Goal: Task Accomplishment & Management: Use online tool/utility

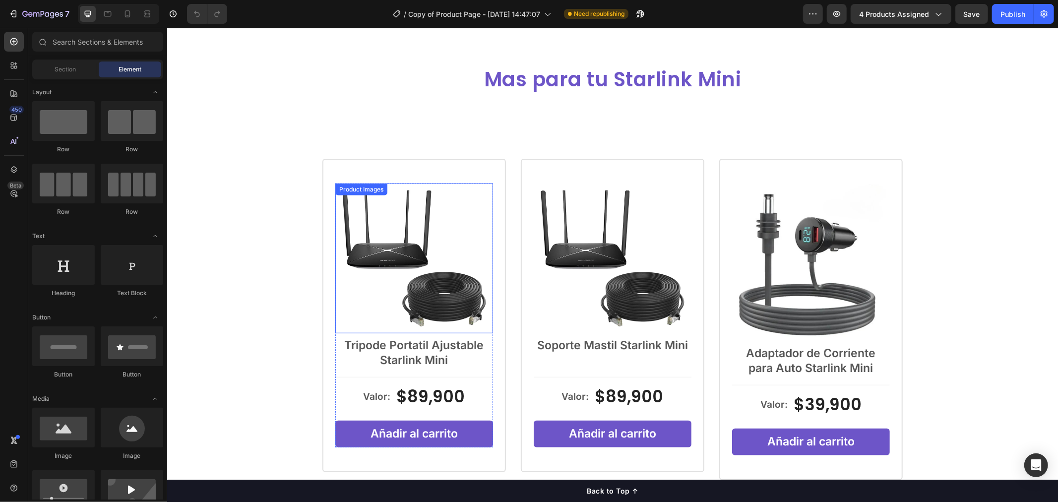
scroll to position [551, 0]
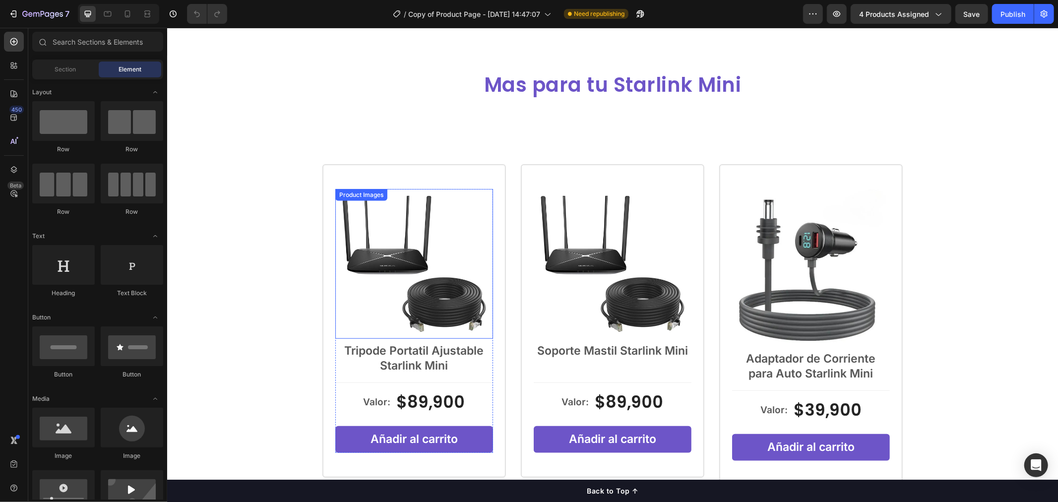
click at [440, 204] on img at bounding box center [414, 263] width 158 height 150
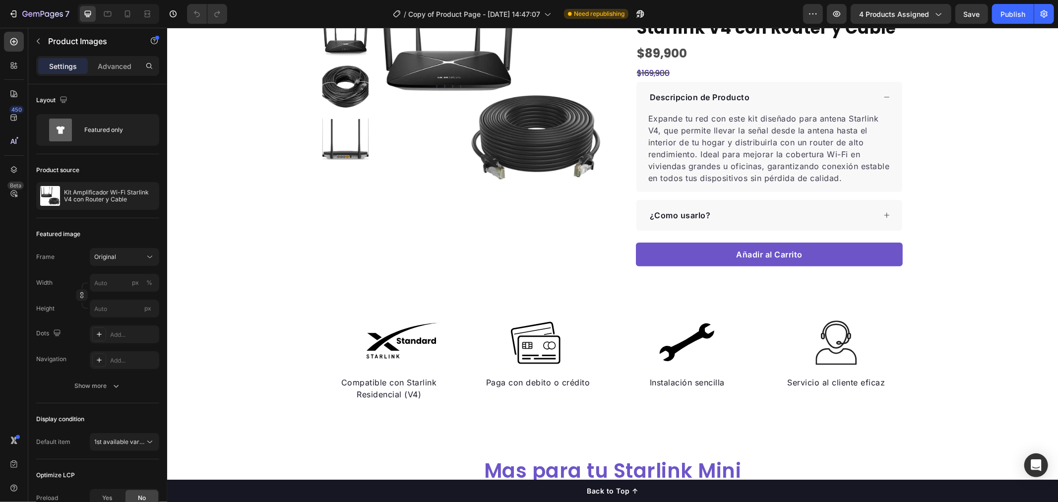
scroll to position [330, 0]
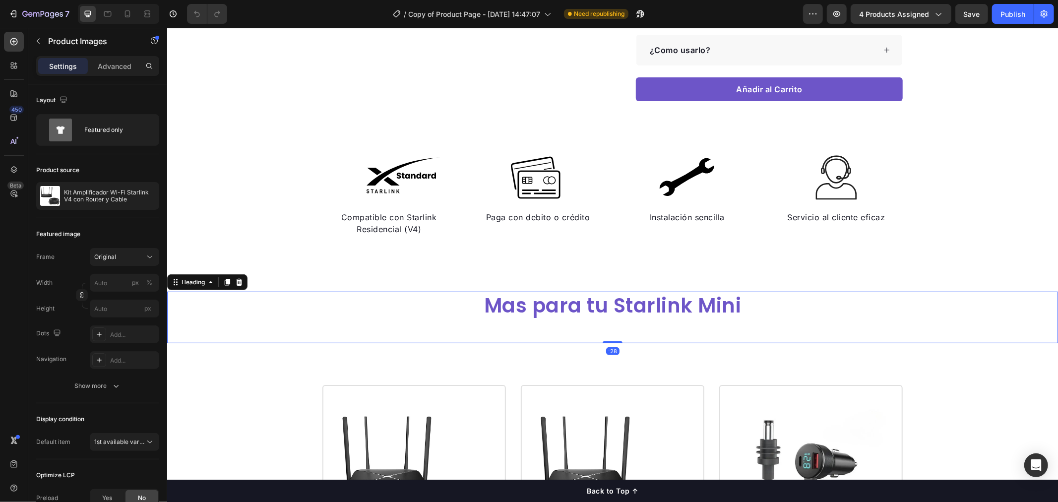
click at [710, 302] on h2 "Mas para tu Starlink Mini" at bounding box center [612, 305] width 891 height 28
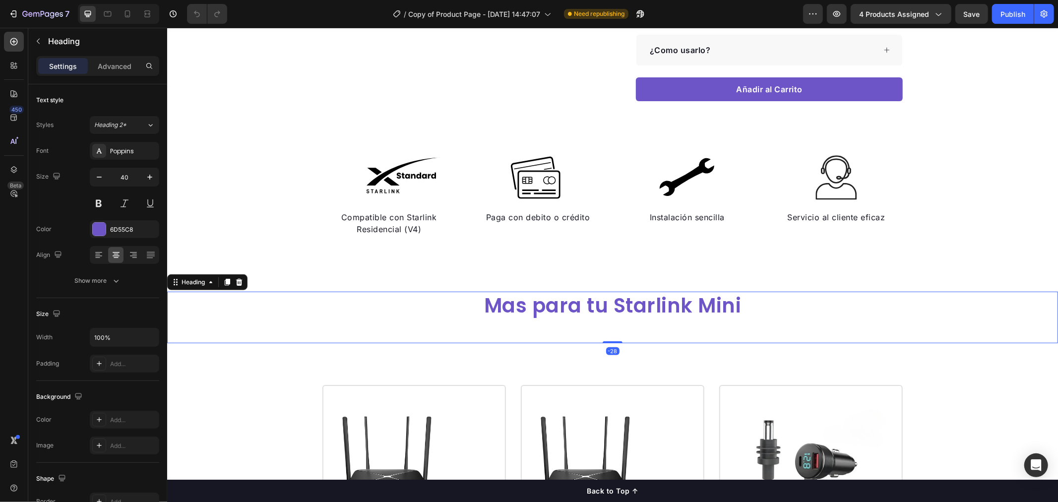
click at [731, 302] on h2 "Mas para tu Starlink Mini" at bounding box center [612, 305] width 891 height 28
click at [741, 304] on p "Mas para tu Starlink Mini" at bounding box center [612, 305] width 889 height 26
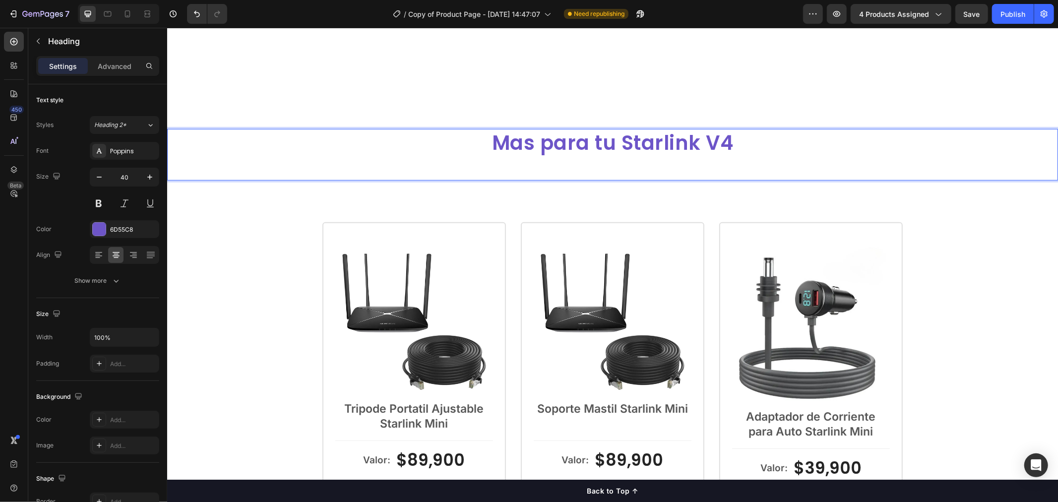
scroll to position [606, 0]
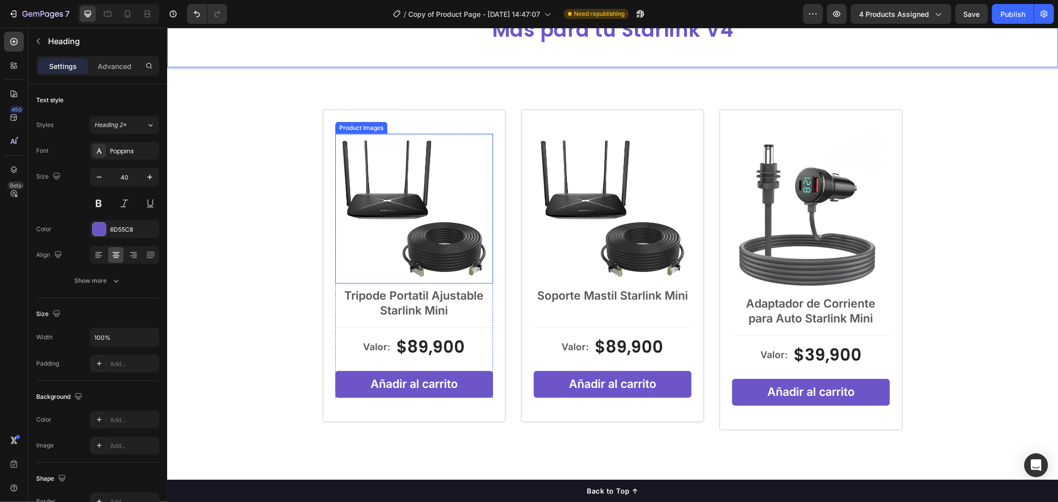
click at [424, 213] on img at bounding box center [414, 208] width 158 height 150
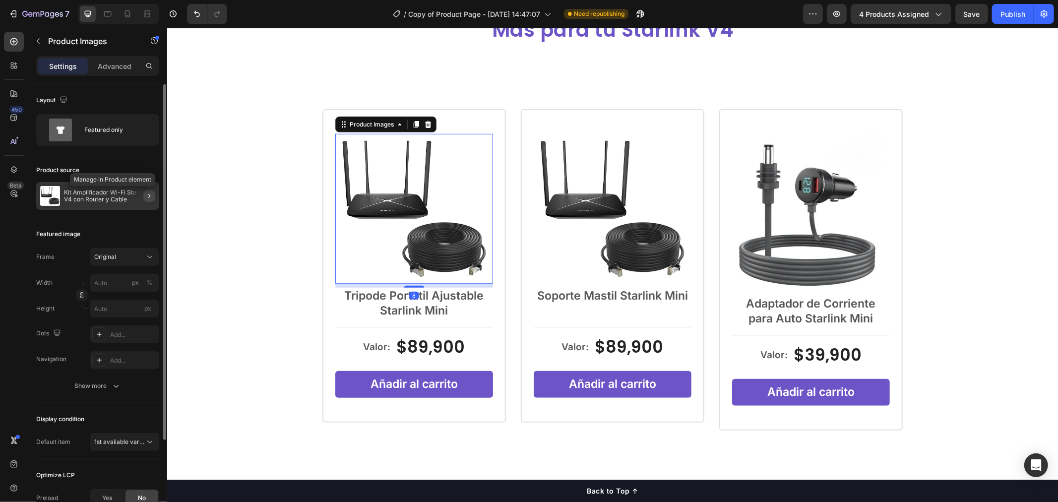
click at [147, 194] on icon "button" at bounding box center [149, 196] width 8 height 8
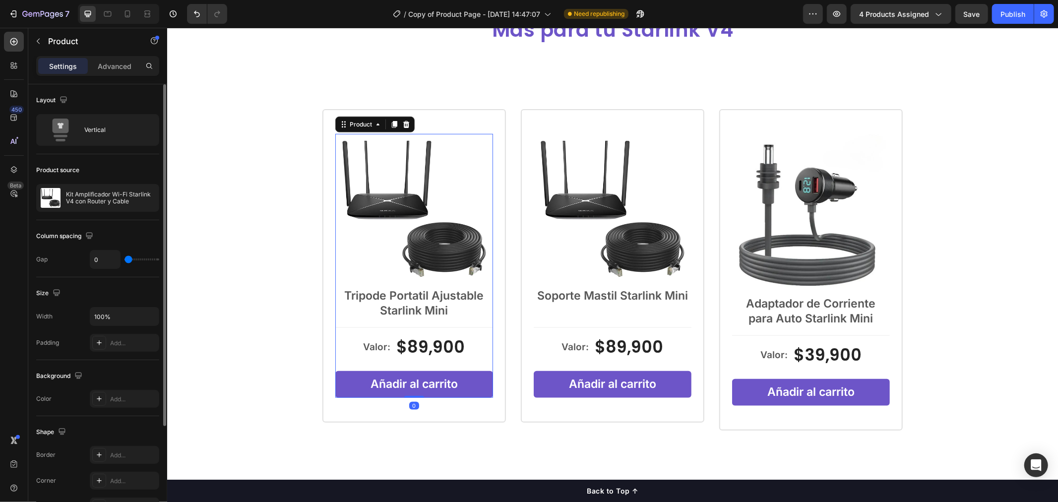
scroll to position [199, 0]
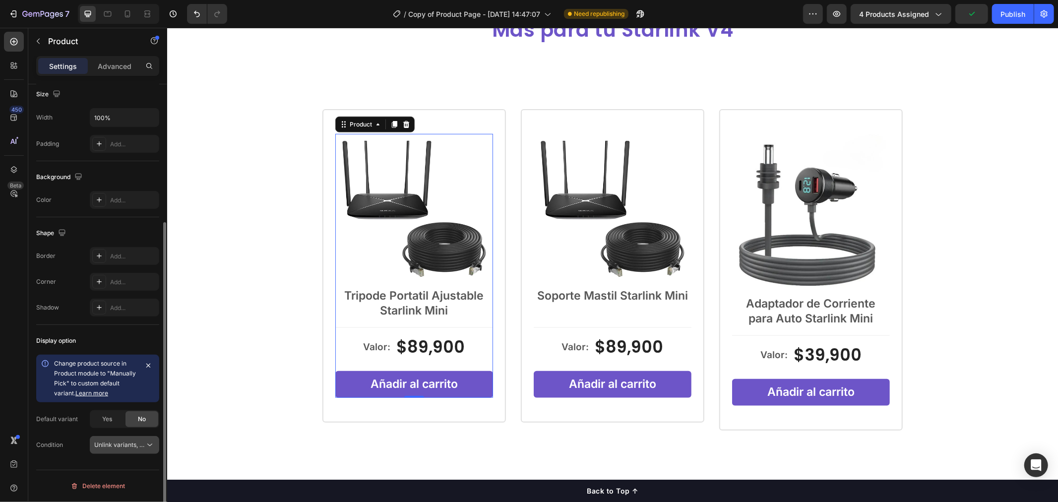
click at [125, 451] on button "Unlink variants, quantity <br> between same products" at bounding box center [124, 445] width 69 height 18
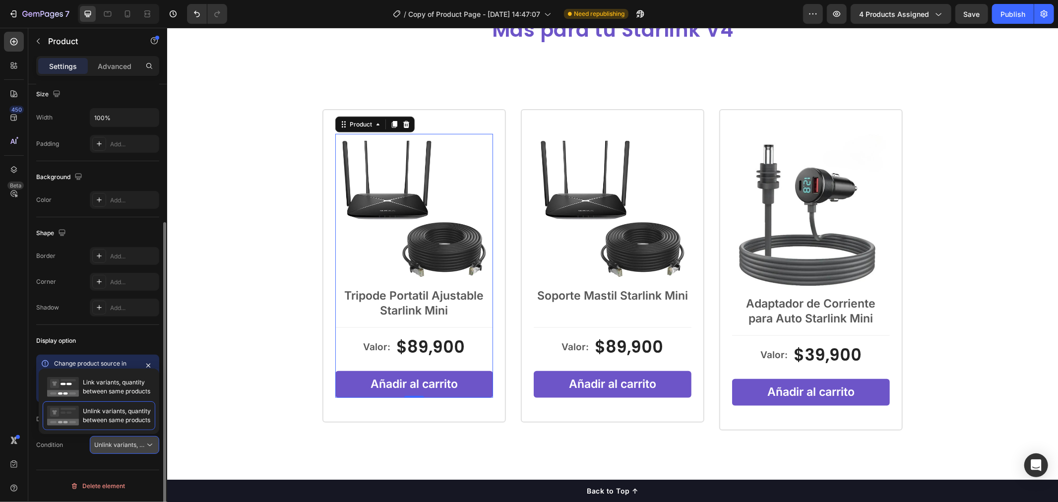
click at [125, 451] on button "Unlink variants, quantity <br> between same products" at bounding box center [124, 445] width 69 height 18
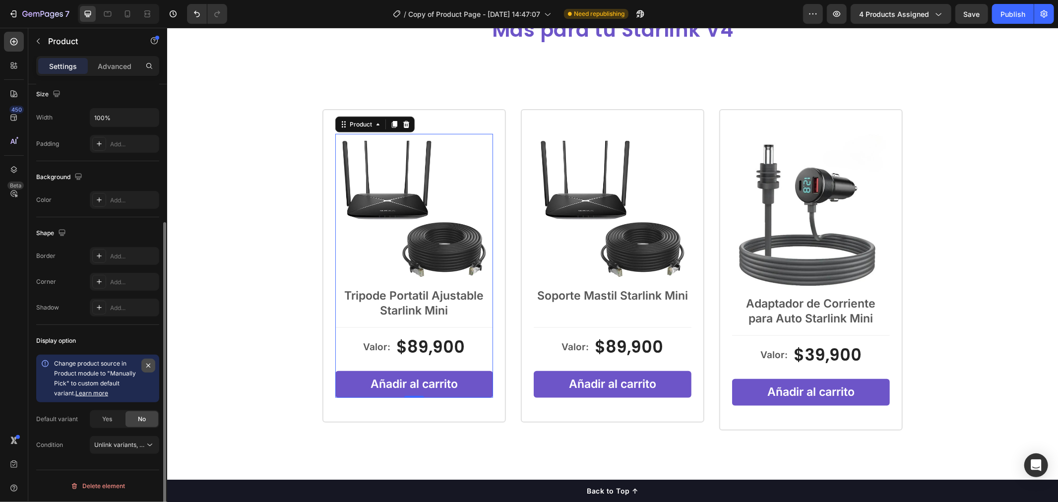
click at [149, 368] on icon "button" at bounding box center [148, 366] width 8 height 8
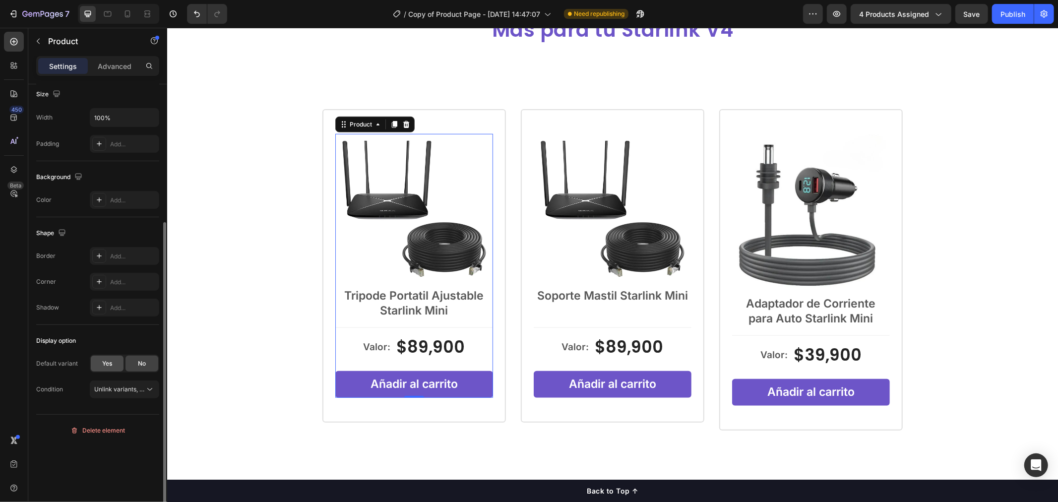
click at [112, 360] on div "Yes" at bounding box center [107, 364] width 33 height 16
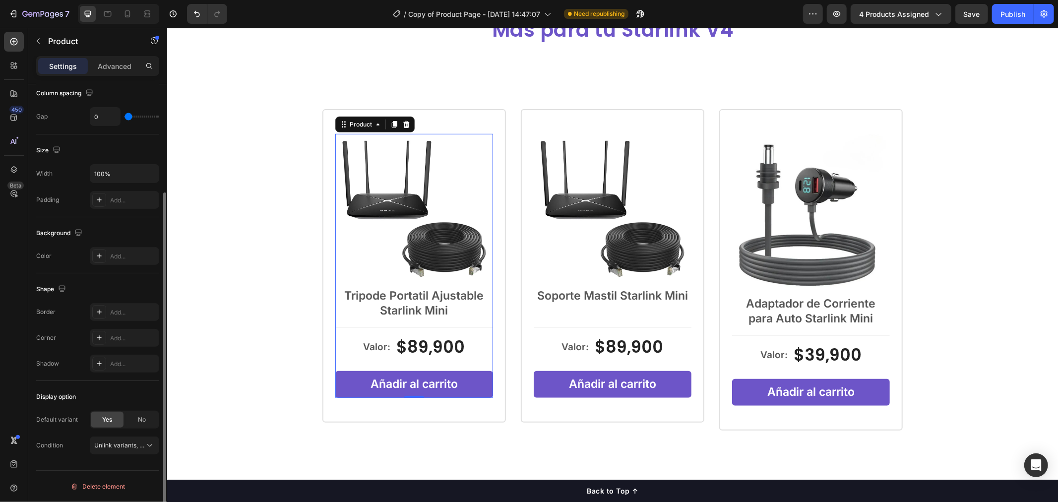
scroll to position [143, 0]
click at [139, 420] on span "No" at bounding box center [142, 419] width 8 height 9
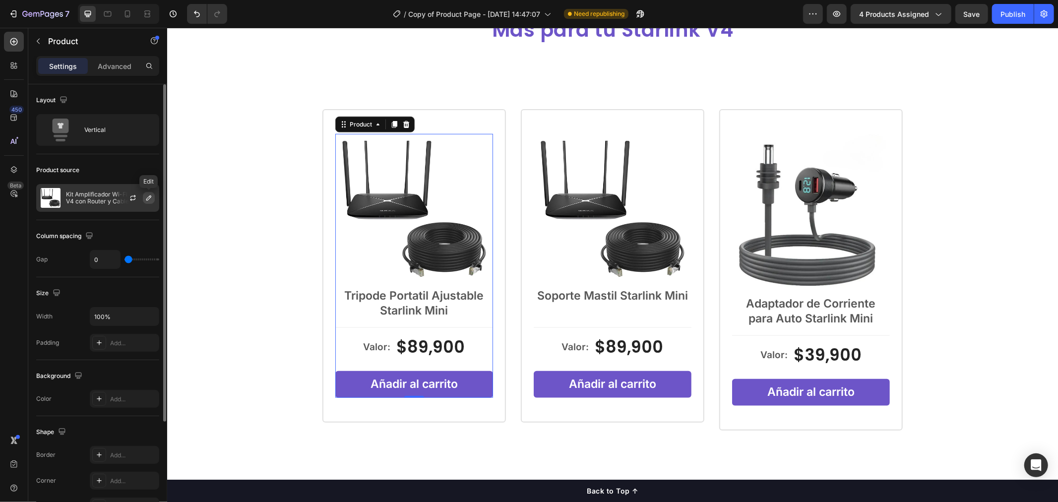
click at [147, 197] on icon "button" at bounding box center [149, 198] width 8 height 8
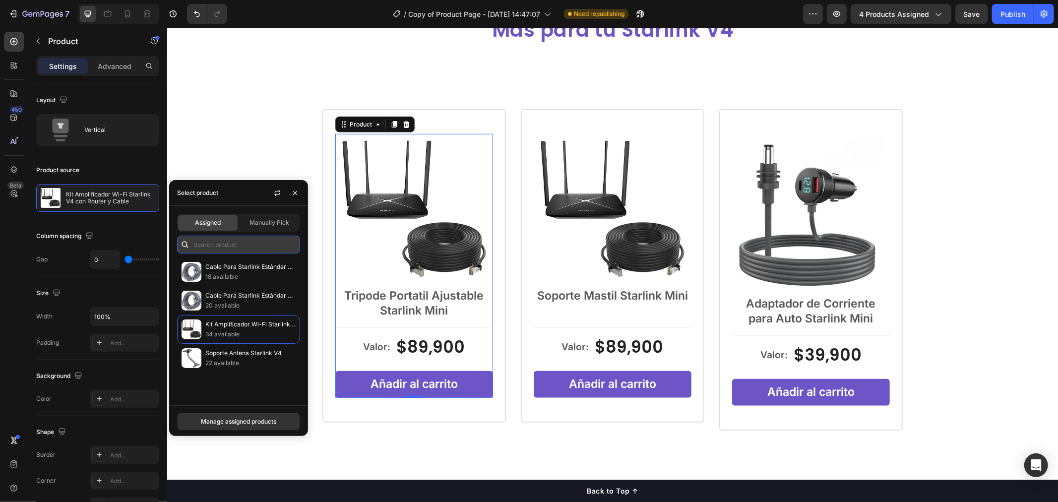
click at [223, 250] on input "text" at bounding box center [238, 245] width 123 height 18
type input "v4"
click at [256, 221] on span "Manually Pick" at bounding box center [269, 222] width 40 height 9
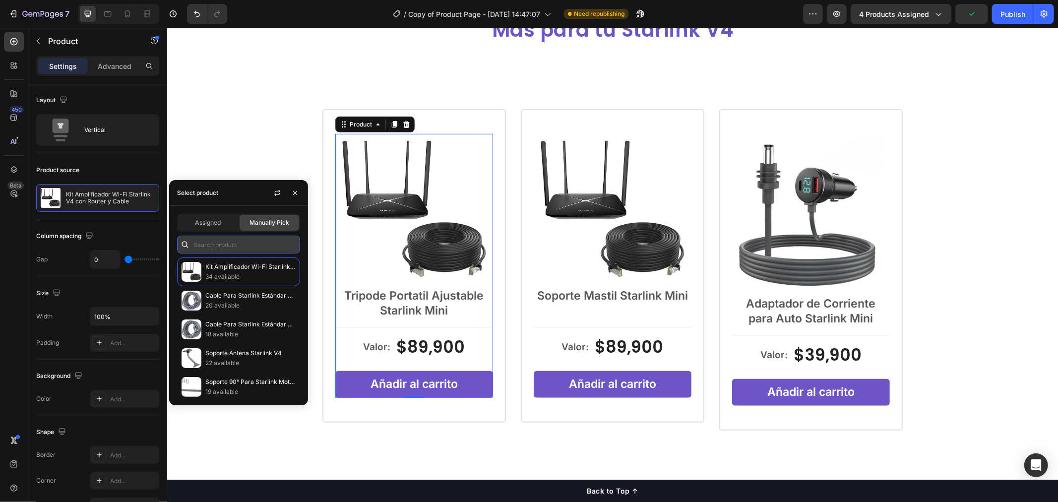
click at [231, 247] on input "text" at bounding box center [238, 245] width 123 height 18
type input "v4"
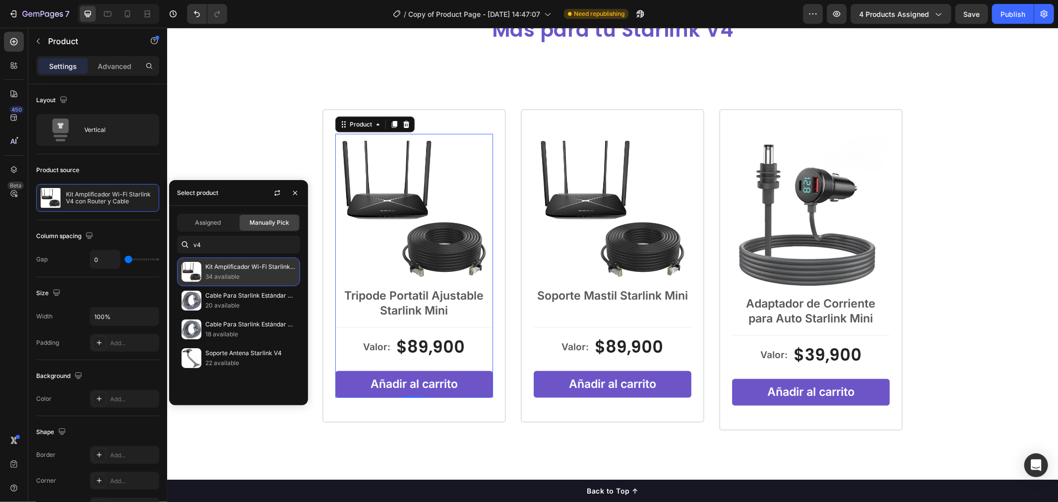
click at [237, 280] on p "34 available" at bounding box center [250, 277] width 90 height 10
click at [266, 278] on p "34 available" at bounding box center [250, 277] width 90 height 10
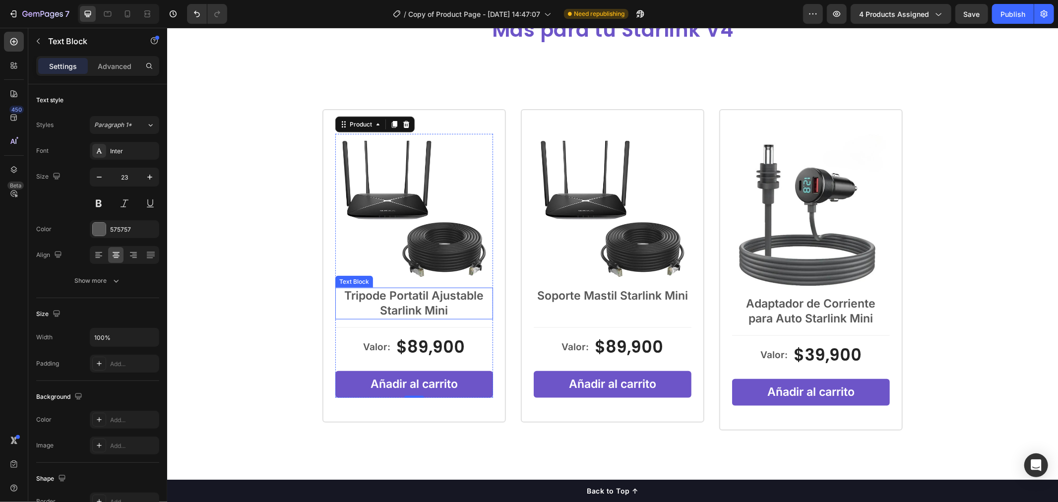
click at [410, 310] on p "Starlink Mini" at bounding box center [414, 310] width 156 height 15
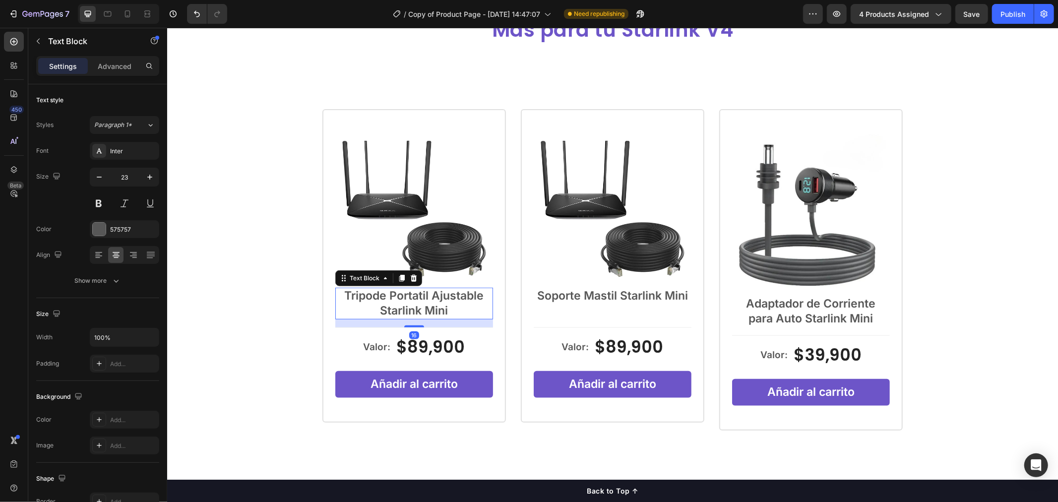
click at [434, 310] on p "Starlink Mini" at bounding box center [414, 310] width 156 height 15
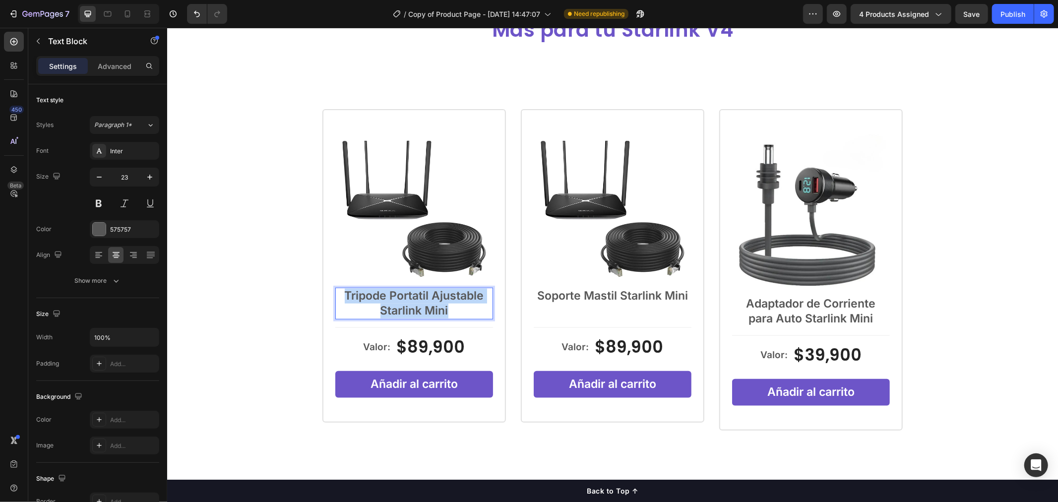
drag, startPoint x: 453, startPoint y: 312, endPoint x: 341, endPoint y: 299, distance: 112.4
click at [341, 299] on div "Tripode Portatil Ajustable Starlink Mini" at bounding box center [414, 303] width 158 height 32
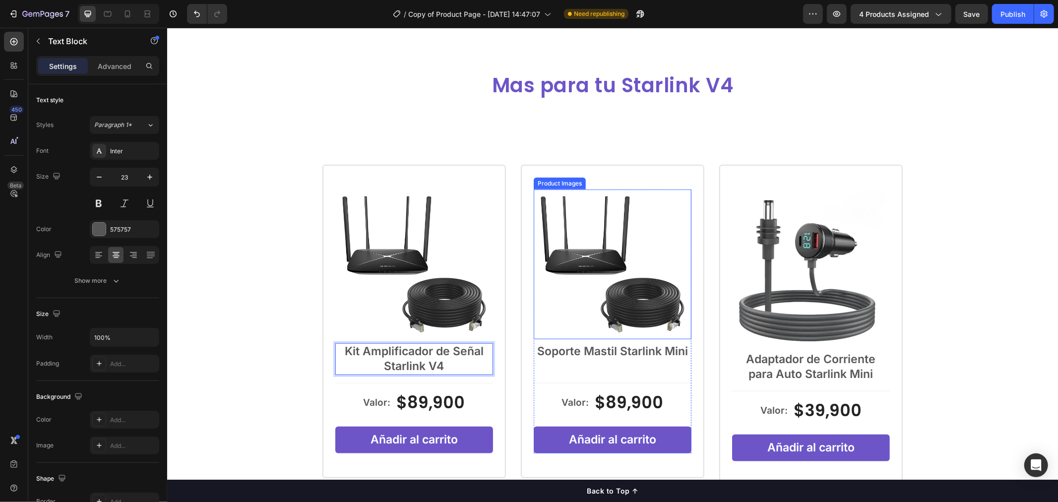
scroll to position [551, 0]
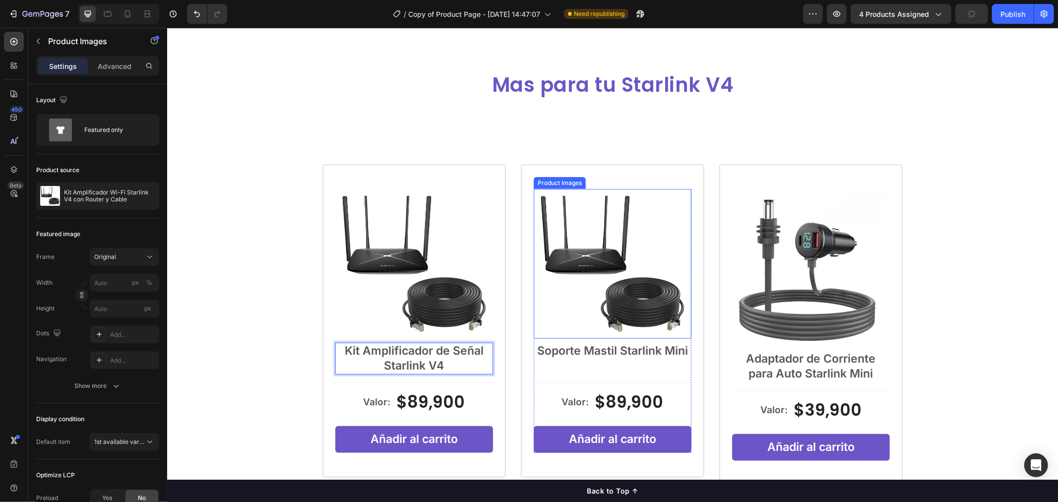
click at [599, 291] on img at bounding box center [612, 263] width 158 height 150
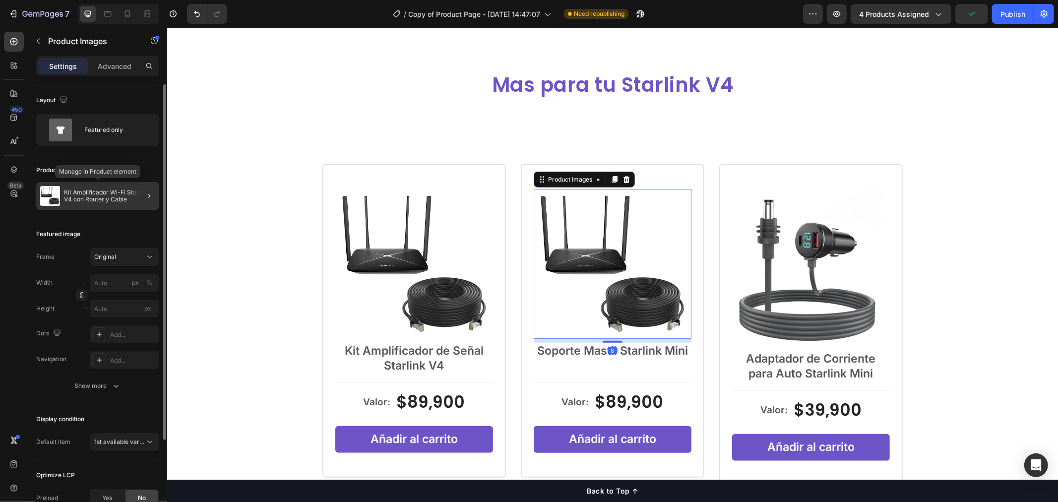
click at [104, 195] on p "Kit Amplificador Wi-Fi Starlink V4 con Router y Cable" at bounding box center [109, 196] width 91 height 14
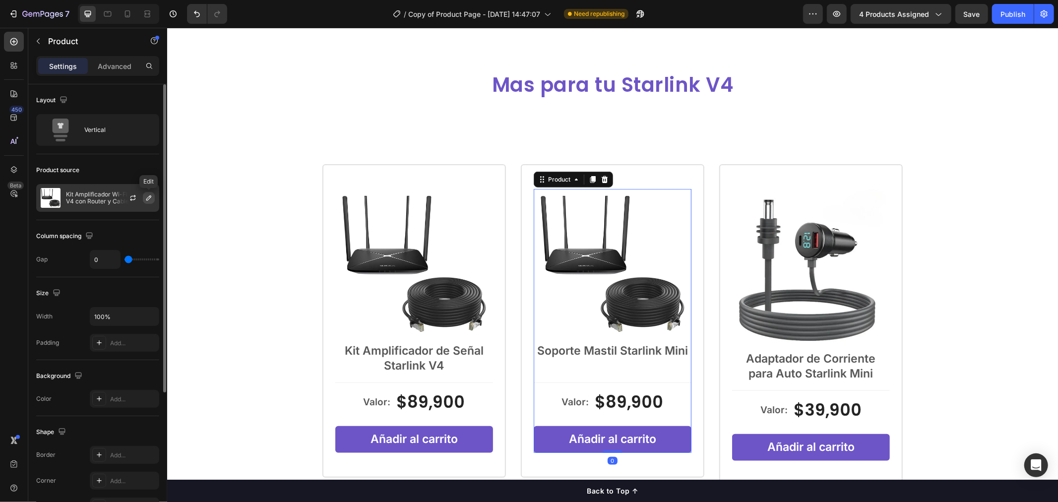
click at [149, 195] on icon "button" at bounding box center [149, 198] width 8 height 8
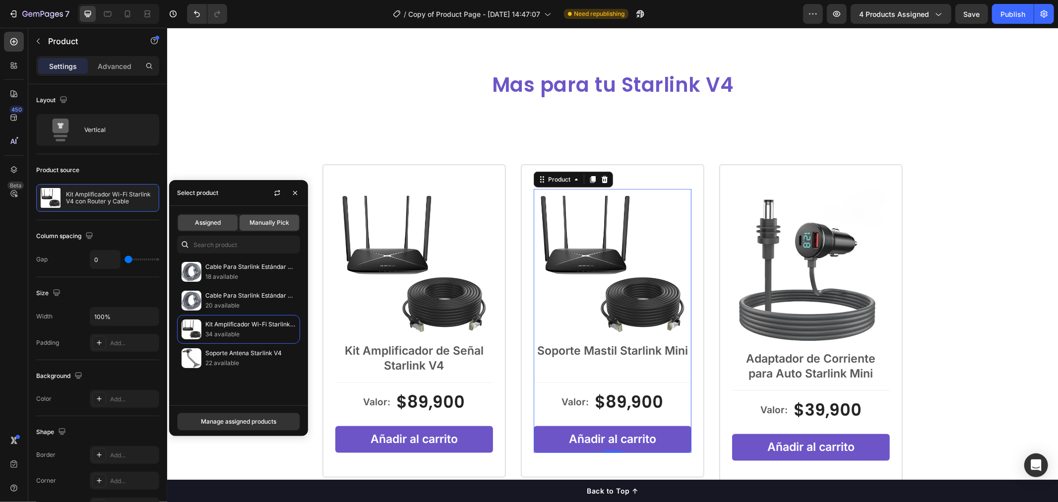
click at [263, 216] on div "Manually Pick" at bounding box center [270, 223] width 60 height 16
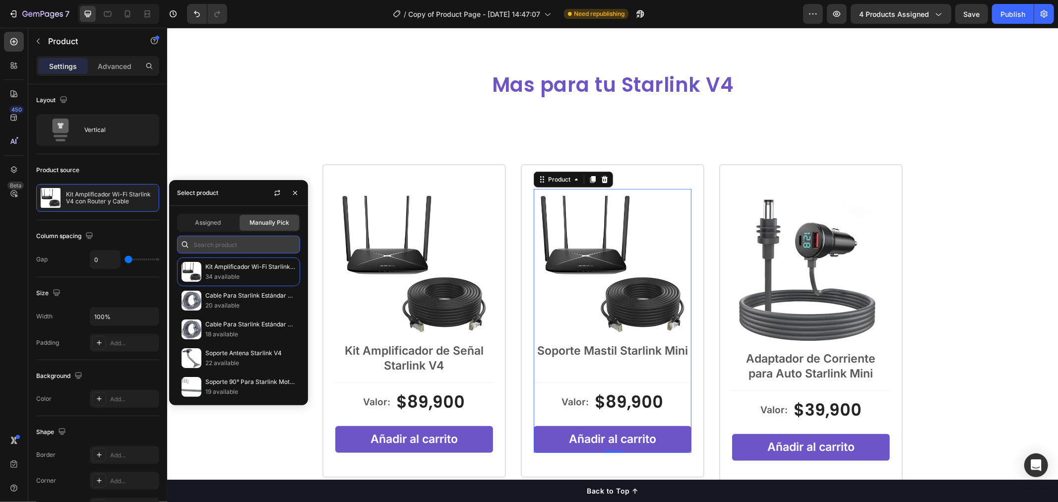
click at [270, 237] on input "text" at bounding box center [238, 245] width 123 height 18
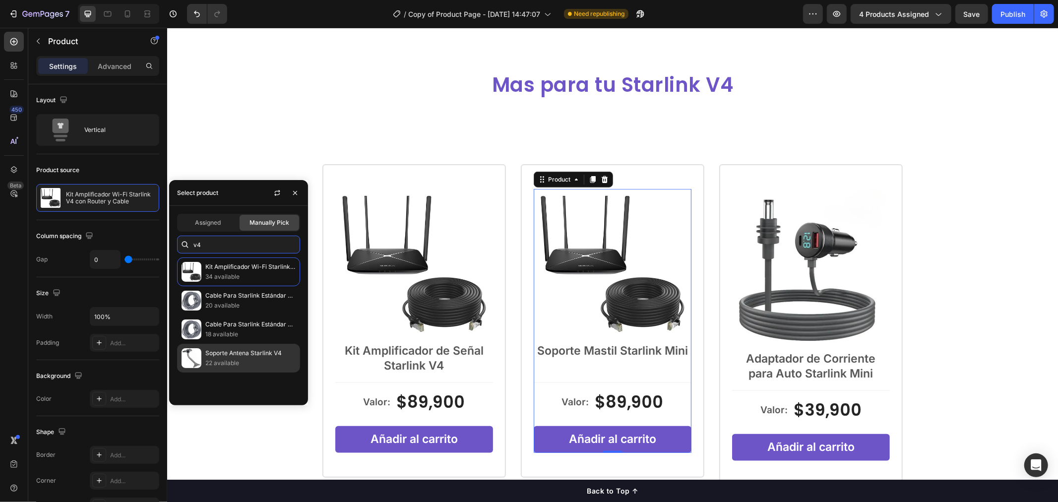
type input "v4"
click at [253, 363] on p "22 available" at bounding box center [250, 363] width 90 height 10
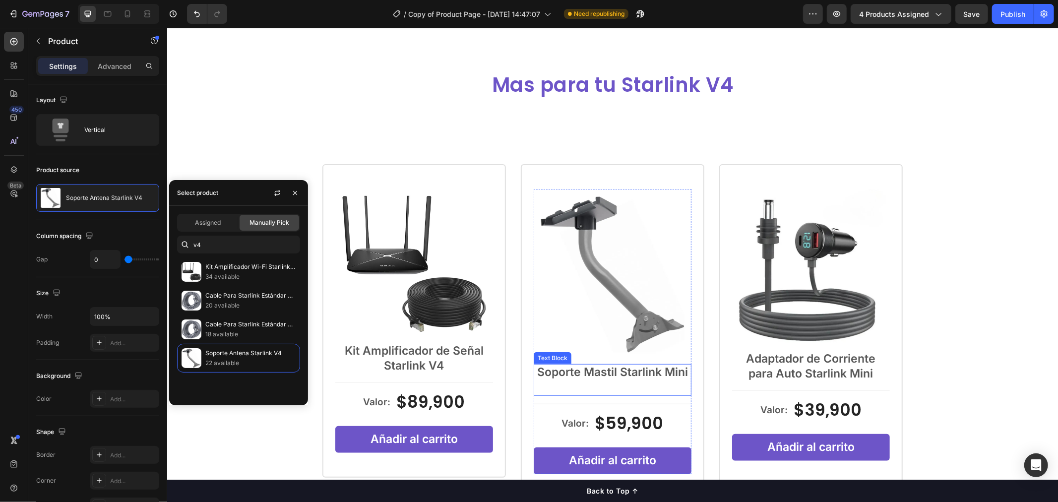
click at [633, 378] on p "Soporte Mastil Starlink Mini" at bounding box center [612, 372] width 156 height 15
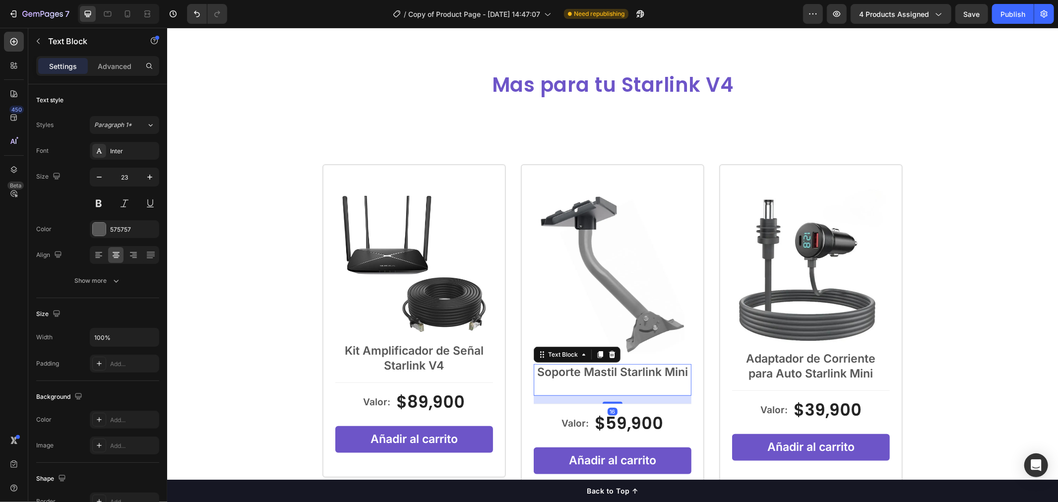
click at [669, 375] on p "Soporte Mastil Starlink Mini" at bounding box center [612, 372] width 156 height 15
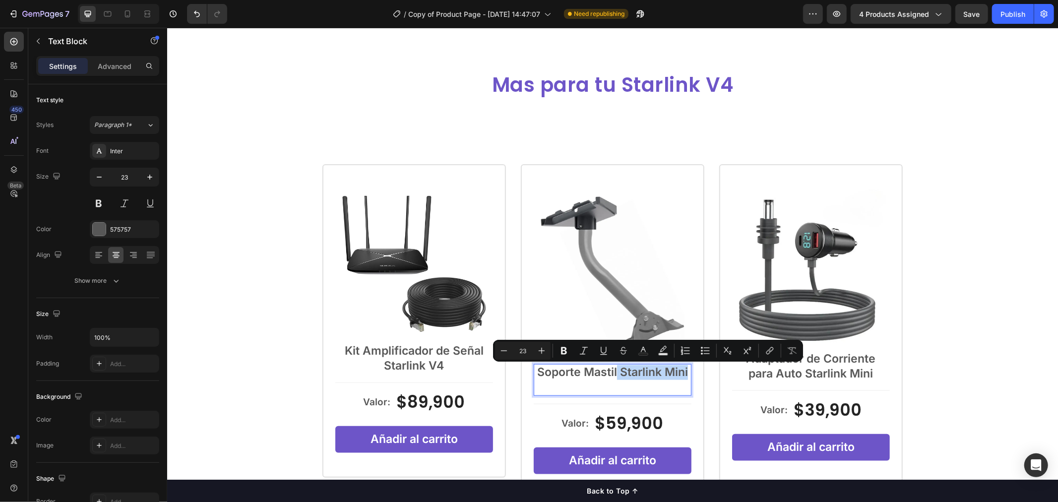
drag, startPoint x: 683, startPoint y: 370, endPoint x: 611, endPoint y: 375, distance: 72.1
click at [611, 375] on p "Soporte Mastil Starlink Mini" at bounding box center [612, 372] width 156 height 15
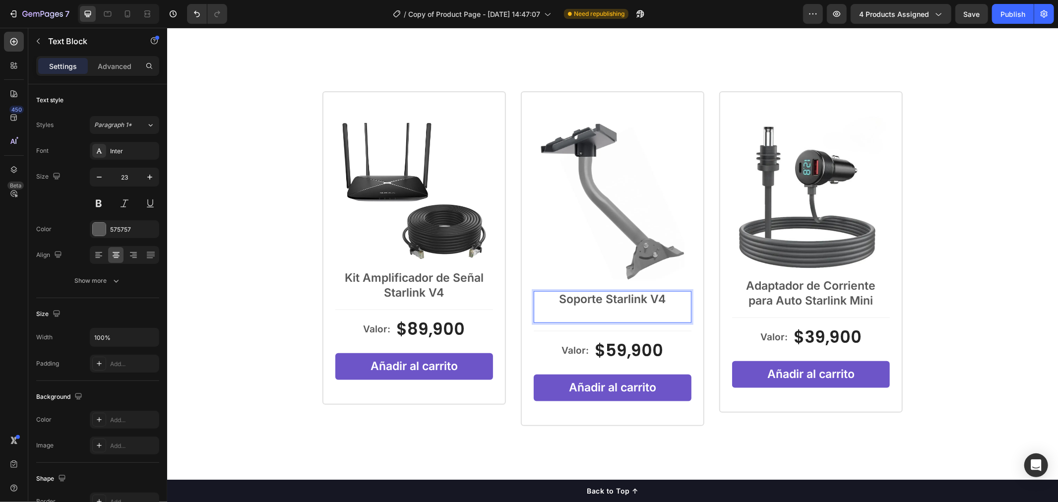
scroll to position [716, 0]
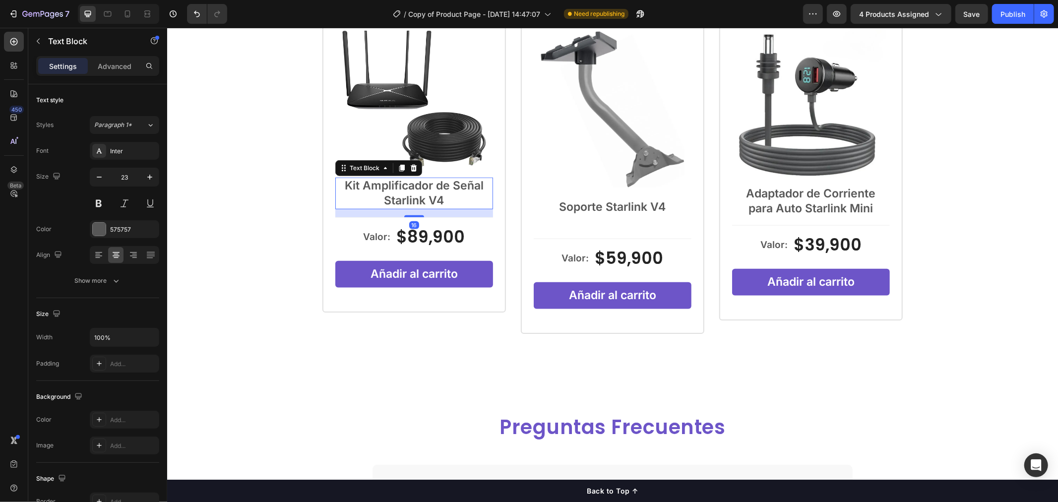
click at [353, 189] on p "Kit Amplificador de Señal Starlink V4" at bounding box center [414, 193] width 156 height 30
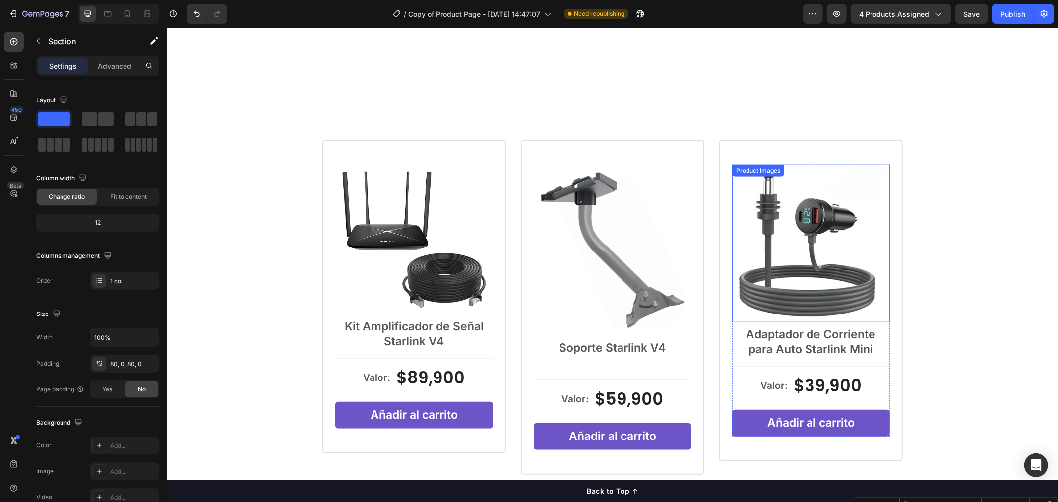
scroll to position [551, 0]
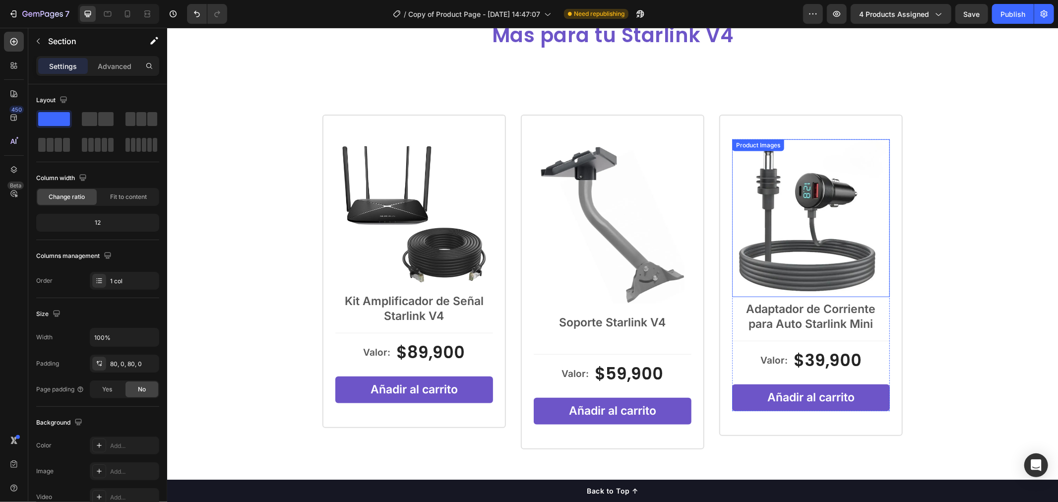
click at [800, 191] on img at bounding box center [811, 218] width 158 height 158
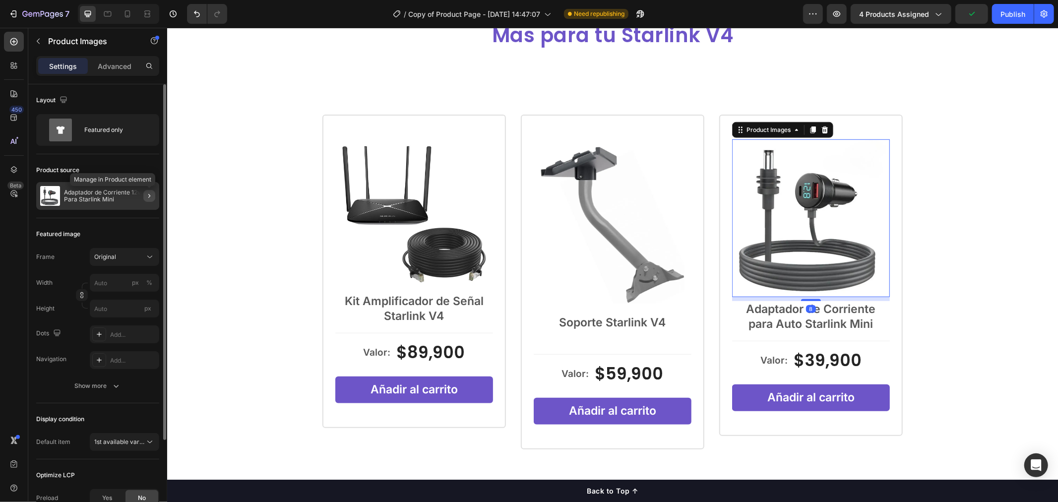
click at [150, 192] on icon "button" at bounding box center [149, 196] width 8 height 8
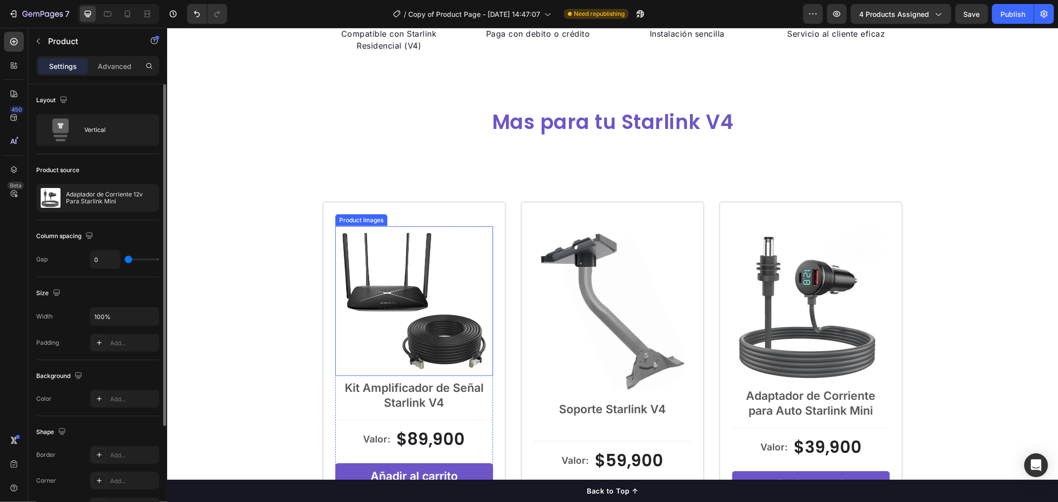
scroll to position [496, 0]
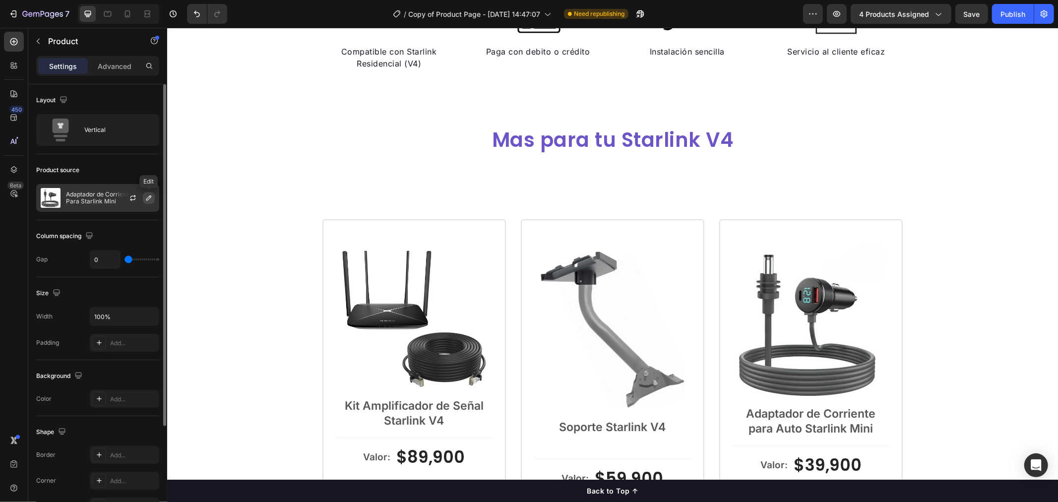
click at [147, 194] on icon "button" at bounding box center [149, 198] width 8 height 8
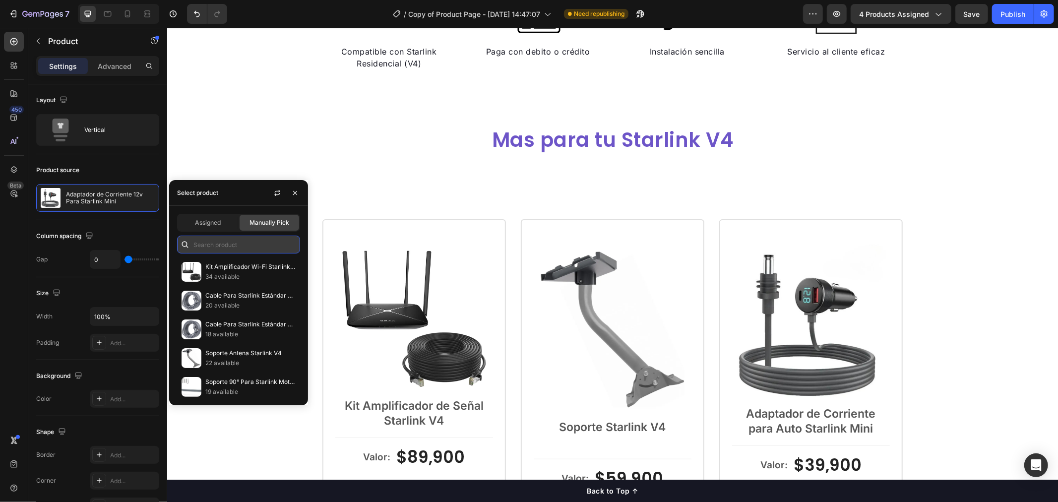
click at [270, 244] on input "text" at bounding box center [238, 245] width 123 height 18
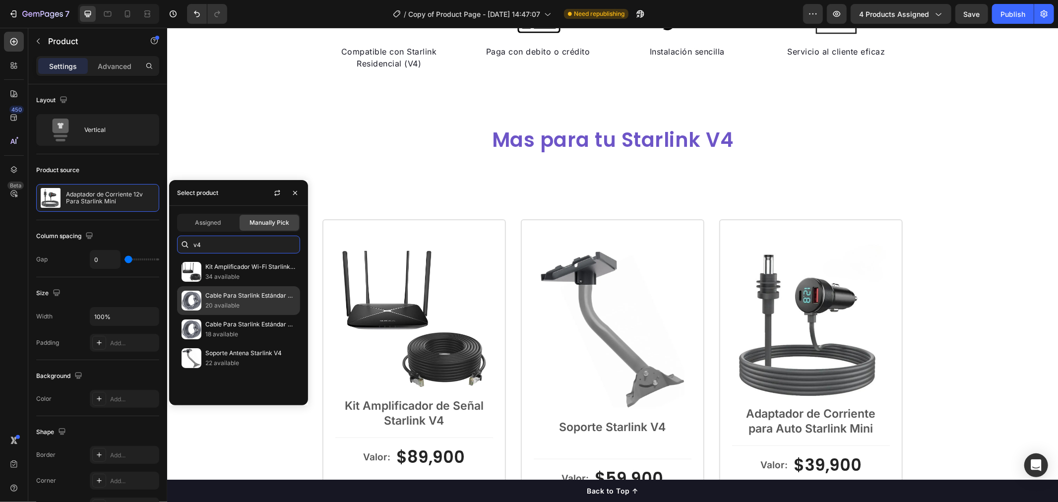
type input "v4"
click at [244, 303] on p "20 available" at bounding box center [250, 306] width 90 height 10
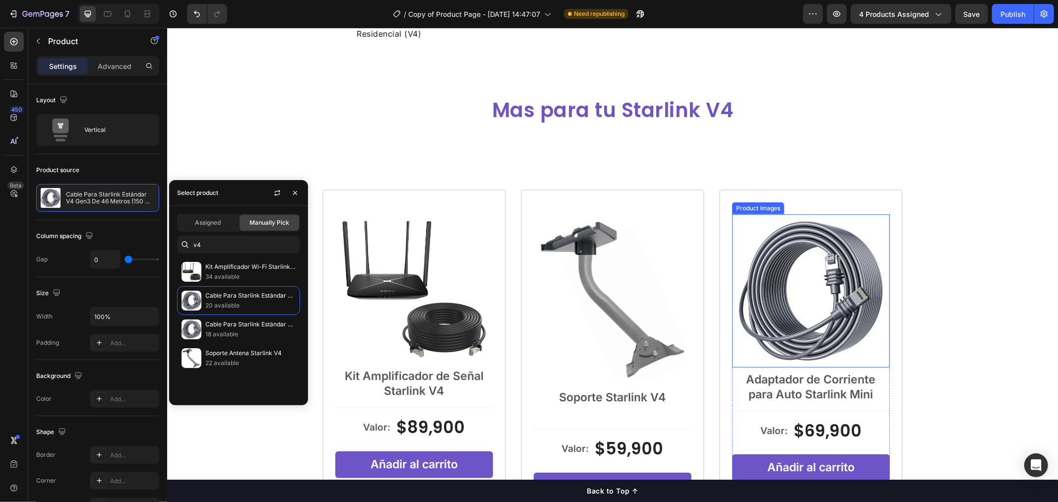
scroll to position [606, 0]
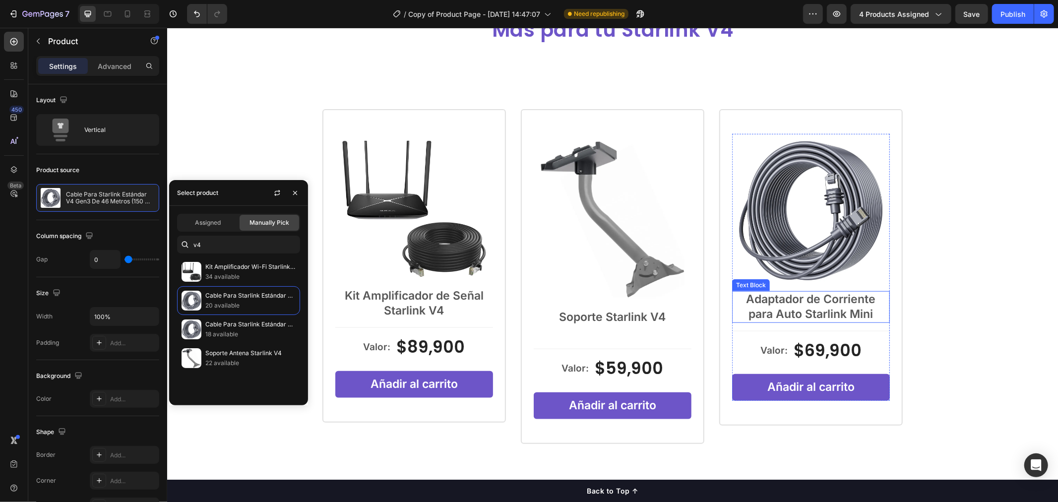
click at [860, 318] on p "Adaptador de Corriente para Auto Starlink Mini" at bounding box center [811, 307] width 156 height 30
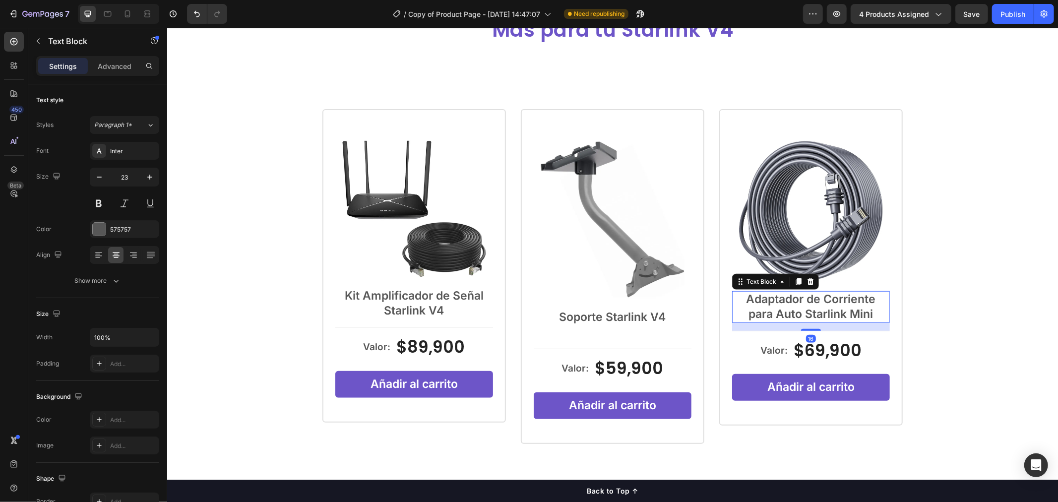
click at [873, 317] on p "Adaptador de Corriente para Auto Starlink Mini" at bounding box center [811, 307] width 156 height 30
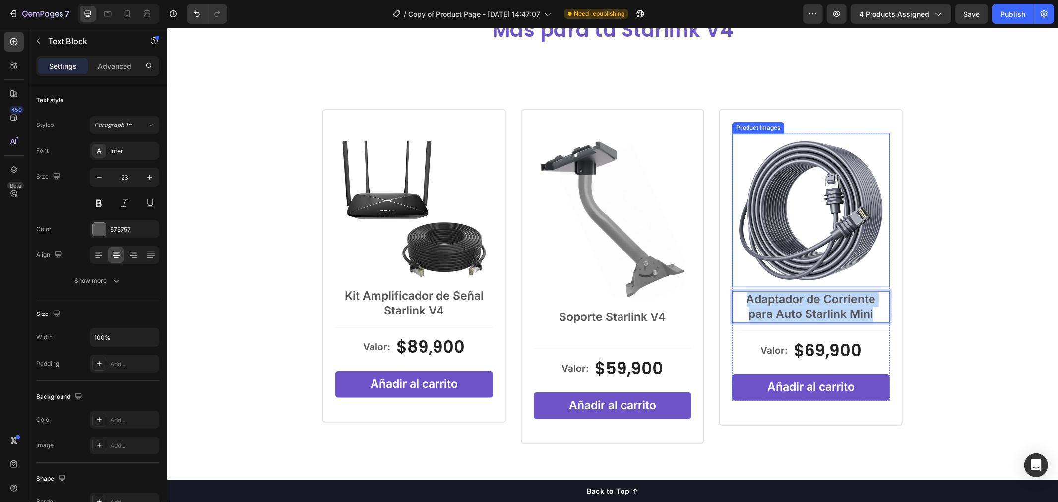
drag, startPoint x: 874, startPoint y: 314, endPoint x: 735, endPoint y: 285, distance: 142.9
click at [735, 285] on div "Product Images Adaptador de Corriente para Auto Starlink Mini Text Block 16" at bounding box center [811, 231] width 158 height 197
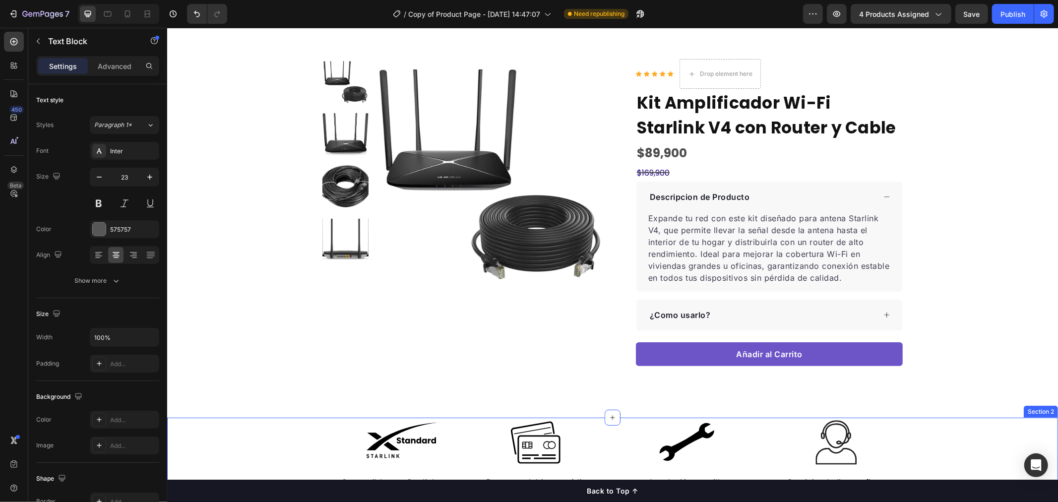
scroll to position [0, 0]
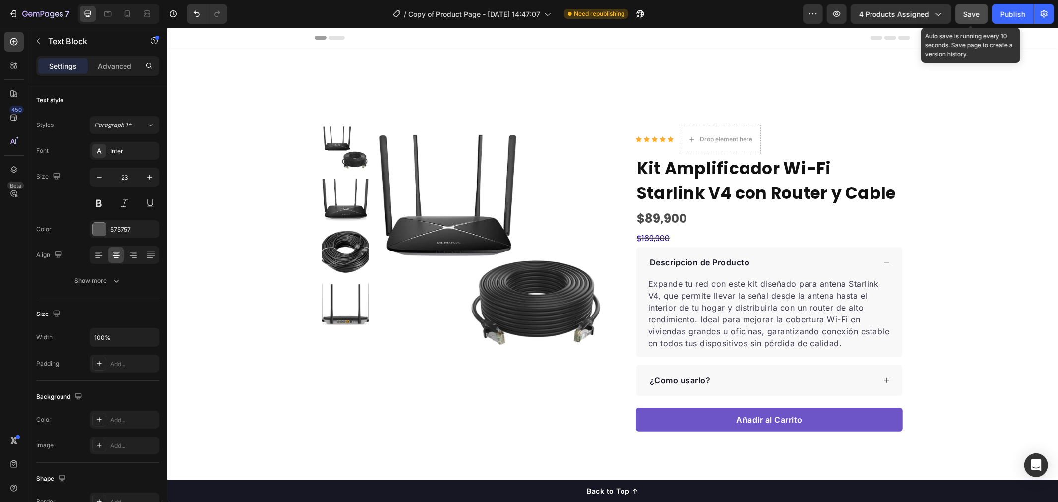
click at [976, 15] on span "Save" at bounding box center [972, 14] width 16 height 8
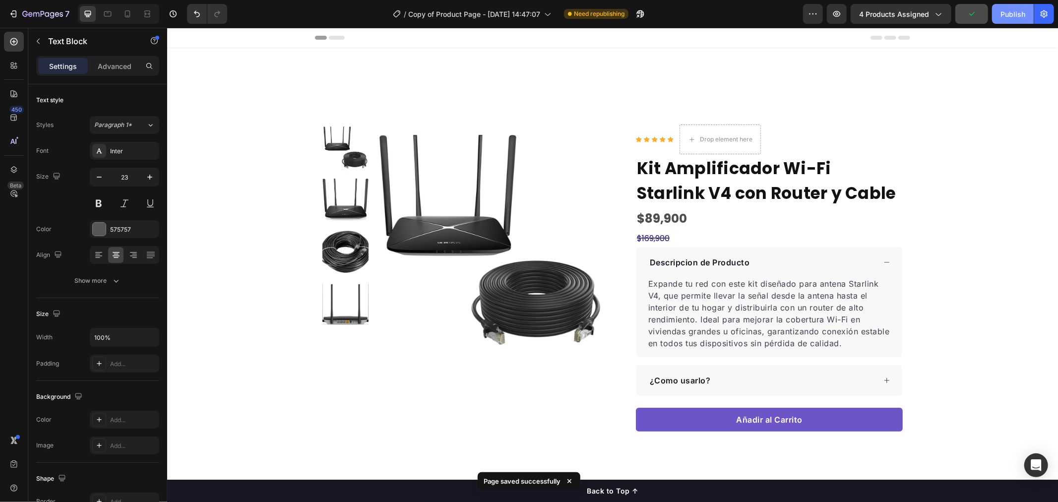
click at [997, 12] on button "Publish" at bounding box center [1013, 14] width 42 height 20
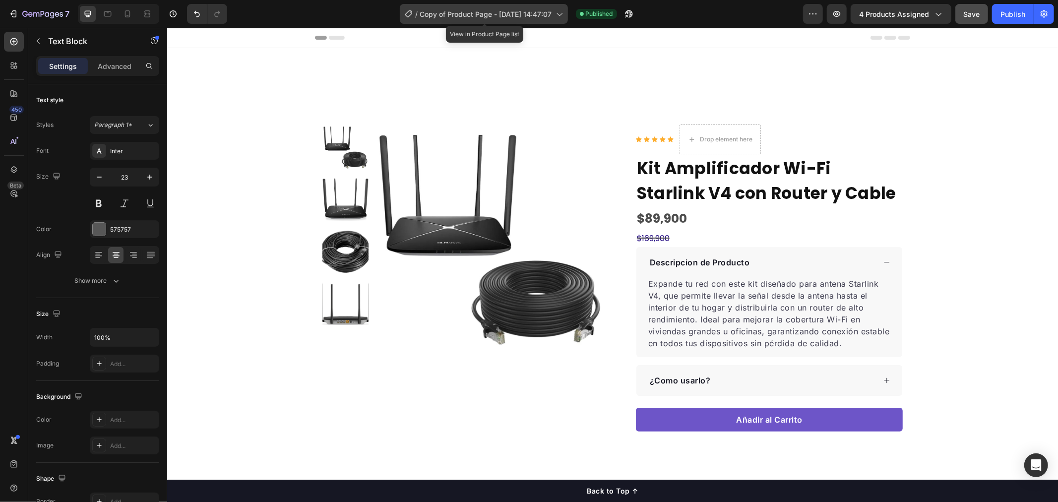
click at [461, 20] on div "/ Copy of Product Page - Aug 27, 14:47:07" at bounding box center [484, 14] width 168 height 20
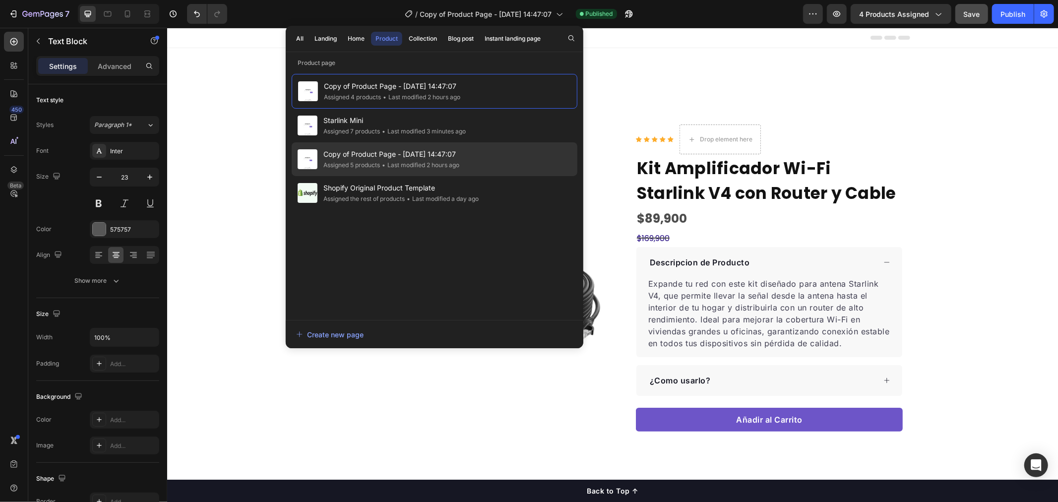
click at [406, 162] on div "• Last modified 2 hours ago" at bounding box center [419, 165] width 79 height 10
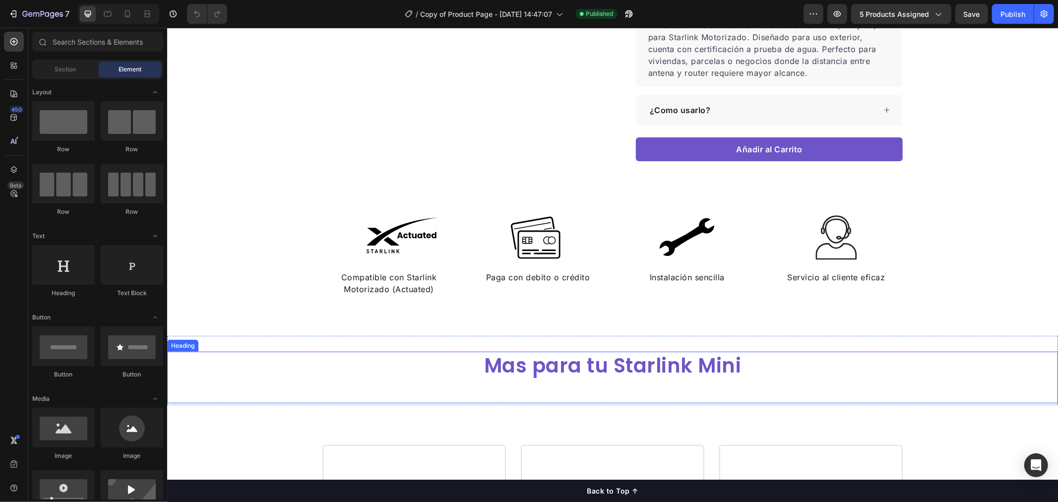
scroll to position [385, 0]
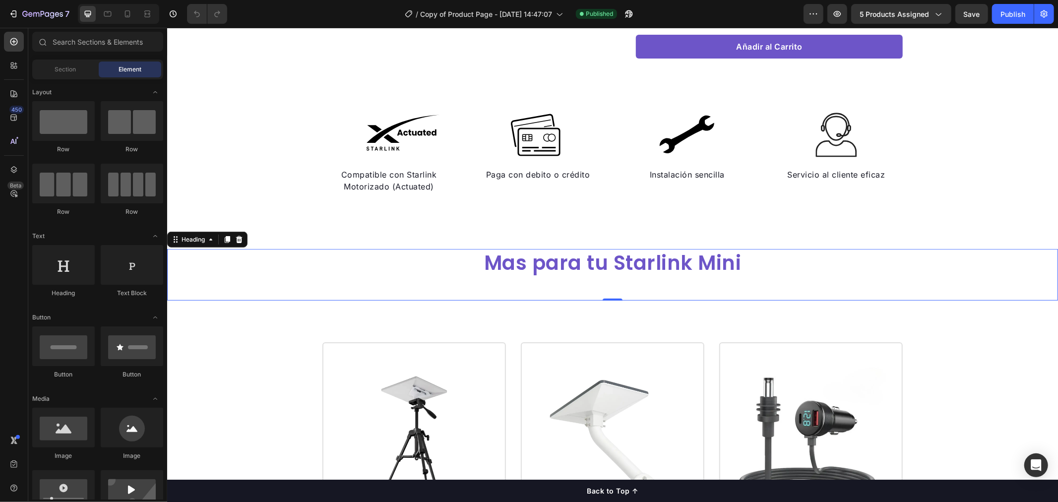
click at [716, 259] on h2 "Mas para tu Starlink Mini" at bounding box center [612, 262] width 891 height 28
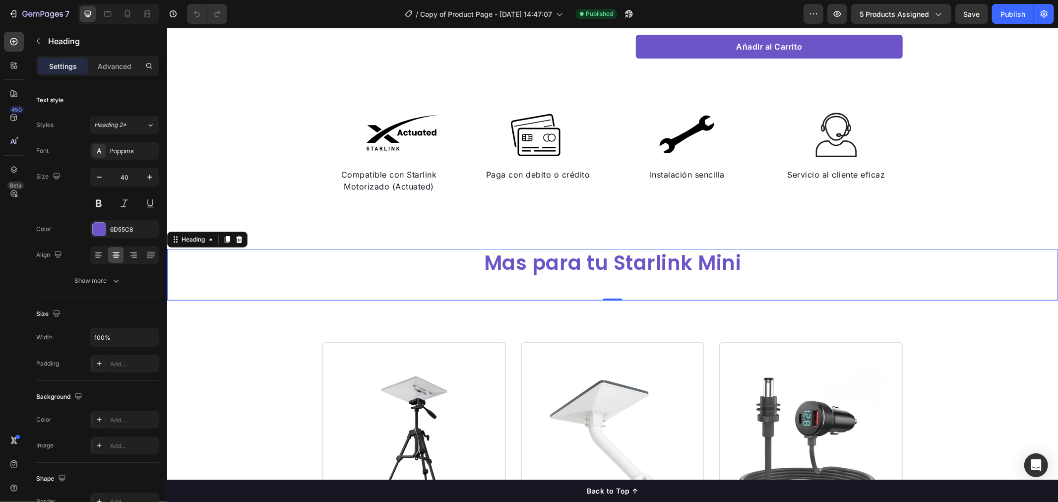
click at [716, 259] on h2 "Mas para tu Starlink Mini" at bounding box center [612, 262] width 891 height 28
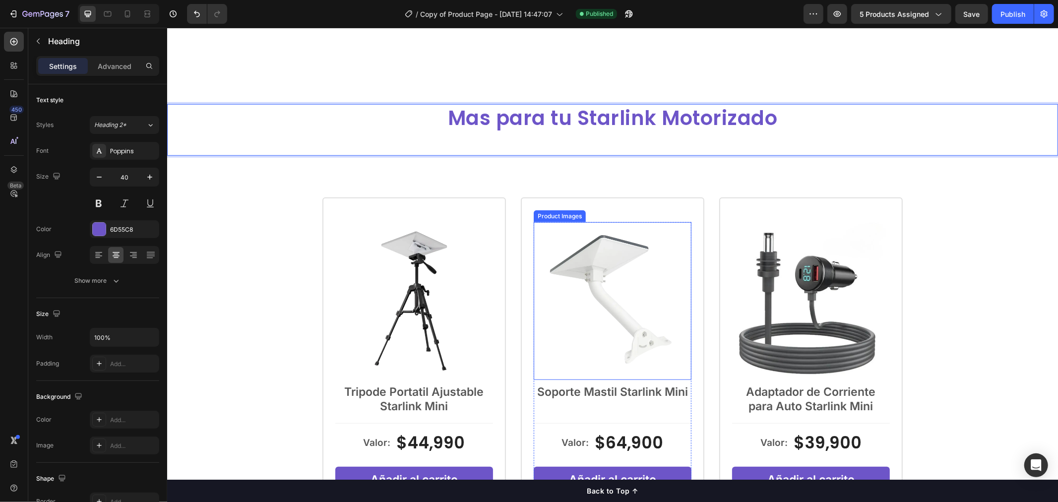
scroll to position [606, 0]
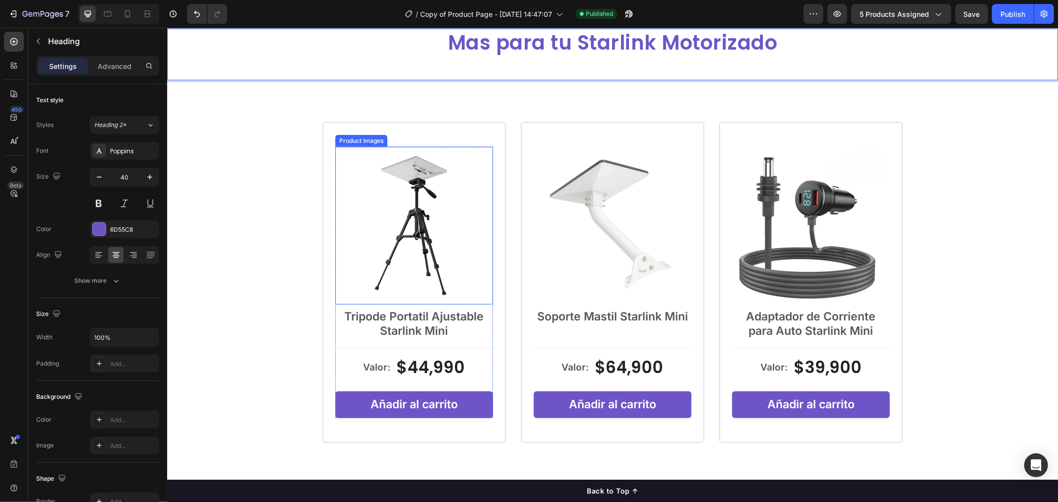
click at [457, 230] on img at bounding box center [414, 225] width 158 height 158
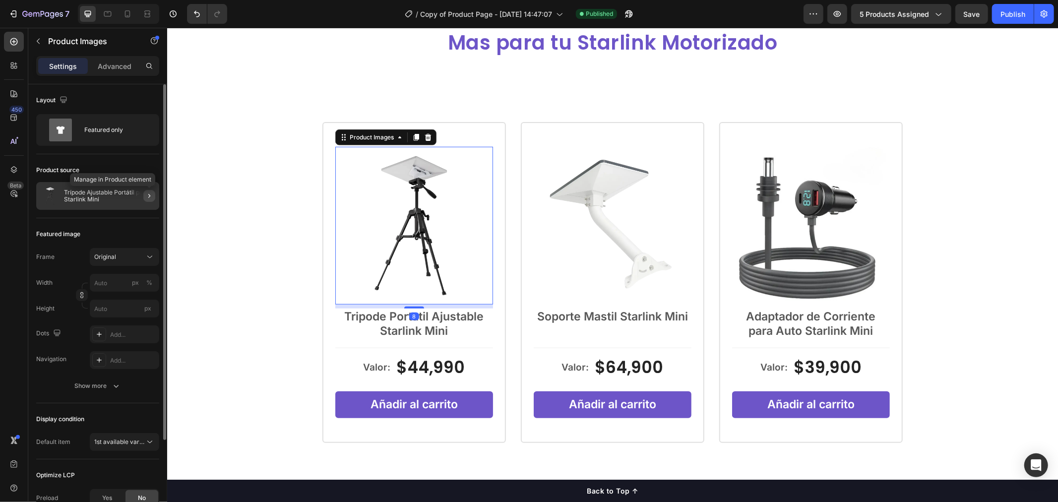
click at [150, 196] on icon "button" at bounding box center [149, 196] width 8 height 8
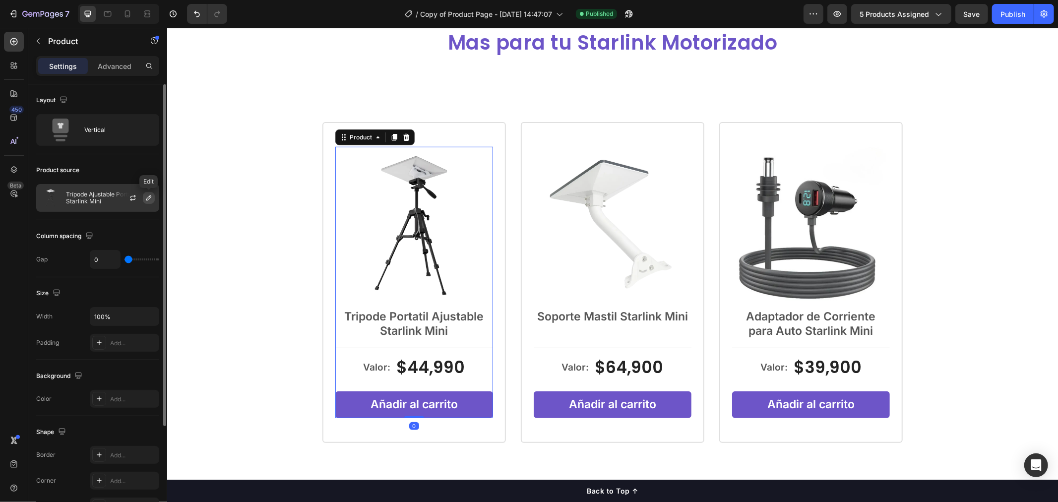
click at [154, 196] on button "button" at bounding box center [149, 198] width 12 height 12
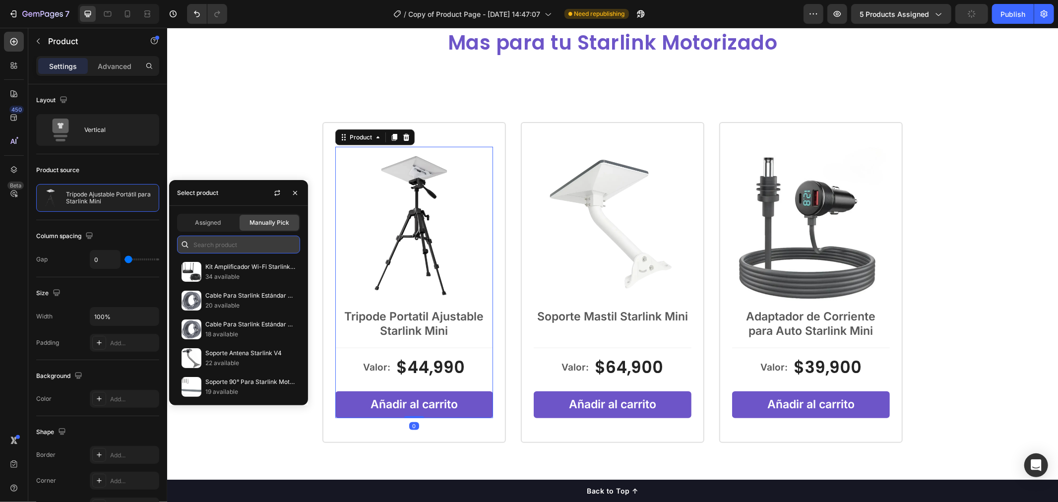
click at [252, 245] on input "text" at bounding box center [238, 245] width 123 height 18
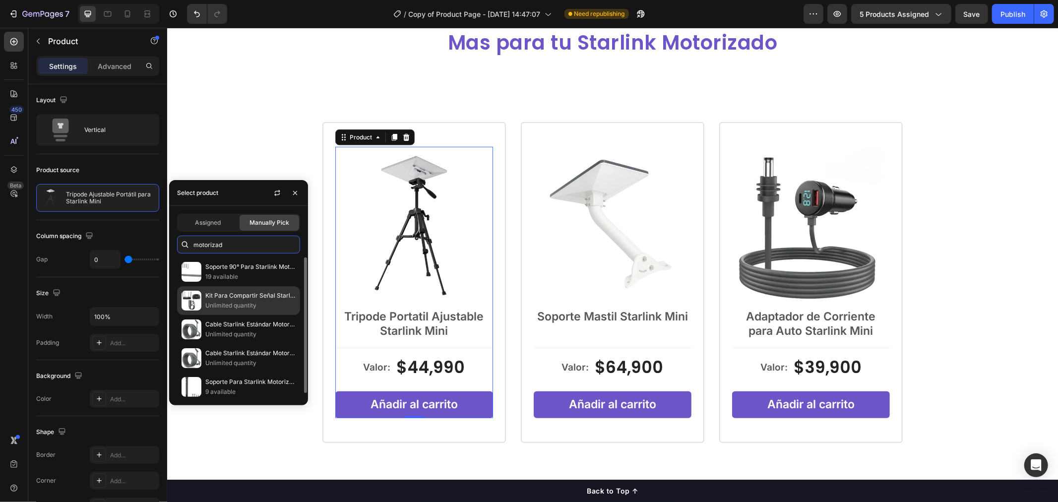
type input "motorizad"
click at [240, 294] on p "Kit Para Compartir Señal Starlink Motorizado + 50m De Cable" at bounding box center [250, 296] width 90 height 10
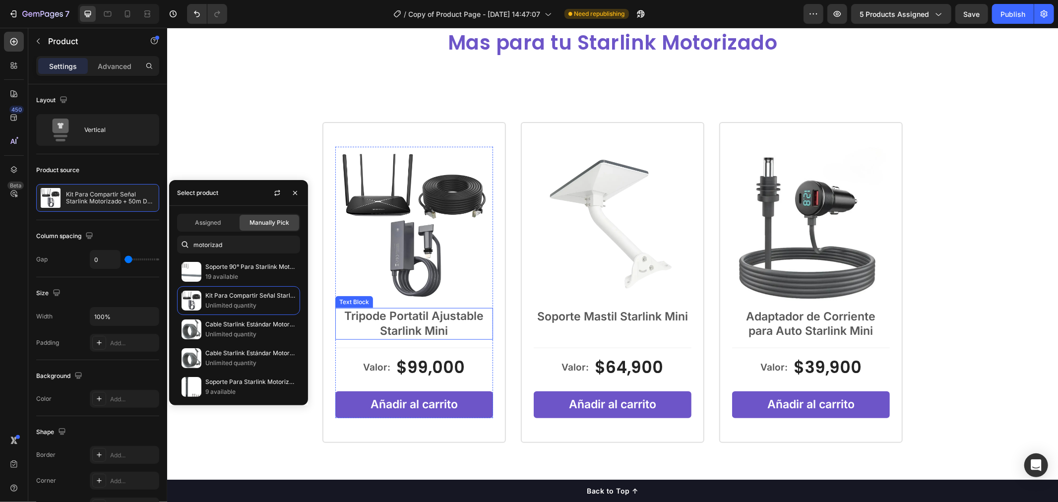
click at [423, 324] on p "Starlink Mini" at bounding box center [414, 330] width 156 height 15
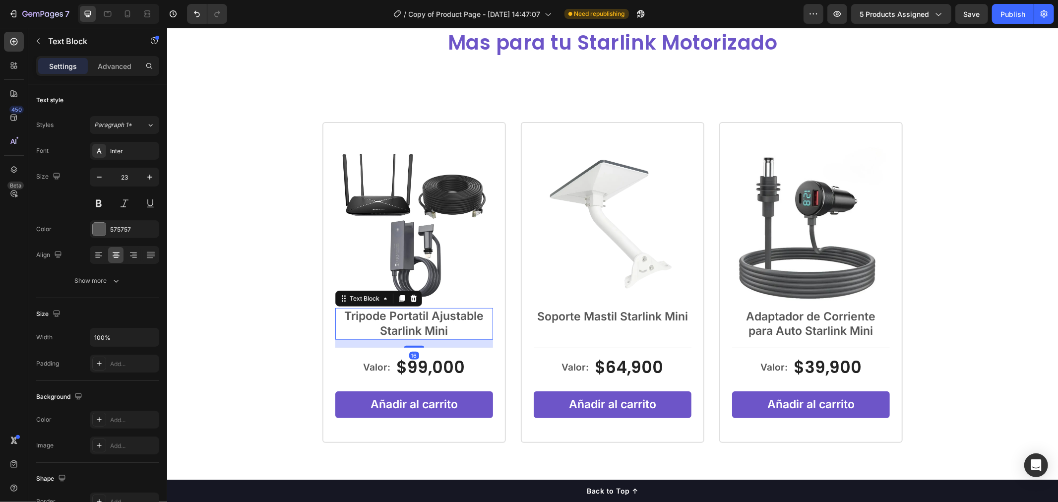
click at [445, 324] on p "Starlink Mini" at bounding box center [414, 330] width 156 height 15
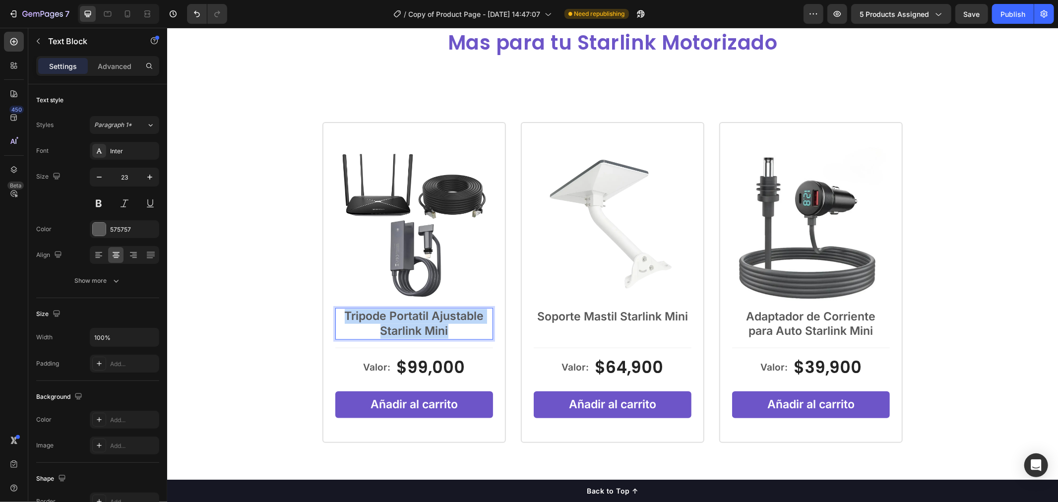
drag, startPoint x: 457, startPoint y: 327, endPoint x: 341, endPoint y: 316, distance: 116.1
click at [341, 316] on div "Tripode Portatil Ajustable Starlink Mini" at bounding box center [414, 323] width 158 height 32
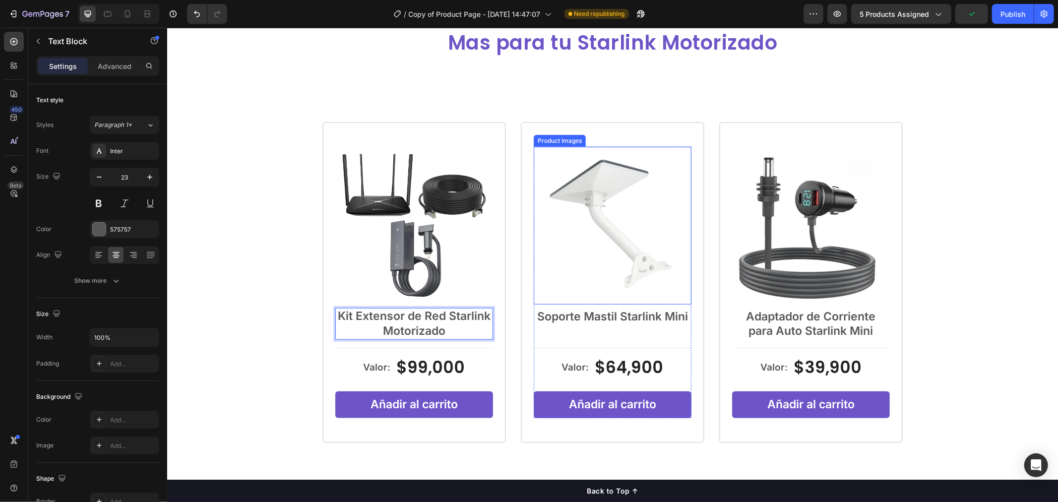
click at [608, 229] on img at bounding box center [612, 225] width 158 height 158
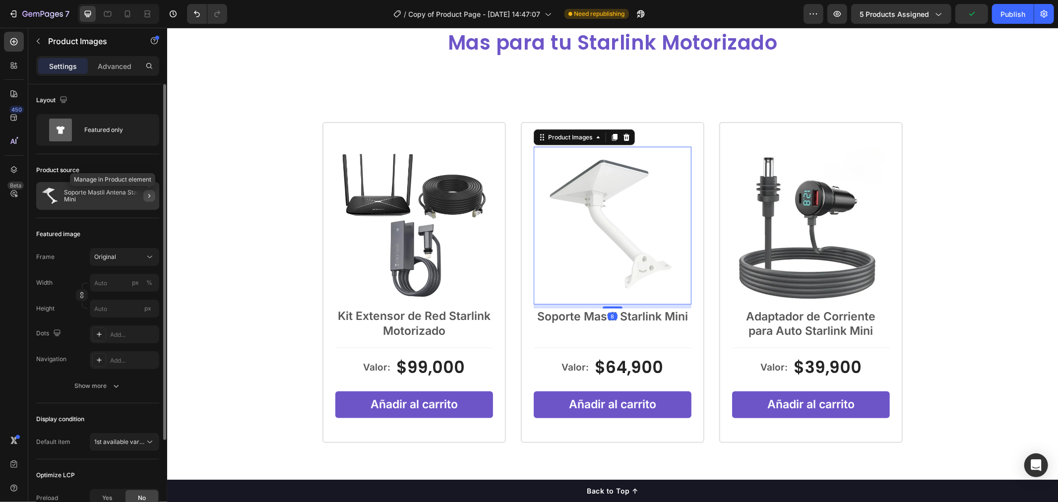
click at [149, 195] on icon "button" at bounding box center [149, 196] width 8 height 8
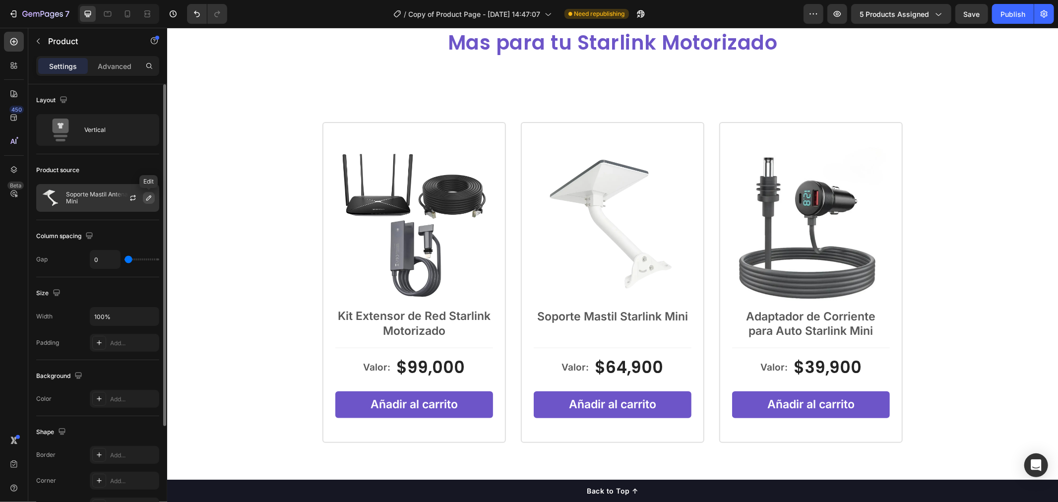
click at [151, 194] on icon "button" at bounding box center [149, 198] width 8 height 8
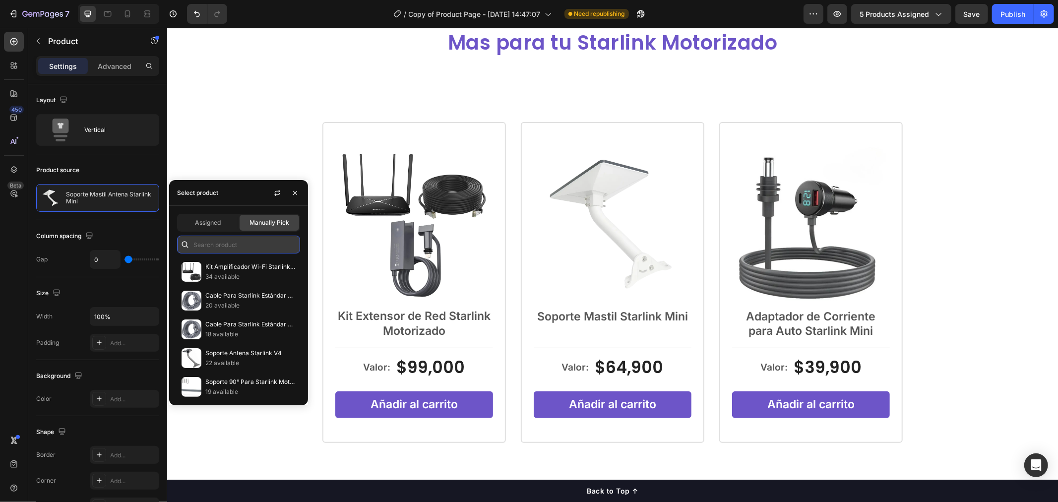
click at [255, 248] on input "text" at bounding box center [238, 245] width 123 height 18
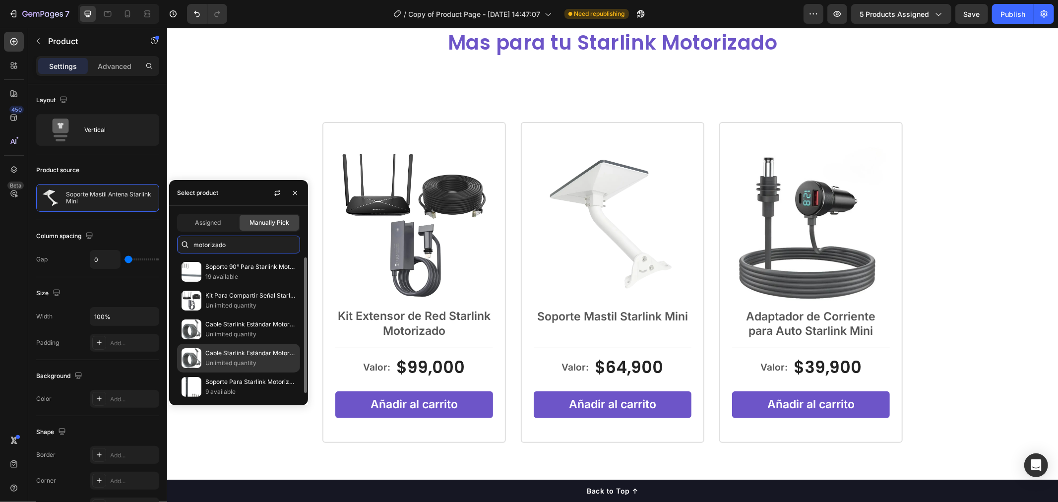
scroll to position [4, 0]
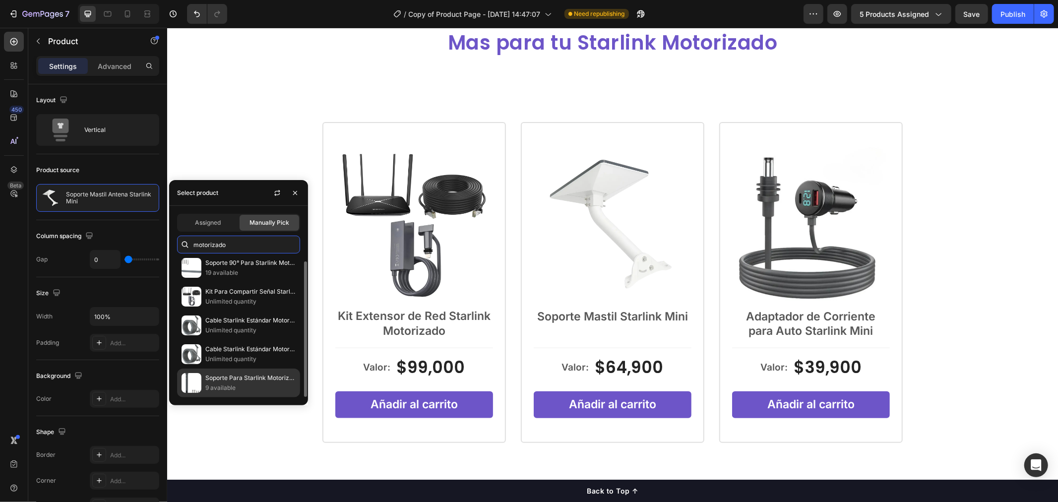
type input "motorizado"
click at [250, 387] on p "9 available" at bounding box center [250, 388] width 90 height 10
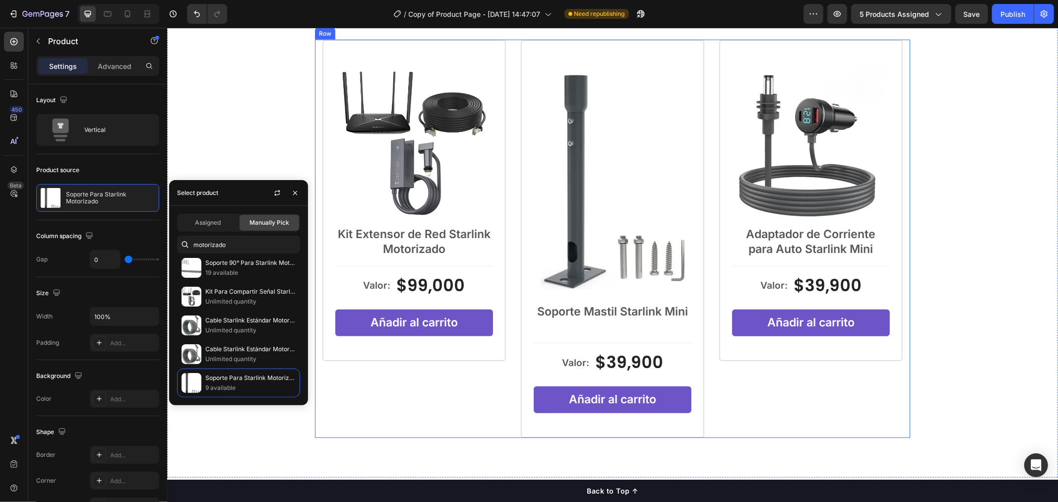
scroll to position [661, 0]
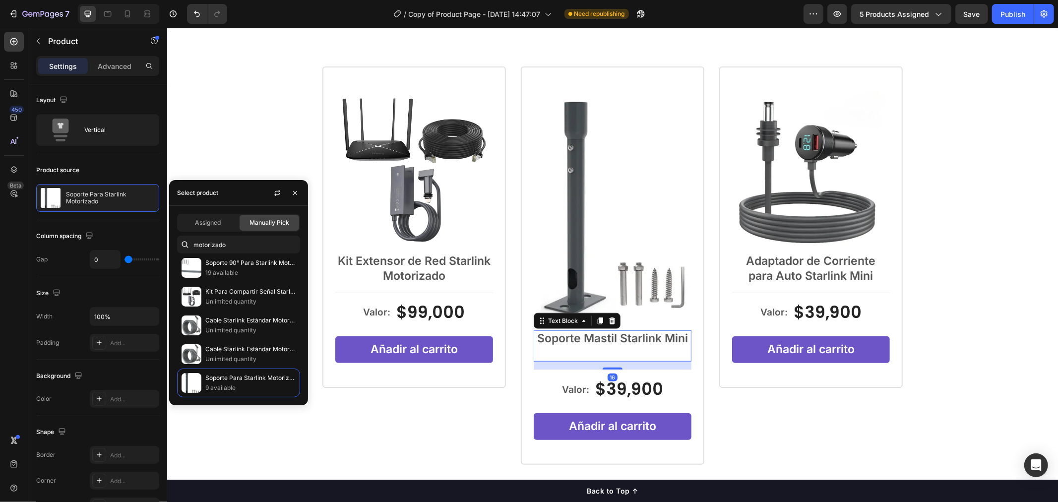
click at [686, 336] on p "Soporte Mastil Starlink Mini" at bounding box center [612, 338] width 156 height 15
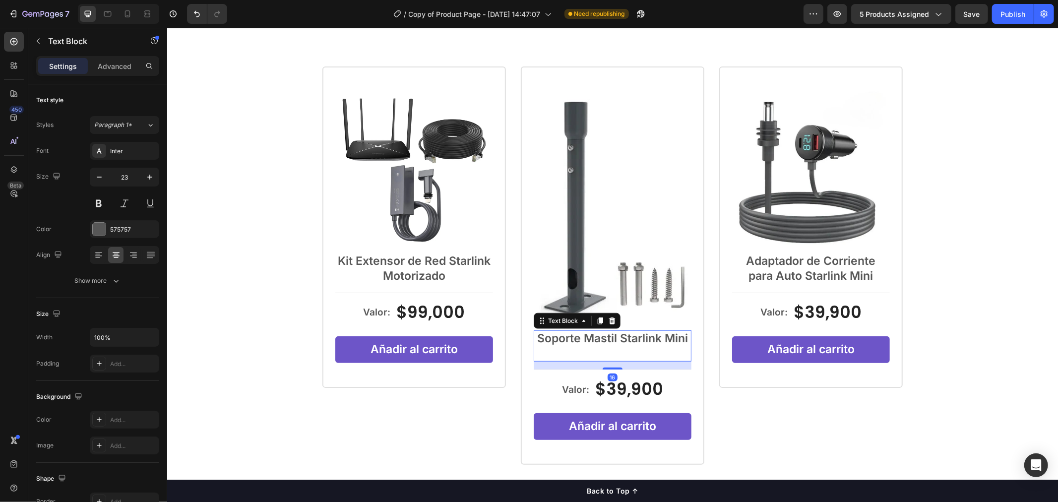
click at [684, 336] on p "Soporte Mastil Starlink Mini" at bounding box center [612, 338] width 156 height 15
drag, startPoint x: 683, startPoint y: 338, endPoint x: 529, endPoint y: 334, distance: 154.8
click at [534, 334] on p "Soporte Mastil Starlink Mini" at bounding box center [612, 338] width 156 height 15
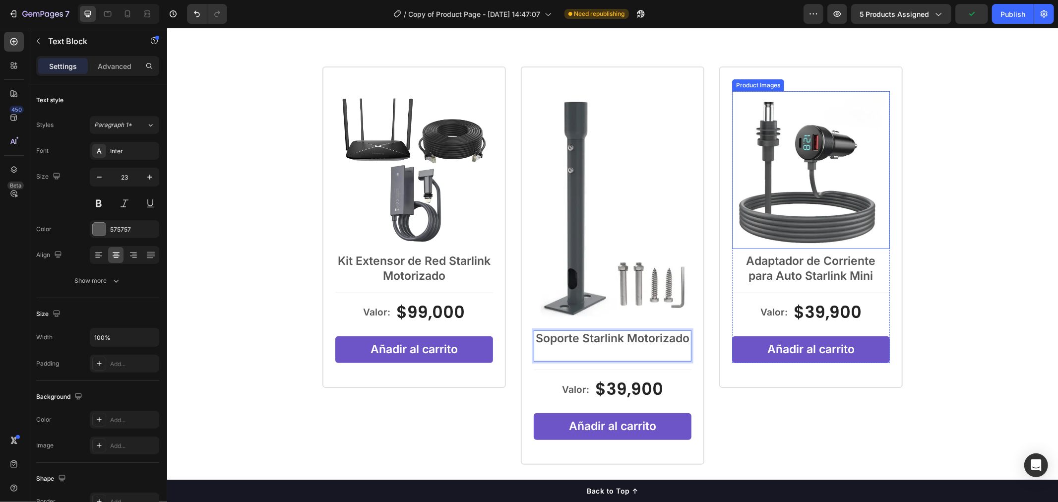
click at [804, 175] on img at bounding box center [811, 170] width 158 height 158
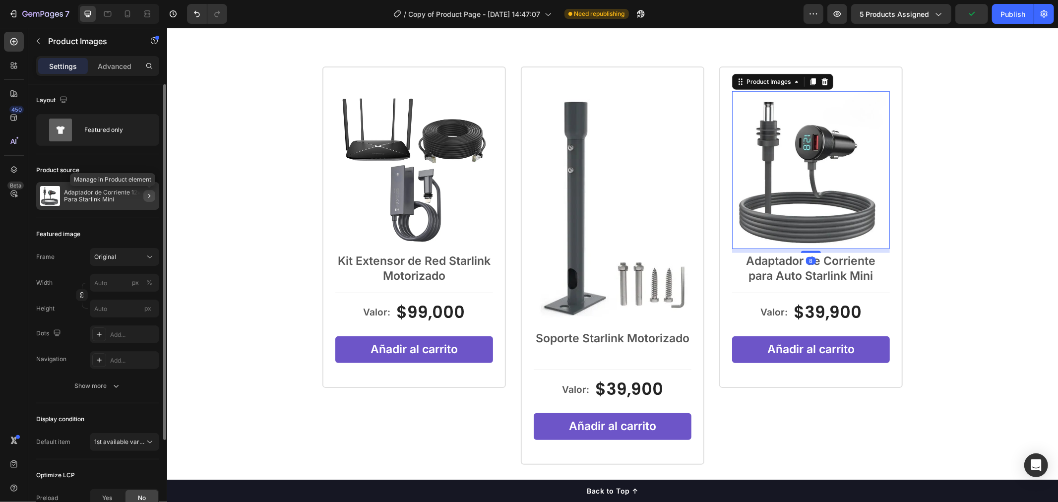
click at [152, 190] on button "button" at bounding box center [149, 196] width 12 height 12
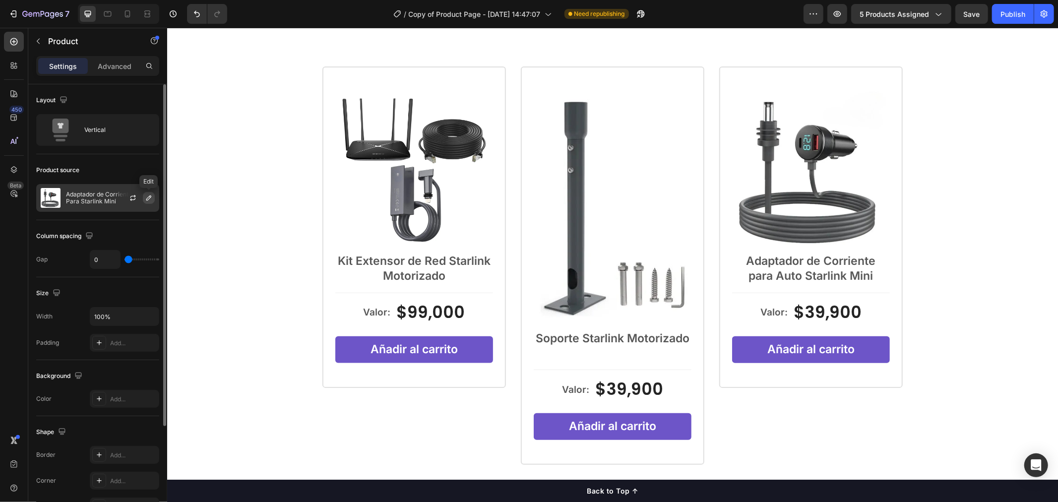
click at [151, 197] on icon "button" at bounding box center [149, 198] width 8 height 8
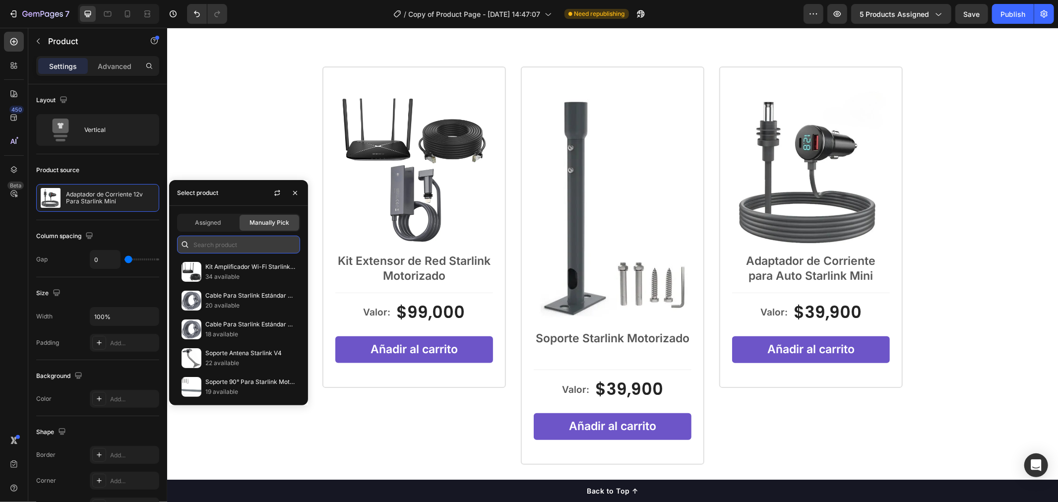
click at [239, 237] on input "text" at bounding box center [238, 245] width 123 height 18
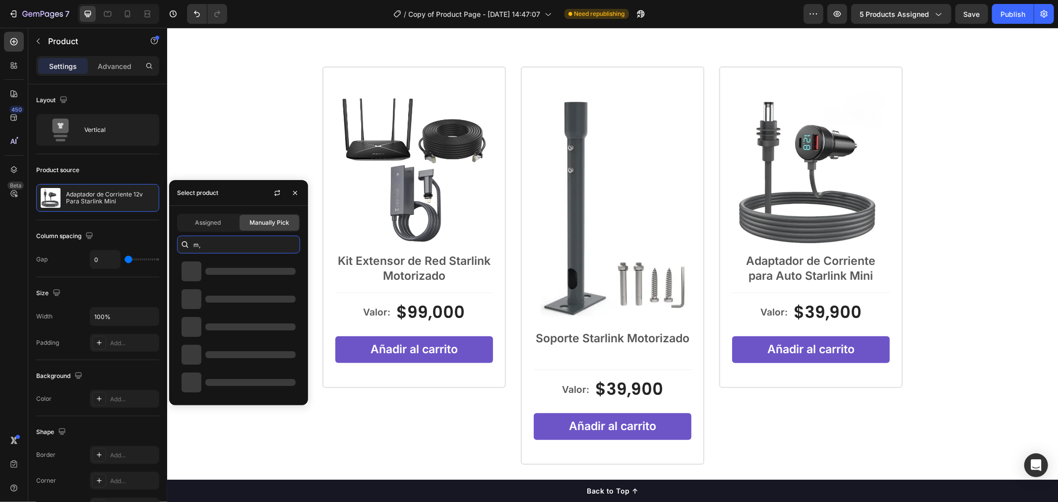
type input "m"
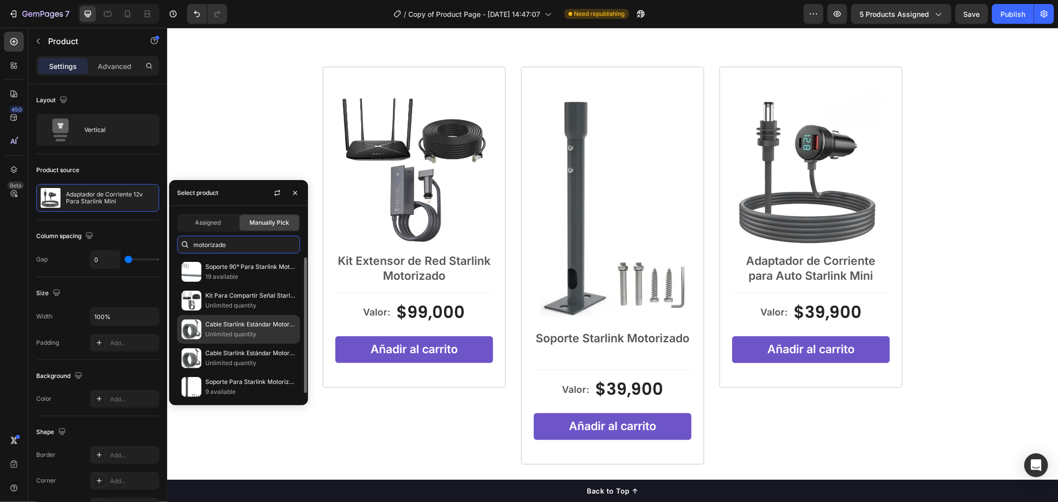
type input "motorizado"
click at [247, 324] on p "Cable Starlink Estándar Motorizado De 46 Metros (150 Pies)" at bounding box center [250, 324] width 90 height 10
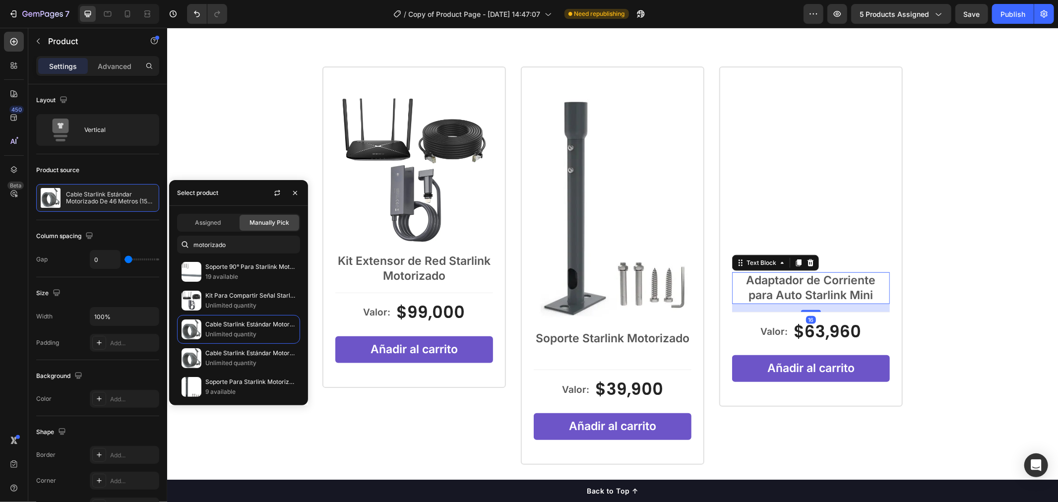
click at [849, 275] on p "Adaptador de Corriente para Auto Starlink Mini" at bounding box center [811, 288] width 156 height 30
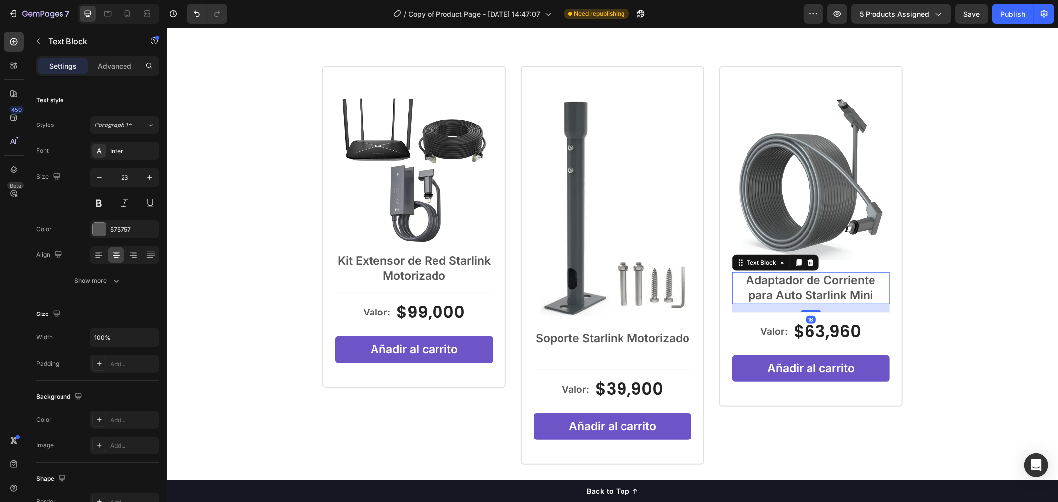
click at [864, 286] on p "Adaptador de Corriente para Auto Starlink Mini" at bounding box center [811, 288] width 156 height 30
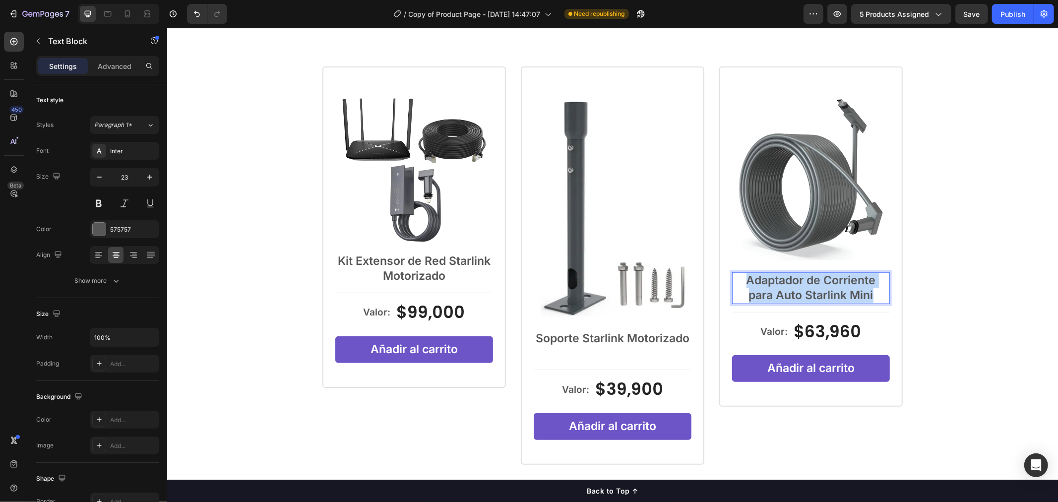
drag, startPoint x: 873, startPoint y: 298, endPoint x: 743, endPoint y: 284, distance: 131.2
click at [743, 284] on p "Adaptador de Corriente para Auto Starlink Mini" at bounding box center [811, 288] width 156 height 30
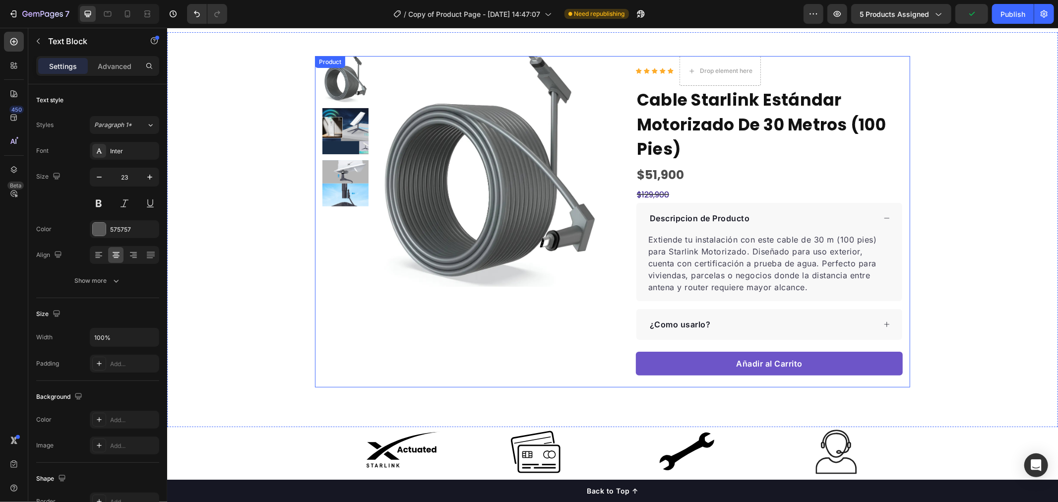
scroll to position [0, 0]
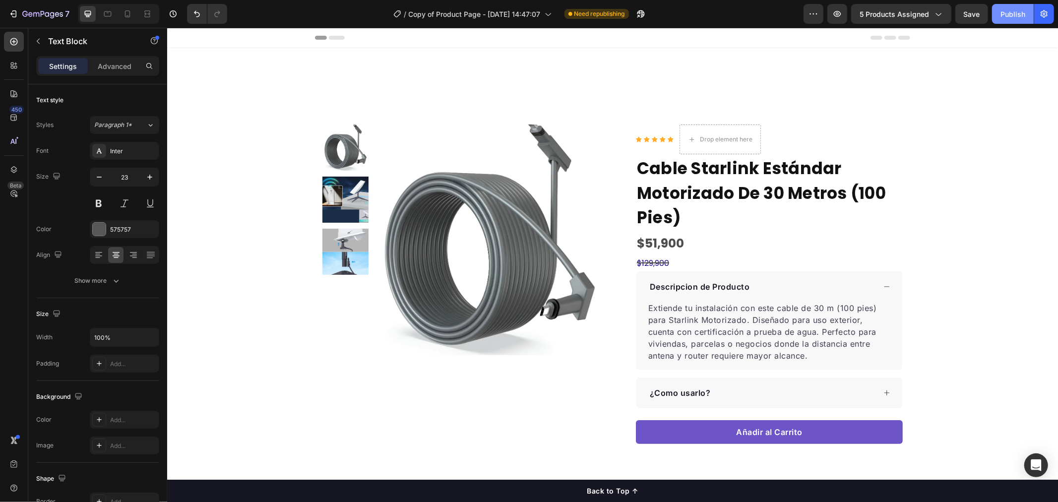
click at [999, 20] on button "Publish" at bounding box center [1013, 14] width 42 height 20
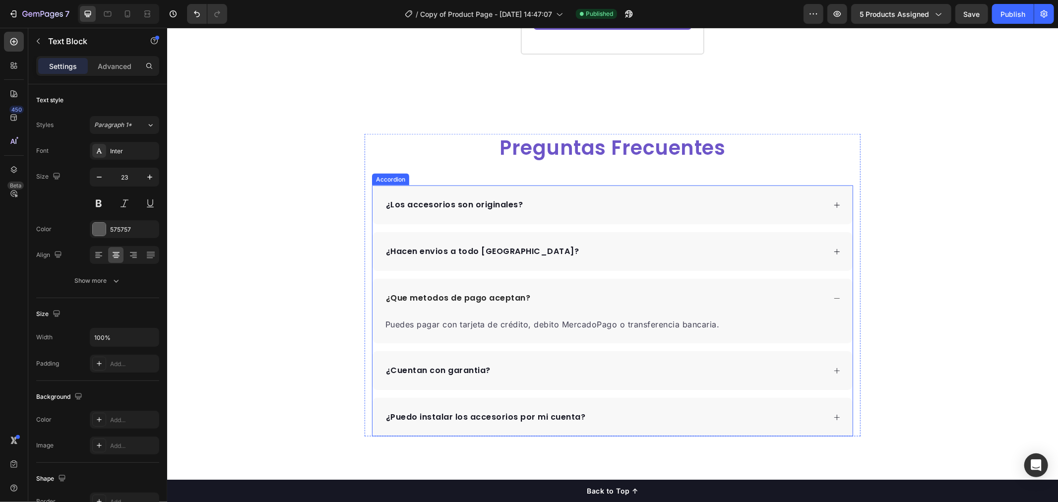
scroll to position [1102, 0]
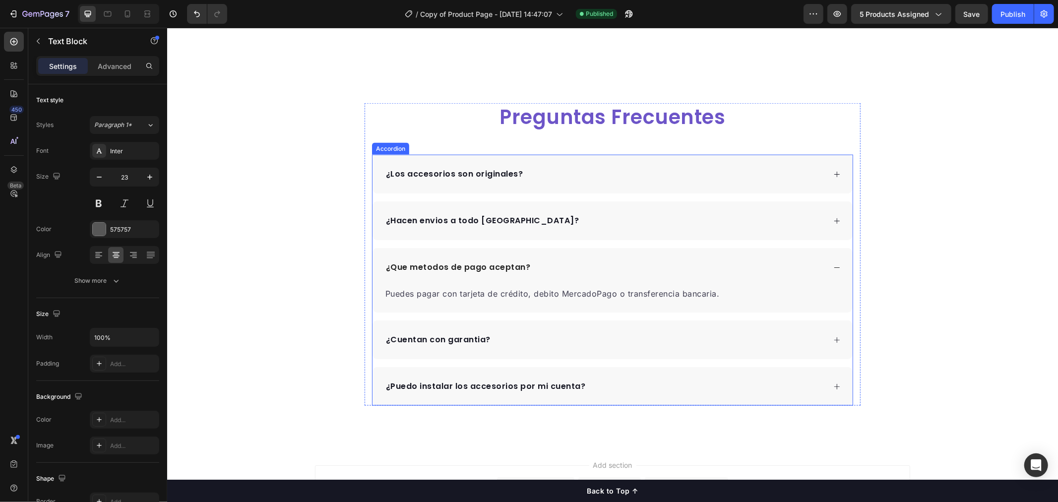
click at [550, 260] on div "¿Que metodos de pago aceptan?" at bounding box center [604, 266] width 441 height 15
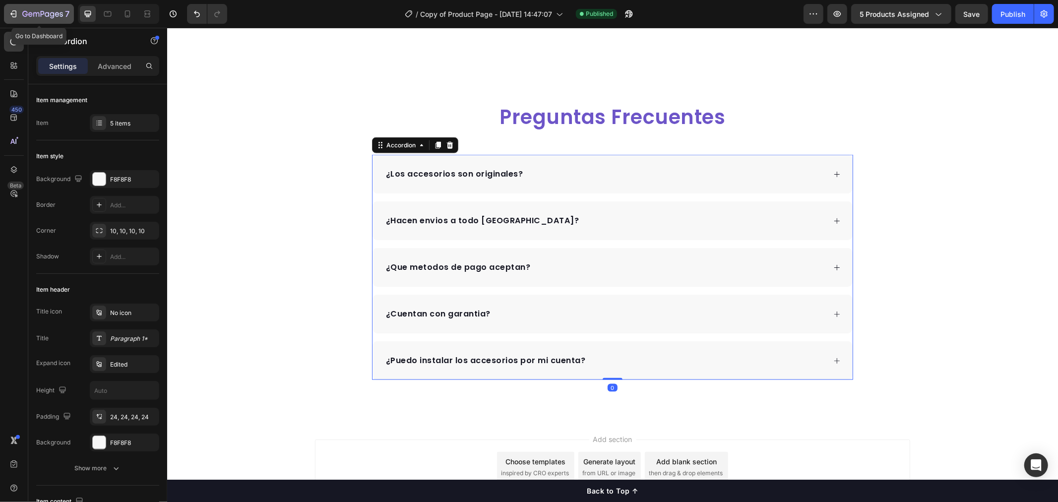
click at [21, 10] on div "7" at bounding box center [38, 14] width 61 height 12
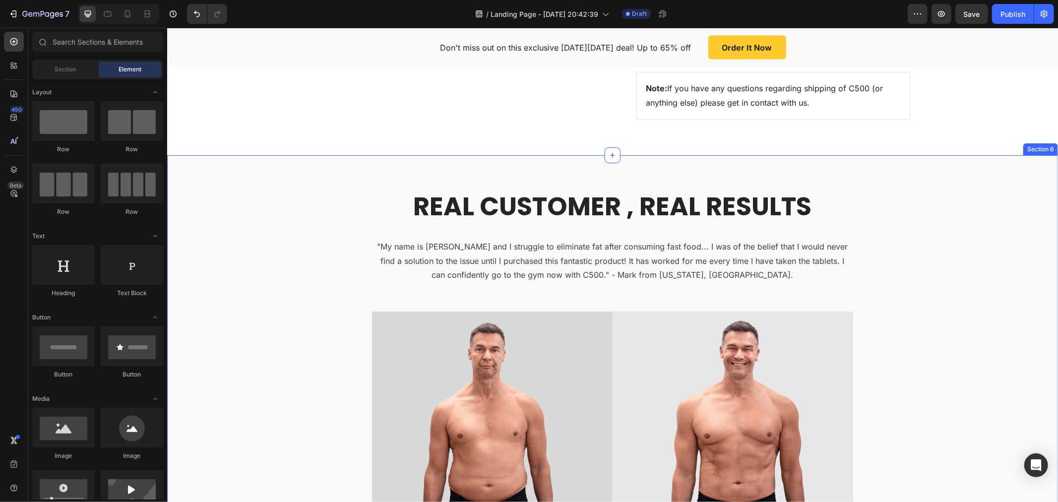
scroll to position [1543, 0]
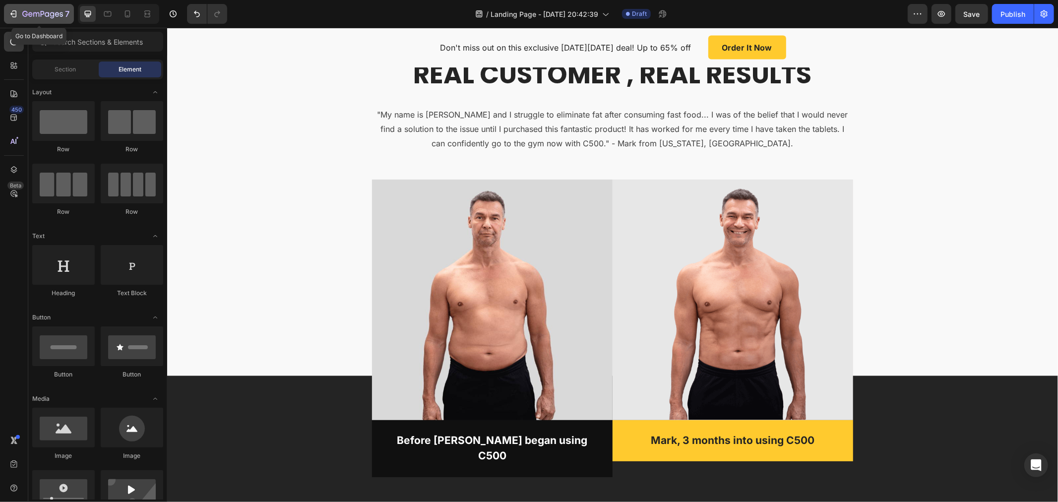
click at [14, 12] on icon "button" at bounding box center [13, 14] width 10 height 10
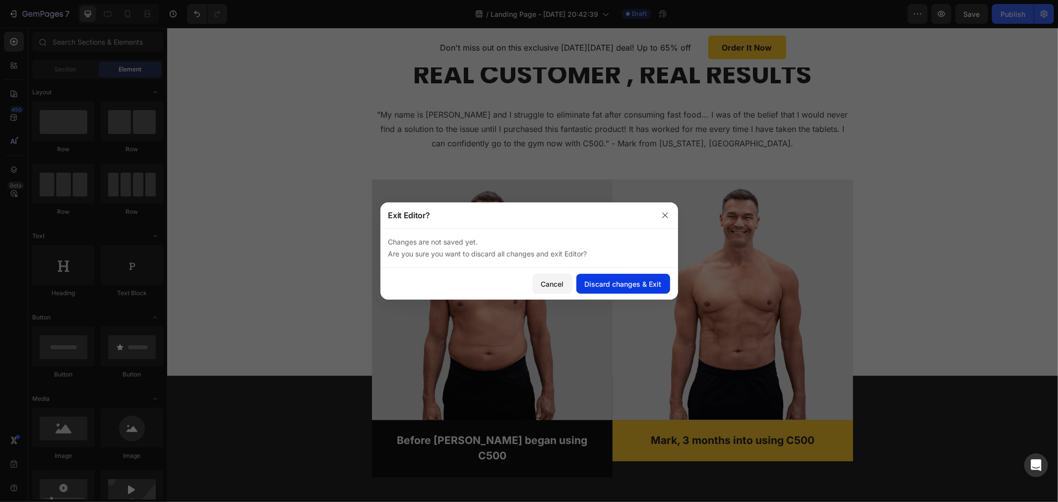
click at [628, 286] on div "Discard changes & Exit" at bounding box center [623, 284] width 77 height 10
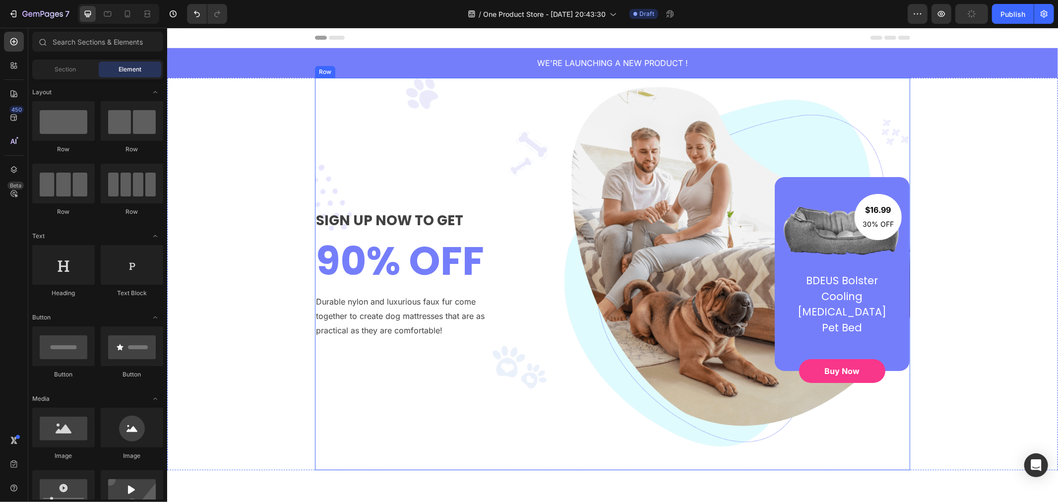
click at [707, 186] on div "$16.99 Text block 30% OFF Text block Row Image BDEUS Bolster Cooling [MEDICAL_D…" at bounding box center [716, 274] width 386 height 194
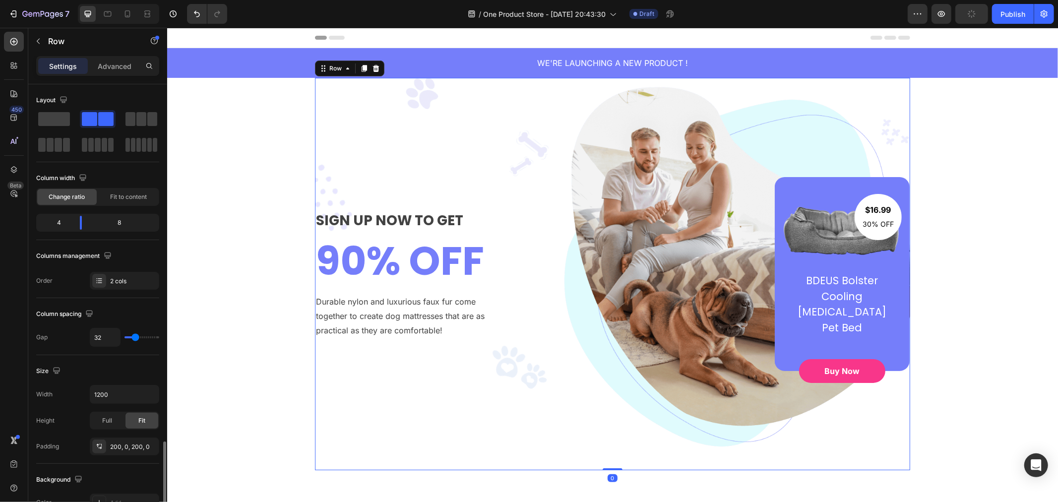
scroll to position [273, 0]
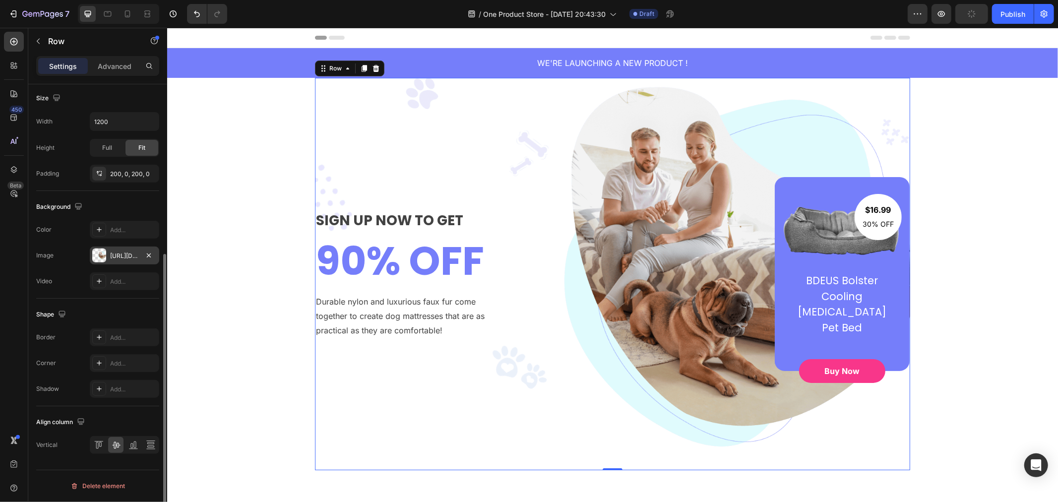
click at [117, 258] on div "[URL][DOMAIN_NAME]" at bounding box center [124, 255] width 29 height 9
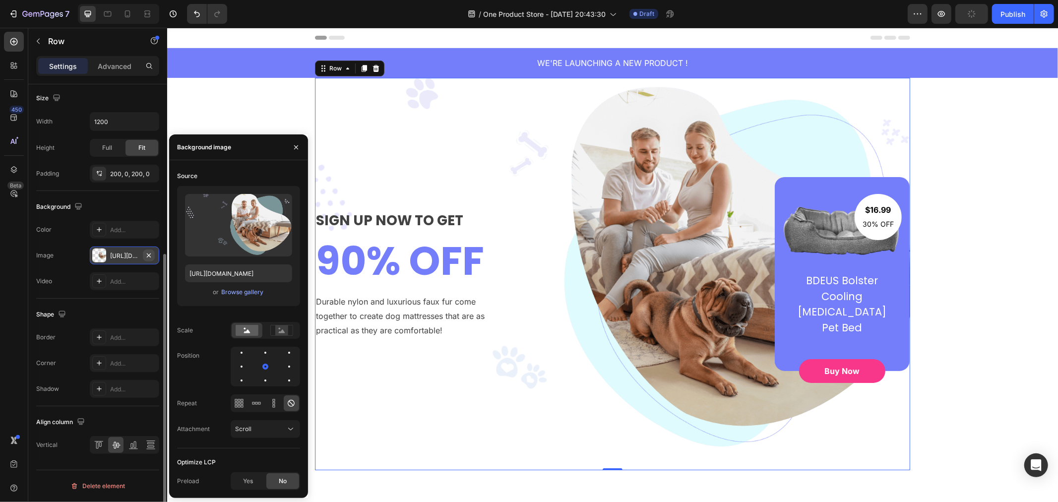
click at [149, 255] on icon "button" at bounding box center [149, 255] width 4 height 4
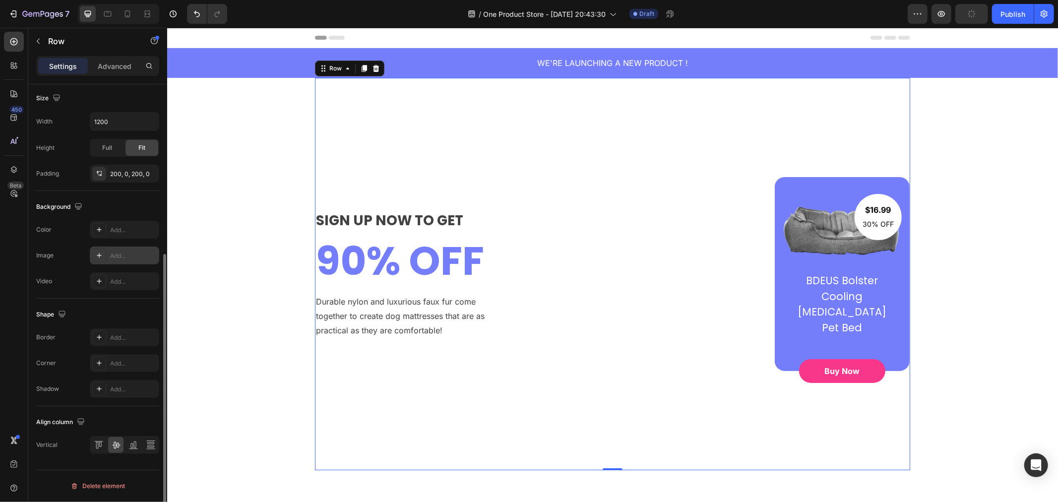
click at [105, 256] on div at bounding box center [99, 255] width 14 height 14
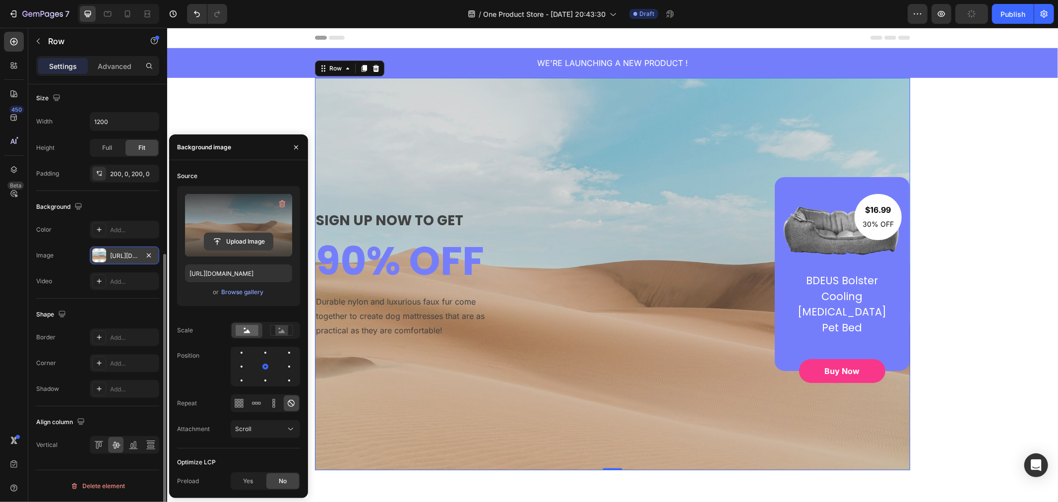
click at [254, 240] on input "file" at bounding box center [238, 241] width 68 height 17
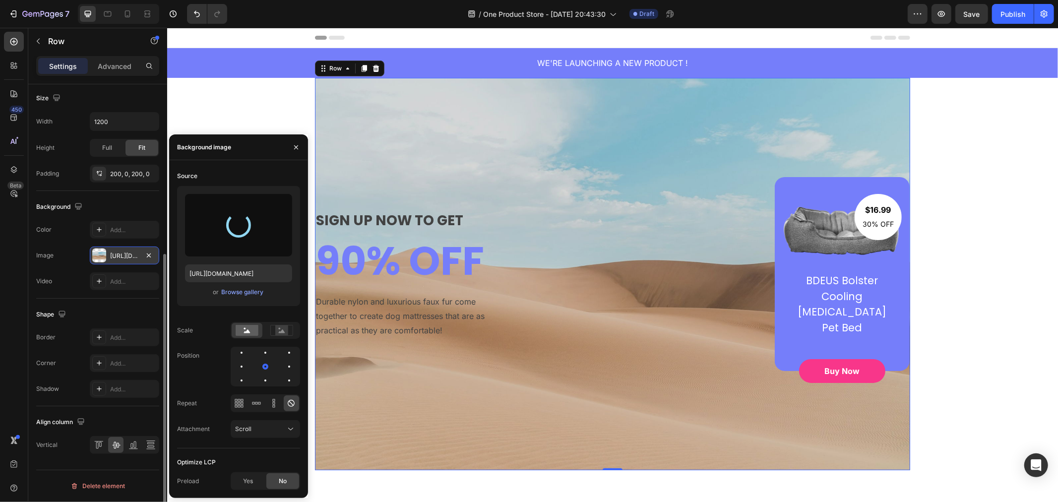
type input "[URL][DOMAIN_NAME]"
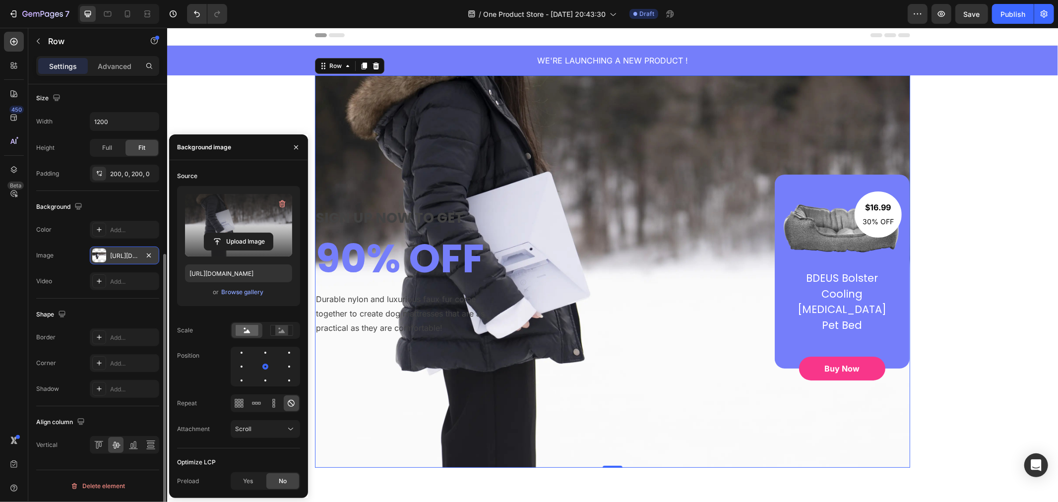
scroll to position [0, 0]
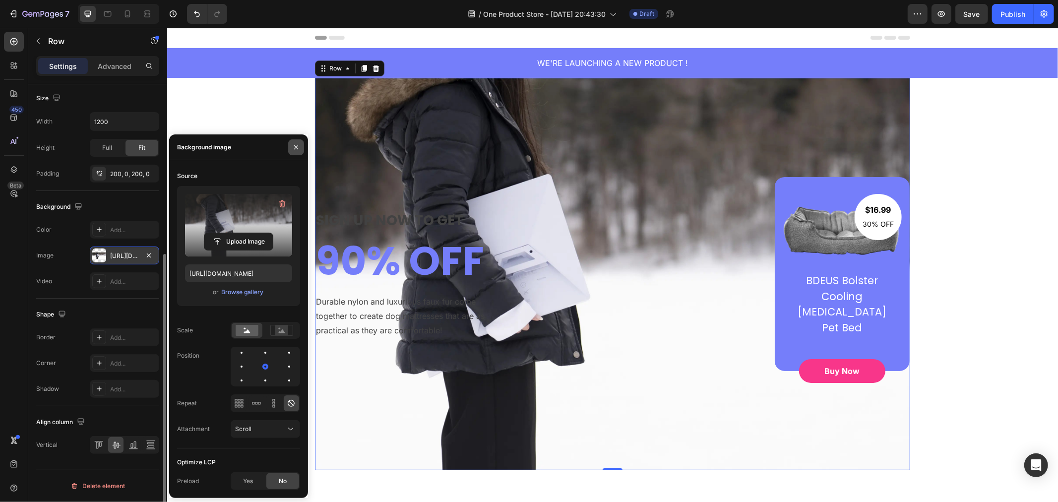
click at [293, 146] on icon "button" at bounding box center [296, 147] width 8 height 8
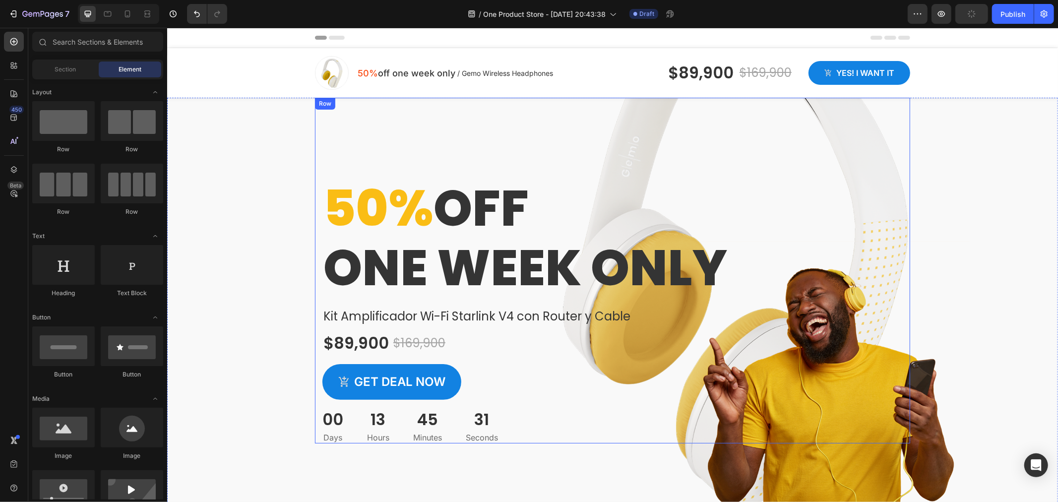
click at [673, 155] on div "50% off one week only Heading Kit Amplificador Wi-Fi Starlink V4 con Router y C…" at bounding box center [611, 270] width 595 height 346
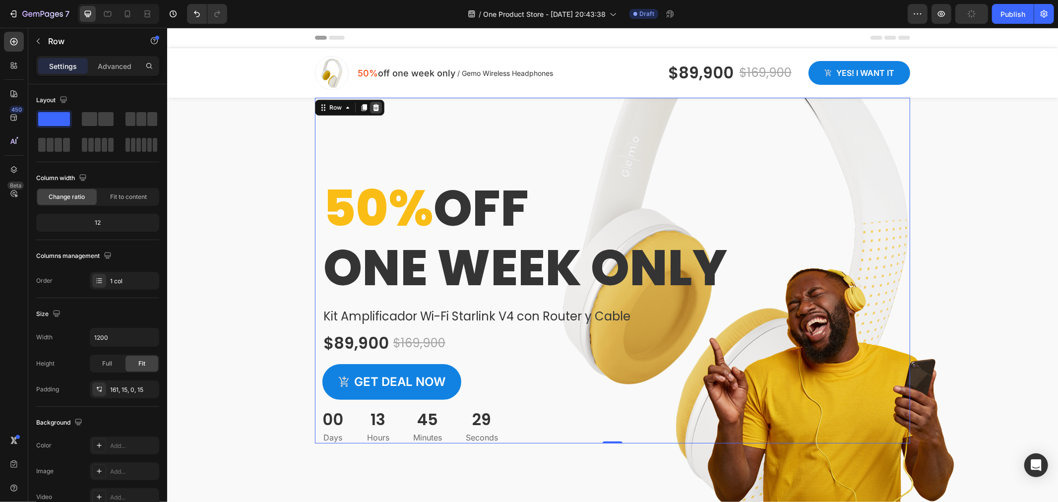
click at [372, 109] on icon at bounding box center [375, 107] width 6 height 7
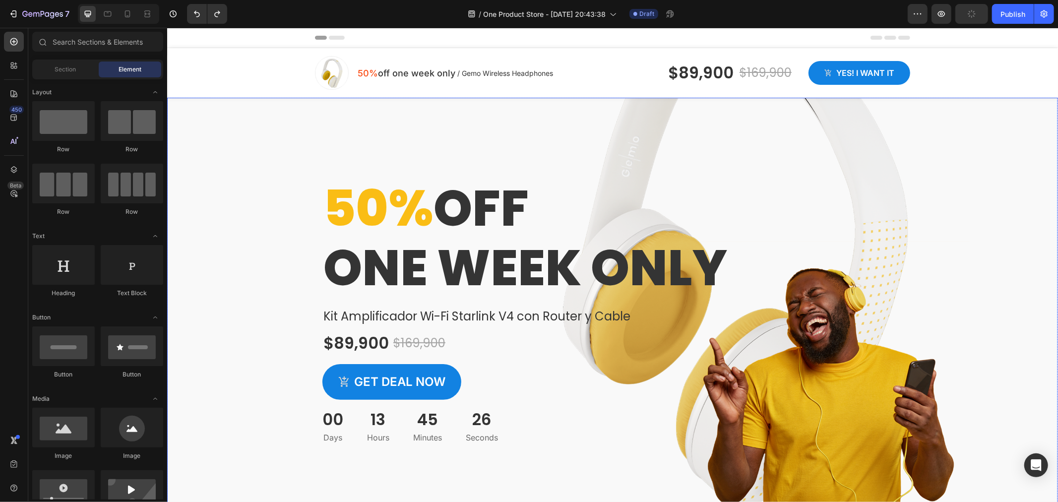
click at [969, 302] on div "Overlay" at bounding box center [612, 308] width 891 height 422
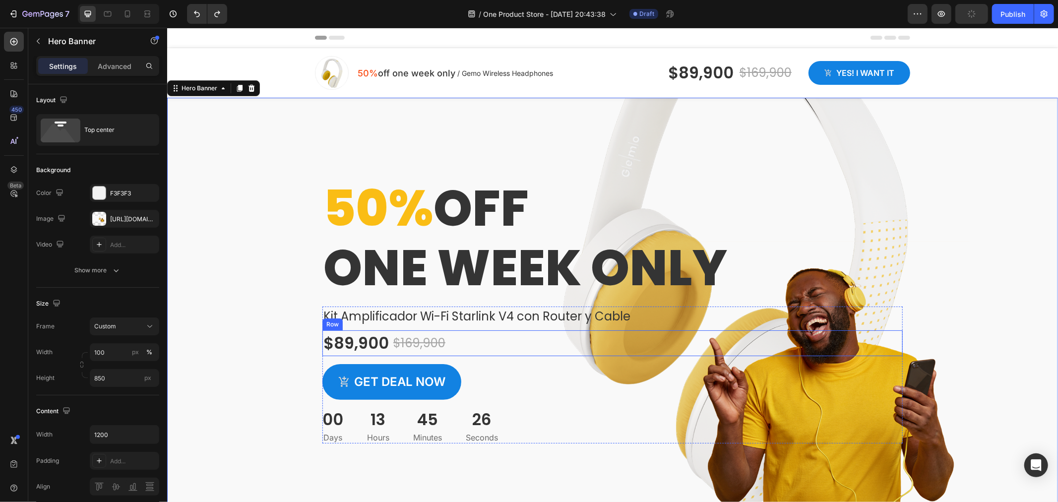
click at [826, 378] on div "Get deal now Product Cart Button" at bounding box center [612, 382] width 580 height 36
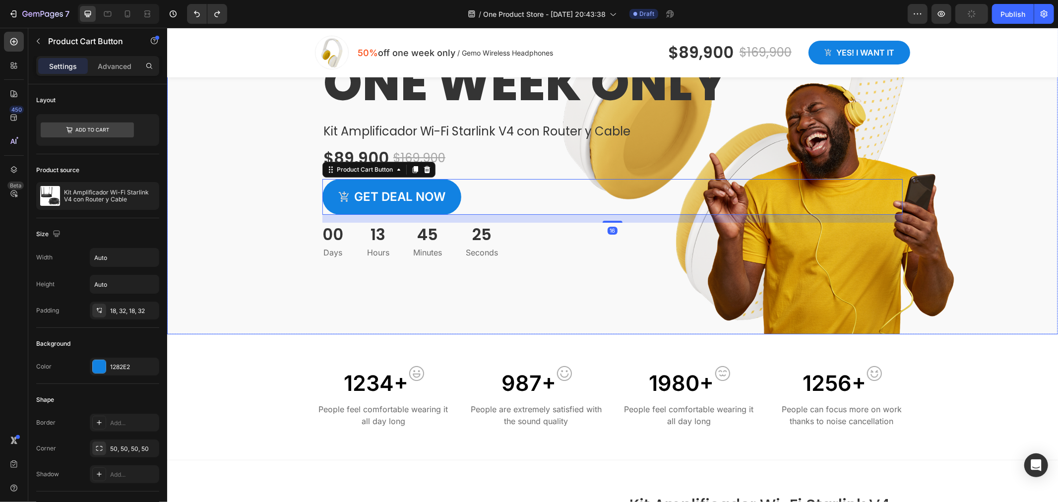
scroll to position [55, 0]
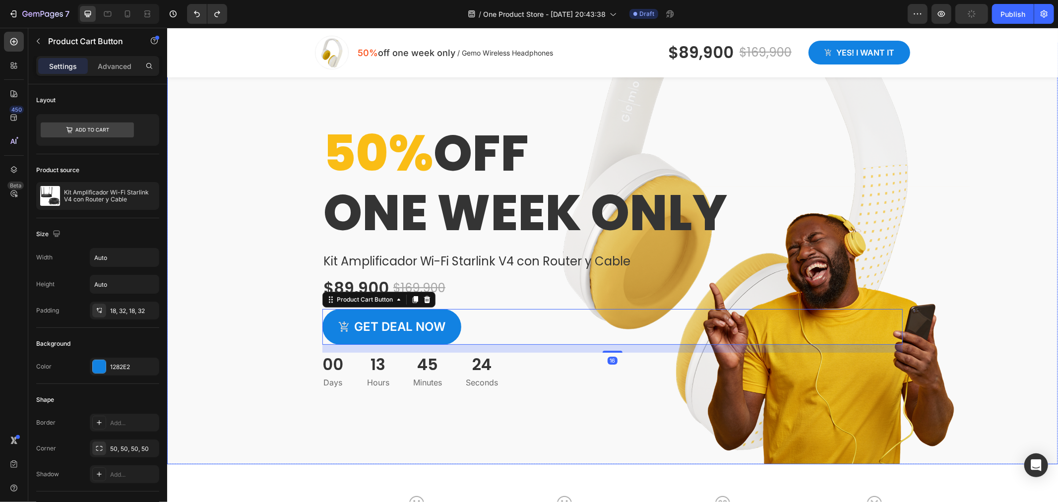
click at [195, 279] on div "Overlay" at bounding box center [612, 253] width 891 height 422
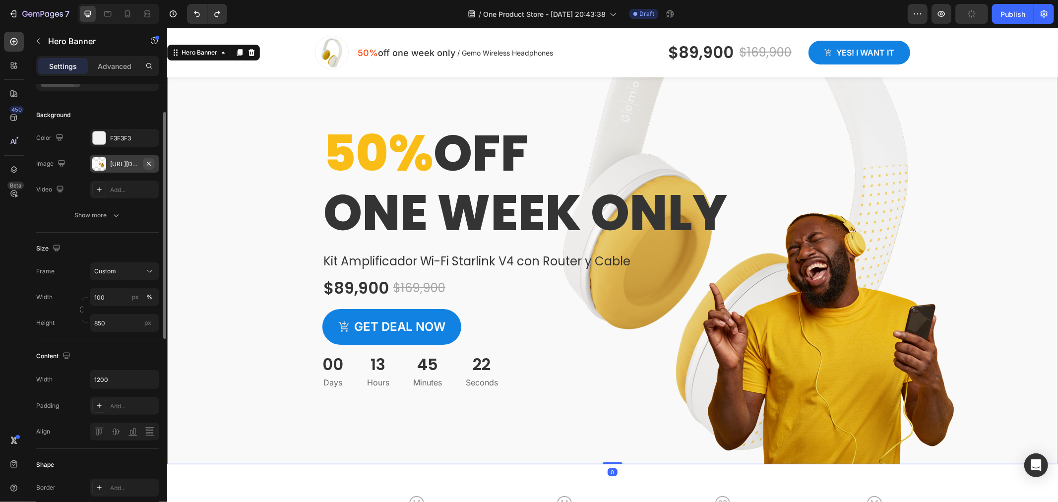
click at [151, 162] on icon "button" at bounding box center [149, 164] width 8 height 8
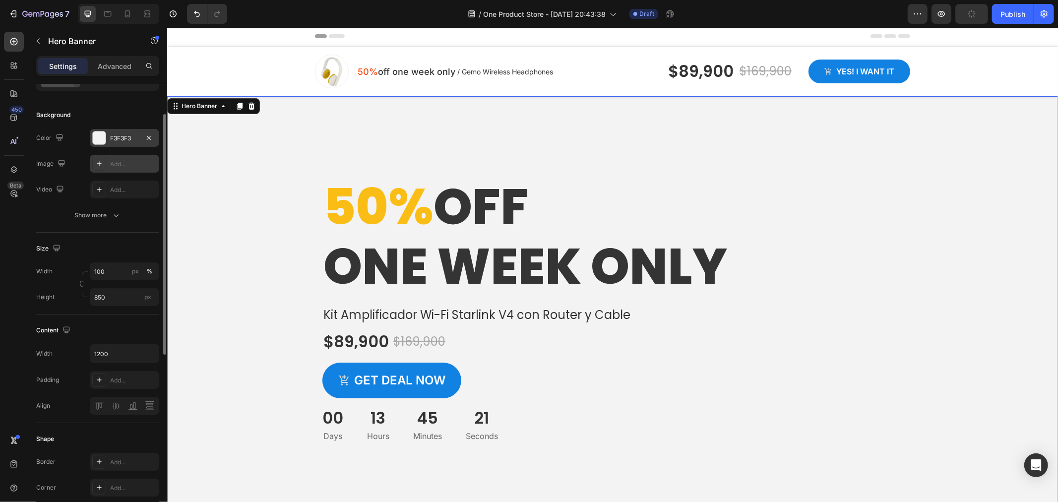
scroll to position [0, 0]
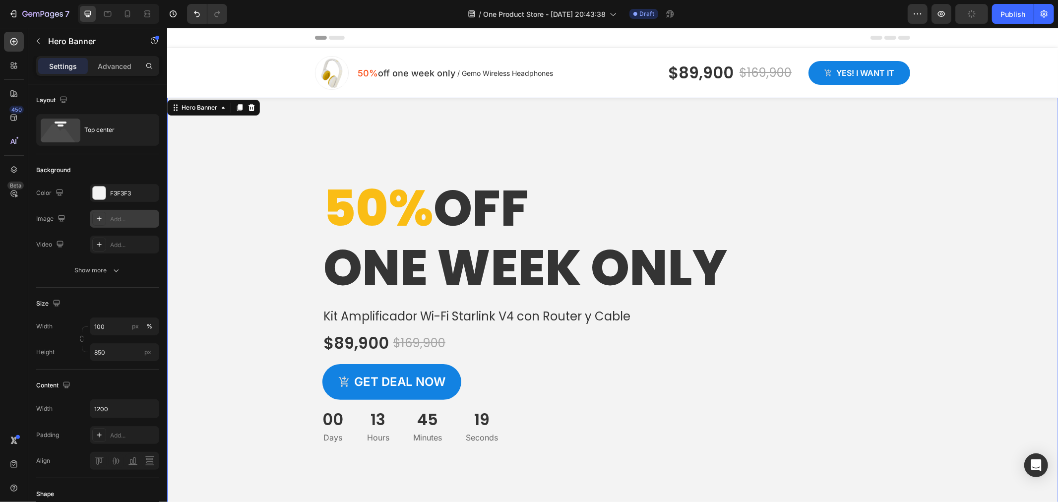
click at [102, 220] on icon at bounding box center [99, 219] width 8 height 8
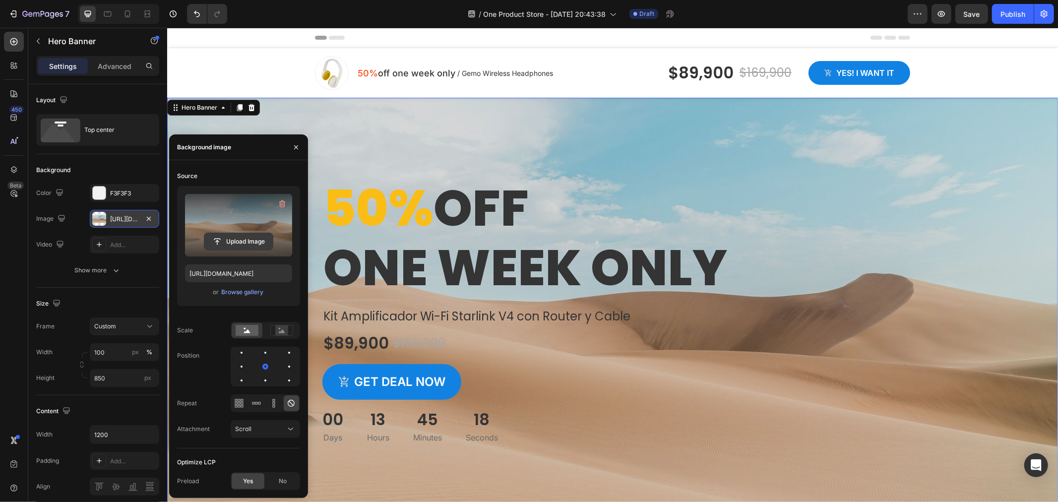
click at [251, 244] on input "file" at bounding box center [238, 241] width 68 height 17
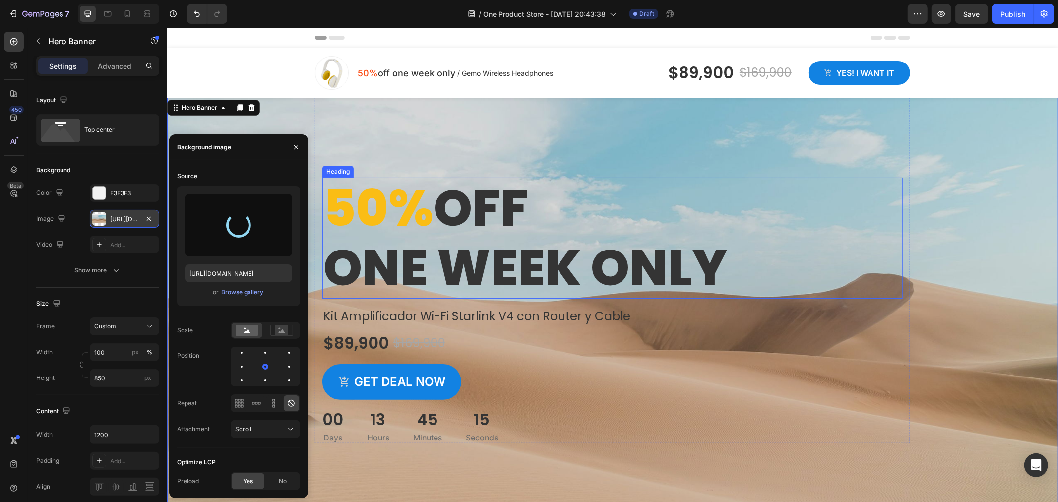
type input "https://cdn.shopify.com/s/files/1/0594/8260/3617/files/gempages_581230738670617…"
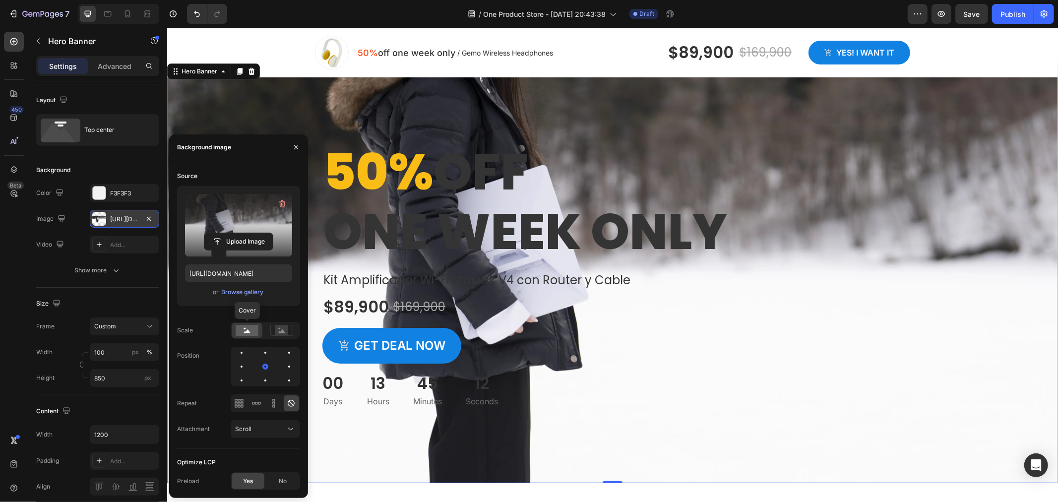
scroll to position [55, 0]
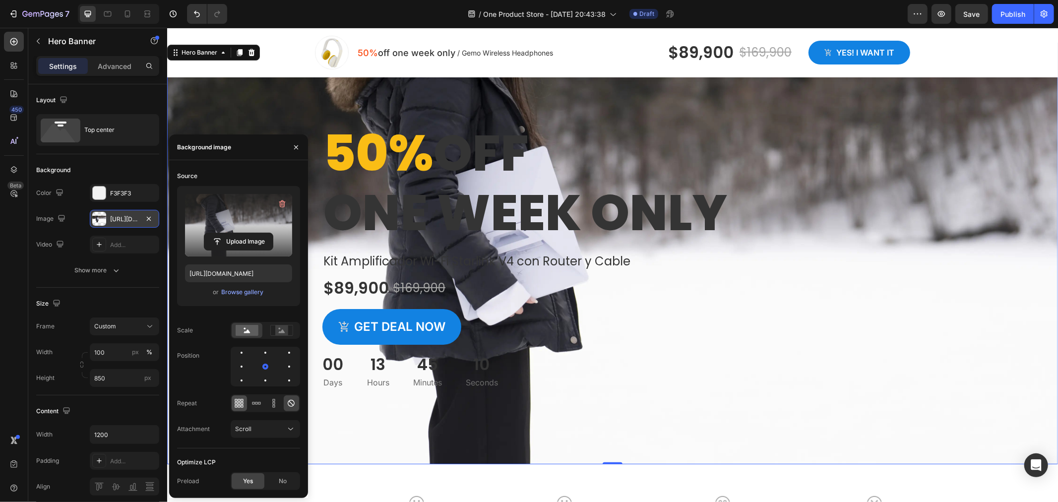
click at [237, 404] on icon at bounding box center [236, 403] width 2 height 2
click at [253, 401] on icon at bounding box center [256, 403] width 10 height 10
click at [277, 408] on icon at bounding box center [274, 403] width 10 height 10
click at [268, 430] on div "Scroll" at bounding box center [260, 429] width 51 height 9
click at [212, 332] on div "Scale" at bounding box center [238, 330] width 123 height 17
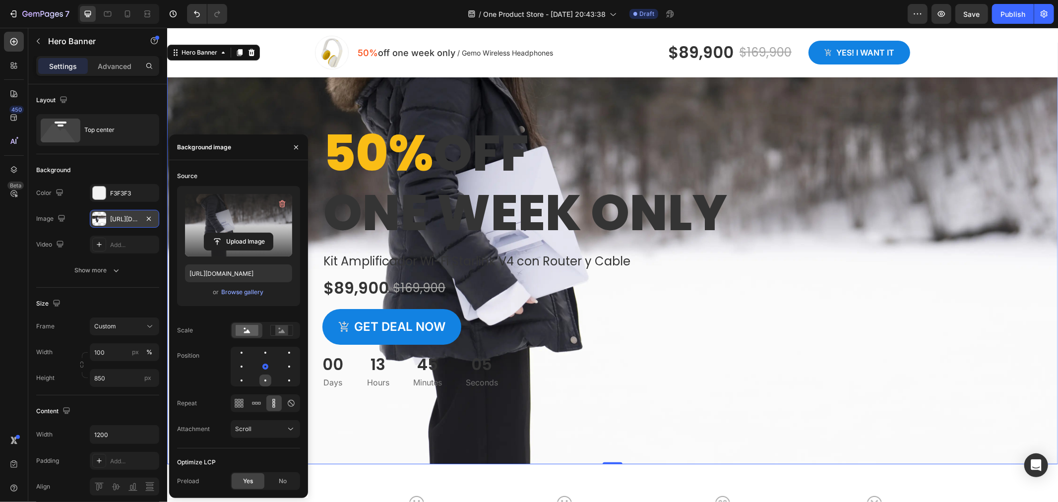
click at [283, 377] on div at bounding box center [289, 380] width 12 height 12
click at [283, 361] on div at bounding box center [289, 367] width 12 height 12
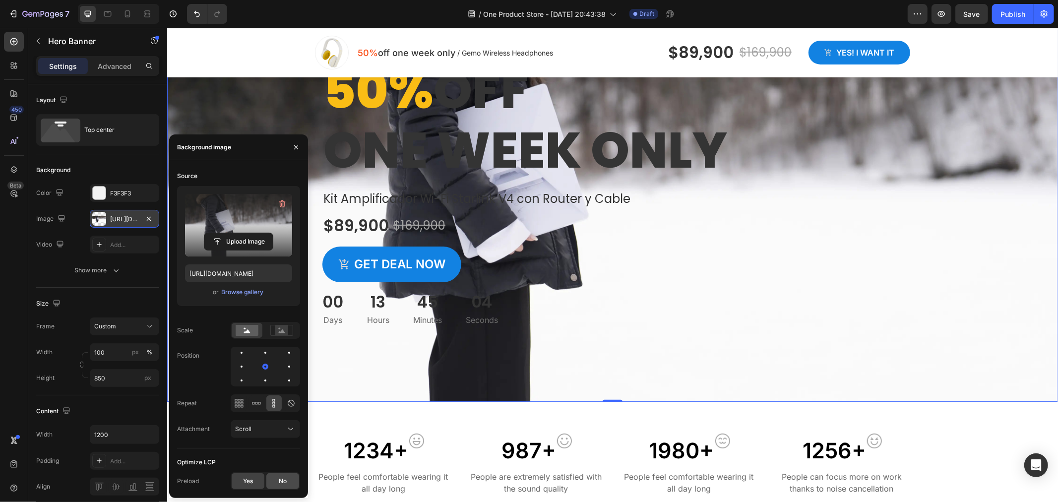
scroll to position [165, 0]
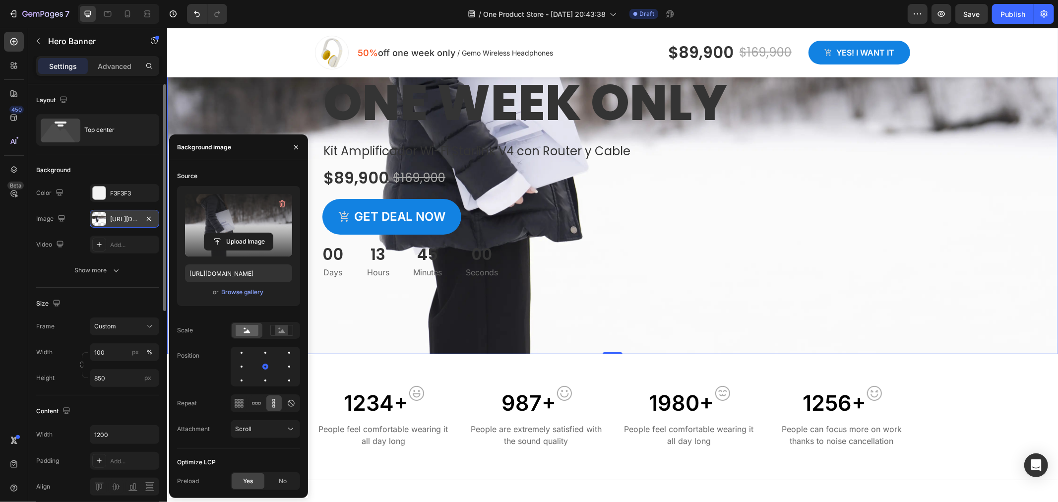
click at [127, 296] on div "Size" at bounding box center [97, 304] width 123 height 16
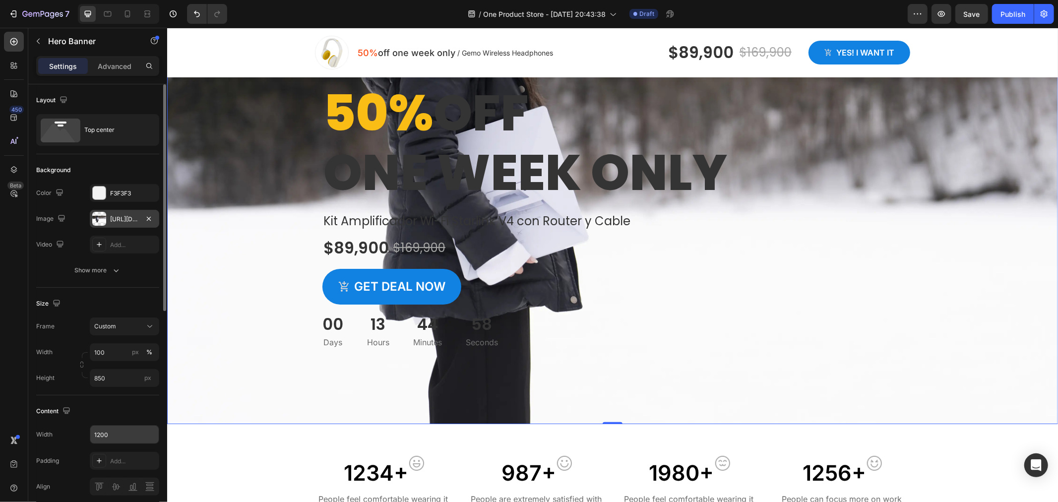
scroll to position [110, 0]
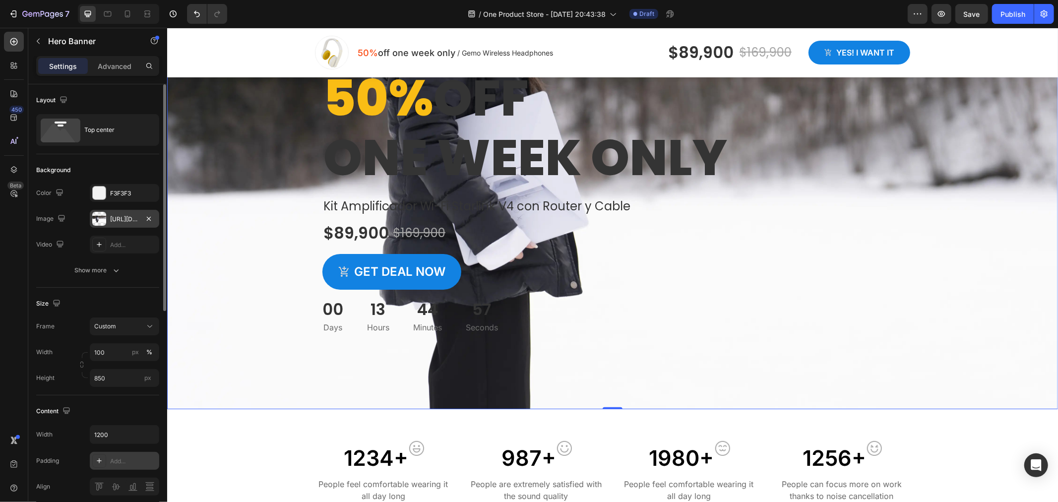
click at [110, 455] on div "Add..." at bounding box center [124, 461] width 69 height 18
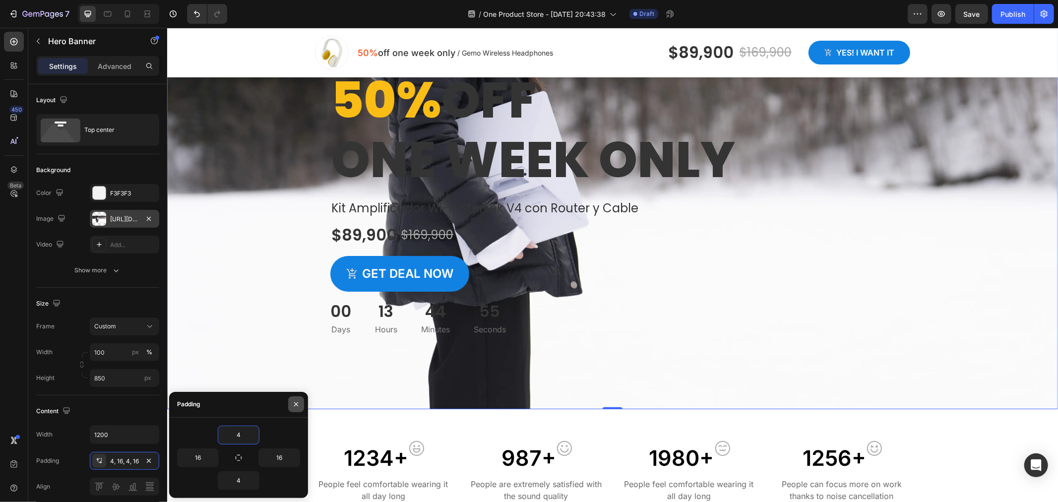
type input "0"
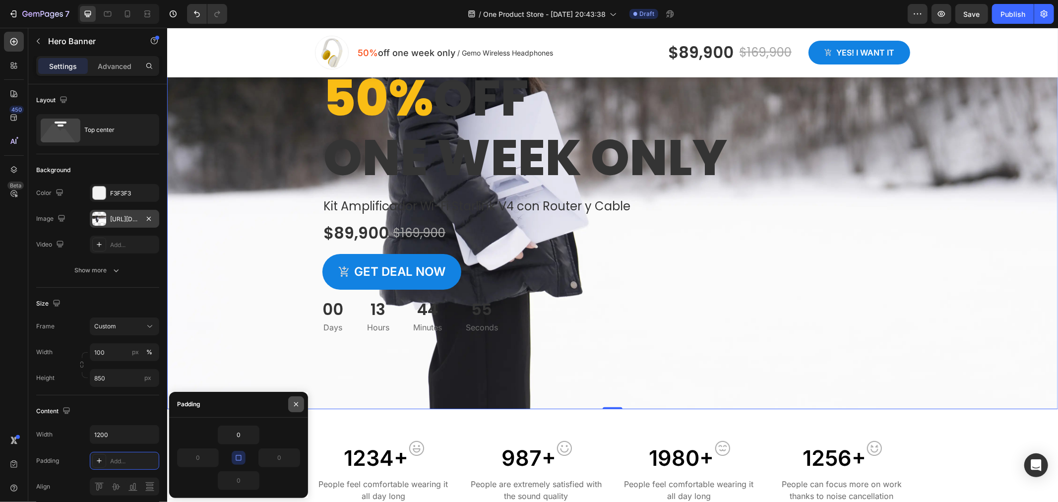
click at [293, 406] on icon "button" at bounding box center [296, 404] width 8 height 8
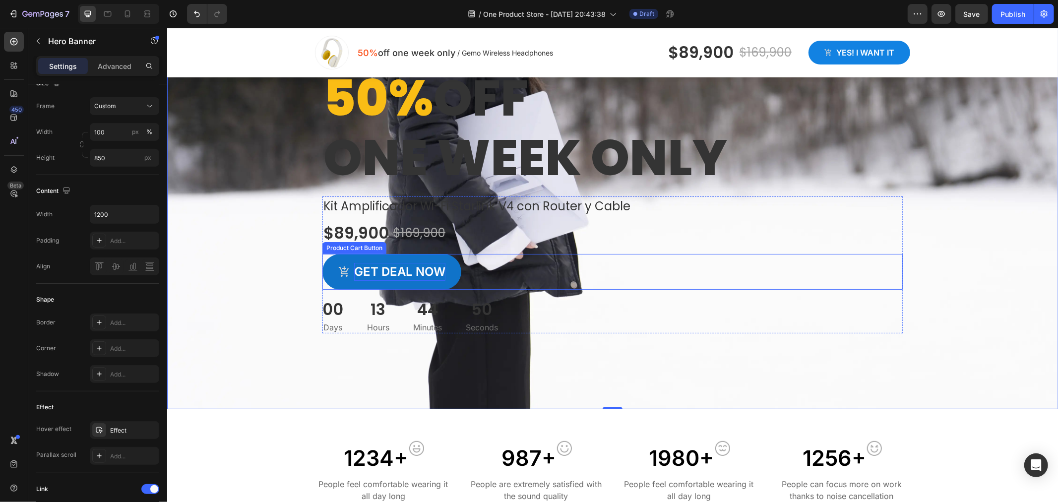
scroll to position [0, 0]
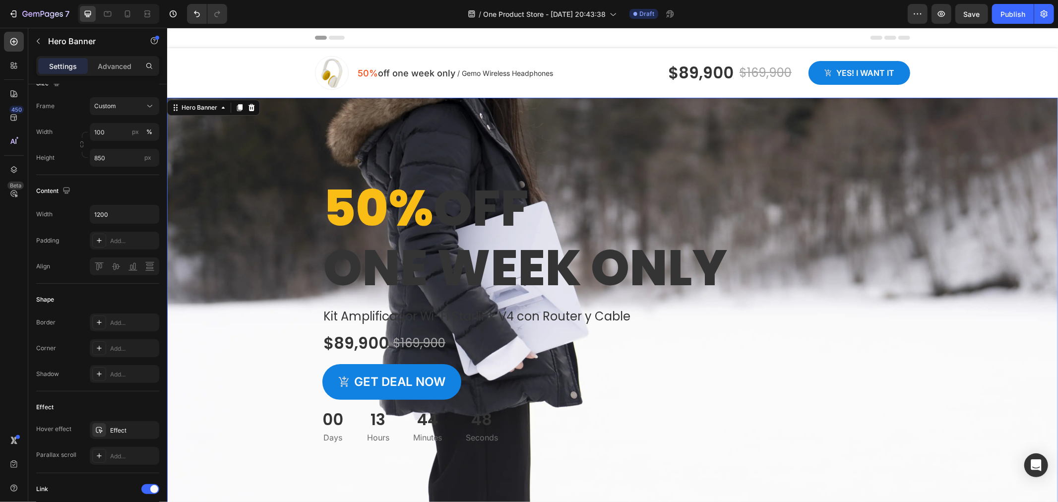
click at [220, 211] on div "Overlay" at bounding box center [612, 308] width 891 height 422
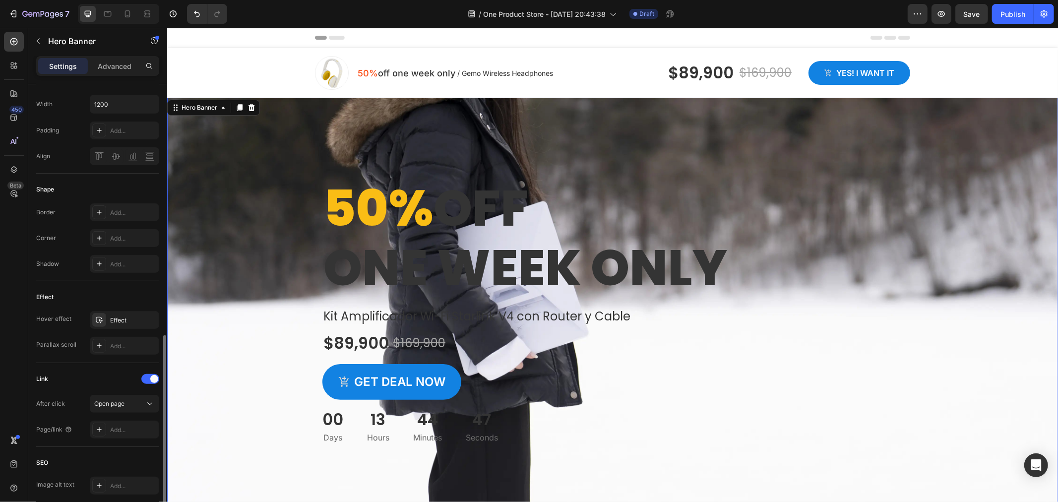
scroll to position [430, 0]
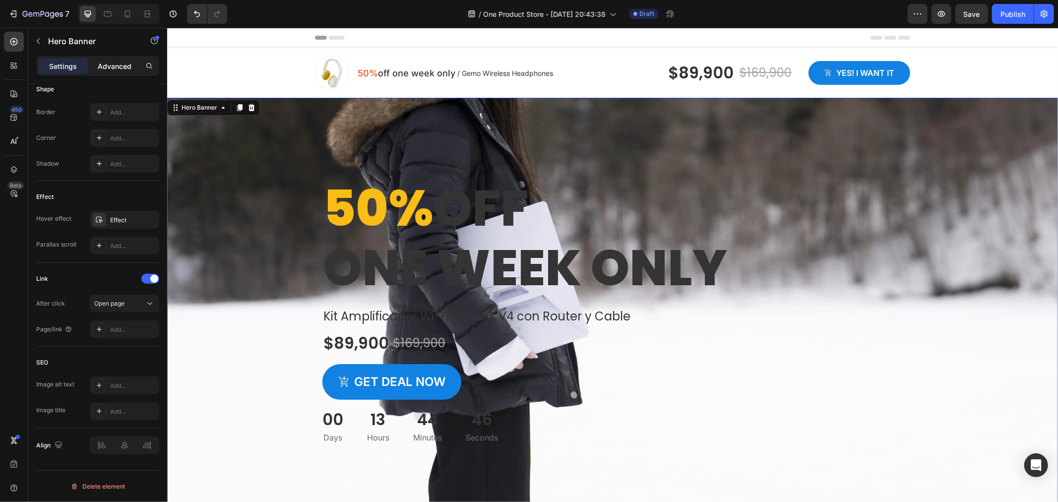
click at [128, 68] on p "Advanced" at bounding box center [115, 66] width 34 height 10
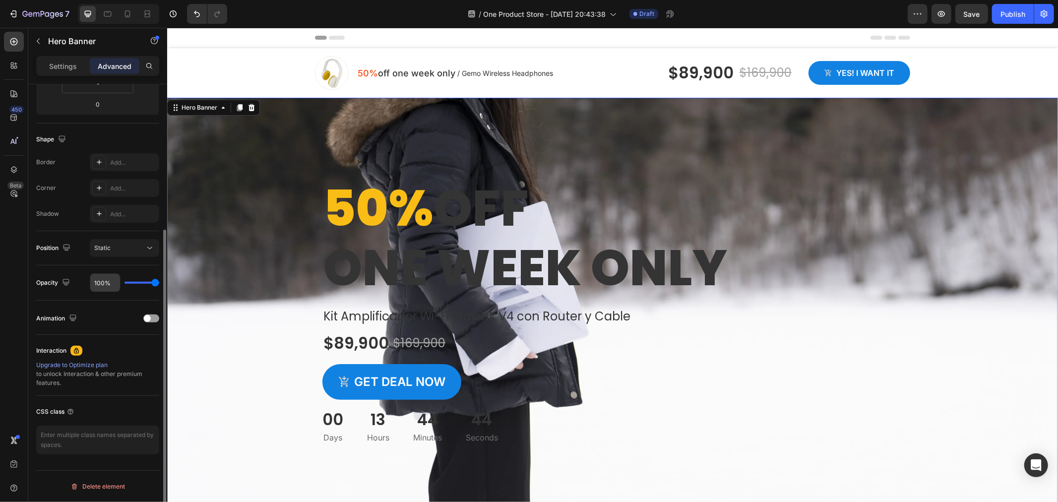
scroll to position [0, 0]
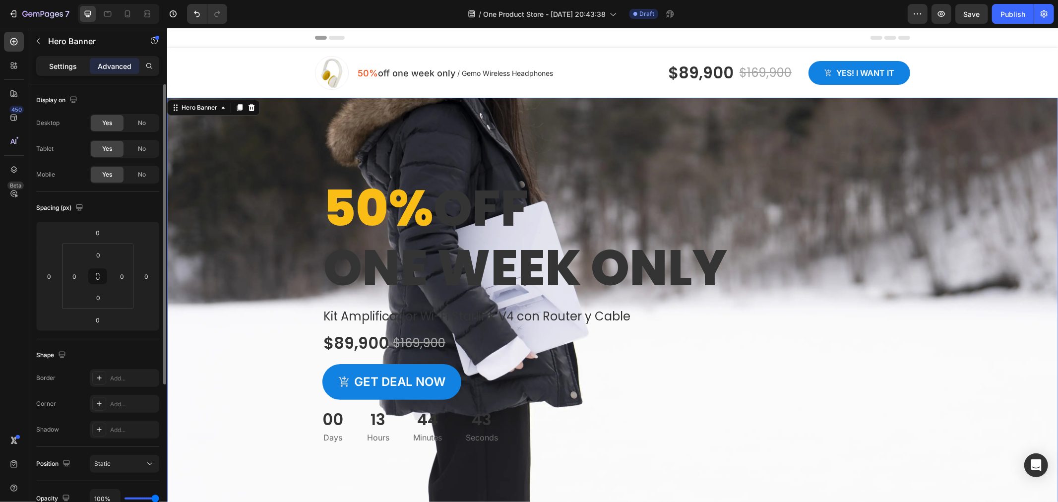
click at [68, 61] on p "Settings" at bounding box center [63, 66] width 28 height 10
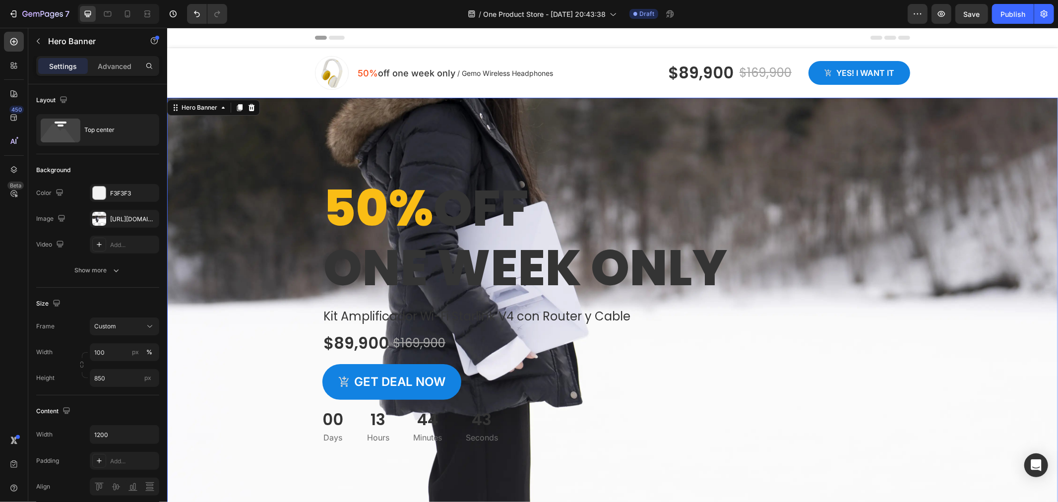
click at [255, 200] on div "Overlay" at bounding box center [612, 308] width 891 height 422
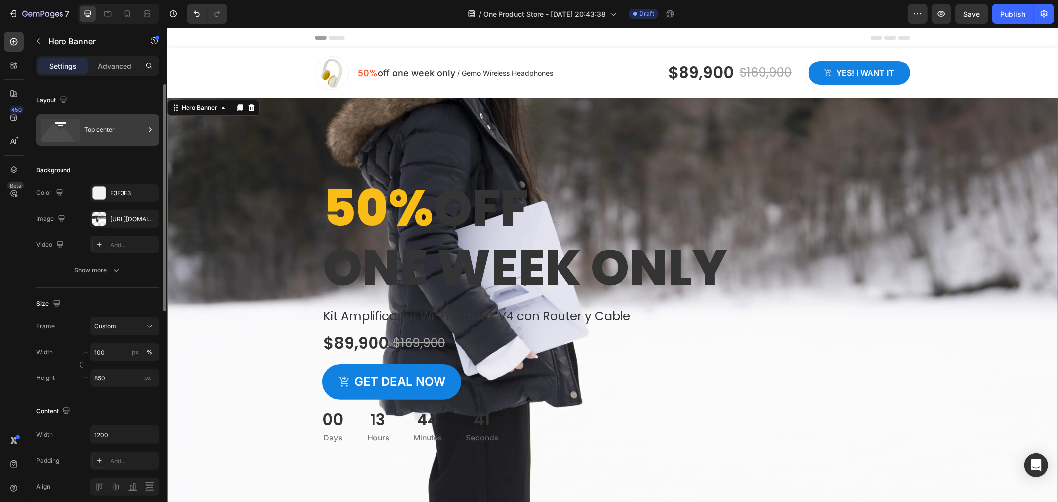
click at [98, 137] on div "Top center" at bounding box center [114, 130] width 61 height 23
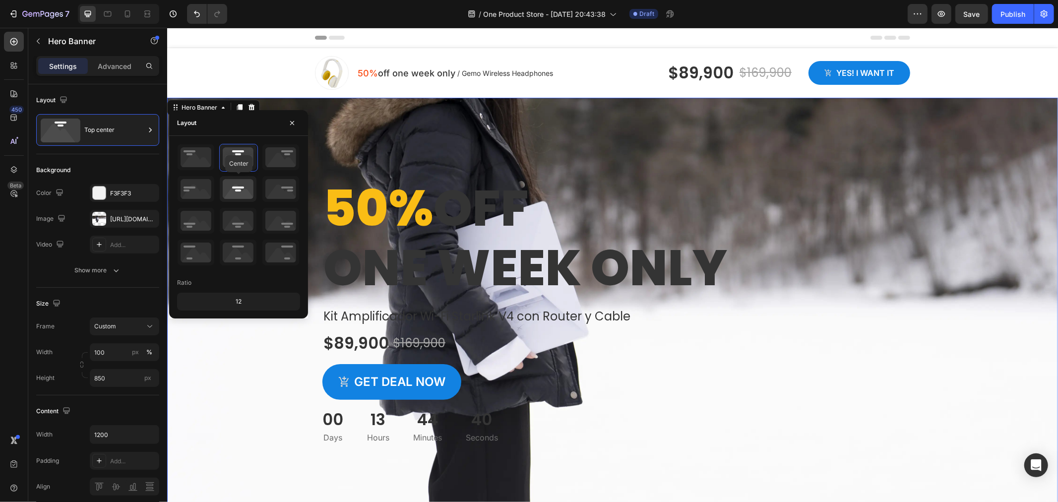
click at [241, 186] on icon at bounding box center [238, 189] width 37 height 26
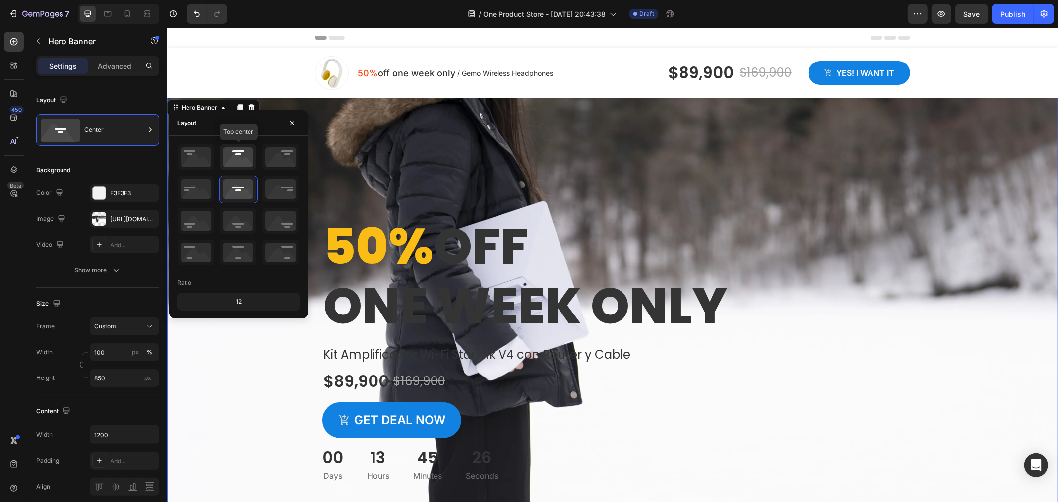
click at [237, 155] on icon at bounding box center [238, 157] width 37 height 26
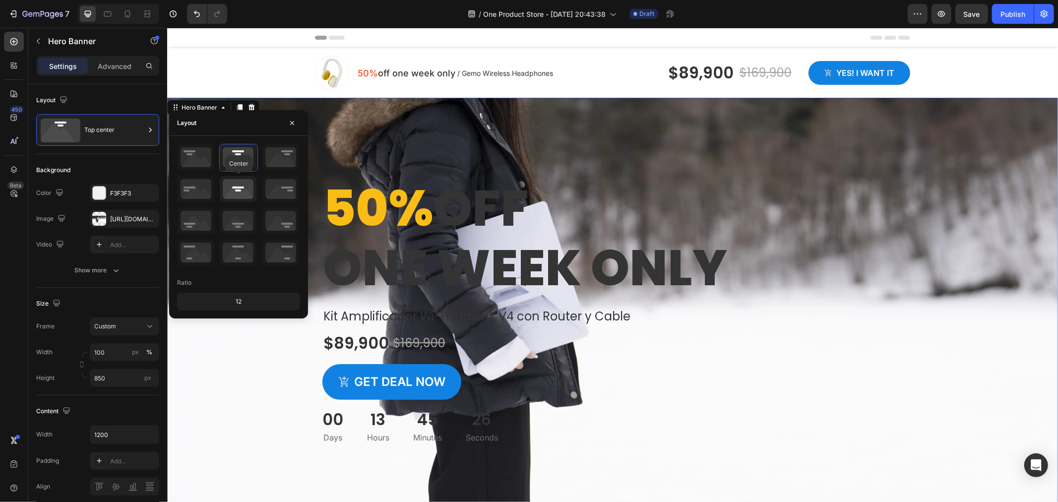
click at [239, 199] on icon at bounding box center [238, 189] width 37 height 26
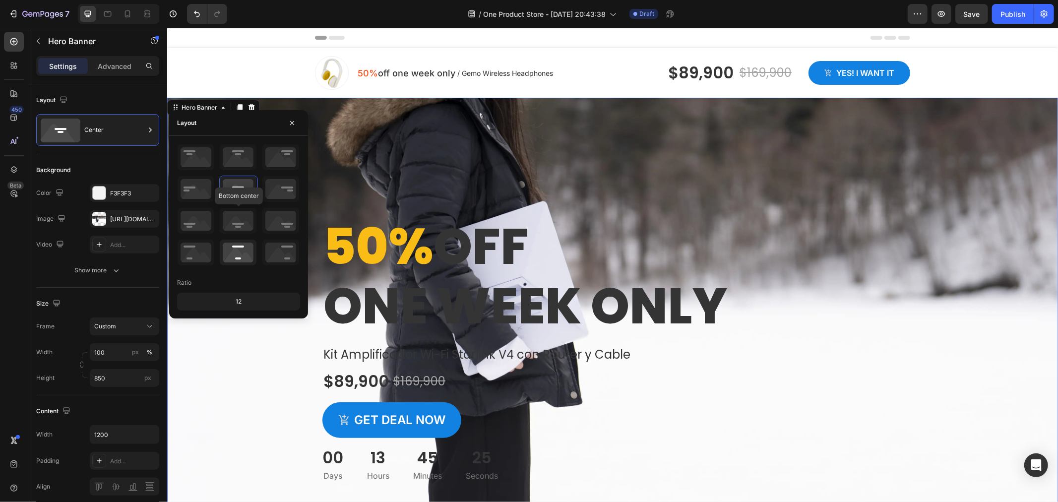
click at [230, 219] on icon at bounding box center [238, 221] width 37 height 26
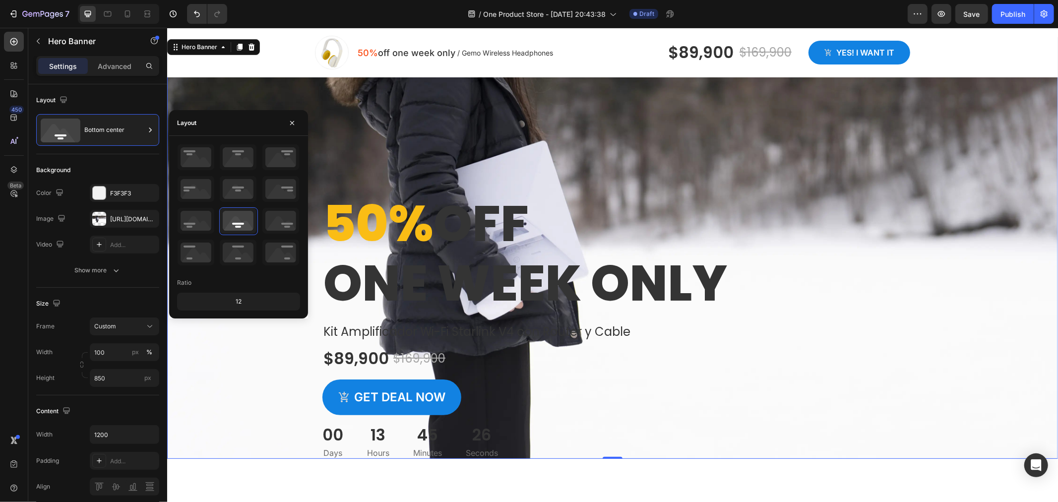
scroll to position [110, 0]
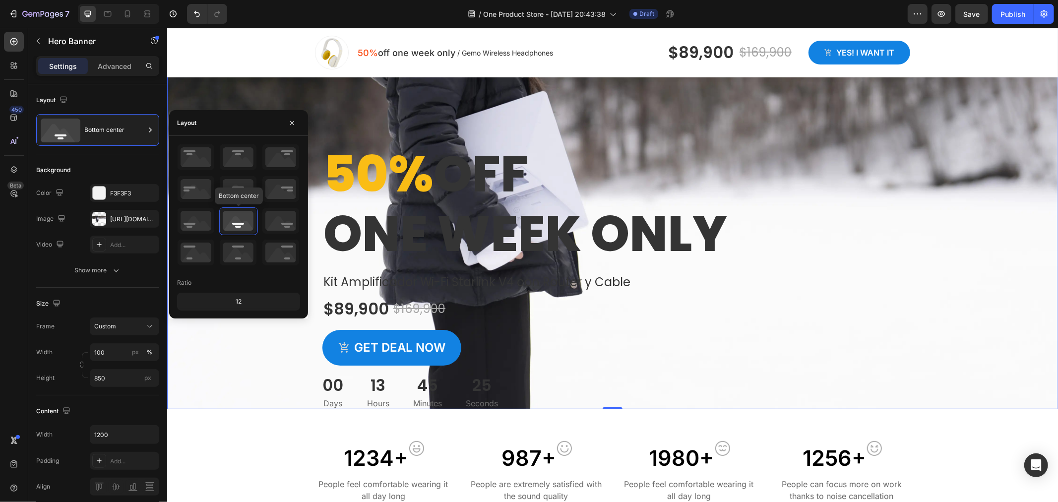
click at [235, 204] on div "Bottom center" at bounding box center [238, 205] width 123 height 123
click at [235, 193] on icon at bounding box center [238, 189] width 37 height 26
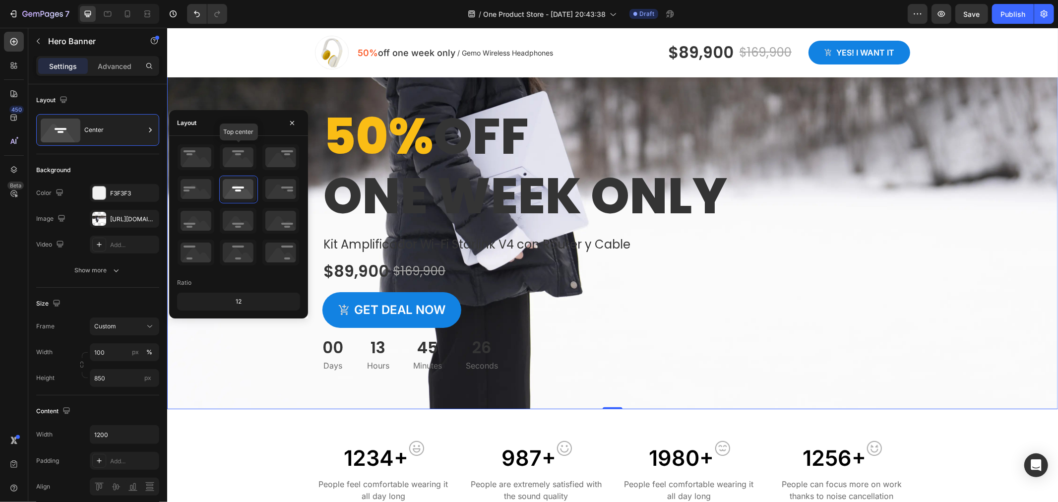
click at [239, 147] on icon at bounding box center [238, 157] width 37 height 26
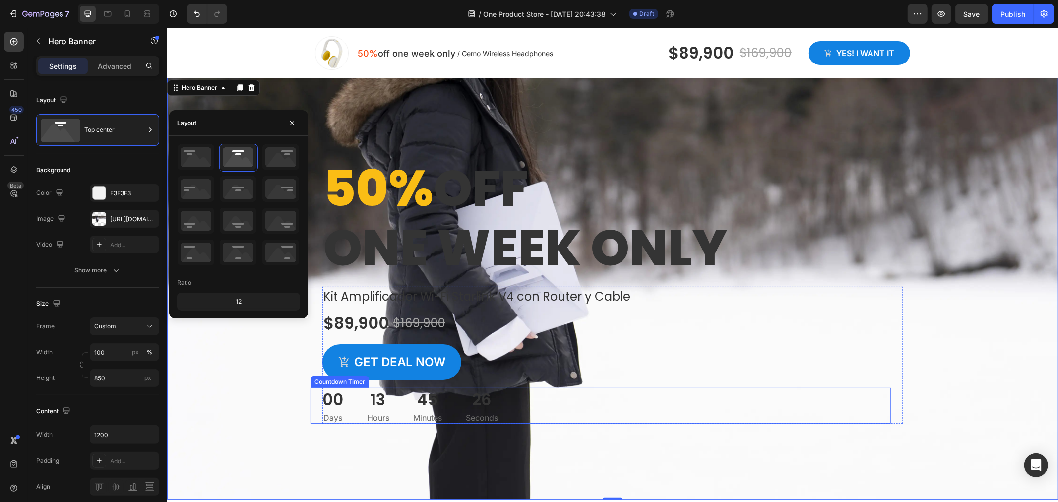
scroll to position [0, 0]
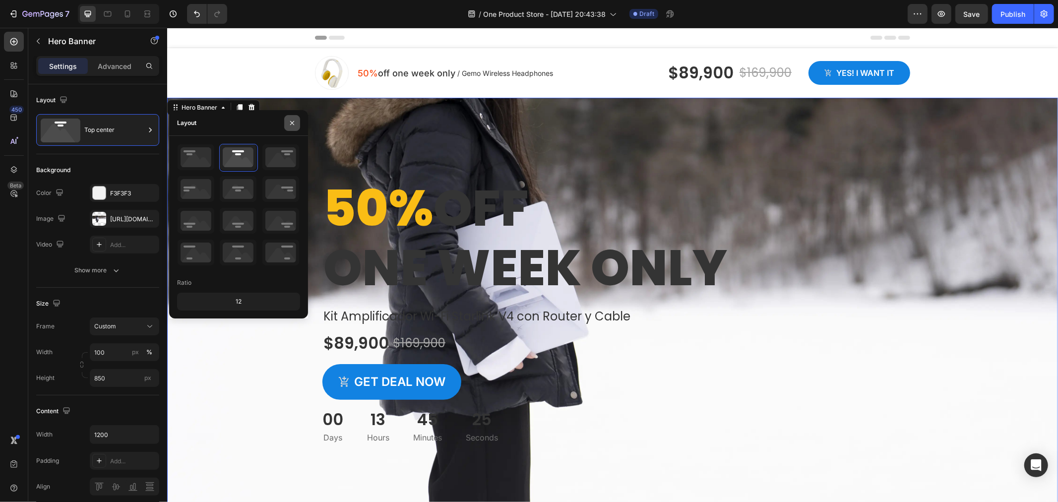
click at [292, 119] on icon "button" at bounding box center [292, 123] width 8 height 8
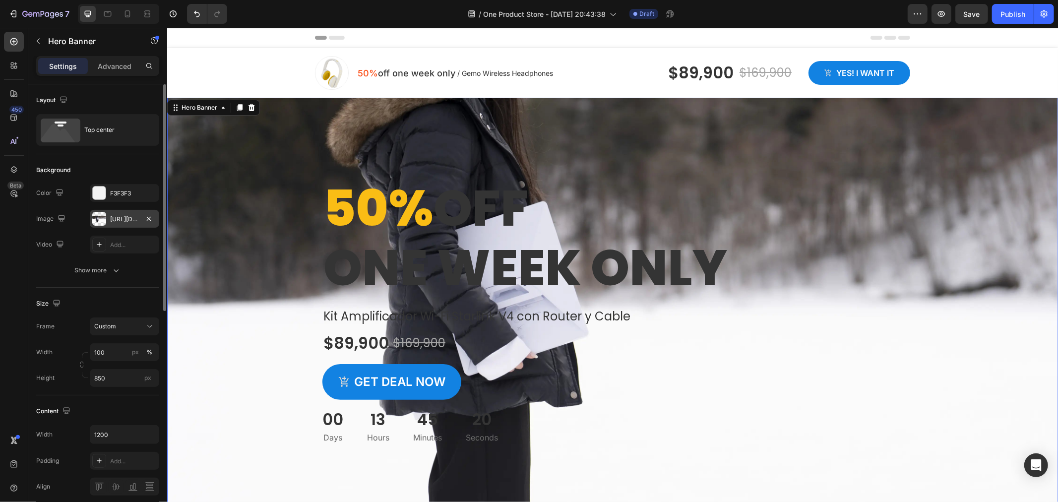
click at [109, 225] on div "https://cdn.shopify.com/s/files/1/0594/8260/3617/files/gempages_581230738670617…" at bounding box center [124, 219] width 69 height 18
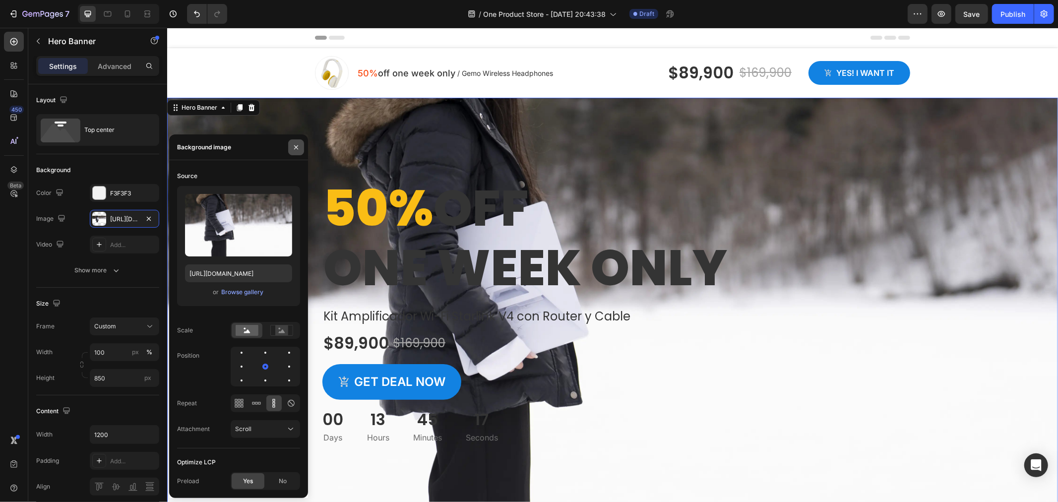
click at [289, 150] on button "button" at bounding box center [296, 147] width 16 height 16
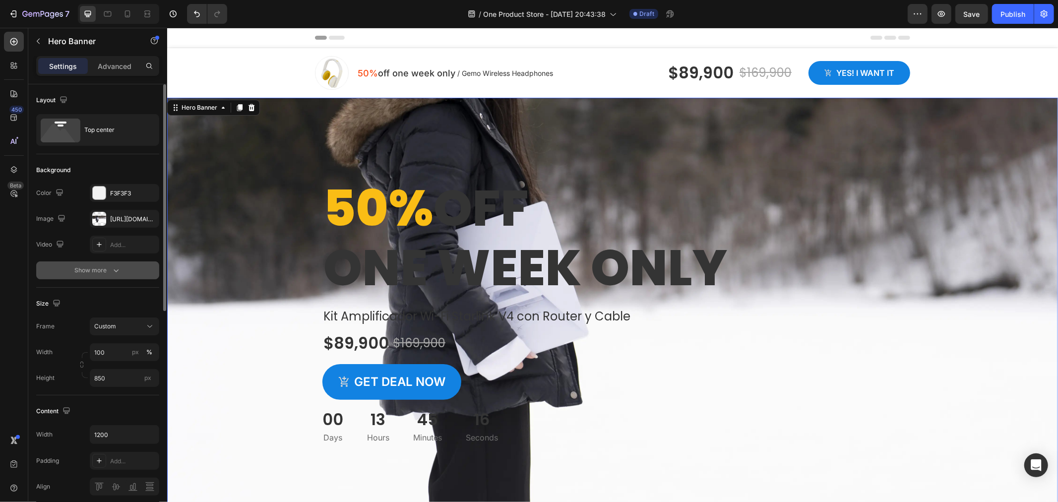
click at [108, 267] on div "Show more" at bounding box center [98, 270] width 46 height 10
click at [104, 270] on div at bounding box center [99, 270] width 14 height 14
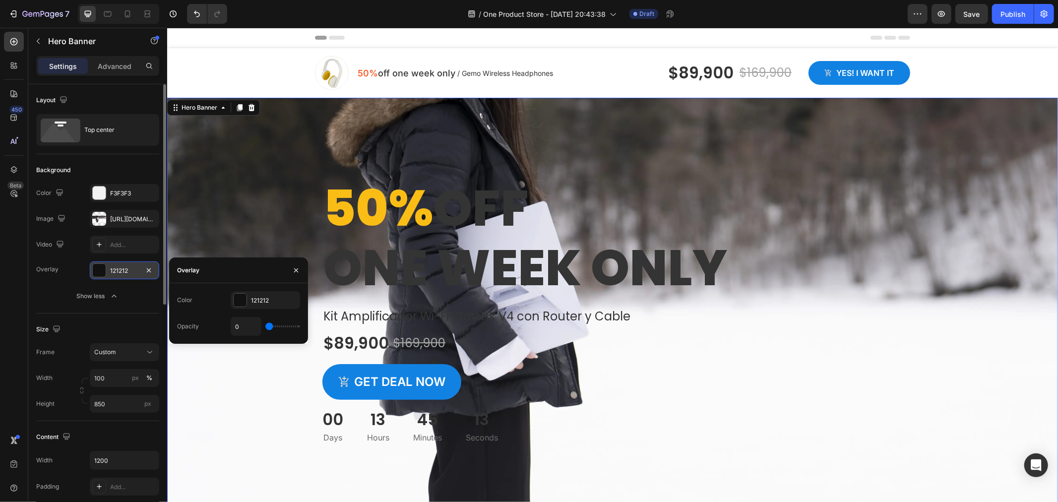
type input "3%"
type input "3"
type input "7%"
type input "7"
type input "9%"
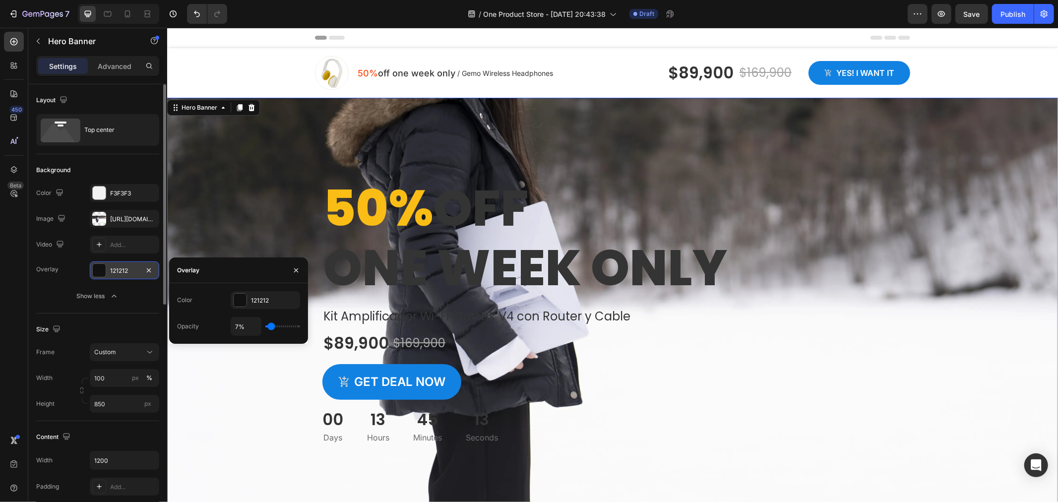
type input "9"
type input "13%"
type input "13"
type input "15%"
type input "15"
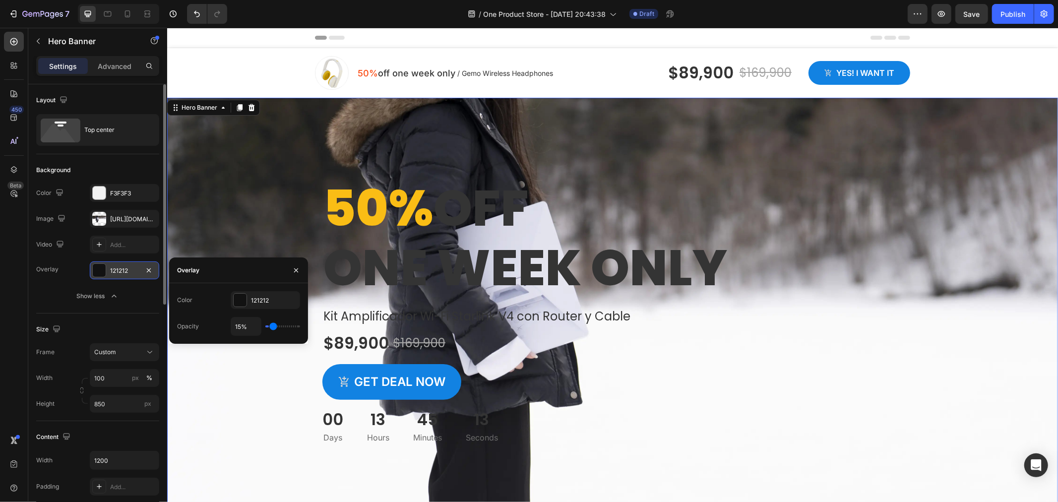
type input "17%"
type input "17"
type input "21%"
type input "21"
type input "23%"
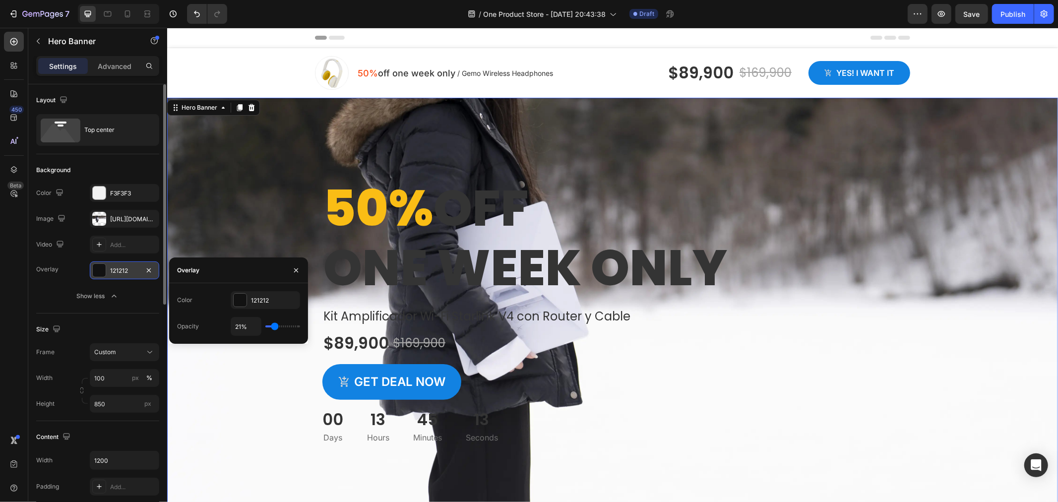
type input "23"
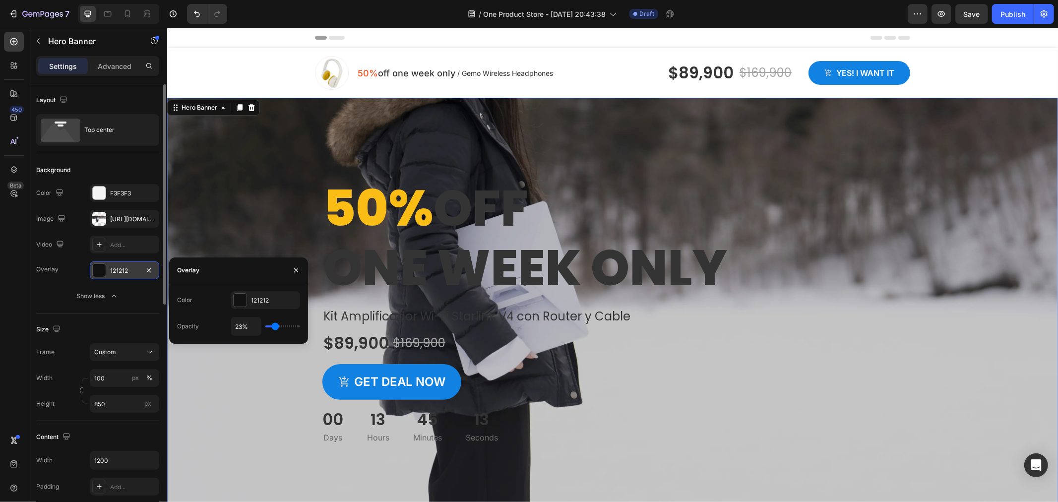
type input "25%"
type input "25"
type input "27%"
type input "27"
type input "29%"
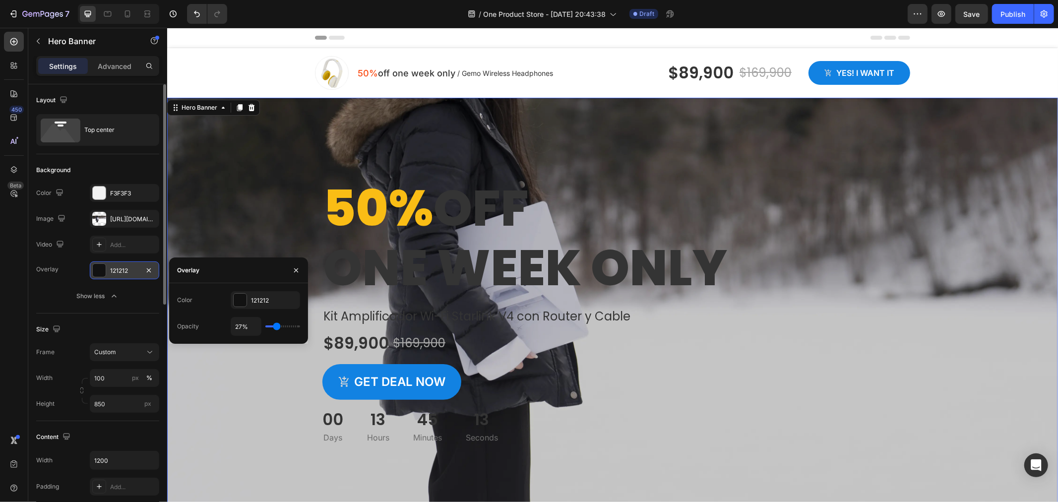
type input "29"
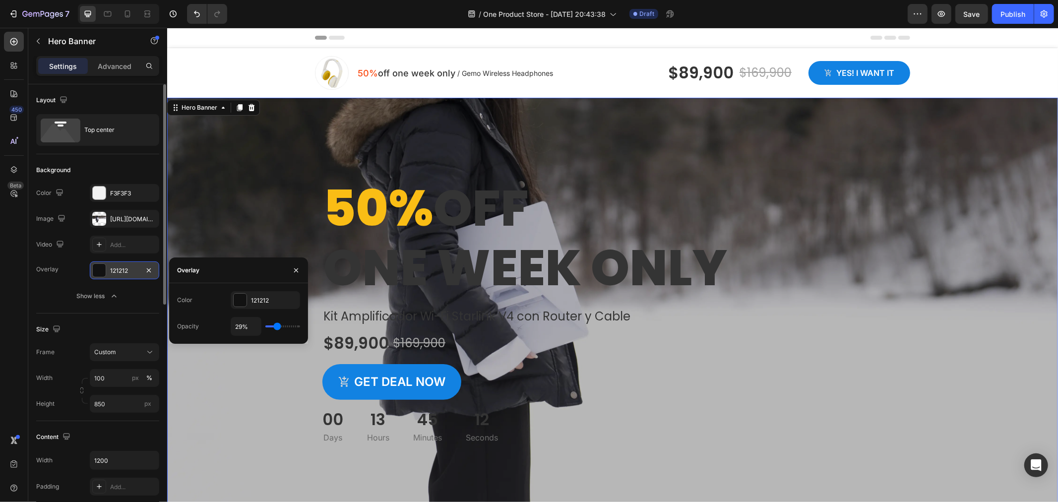
type input "32%"
type input "32"
type input "34%"
type input "34"
type input "36%"
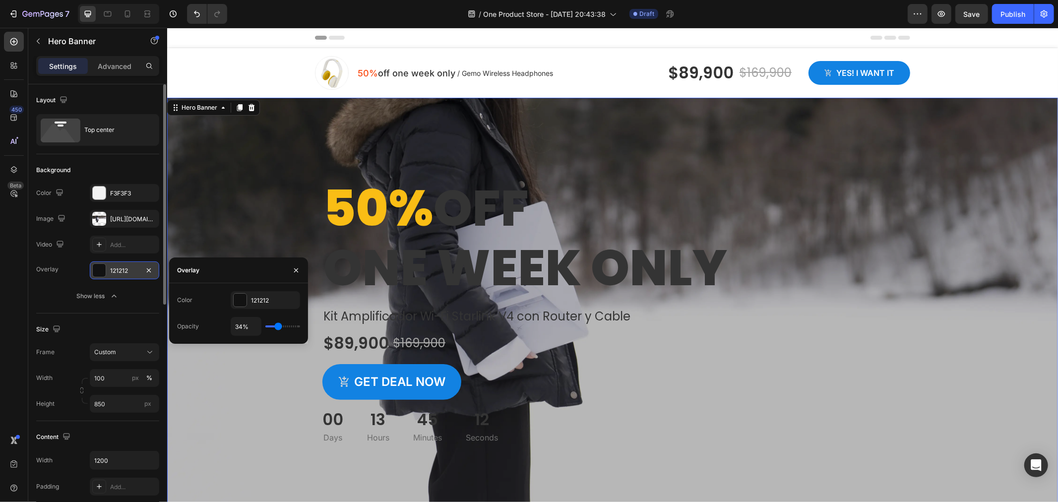
type input "36"
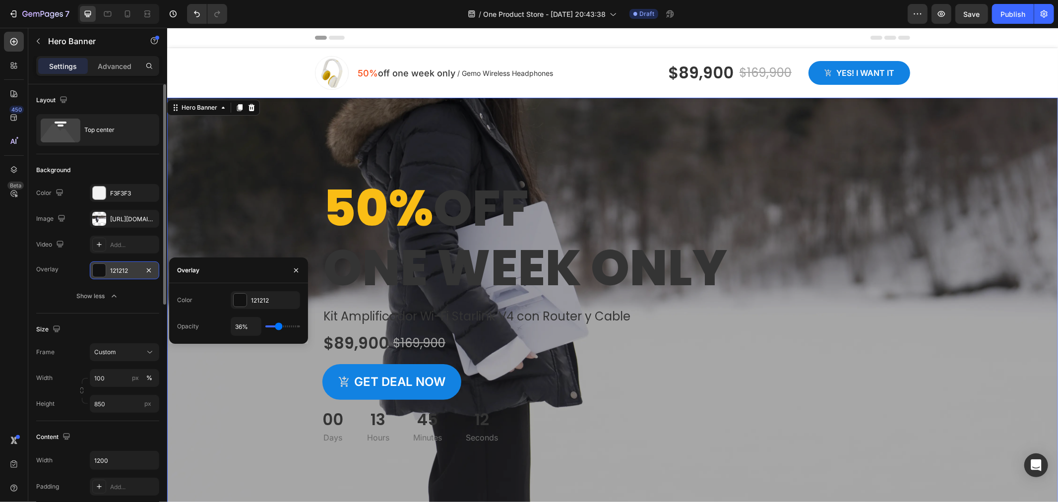
type input "38%"
type input "38"
type input "40%"
type input "40"
type input "42%"
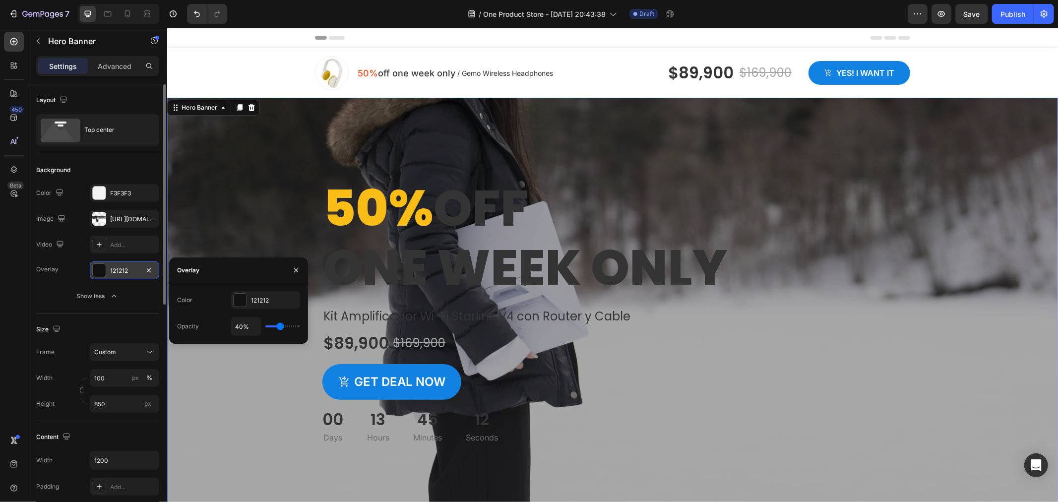
type input "42"
type input "44%"
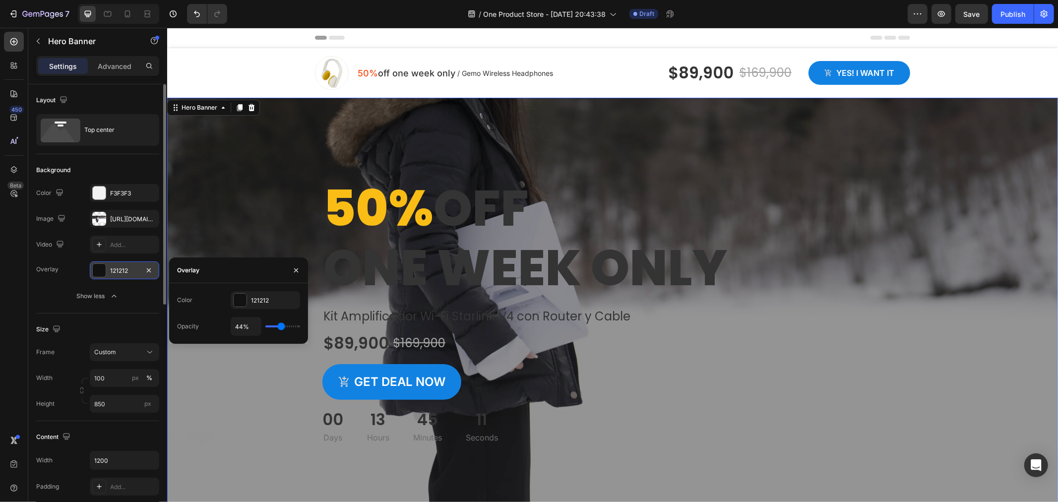
drag, startPoint x: 269, startPoint y: 328, endPoint x: 281, endPoint y: 328, distance: 11.4
type input "44"
click at [281, 327] on input "range" at bounding box center [282, 326] width 35 height 2
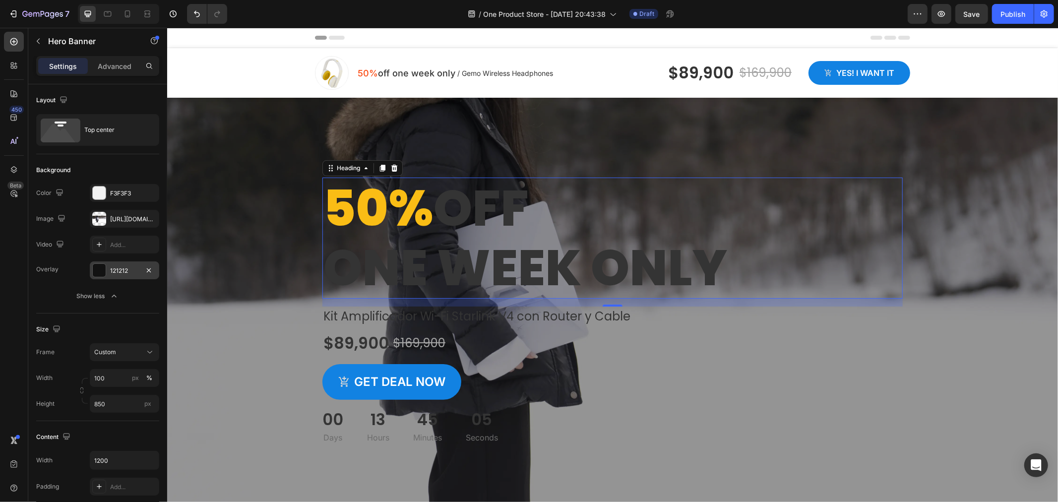
click at [433, 216] on p "50% off one week only" at bounding box center [612, 237] width 578 height 119
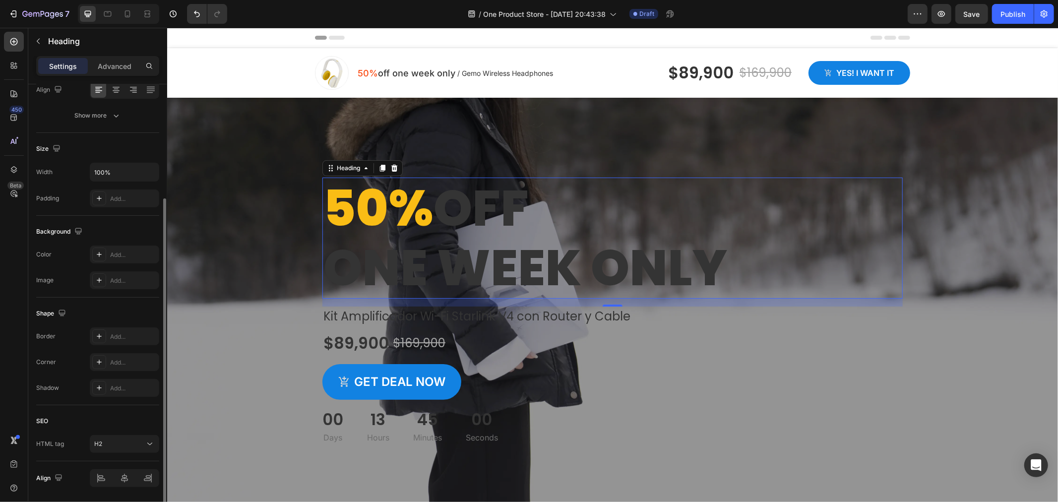
scroll to position [198, 0]
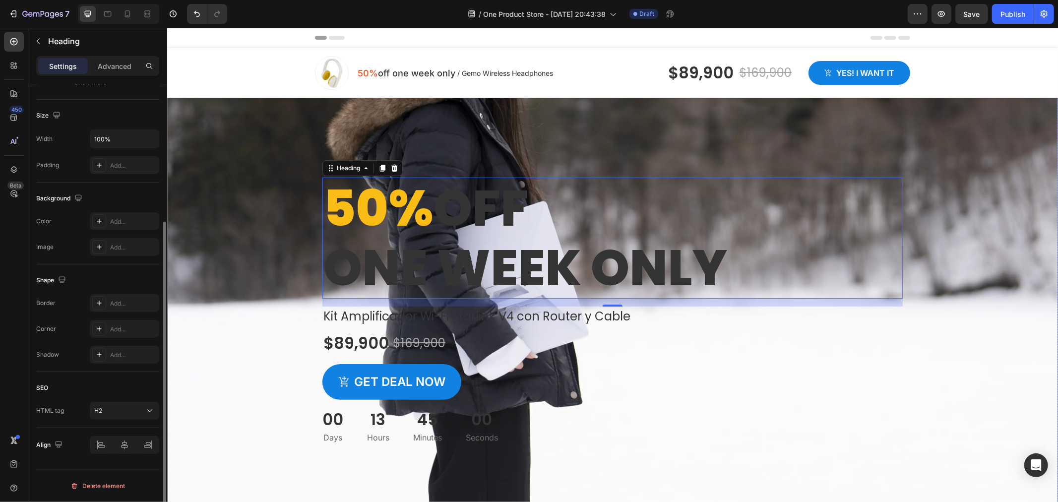
click at [245, 215] on div "Overlay" at bounding box center [612, 308] width 891 height 422
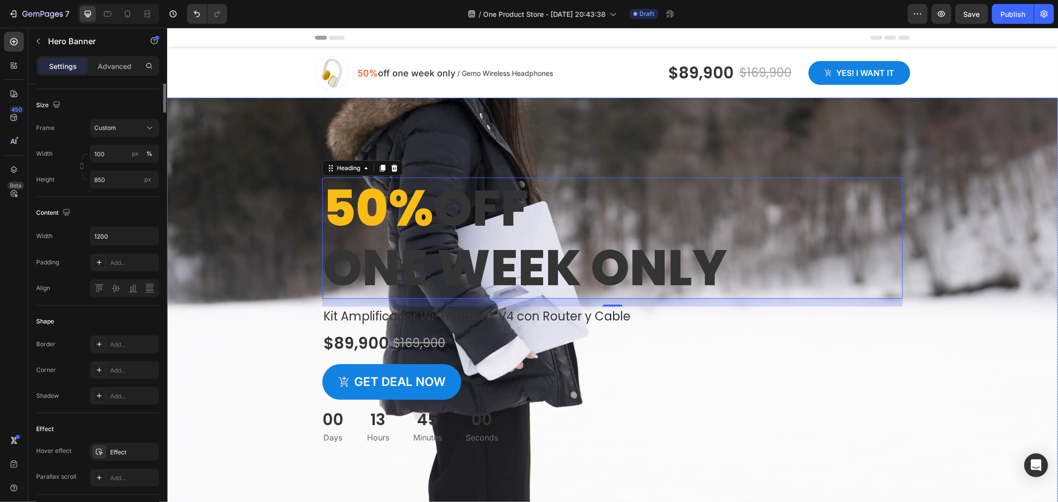
scroll to position [0, 0]
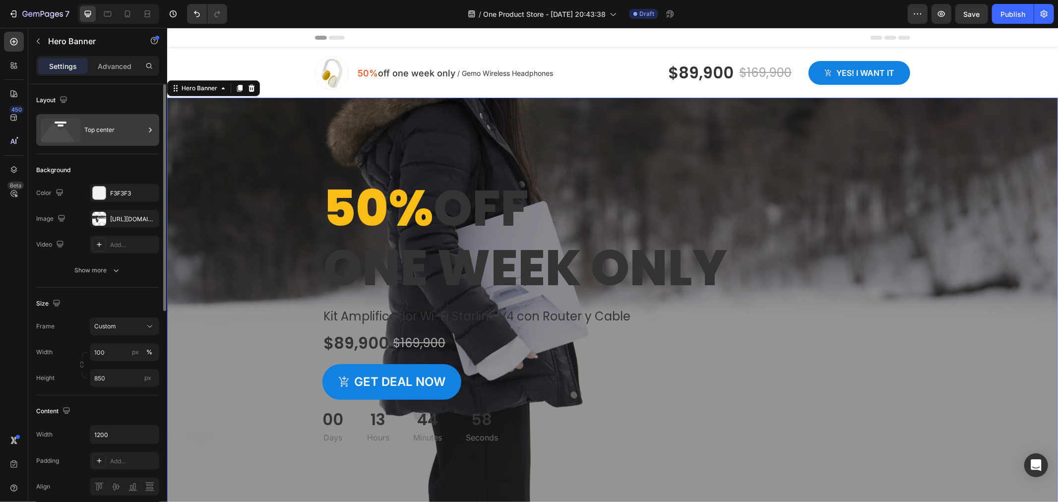
click at [113, 136] on div "Top center" at bounding box center [114, 130] width 61 height 23
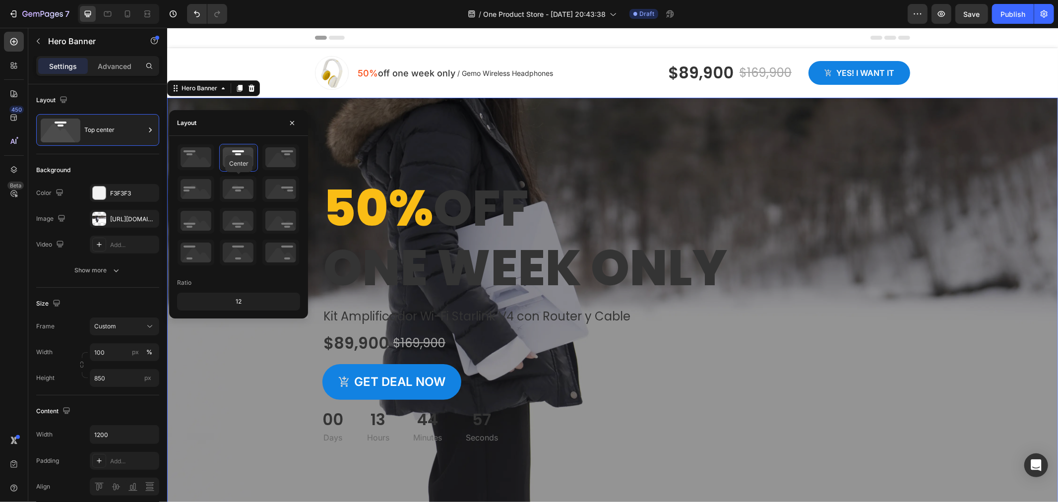
click at [260, 185] on div "Center" at bounding box center [238, 205] width 123 height 123
click at [275, 191] on icon at bounding box center [280, 189] width 37 height 26
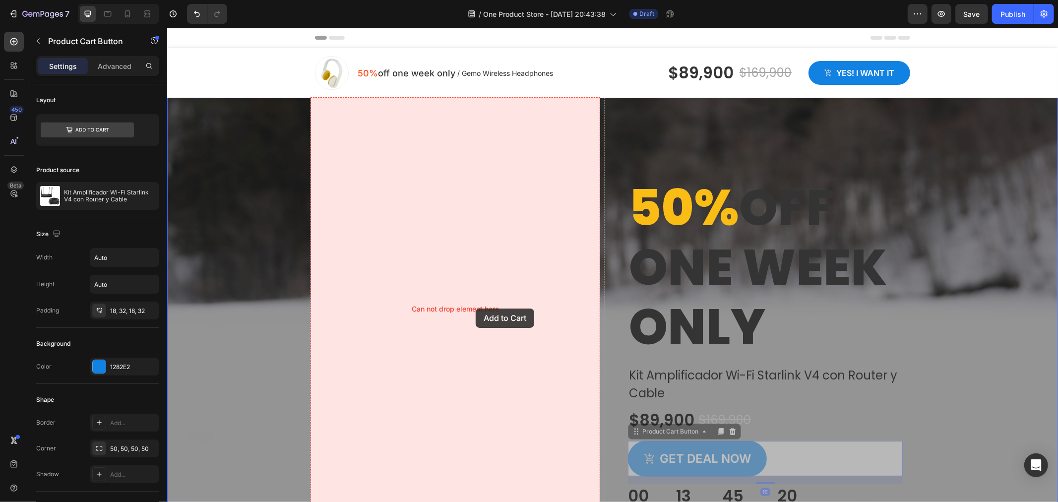
drag, startPoint x: 747, startPoint y: 454, endPoint x: 463, endPoint y: 274, distance: 336.0
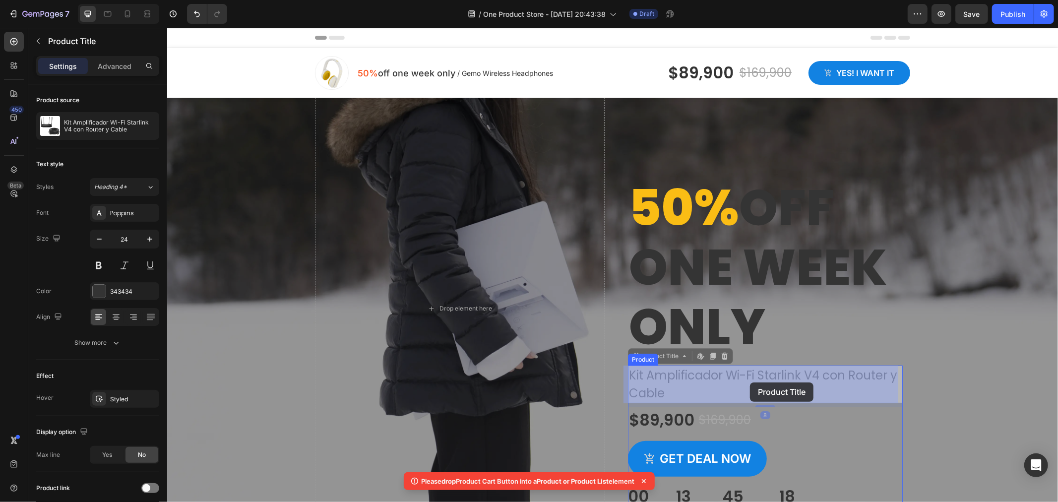
drag, startPoint x: 691, startPoint y: 384, endPoint x: 749, endPoint y: 382, distance: 58.1
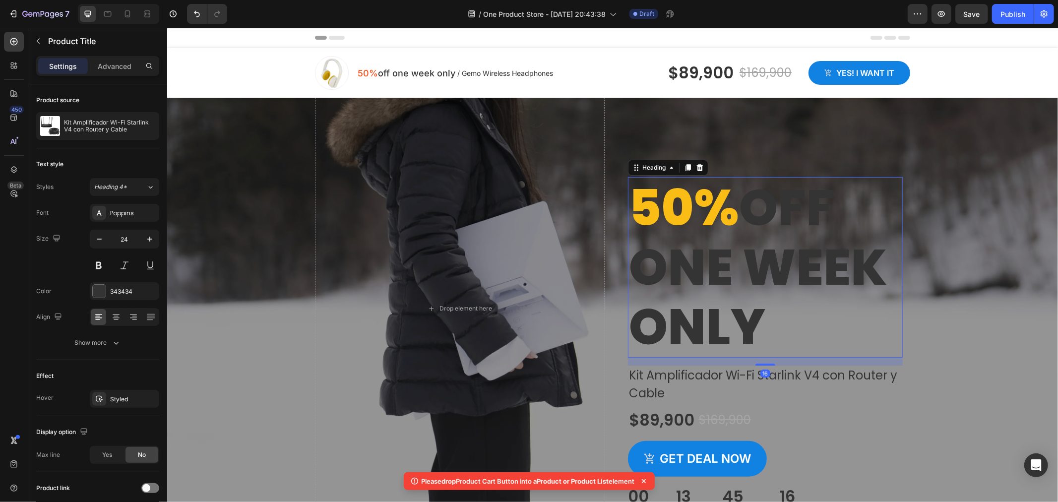
click at [742, 224] on p "50% off one week only" at bounding box center [764, 267] width 273 height 179
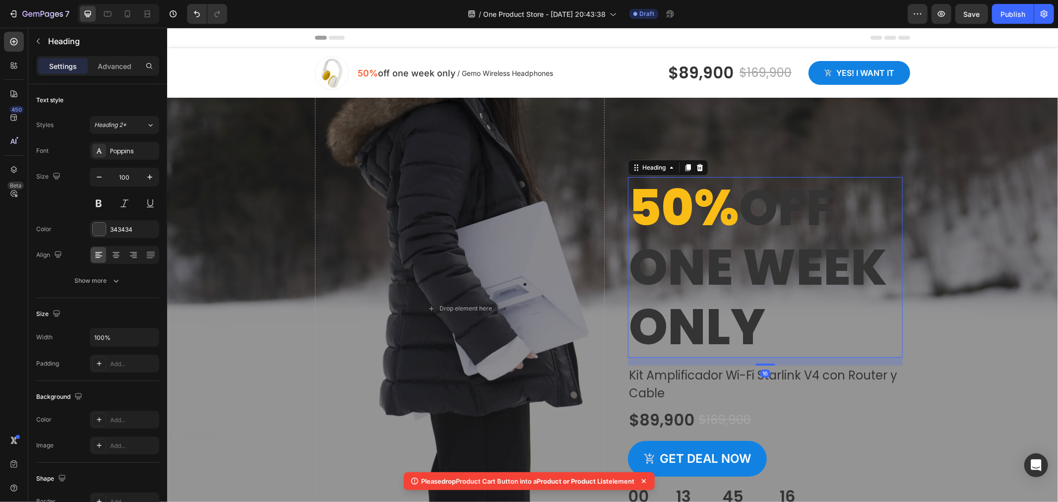
click at [768, 257] on p "50% off one week only" at bounding box center [764, 267] width 273 height 179
drag, startPoint x: 782, startPoint y: 304, endPoint x: 781, endPoint y: 318, distance: 13.9
click at [782, 312] on p "50% off one week only" at bounding box center [764, 267] width 273 height 179
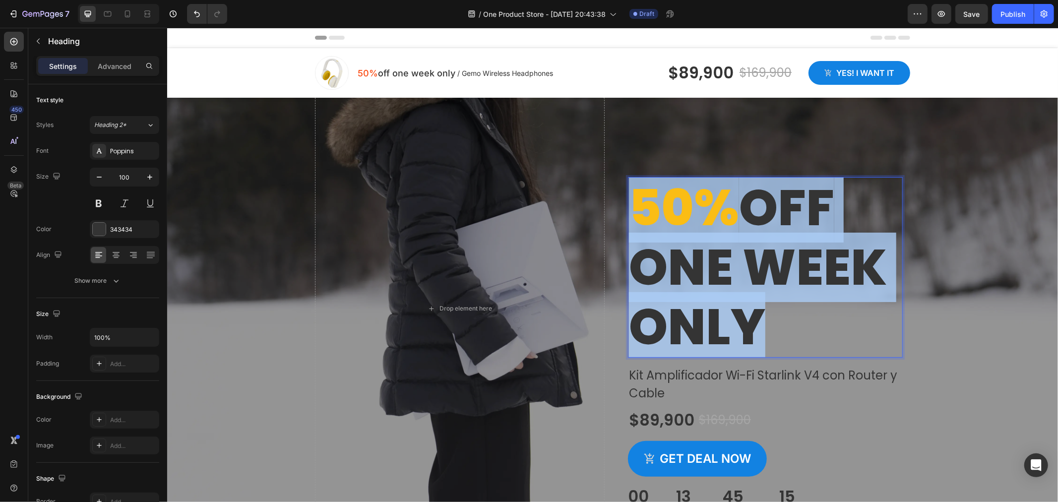
drag, startPoint x: 779, startPoint y: 326, endPoint x: 631, endPoint y: 206, distance: 190.8
click at [631, 206] on p "50% off one week only" at bounding box center [764, 267] width 273 height 179
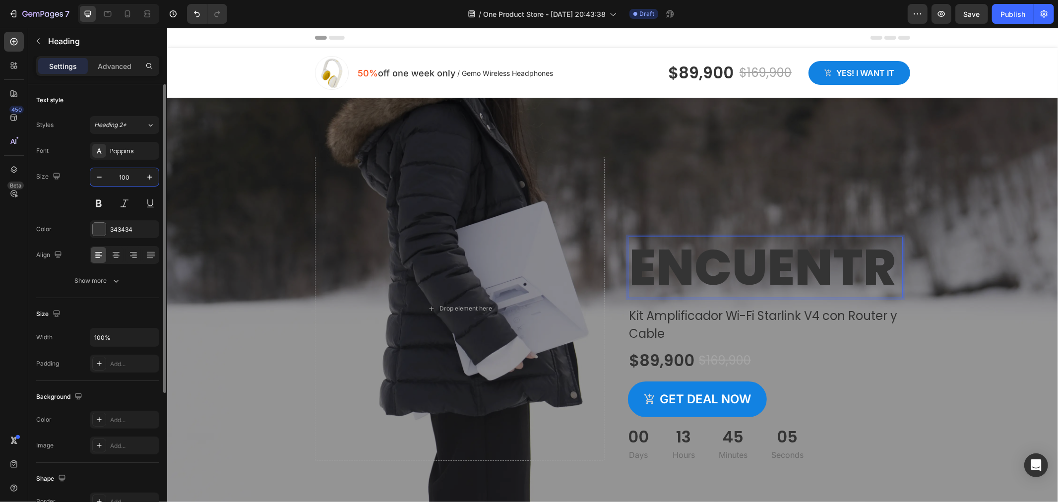
click at [121, 176] on input "100" at bounding box center [124, 177] width 33 height 18
click at [93, 178] on button "button" at bounding box center [99, 177] width 18 height 18
click at [102, 178] on icon "button" at bounding box center [99, 177] width 10 height 10
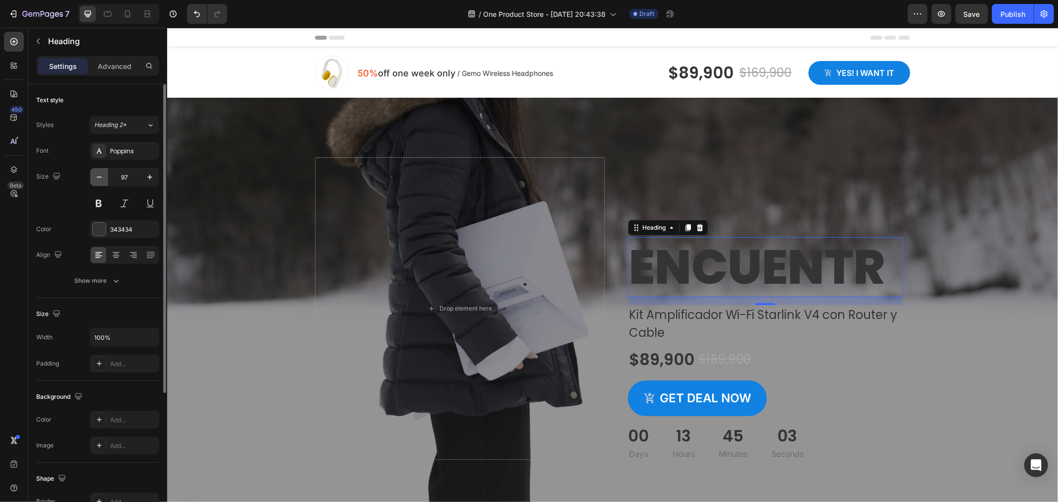
click at [102, 178] on icon "button" at bounding box center [99, 177] width 10 height 10
click at [123, 172] on input "95" at bounding box center [124, 177] width 33 height 18
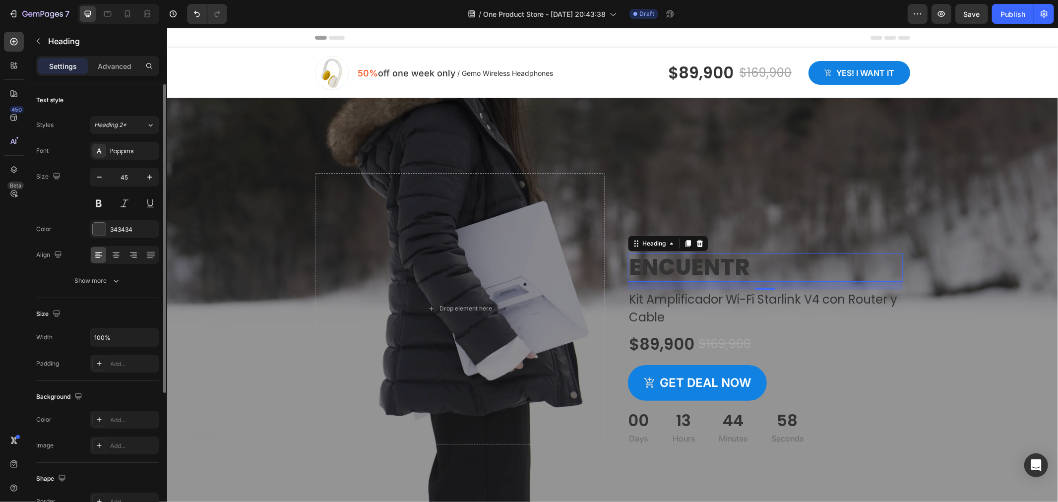
click at [66, 211] on div "Size 45" at bounding box center [97, 190] width 123 height 45
click at [132, 173] on input "45" at bounding box center [124, 177] width 33 height 18
click at [108, 177] on input "45" at bounding box center [124, 177] width 33 height 18
click at [94, 173] on icon "button" at bounding box center [99, 177] width 10 height 10
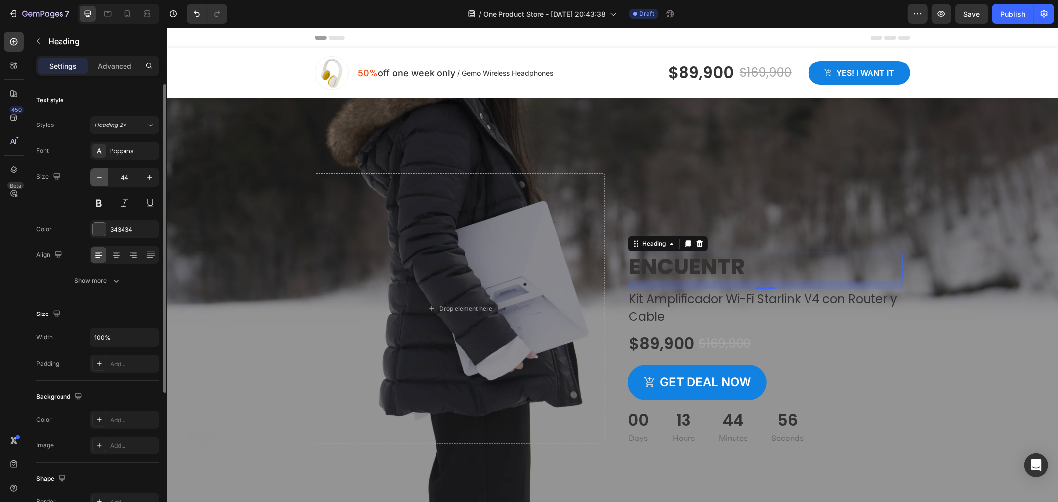
click at [94, 173] on icon "button" at bounding box center [99, 177] width 10 height 10
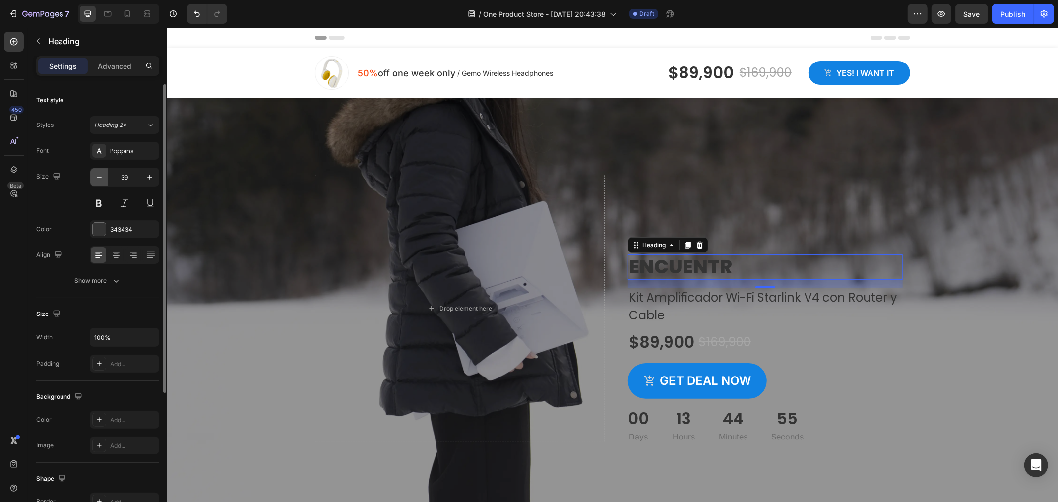
click at [94, 173] on icon "button" at bounding box center [99, 177] width 10 height 10
click at [122, 171] on input "37" at bounding box center [124, 177] width 33 height 18
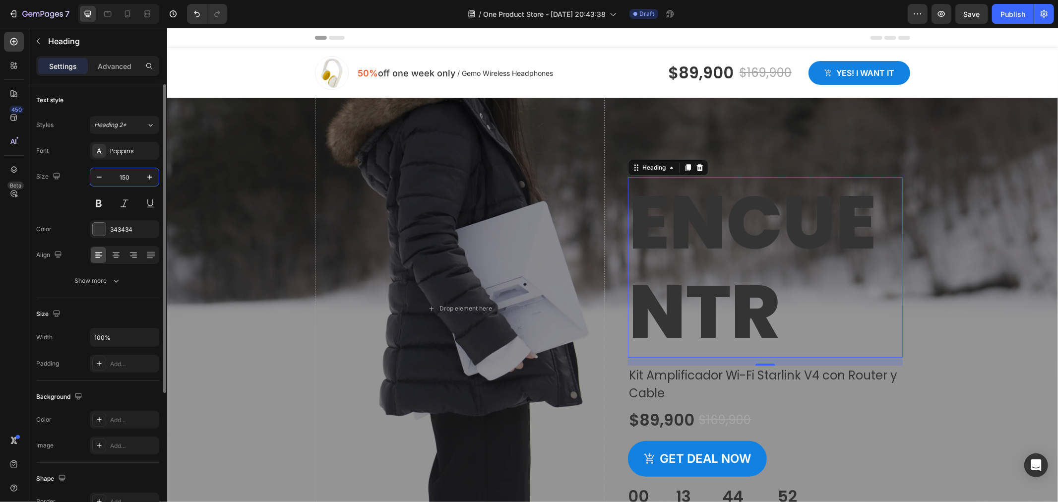
drag, startPoint x: 131, startPoint y: 179, endPoint x: 85, endPoint y: 179, distance: 46.1
click at [85, 179] on div "Size 150" at bounding box center [97, 190] width 123 height 45
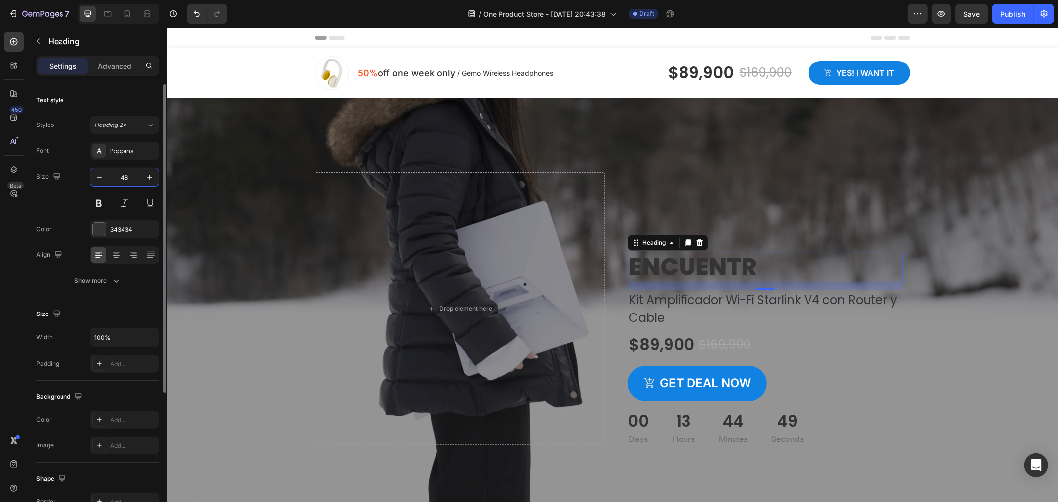
type input "4"
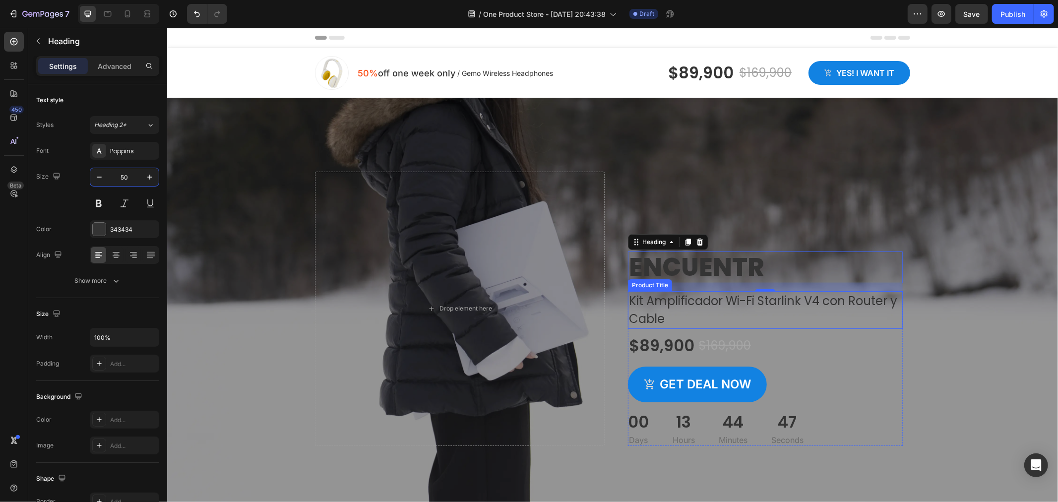
type input "50"
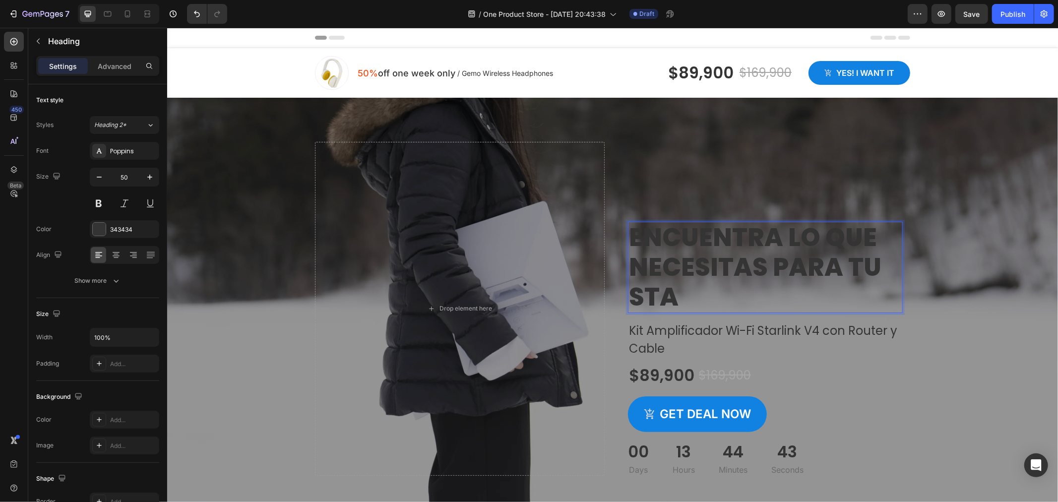
scroll to position [1, 0]
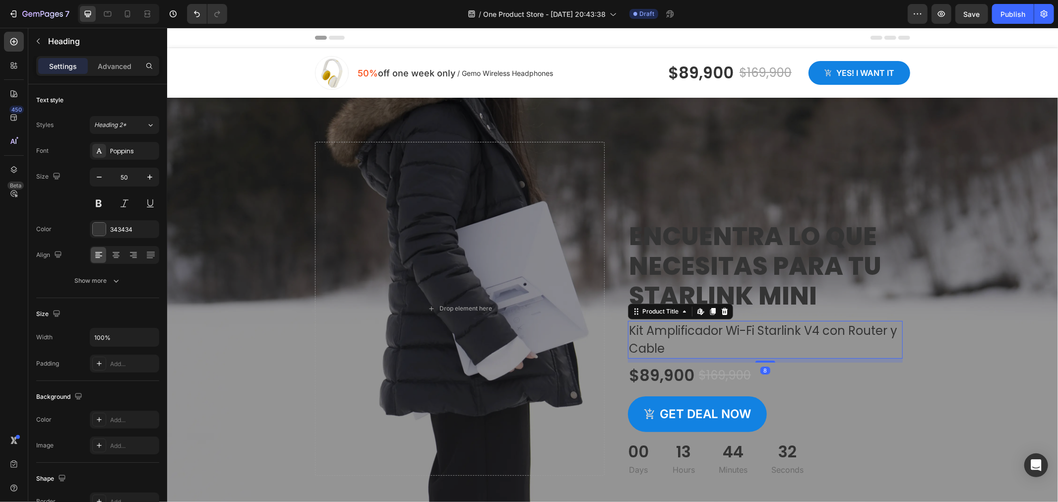
click at [763, 332] on h1 "Kit Amplificador Wi-Fi Starlink V4 con Router y Cable" at bounding box center [764, 339] width 275 height 38
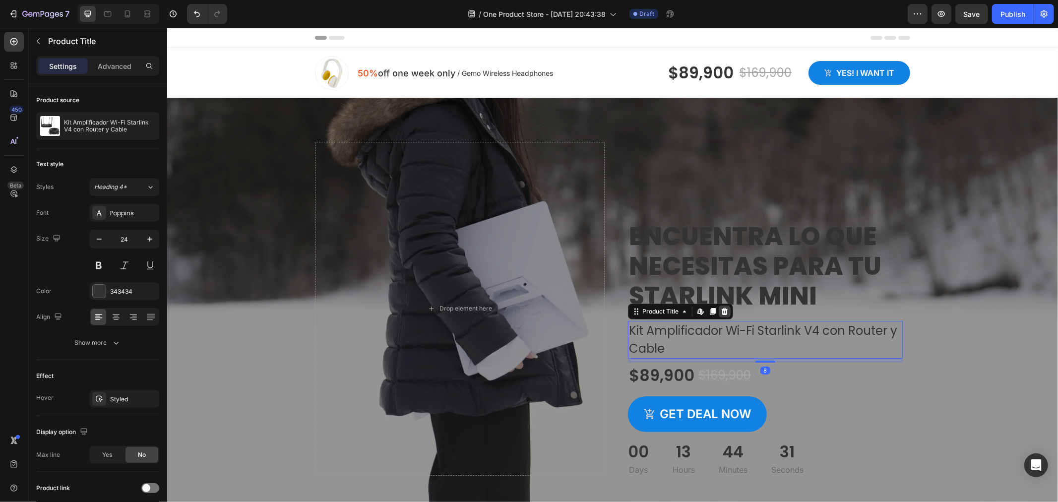
click at [720, 313] on icon at bounding box center [724, 311] width 8 height 8
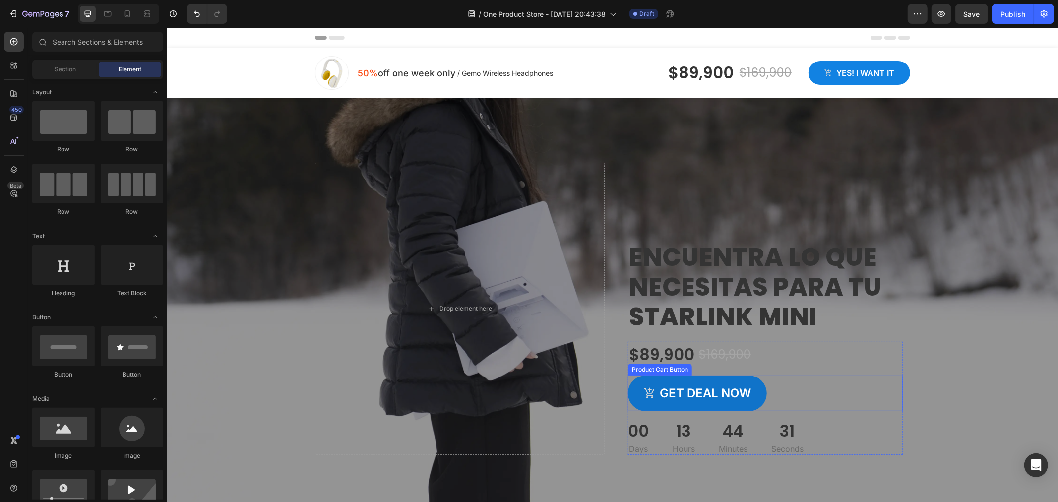
click at [756, 383] on button "Get deal now" at bounding box center [696, 393] width 139 height 36
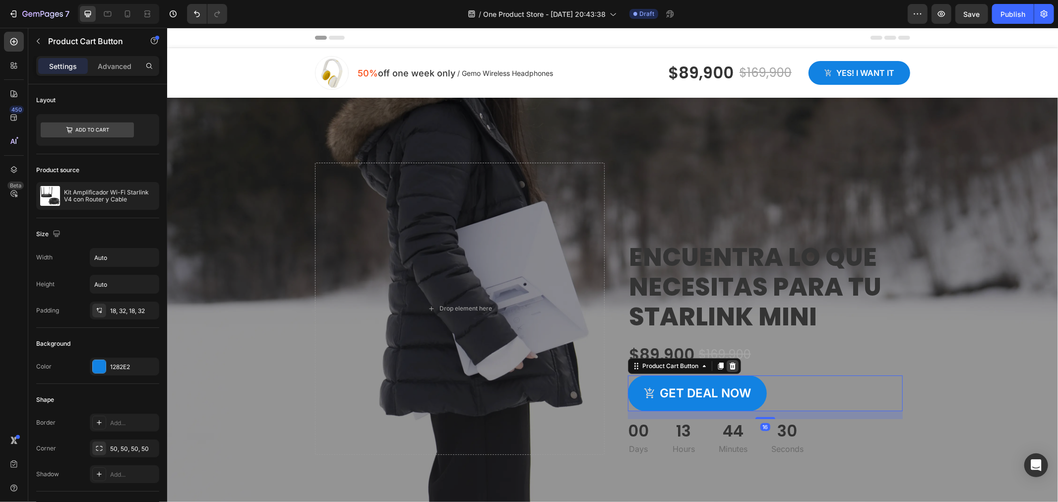
click at [730, 368] on icon at bounding box center [732, 365] width 6 height 7
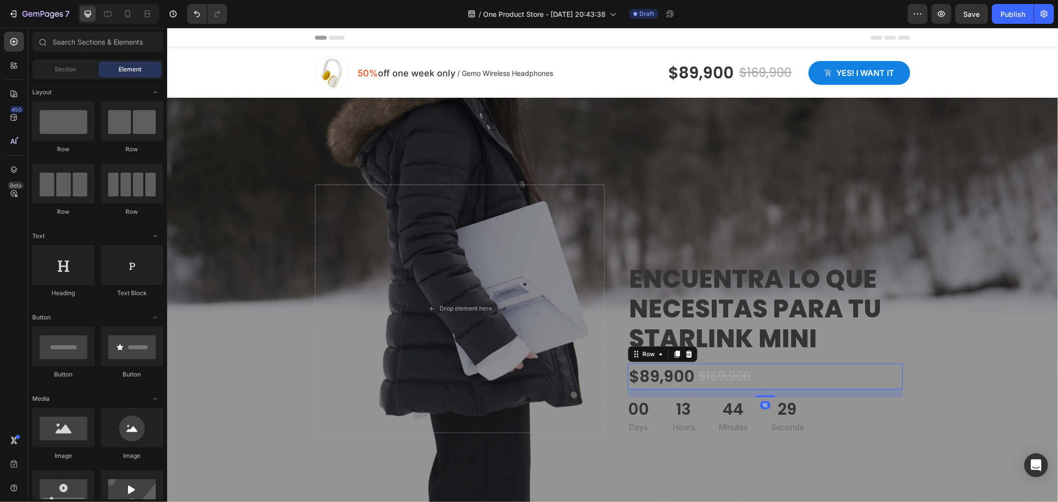
click at [775, 376] on div "$89,900 Product Price Product Price $169,900 Product Price Product Price Row 16" at bounding box center [764, 376] width 275 height 26
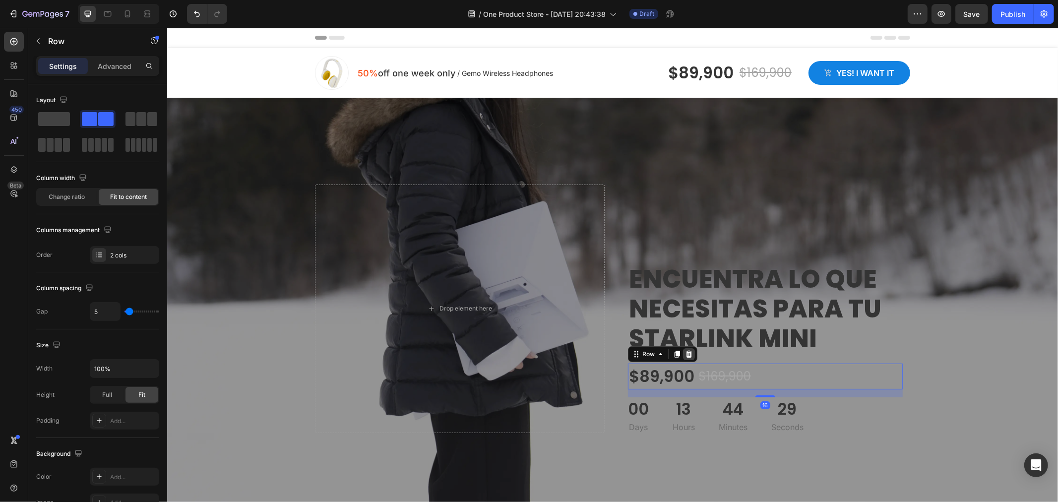
click at [689, 354] on div at bounding box center [688, 354] width 12 height 12
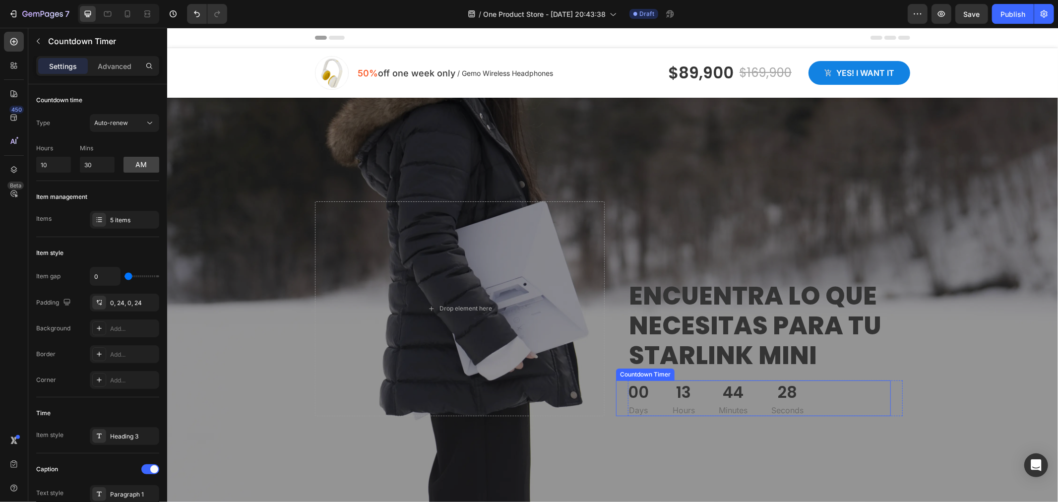
click at [832, 398] on div "00 Days 13 Hours 44 Minutes 28 Seconds" at bounding box center [752, 398] width 275 height 36
click at [712, 371] on icon at bounding box center [715, 370] width 6 height 7
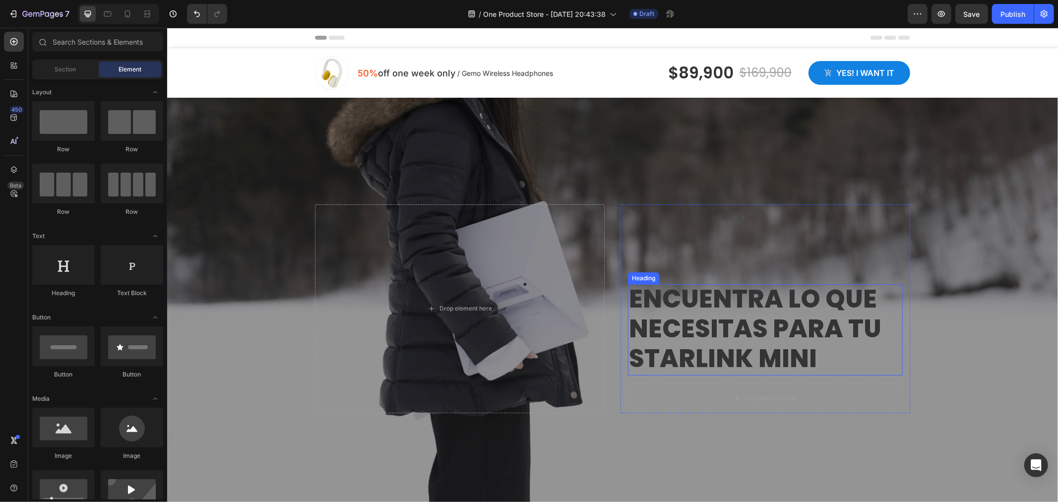
click at [806, 330] on p "ENCUENTRa lo que necesitas para tu starlink mini" at bounding box center [764, 328] width 273 height 89
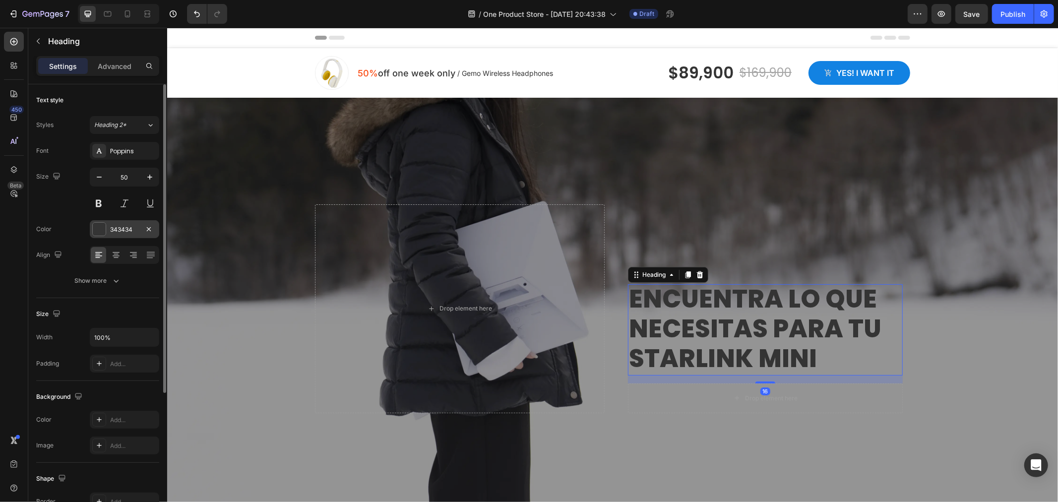
click at [103, 231] on div at bounding box center [99, 229] width 13 height 13
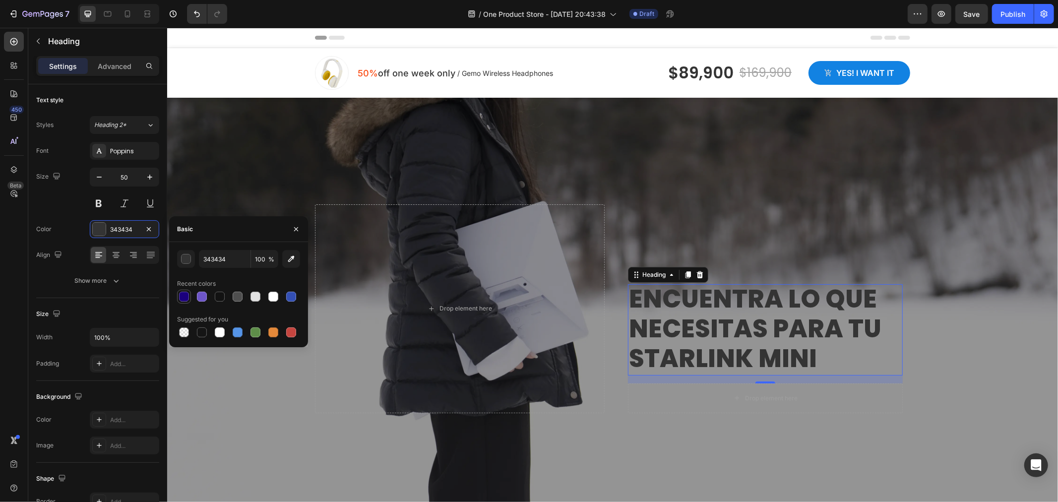
click at [186, 295] on div at bounding box center [184, 297] width 10 height 10
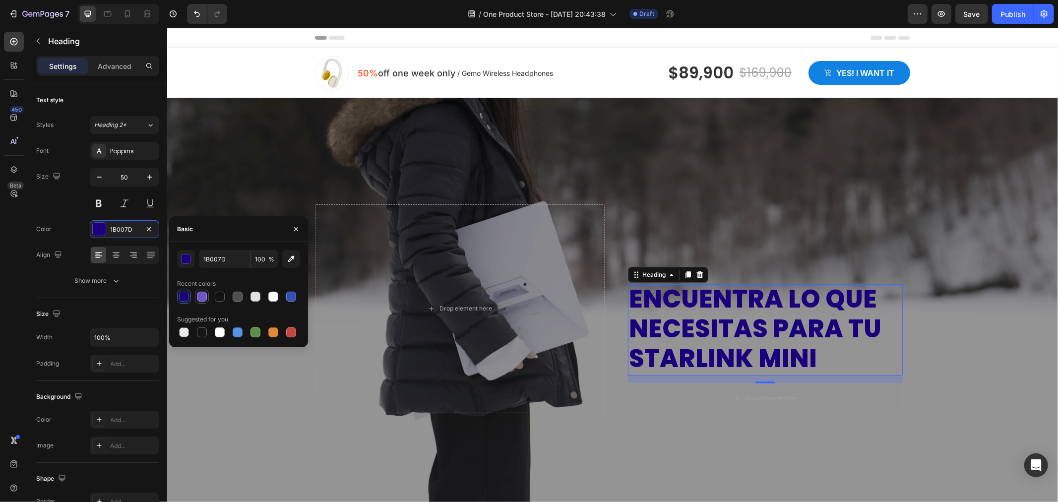
click at [200, 299] on div at bounding box center [202, 297] width 10 height 10
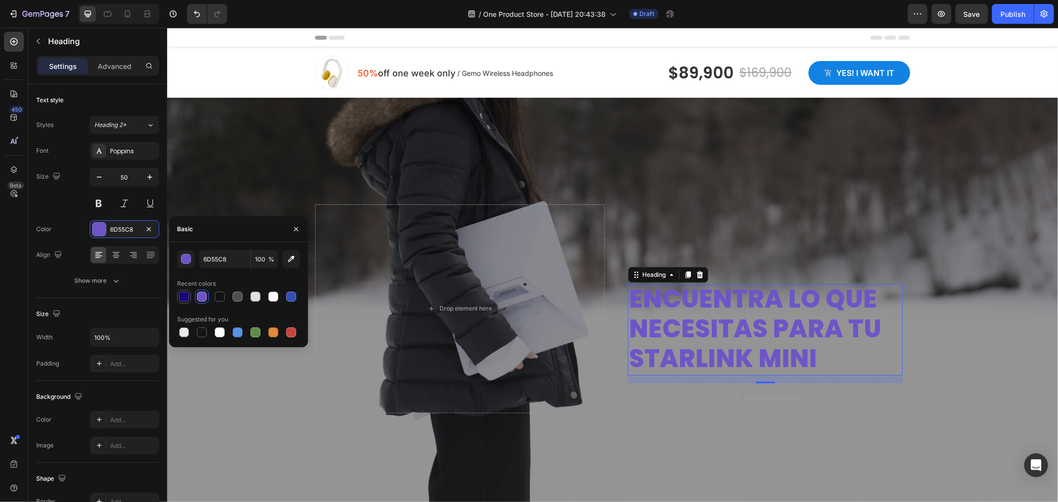
click at [189, 301] on div at bounding box center [184, 297] width 14 height 14
type input "1B007D"
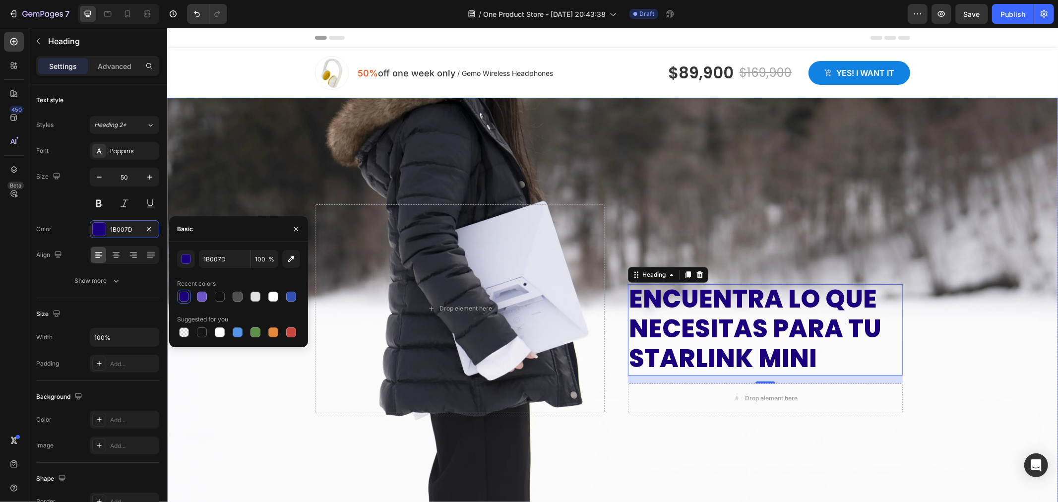
click at [920, 164] on div "Overlay" at bounding box center [612, 308] width 891 height 422
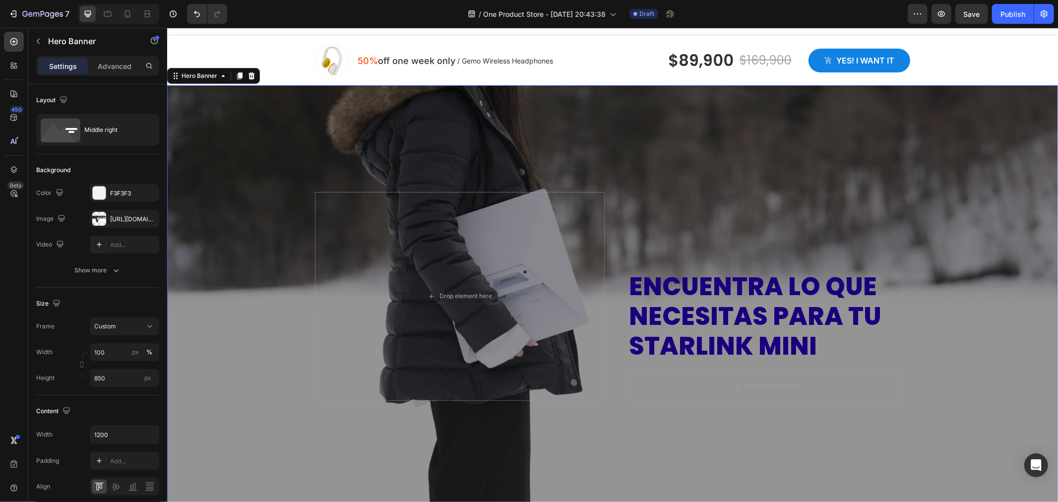
scroll to position [0, 0]
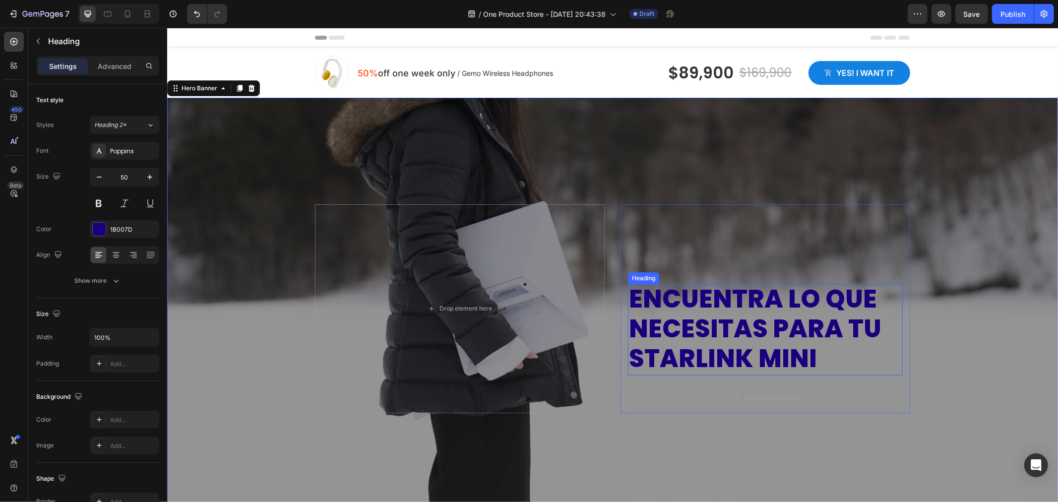
click at [811, 331] on p "ENCUENTRa lo que necesitas para tu starlink mini" at bounding box center [764, 328] width 273 height 89
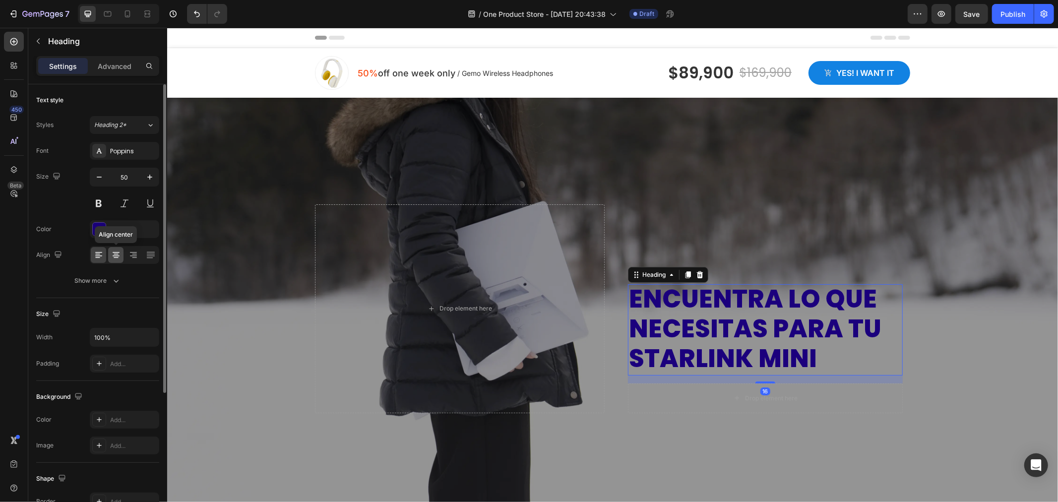
click at [113, 258] on icon at bounding box center [116, 255] width 10 height 10
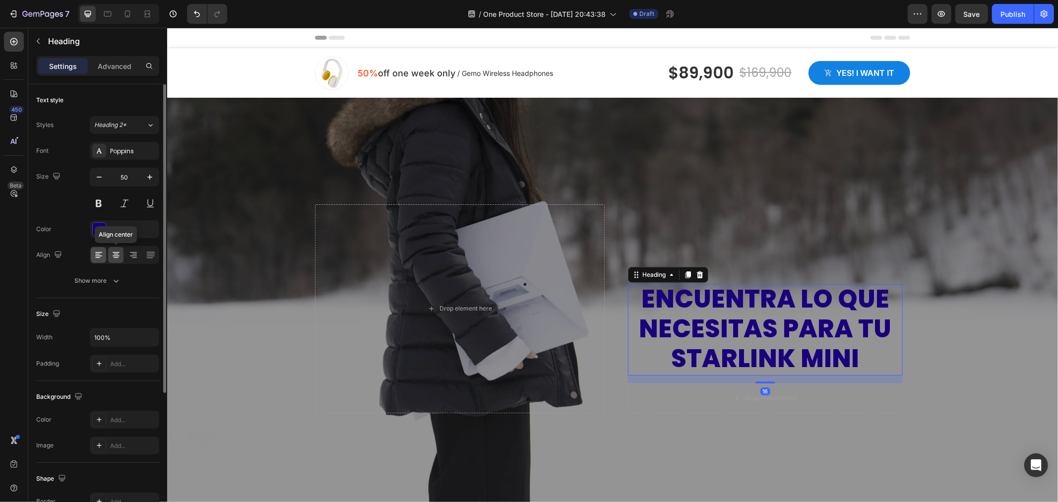
click at [97, 258] on icon at bounding box center [99, 255] width 10 height 10
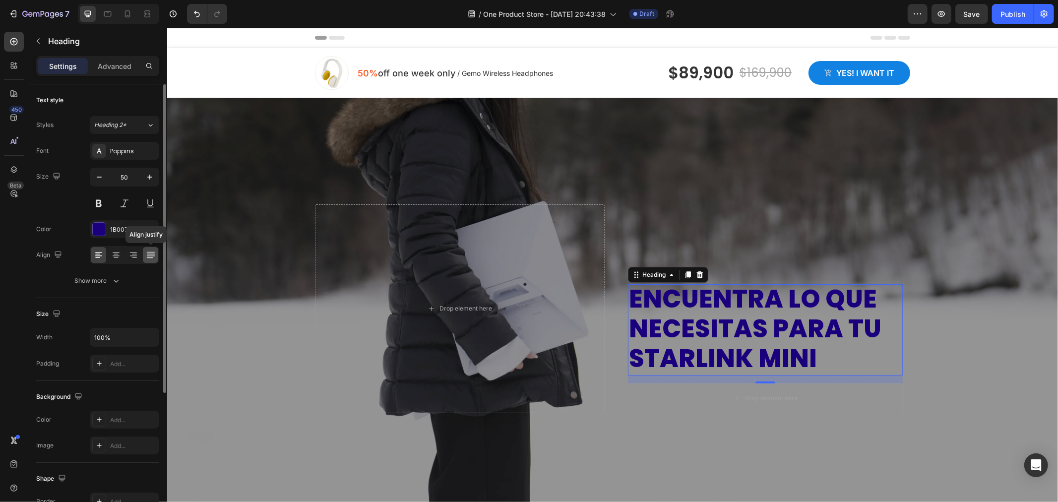
click at [149, 261] on div at bounding box center [150, 255] width 15 height 16
click at [98, 261] on div at bounding box center [98, 255] width 15 height 16
click at [131, 261] on div at bounding box center [132, 255] width 15 height 16
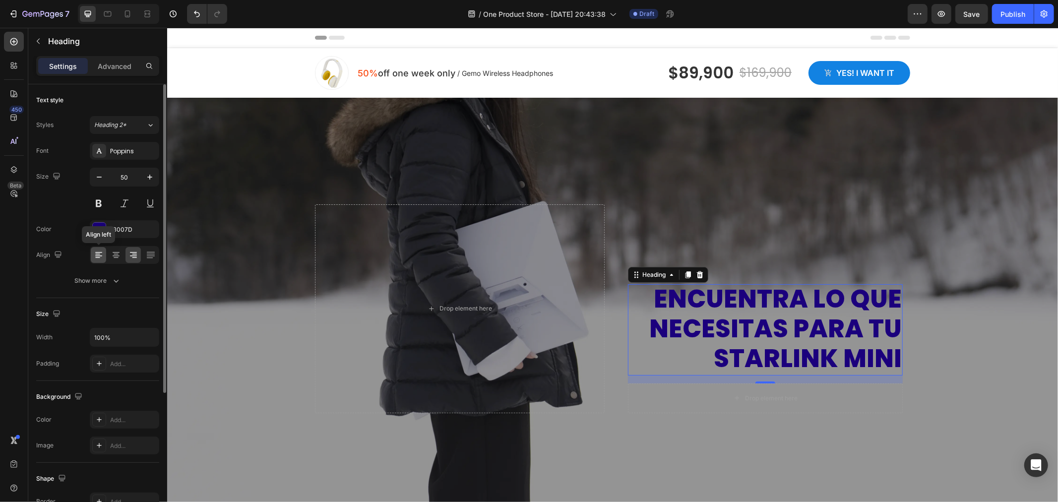
click at [103, 261] on div at bounding box center [98, 255] width 15 height 16
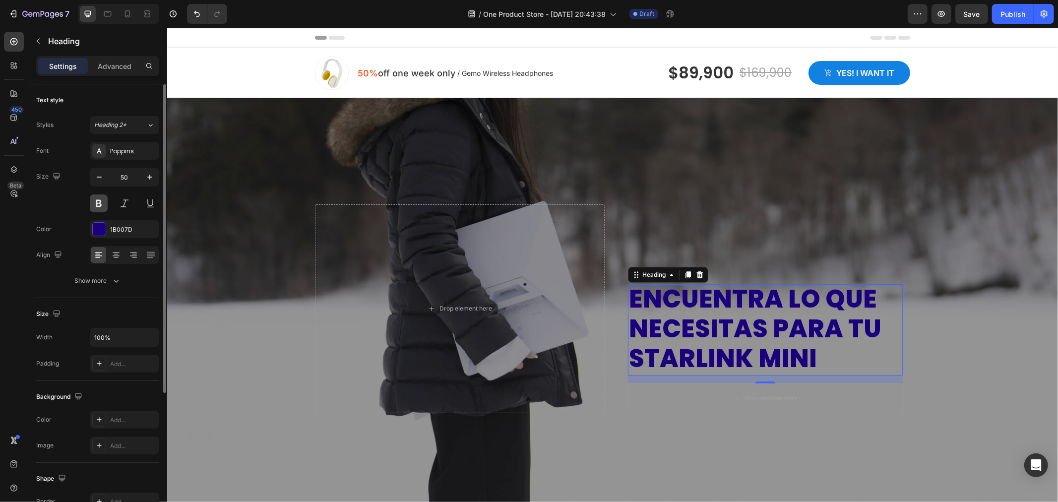
click at [95, 210] on button at bounding box center [99, 203] width 18 height 18
click at [98, 202] on button at bounding box center [99, 203] width 18 height 18
click at [131, 154] on div "Poppins" at bounding box center [133, 151] width 47 height 9
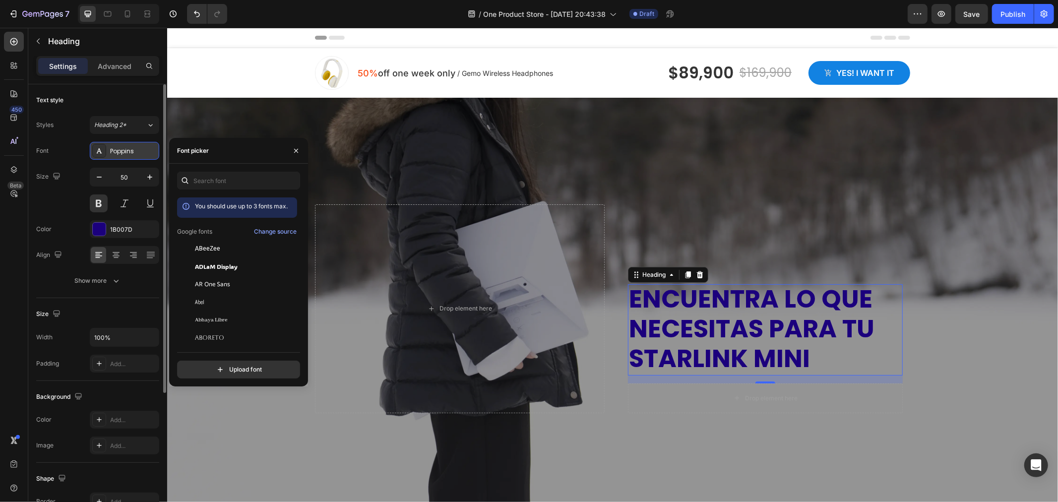
click at [131, 154] on div "Poppins" at bounding box center [133, 151] width 47 height 9
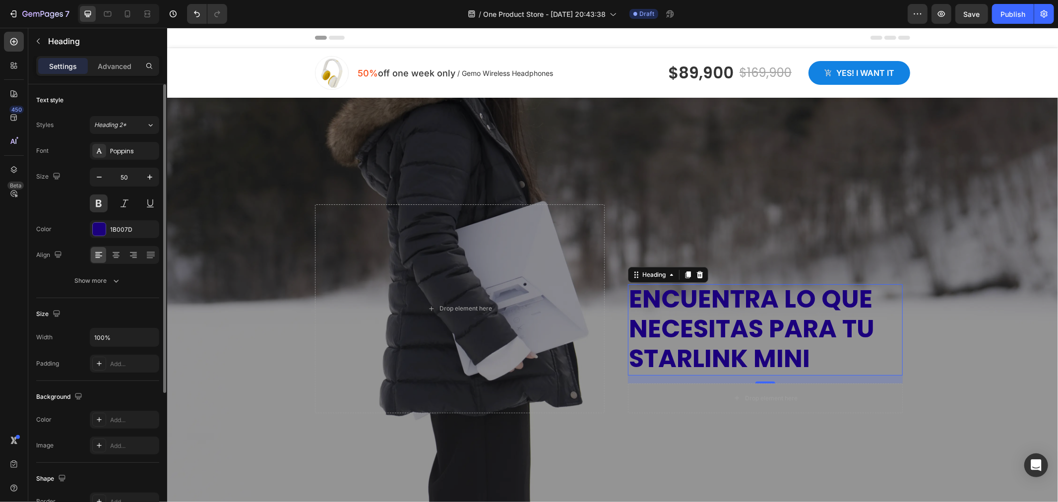
click at [109, 381] on div "Text style Styles Heading 2* Font Poppins Size 50 Color 1B007D Align Show more" at bounding box center [97, 422] width 123 height 82
click at [106, 69] on p "Advanced" at bounding box center [115, 66] width 34 height 10
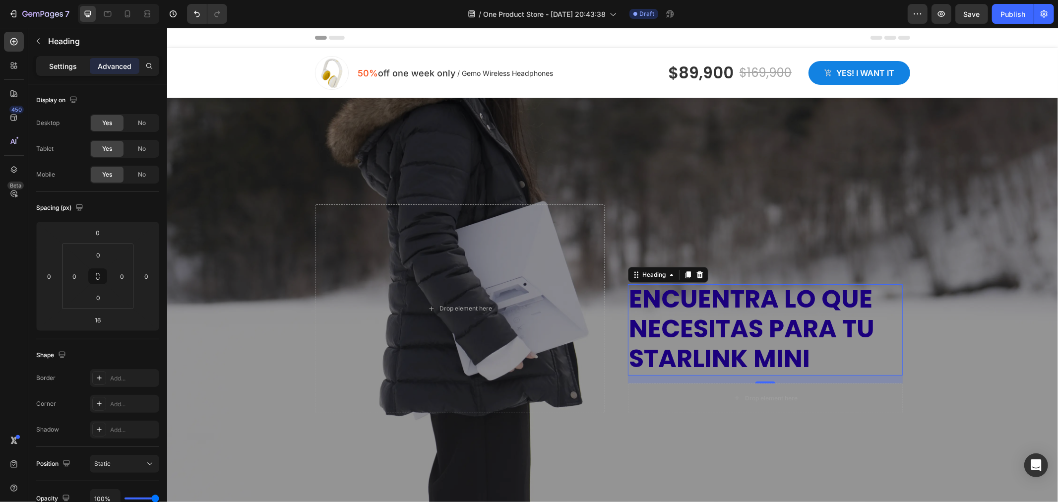
click at [62, 72] on div "Settings" at bounding box center [63, 66] width 50 height 16
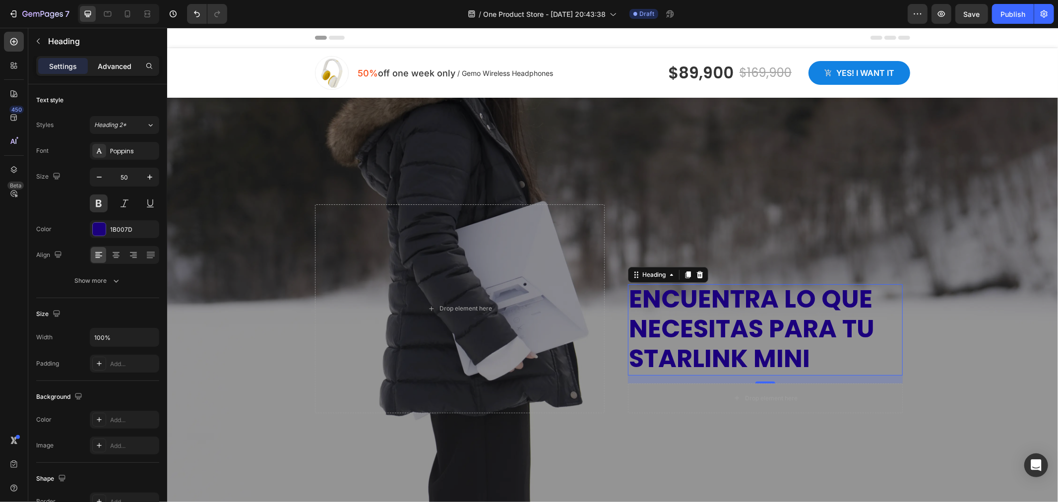
click at [101, 66] on p "Advanced" at bounding box center [115, 66] width 34 height 10
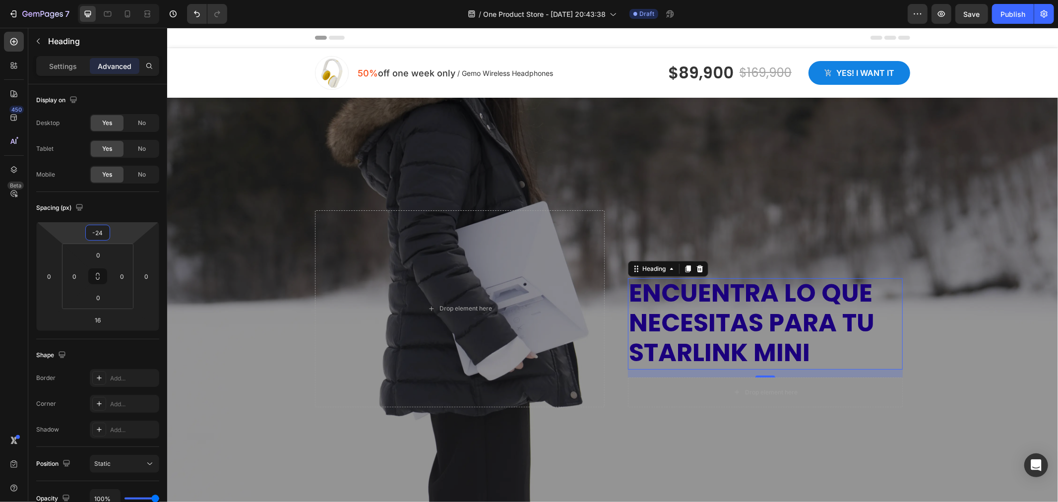
drag, startPoint x: 132, startPoint y: 234, endPoint x: 124, endPoint y: 236, distance: 8.8
click at [131, 0] on html "7 Version history / One Product Store - Aug 27, 20:43:38 Draft Preview Save Pub…" at bounding box center [529, 0] width 1058 height 0
click at [92, 228] on input "-24" at bounding box center [98, 232] width 20 height 15
drag, startPoint x: 105, startPoint y: 234, endPoint x: 82, endPoint y: 239, distance: 23.2
click at [82, 239] on div "-24 0 16 0" at bounding box center [97, 276] width 123 height 109
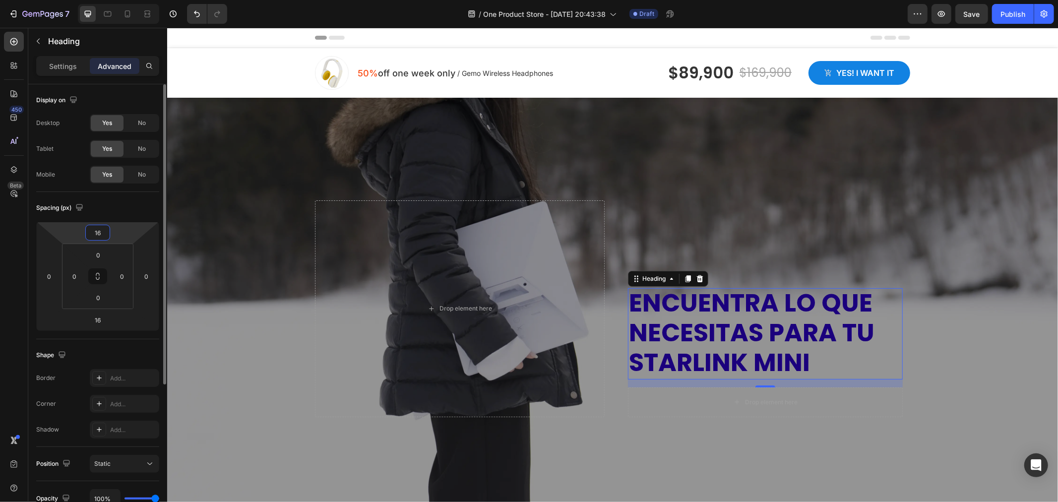
type input "16"
click at [127, 209] on div "Spacing (px)" at bounding box center [97, 208] width 123 height 16
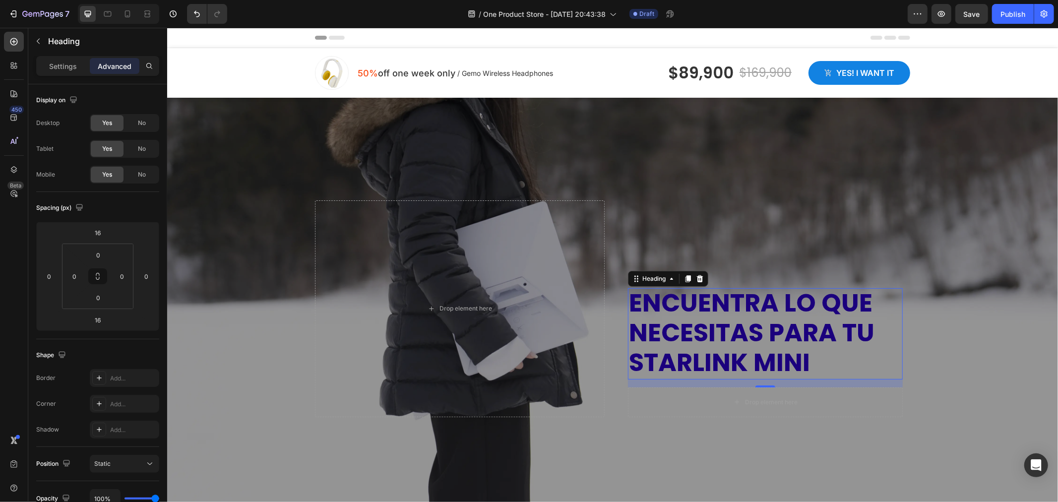
click at [37, 57] on div "Settings Advanced" at bounding box center [97, 66] width 123 height 20
click at [37, 46] on button "button" at bounding box center [38, 41] width 16 height 16
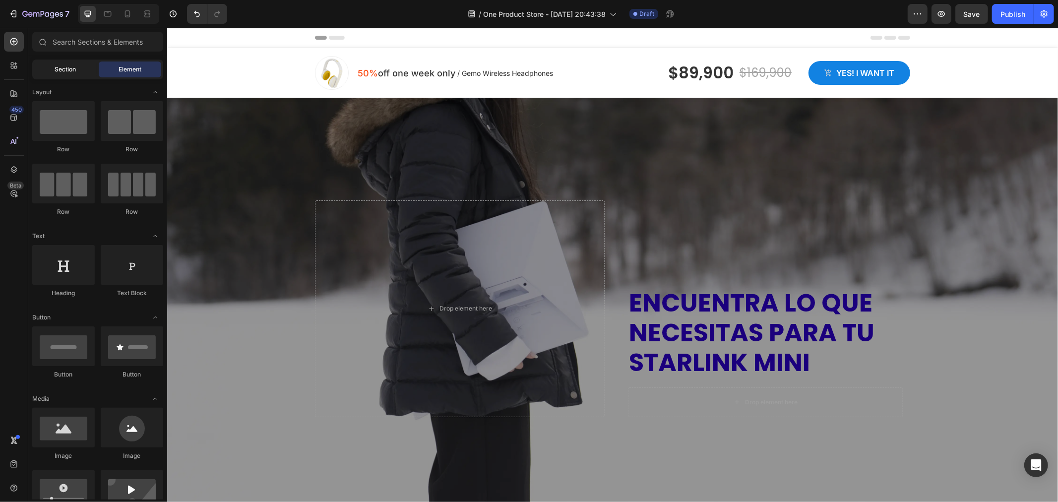
click at [73, 68] on span "Section" at bounding box center [65, 69] width 21 height 9
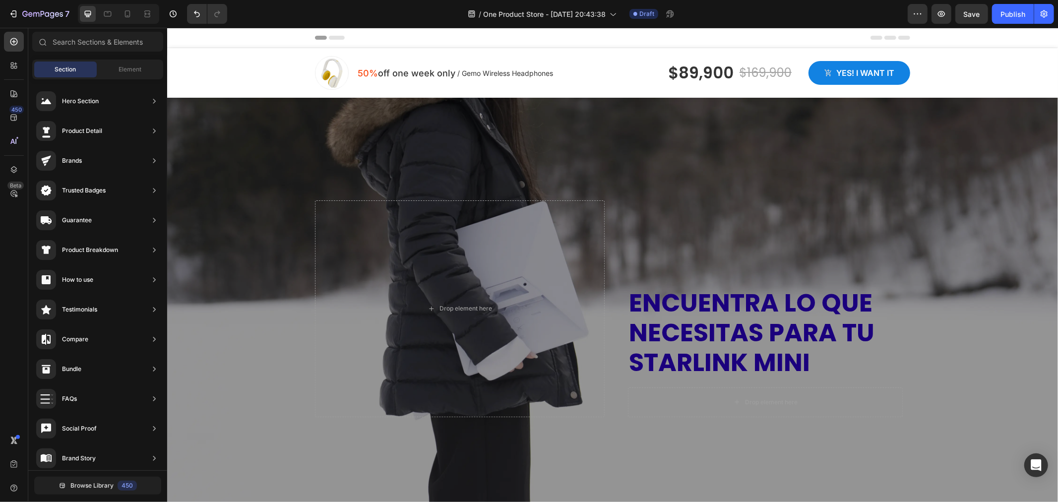
click at [146, 61] on div "Section Element" at bounding box center [97, 70] width 131 height 20
click at [137, 69] on span "Element" at bounding box center [130, 69] width 23 height 9
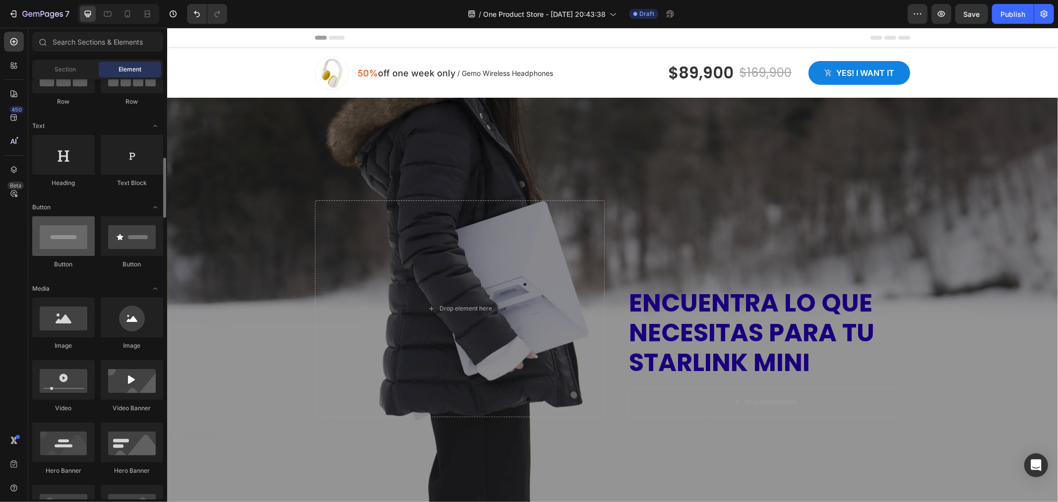
scroll to position [165, 0]
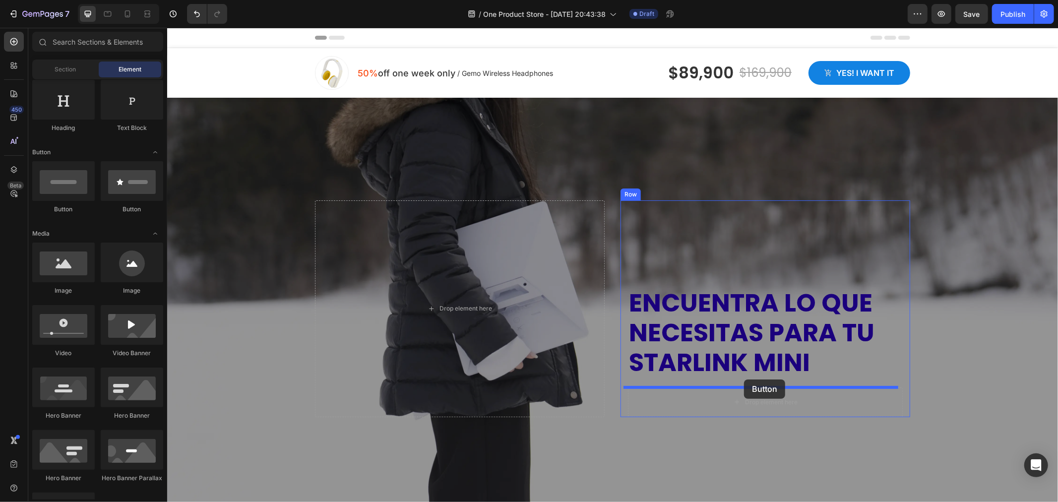
drag, startPoint x: 341, startPoint y: 238, endPoint x: 743, endPoint y: 379, distance: 426.8
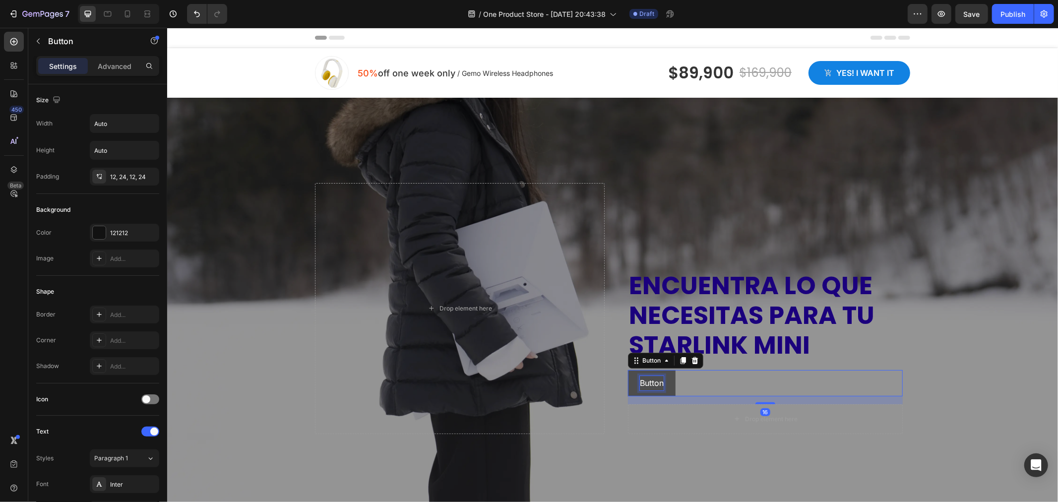
click at [656, 384] on p "Button" at bounding box center [651, 382] width 24 height 14
click at [627, 369] on button "Ver" at bounding box center [645, 382] width 36 height 26
click at [627, 369] on button "Mejora" at bounding box center [652, 382] width 50 height 26
click at [627, 369] on button "Mejora tu" at bounding box center [656, 382] width 59 height 26
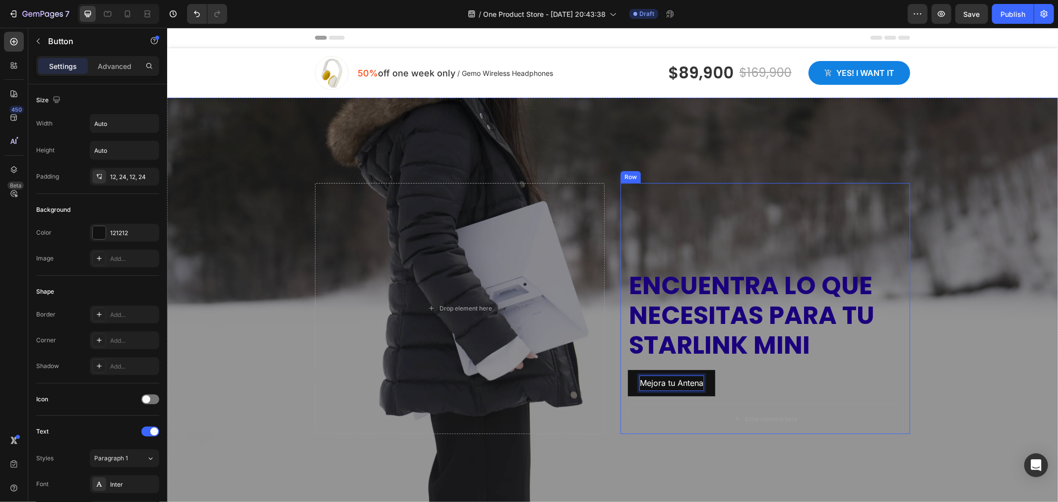
click at [778, 383] on div "Mejora tu Antena Button 16" at bounding box center [764, 382] width 275 height 26
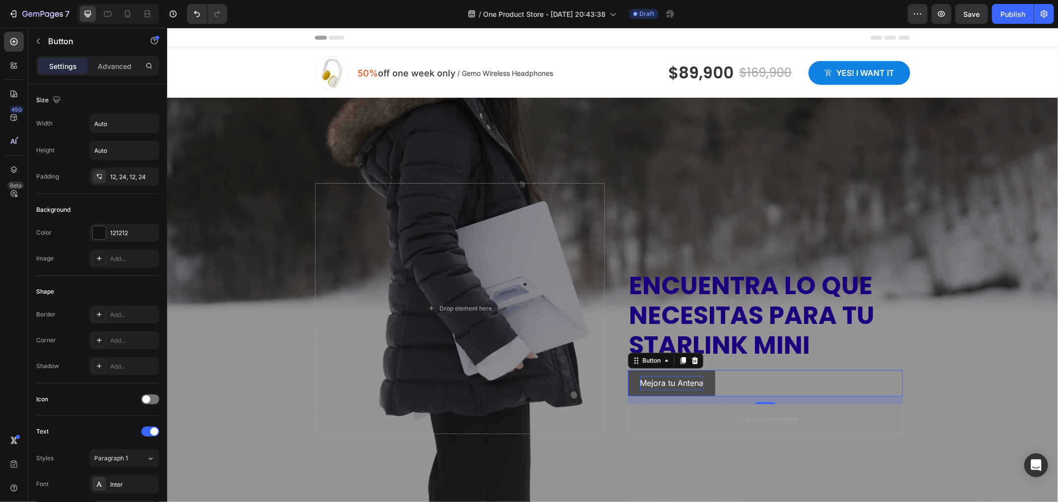
click at [707, 377] on button "Mejora tu Antena" at bounding box center [670, 382] width 87 height 26
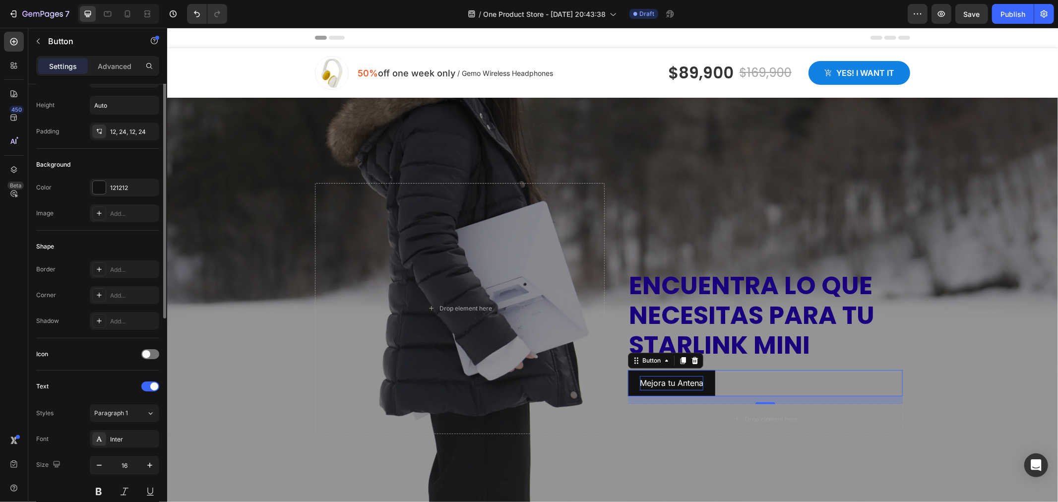
scroll to position [0, 0]
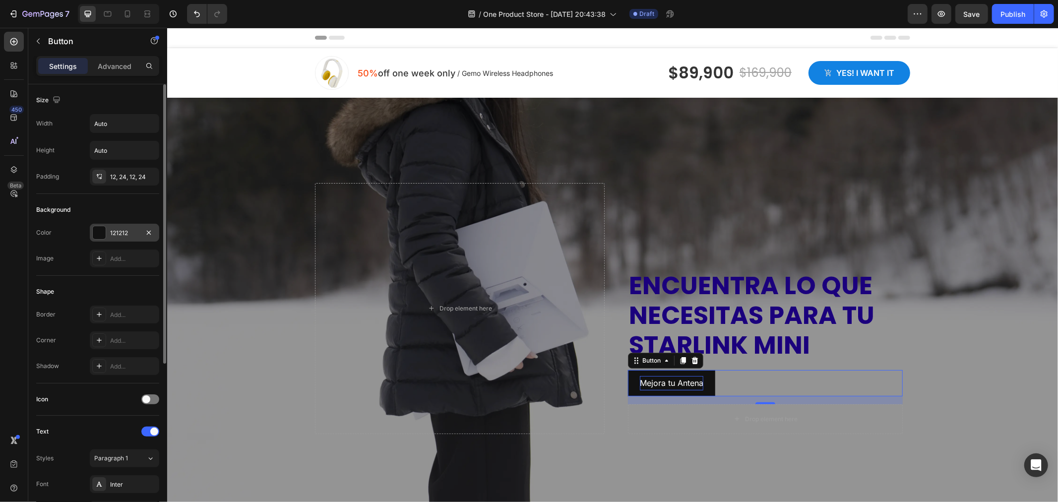
click at [103, 238] on div at bounding box center [99, 232] width 13 height 13
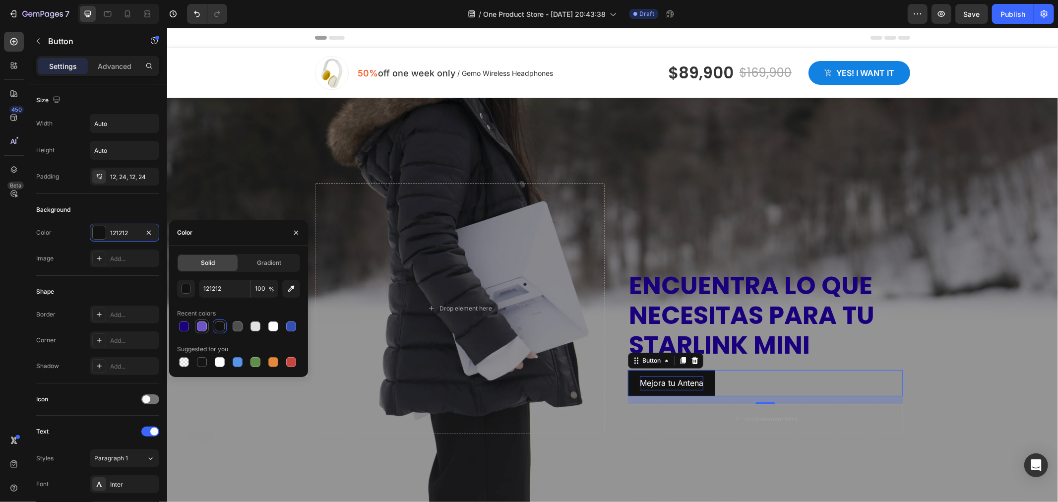
click at [204, 325] on div at bounding box center [202, 326] width 10 height 10
type input "6D55C8"
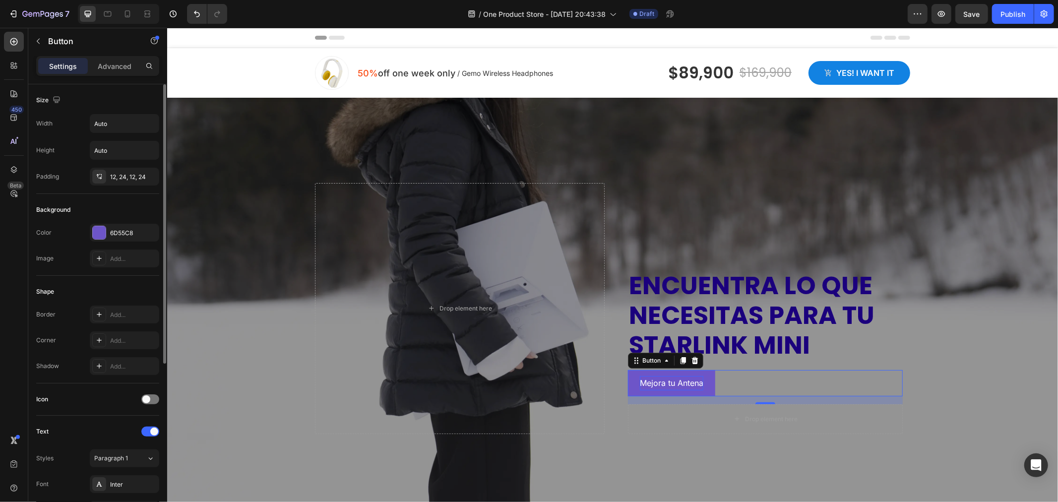
click at [120, 280] on div "Shape Border Add... Corner Add... Shadow Add..." at bounding box center [97, 330] width 123 height 108
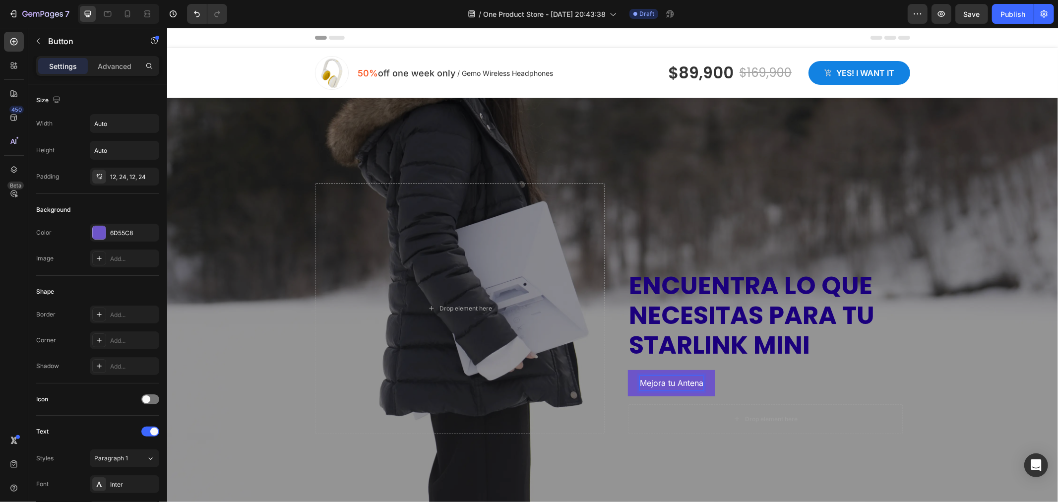
click at [697, 384] on p "Mejora tu Antena" at bounding box center [670, 382] width 63 height 14
click at [627, 369] on button "MEJORA" at bounding box center [655, 382] width 57 height 26
click at [627, 369] on button "MEJORA TU" at bounding box center [662, 382] width 70 height 26
click at [720, 383] on button "MEJORA TU ANTENA" at bounding box center [679, 382] width 105 height 26
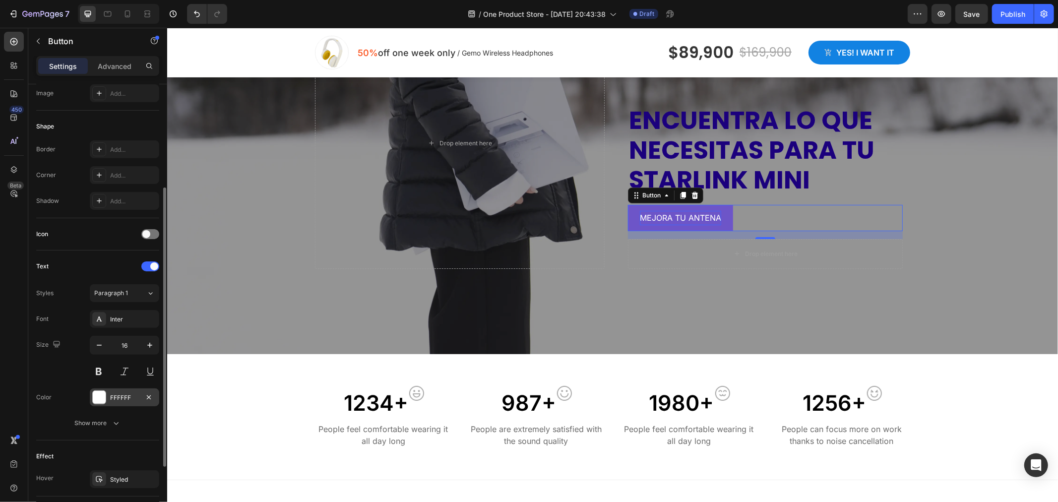
scroll to position [265, 0]
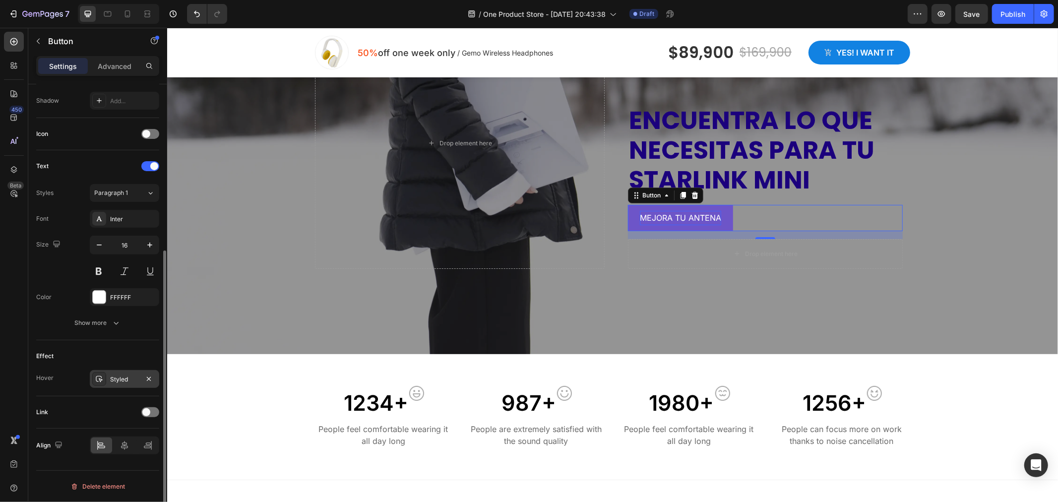
click at [95, 382] on icon at bounding box center [99, 379] width 8 height 8
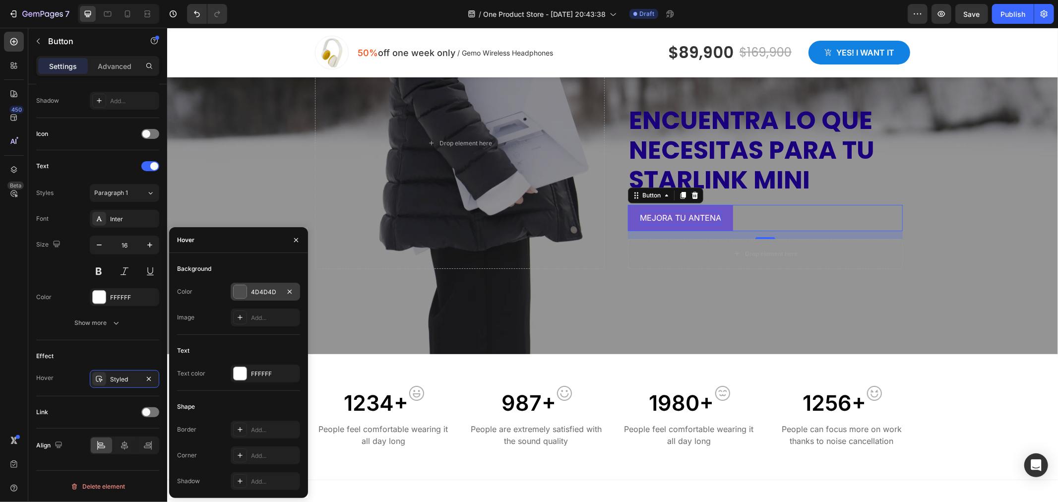
click at [248, 296] on div "4D4D4D" at bounding box center [265, 292] width 69 height 18
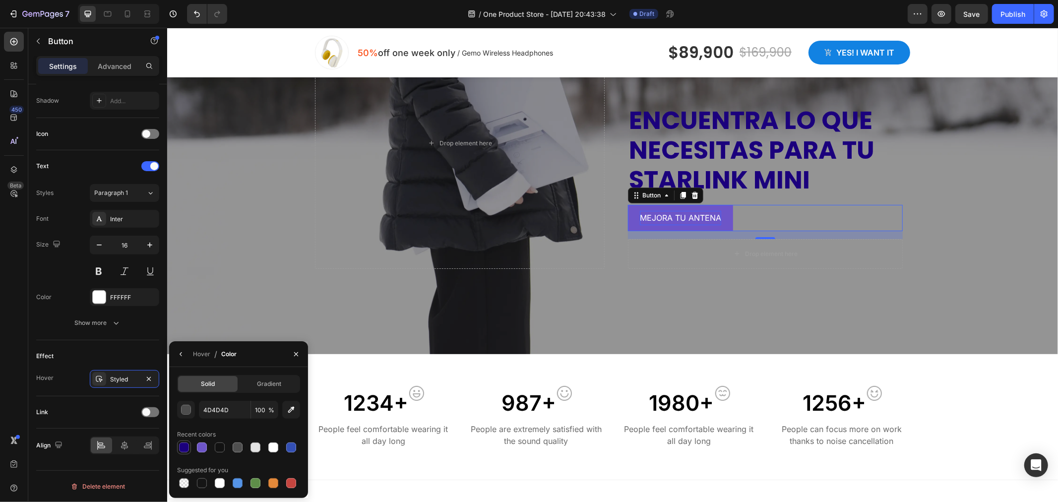
click at [187, 446] on div at bounding box center [184, 447] width 10 height 10
type input "1B007D"
click at [127, 347] on div "Effect Hover Styled" at bounding box center [97, 368] width 123 height 56
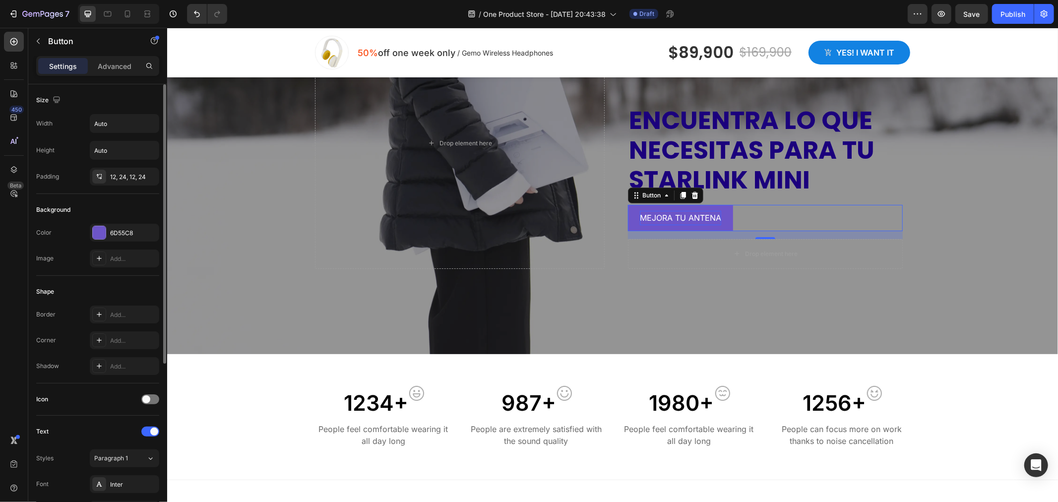
scroll to position [110, 0]
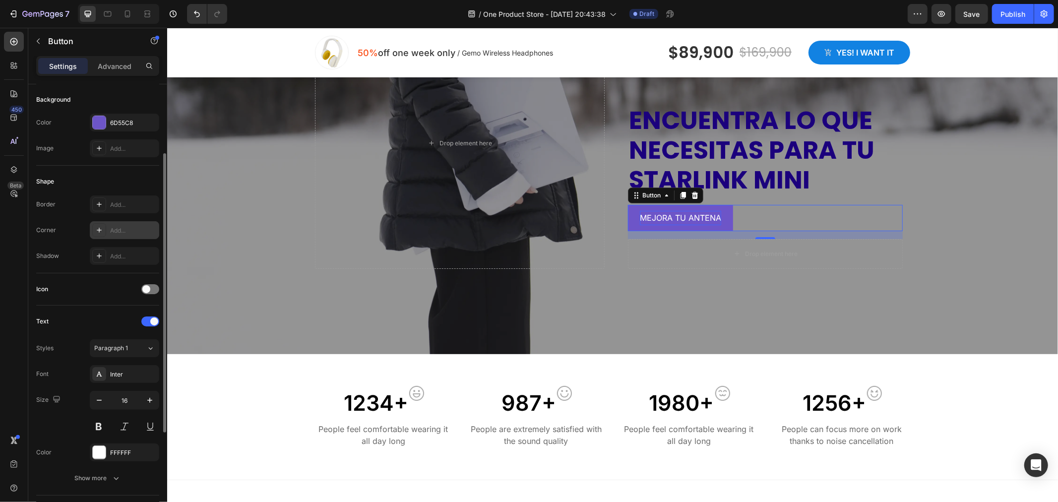
click at [99, 237] on div "Add..." at bounding box center [124, 230] width 69 height 18
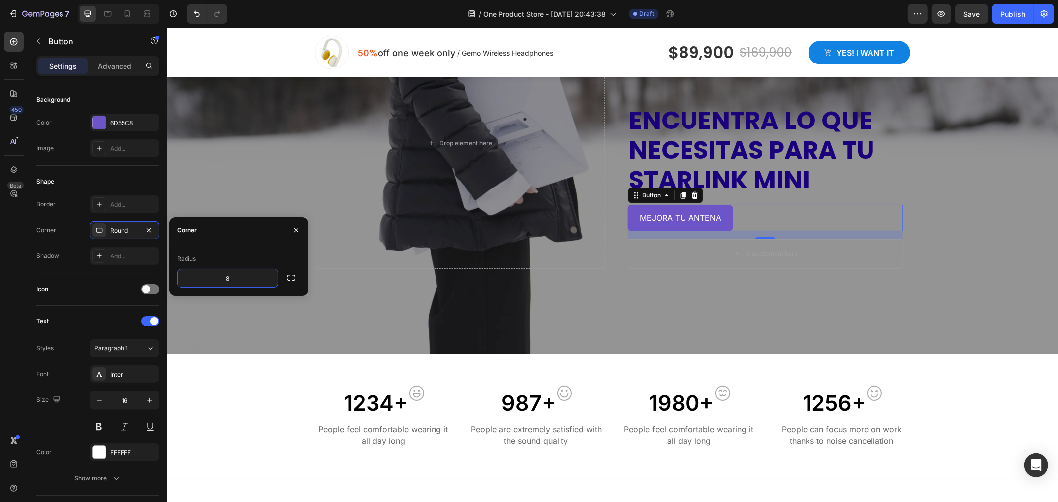
click at [277, 393] on div "1234+ Text block Image Row People feel comfortable wearing it all day long Text…" at bounding box center [612, 420] width 876 height 70
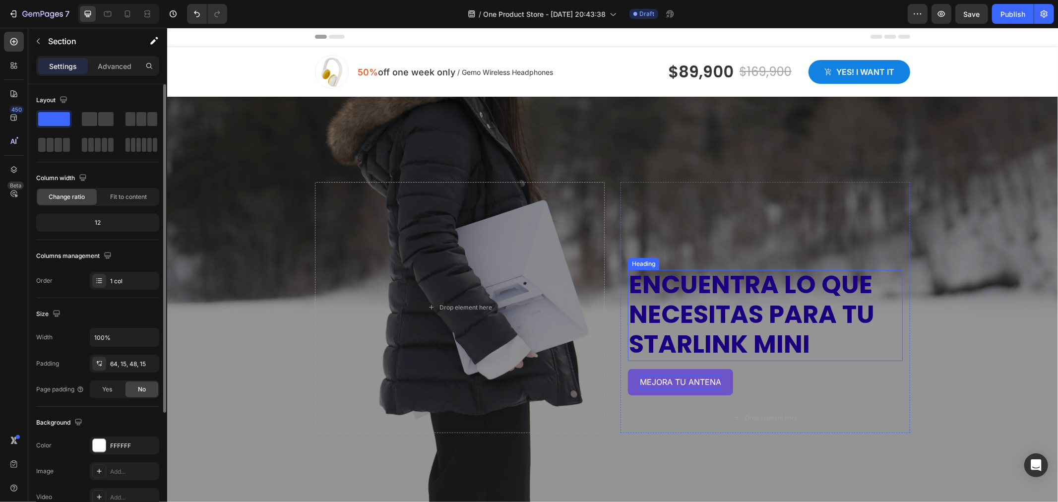
scroll to position [0, 0]
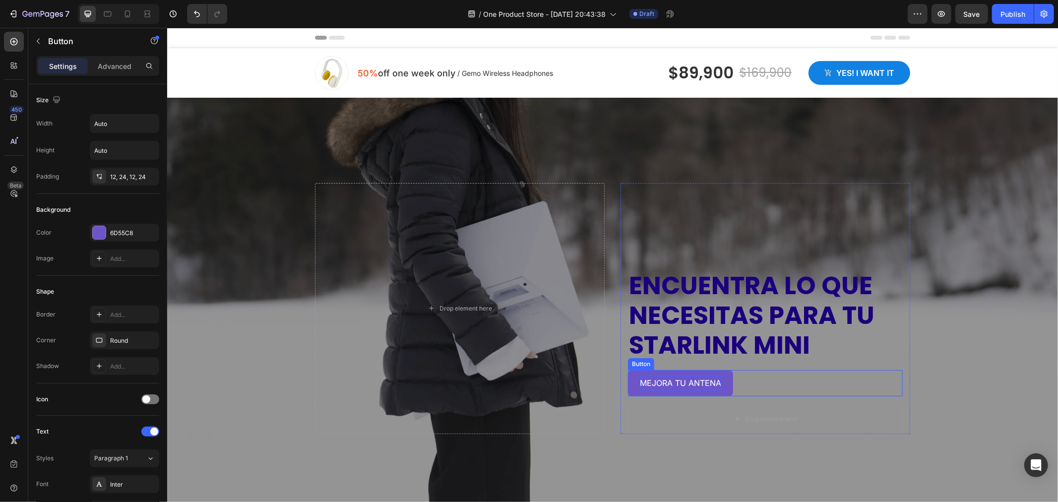
click at [758, 384] on div "MEJORA TU ANTENA Button" at bounding box center [764, 382] width 275 height 26
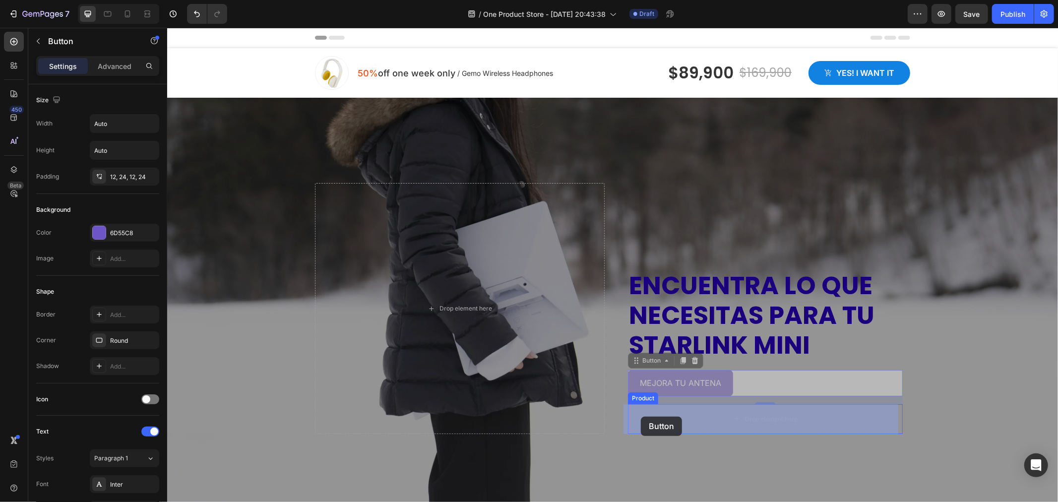
drag, startPoint x: 630, startPoint y: 362, endPoint x: 640, endPoint y: 416, distance: 55.5
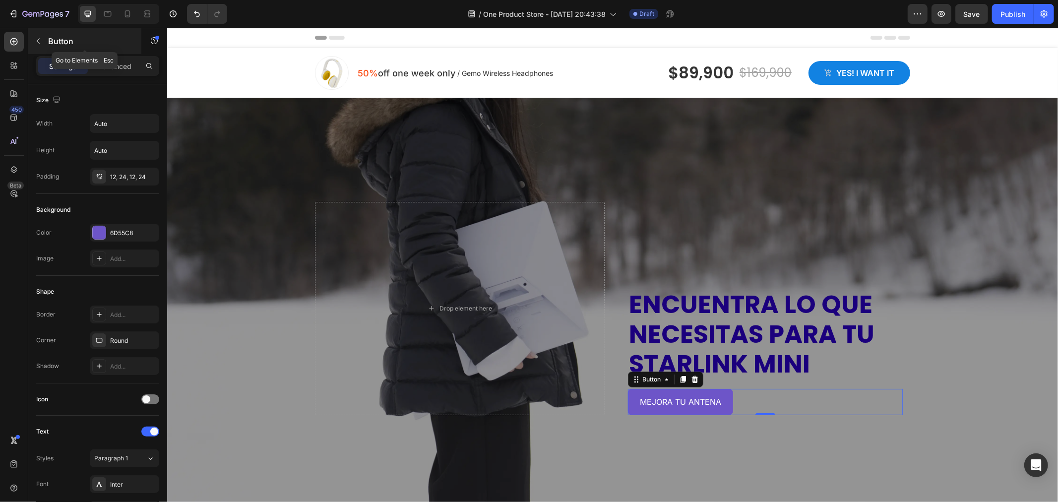
click at [35, 43] on icon "button" at bounding box center [38, 41] width 8 height 8
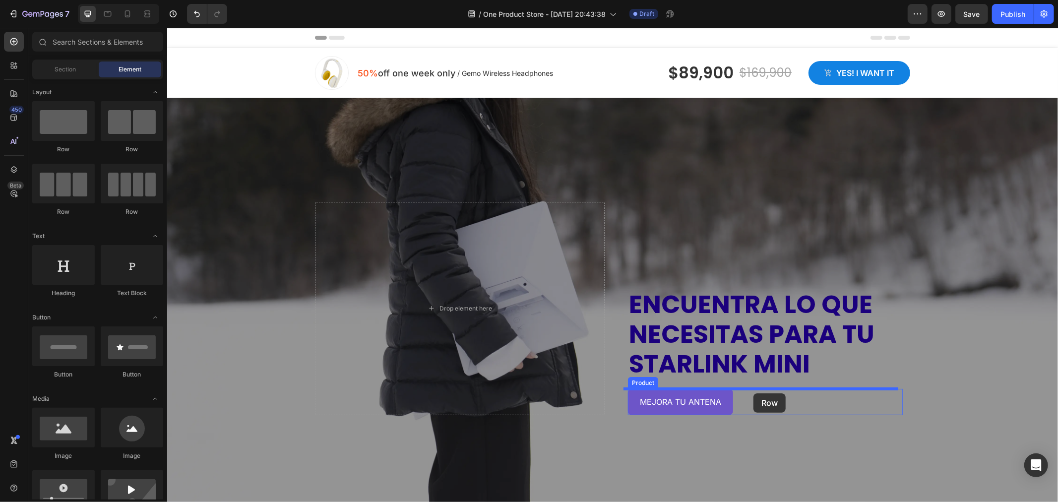
drag, startPoint x: 308, startPoint y: 154, endPoint x: 753, endPoint y: 393, distance: 504.8
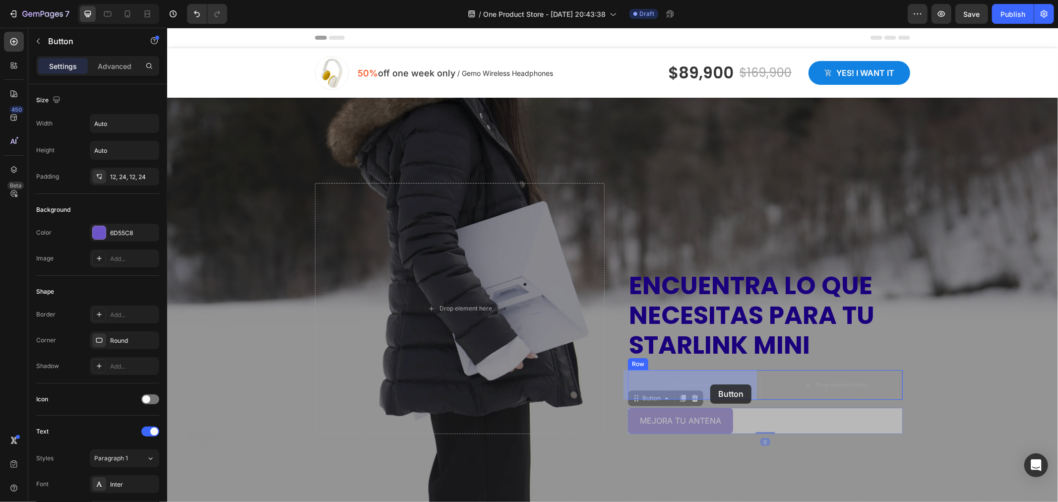
drag, startPoint x: 705, startPoint y: 431, endPoint x: 710, endPoint y: 384, distance: 47.4
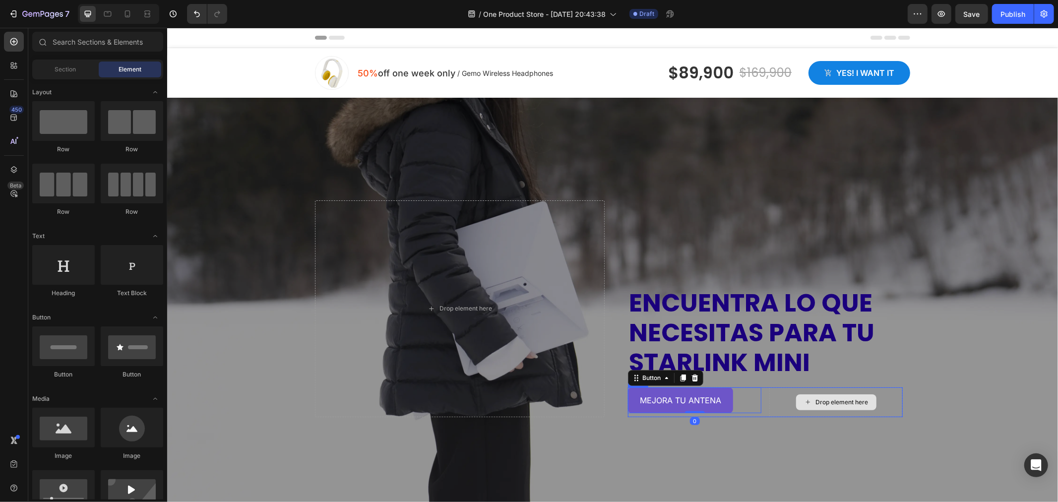
click at [839, 402] on div "Drop element here" at bounding box center [841, 402] width 53 height 8
click at [796, 398] on div "Drop element here" at bounding box center [836, 402] width 80 height 16
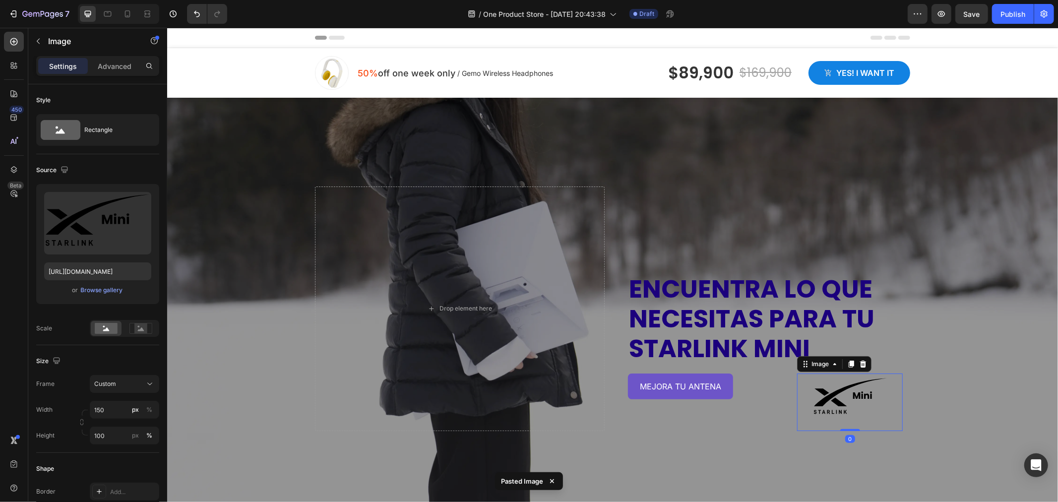
click at [842, 402] on img at bounding box center [849, 398] width 74 height 50
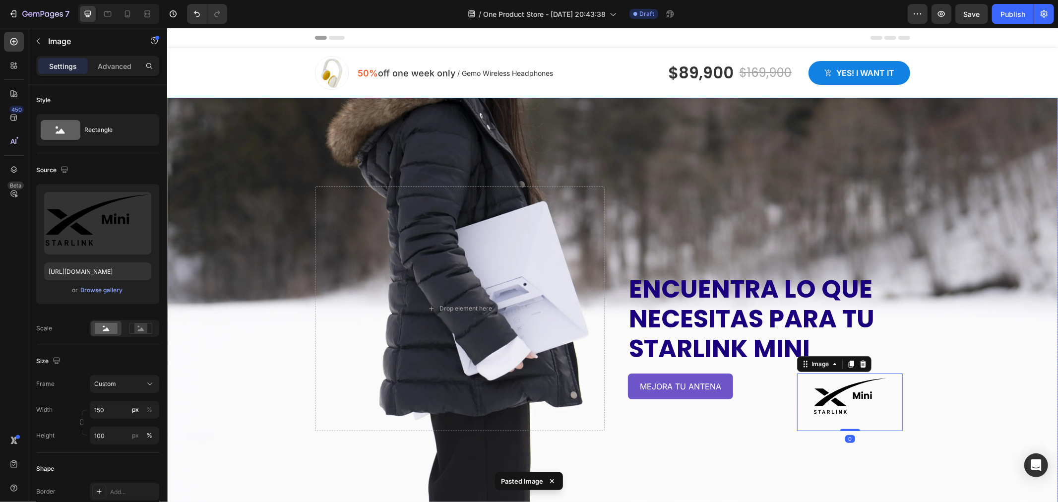
click at [1042, 312] on div "Overlay" at bounding box center [612, 308] width 891 height 422
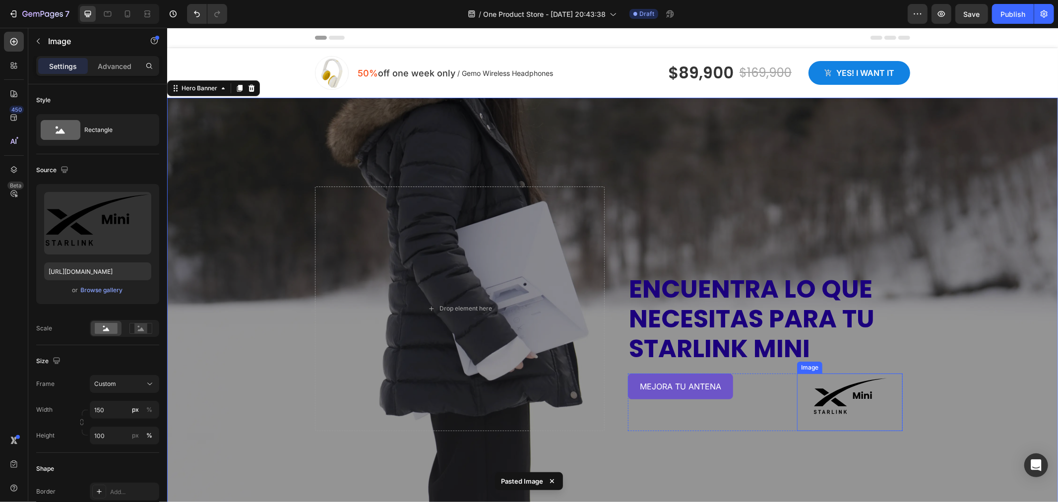
click at [864, 389] on img at bounding box center [849, 398] width 74 height 50
drag, startPoint x: 112, startPoint y: 83, endPoint x: 114, endPoint y: 75, distance: 8.2
click at [113, 82] on div "Settings Advanced" at bounding box center [97, 70] width 139 height 28
click at [114, 75] on div "Settings Advanced" at bounding box center [97, 66] width 123 height 20
click at [117, 67] on p "Advanced" at bounding box center [115, 66] width 34 height 10
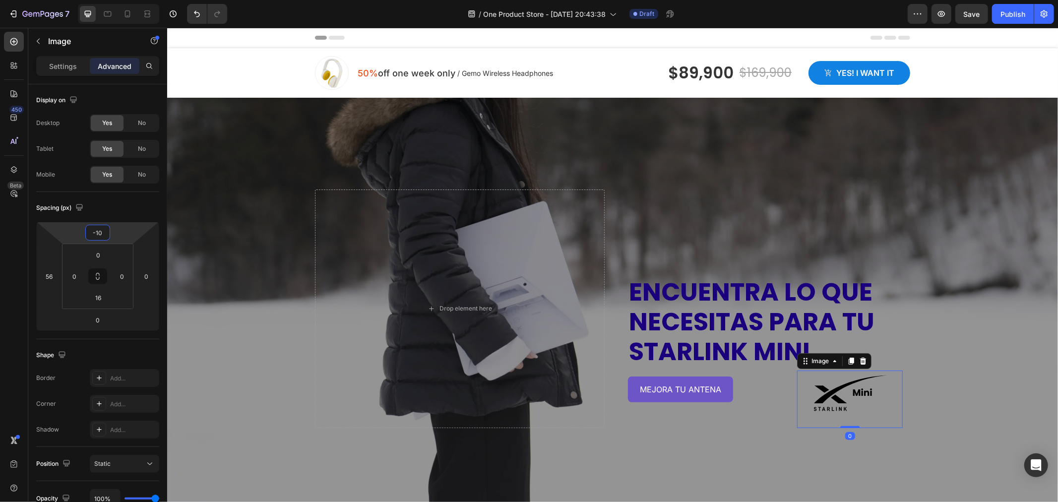
type input "-8"
drag, startPoint x: 129, startPoint y: 231, endPoint x: 124, endPoint y: 234, distance: 5.5
click at [124, 0] on html "7 Version history / One Product Store - Aug 27, 20:43:38 Draft Preview Save Pub…" at bounding box center [529, 0] width 1058 height 0
type input "-8"
drag, startPoint x: 149, startPoint y: 251, endPoint x: 158, endPoint y: 254, distance: 9.4
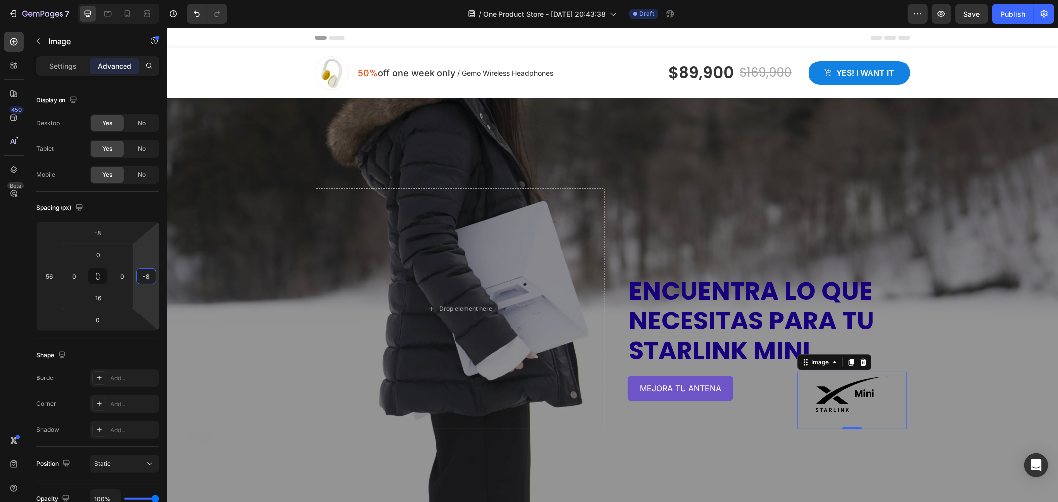
click at [158, 0] on html "7 Version history / One Product Store - Aug 27, 20:43:38 Draft Preview Save Pub…" at bounding box center [529, 0] width 1058 height 0
click at [156, 0] on html "7 Version history / One Product Store - Aug 27, 20:43:38 Draft Preview Save Pub…" at bounding box center [529, 0] width 1058 height 0
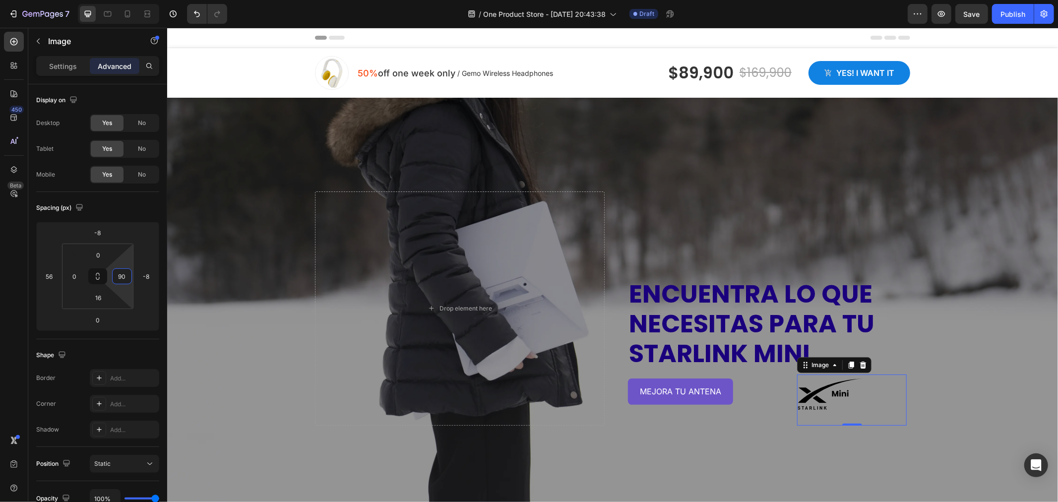
drag, startPoint x: 122, startPoint y: 258, endPoint x: 129, endPoint y: 234, distance: 25.9
click at [129, 0] on html "7 Version history / One Product Store - Aug 27, 20:43:38 Draft Preview Save Pub…" at bounding box center [529, 0] width 1058 height 0
type input "0"
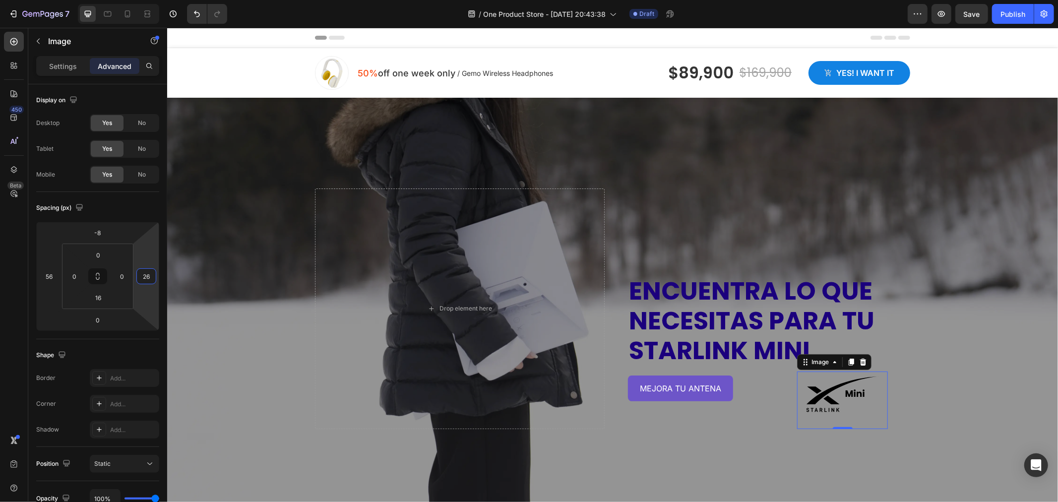
type input "24"
drag, startPoint x: 155, startPoint y: 254, endPoint x: 159, endPoint y: 245, distance: 9.8
click at [159, 0] on html "7 Version history / One Product Store - Aug 27, 20:43:38 Draft Preview Save Pub…" at bounding box center [529, 0] width 1058 height 0
click at [740, 232] on div "ENCUENTRa lo que necesitas para tu starlink mini Heading MEJORA TU ANTENA Butto…" at bounding box center [765, 308] width 290 height 241
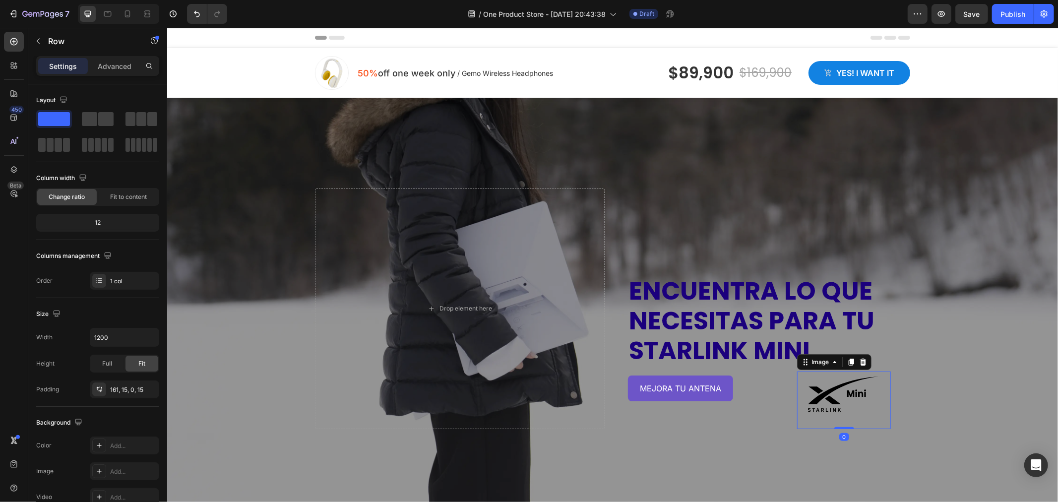
click at [816, 402] on img at bounding box center [843, 396] width 74 height 50
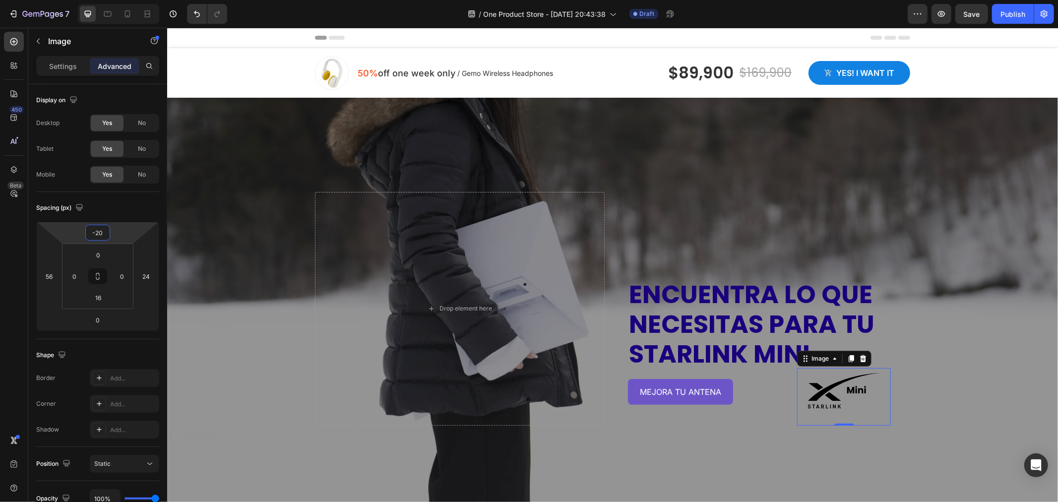
type input "-18"
click at [134, 0] on html "7 Version history / One Product Store - Aug 27, 20:43:38 Draft Preview Save Pub…" at bounding box center [529, 0] width 1058 height 0
click at [875, 196] on div "ENCUENTRa lo que necesitas para tu starlink mini Heading MEJORA TU ANTENA Butto…" at bounding box center [765, 308] width 290 height 236
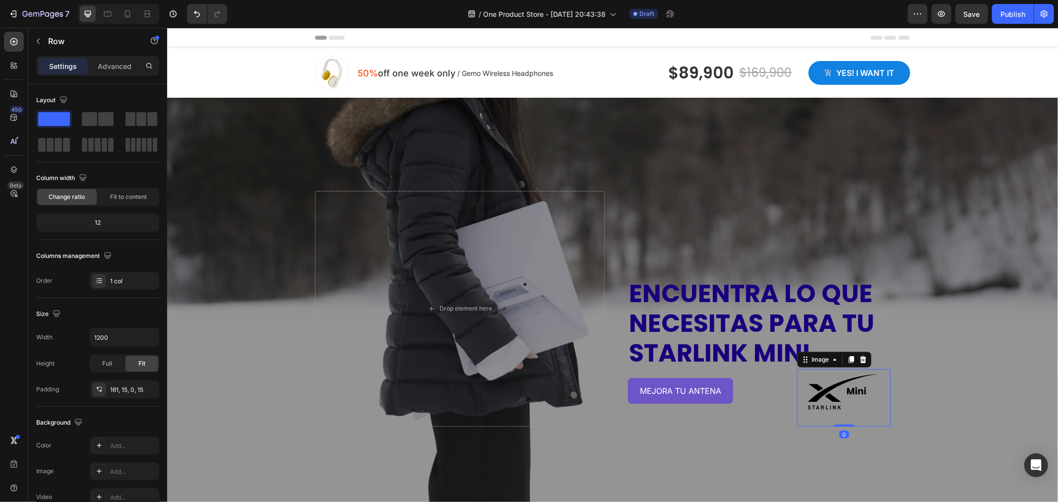
click at [837, 384] on img at bounding box center [843, 394] width 74 height 50
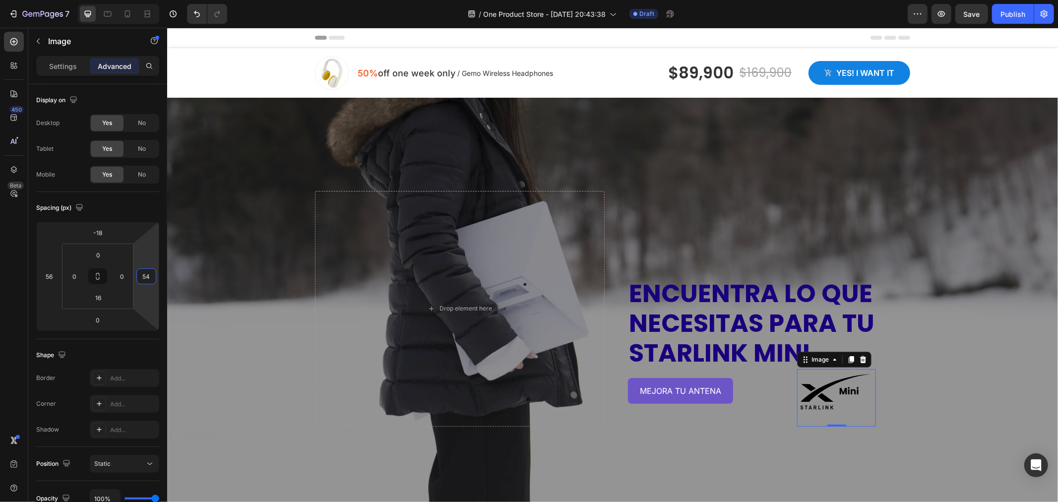
type input "56"
drag, startPoint x: 151, startPoint y: 259, endPoint x: 152, endPoint y: 250, distance: 9.0
click at [152, 0] on html "7 Version history / One Product Store - Aug 27, 20:43:38 Draft Preview Save Pub…" at bounding box center [529, 0] width 1058 height 0
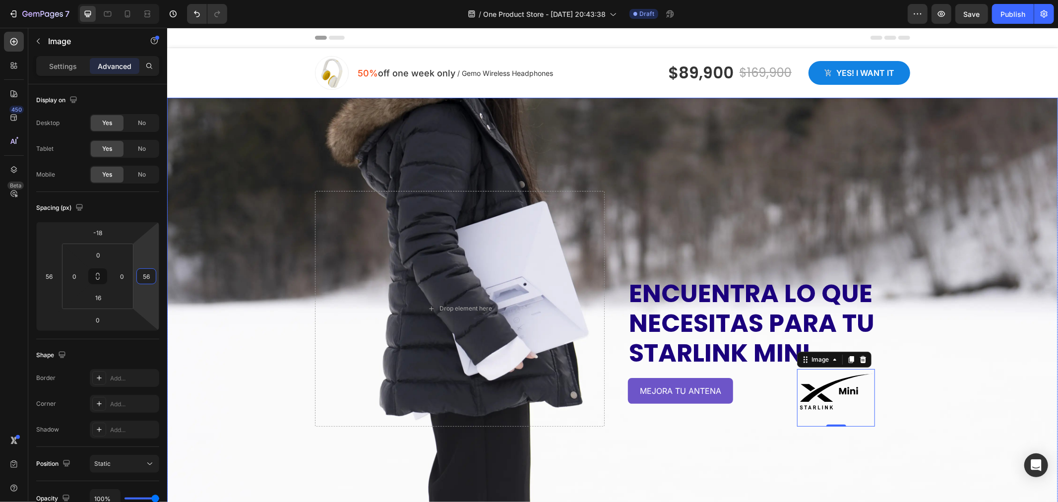
click at [862, 157] on div "Overlay" at bounding box center [612, 308] width 891 height 422
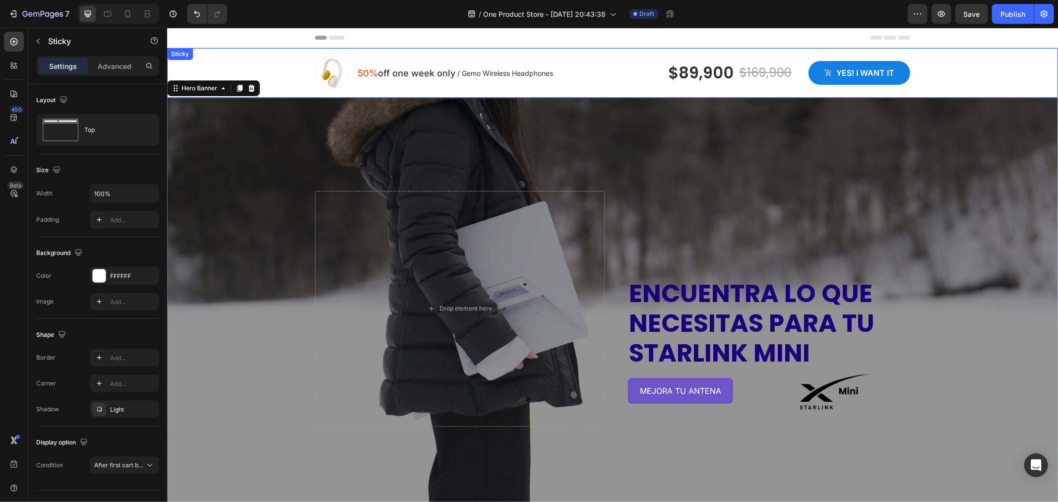
click at [262, 51] on div "Image 50% off one week only Text block / Gemo Wireless Headphones Text block Ro…" at bounding box center [612, 73] width 891 height 50
click at [237, 55] on icon at bounding box center [237, 57] width 6 height 7
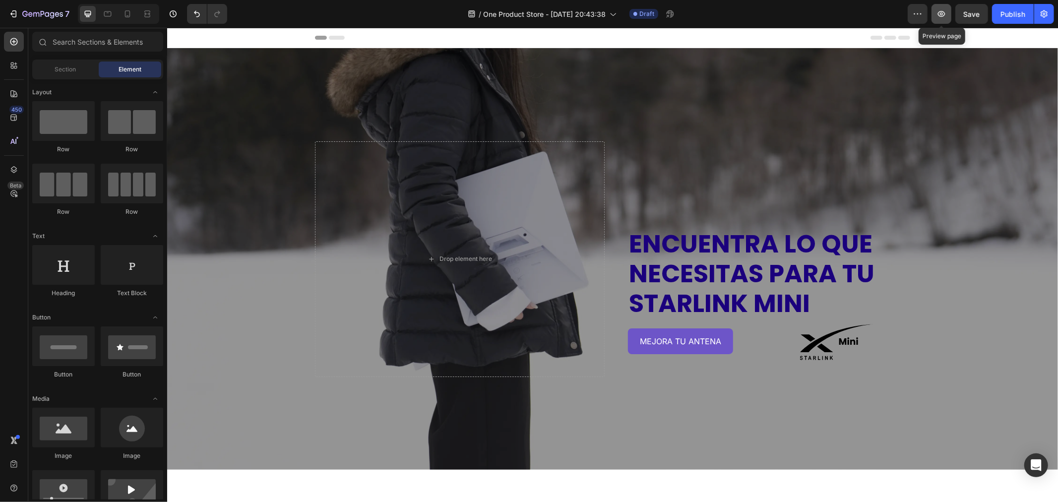
click at [947, 18] on button "button" at bounding box center [941, 14] width 20 height 20
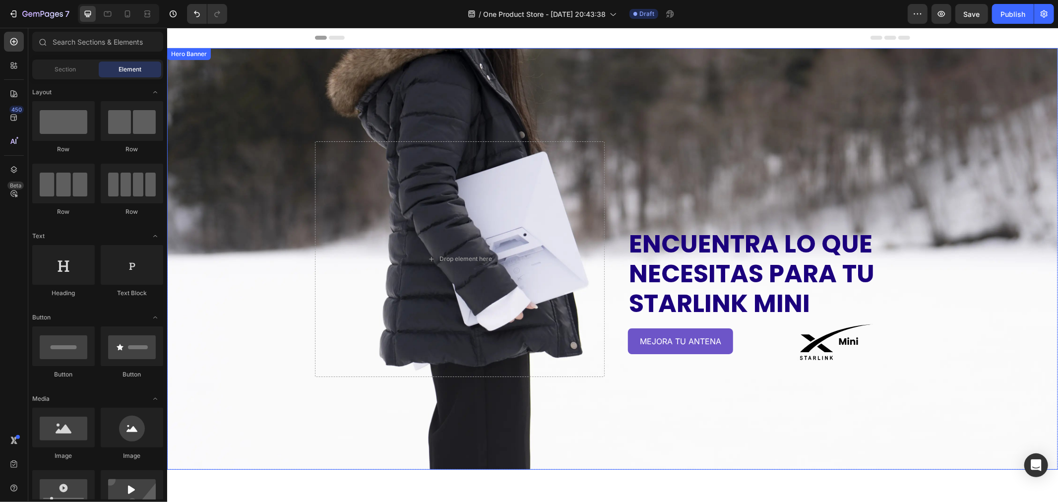
click at [246, 195] on div "Overlay" at bounding box center [612, 259] width 891 height 422
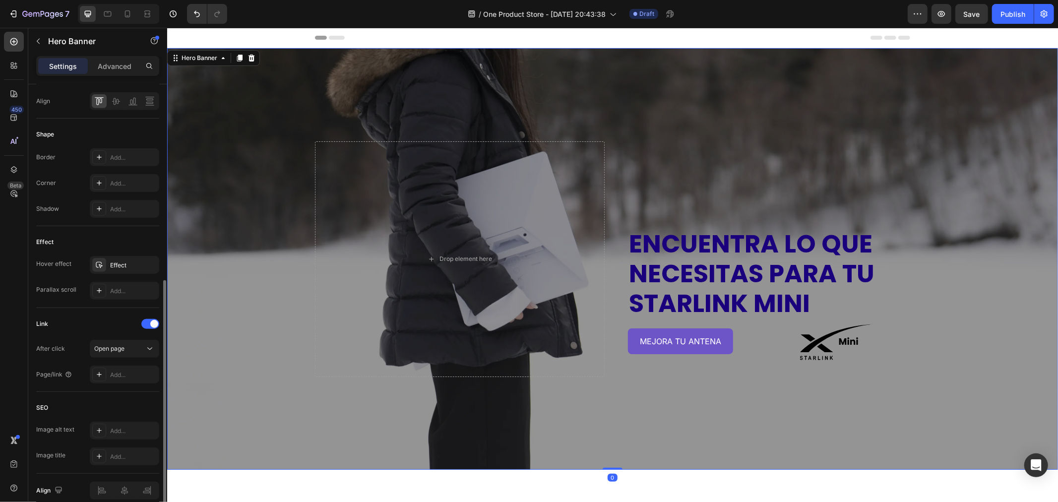
scroll to position [430, 0]
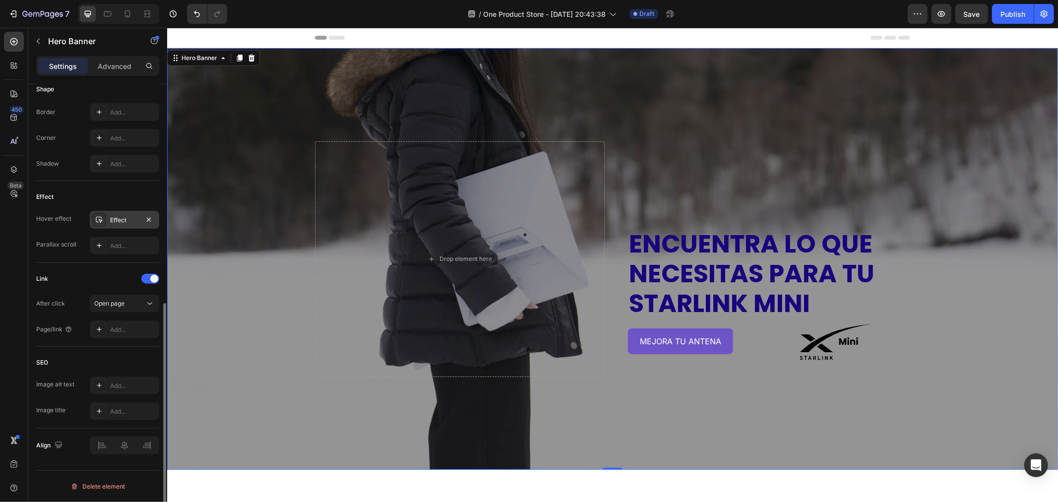
click at [102, 216] on icon at bounding box center [99, 220] width 8 height 8
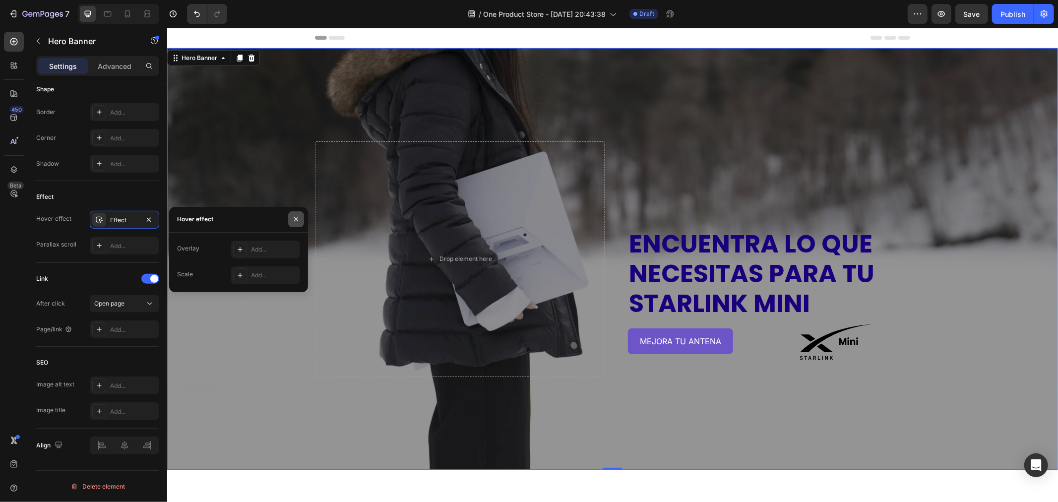
click at [298, 221] on icon "button" at bounding box center [296, 219] width 8 height 8
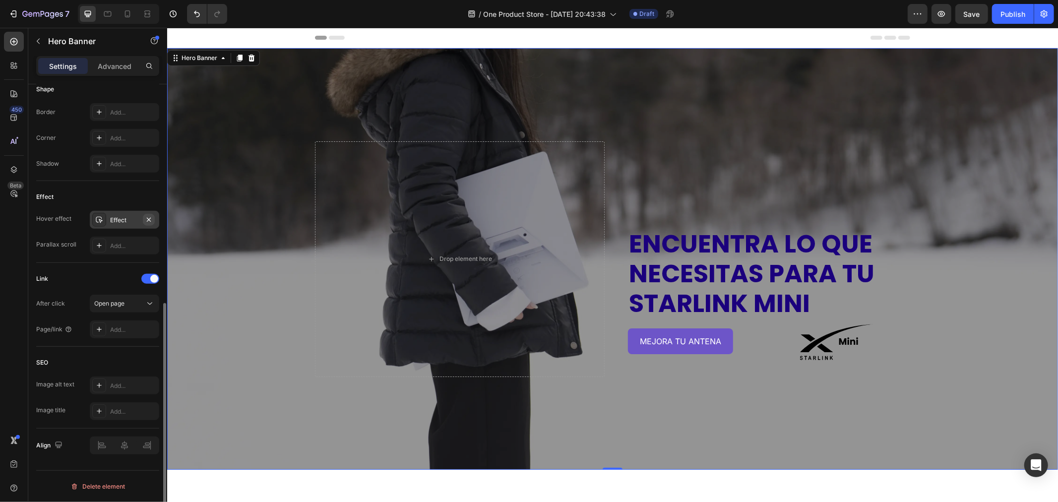
click at [150, 221] on icon "button" at bounding box center [149, 220] width 8 height 8
click at [978, 15] on span "Save" at bounding box center [972, 14] width 16 height 8
click at [949, 22] on button "button" at bounding box center [941, 14] width 20 height 20
click at [735, 264] on p "ENCUENTRa lo que necesitas para tu starlink mini" at bounding box center [764, 273] width 273 height 89
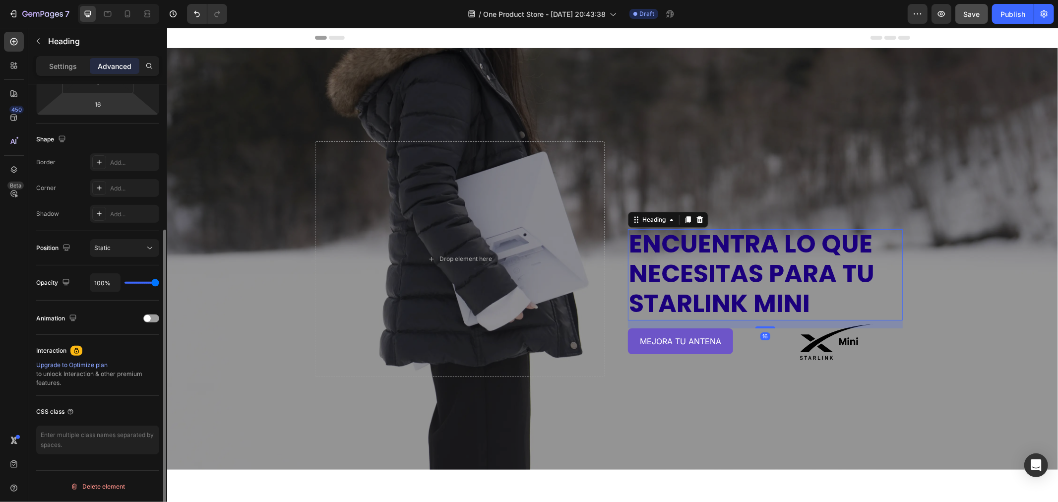
scroll to position [0, 0]
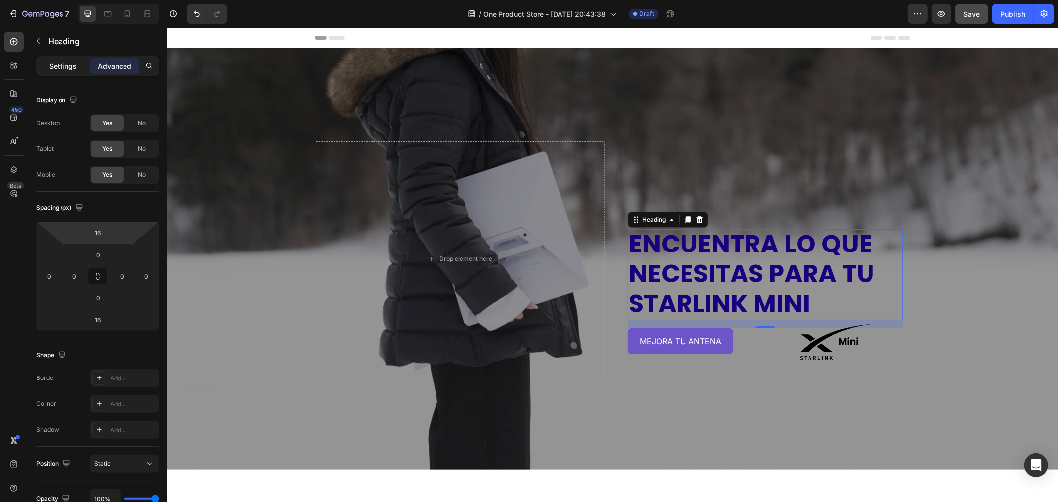
click at [66, 66] on p "Settings" at bounding box center [63, 66] width 28 height 10
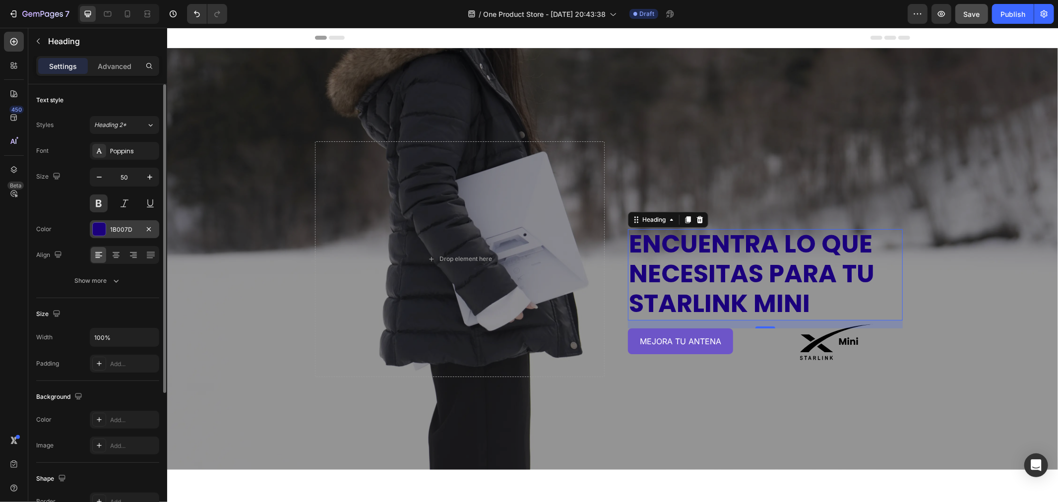
click at [93, 231] on div at bounding box center [99, 229] width 13 height 13
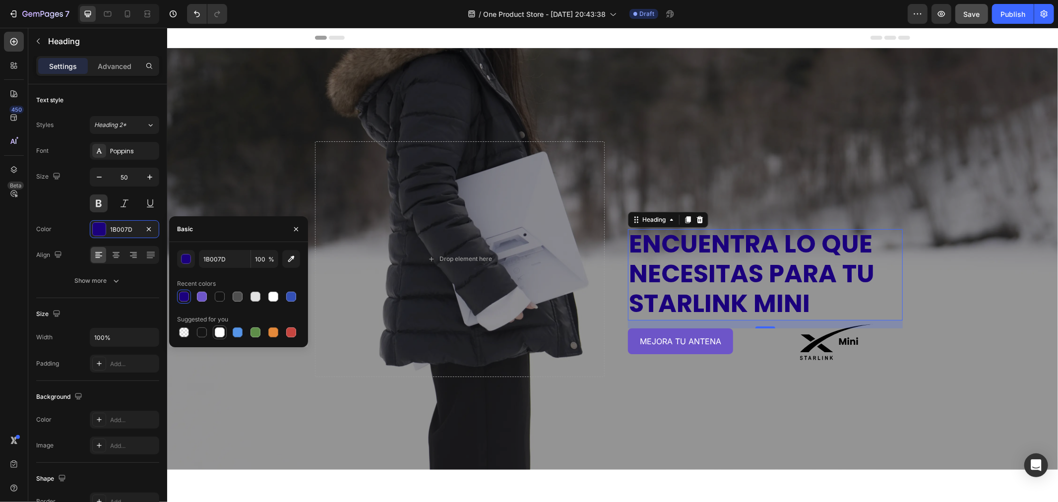
click at [220, 331] on div at bounding box center [220, 332] width 10 height 10
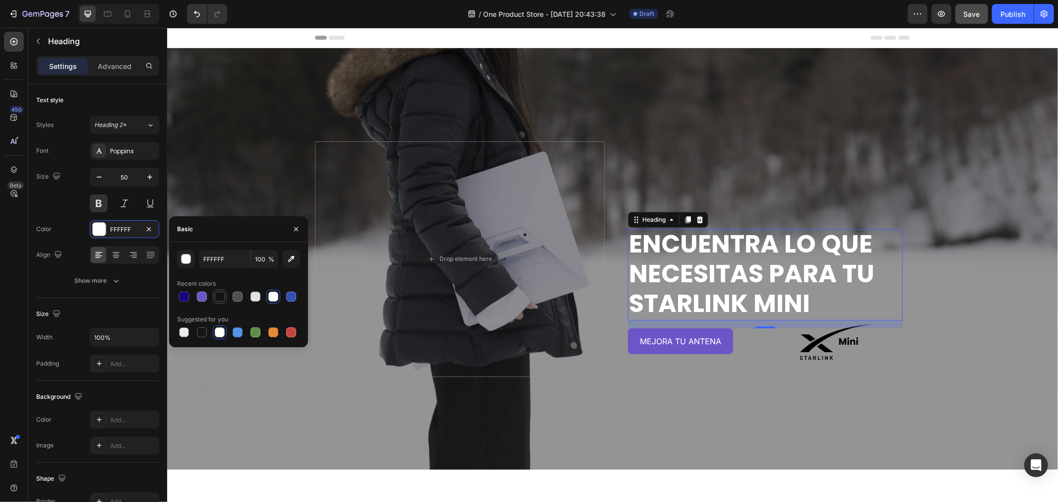
click at [224, 298] on div at bounding box center [220, 297] width 10 height 10
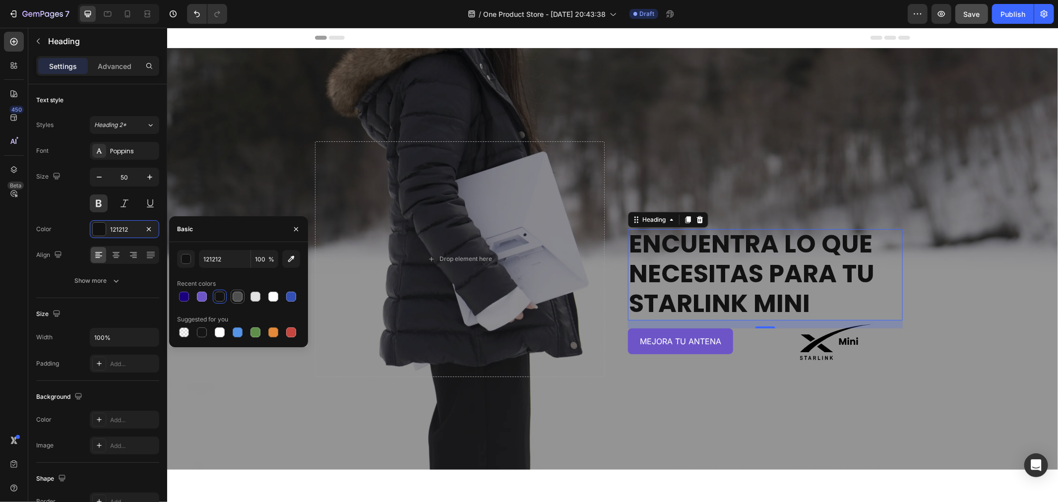
click at [239, 296] on div at bounding box center [238, 297] width 10 height 10
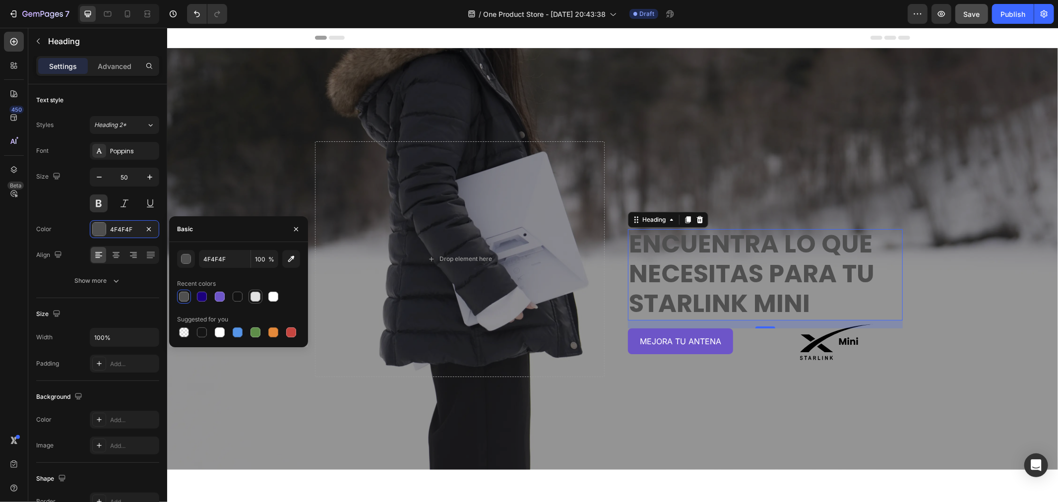
click at [259, 294] on div at bounding box center [255, 297] width 10 height 10
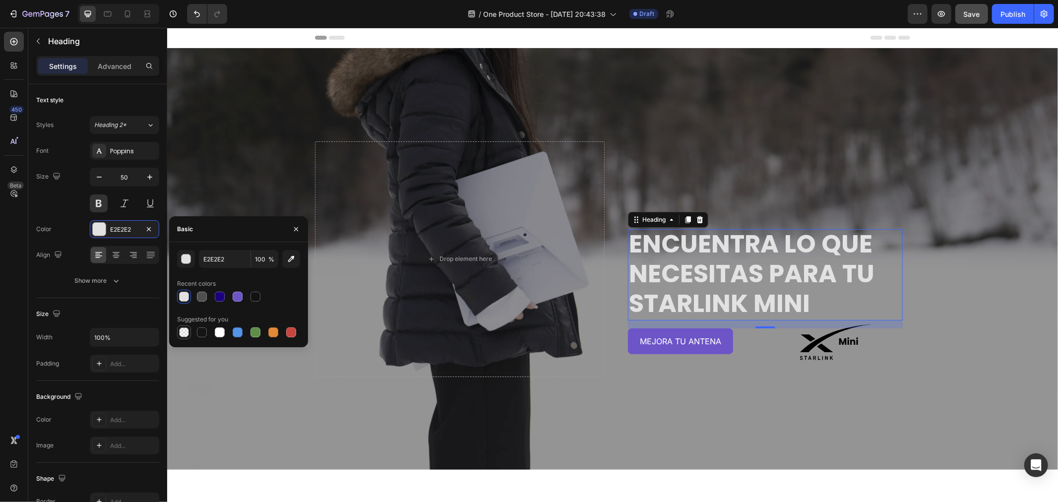
click at [184, 338] on div at bounding box center [184, 332] width 14 height 14
type input "000000"
type input "0"
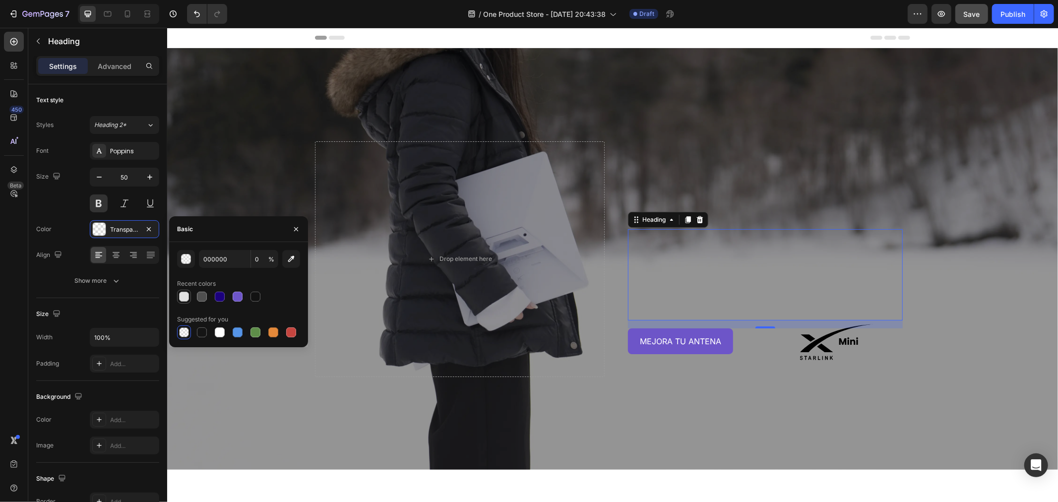
click at [184, 299] on div at bounding box center [184, 297] width 10 height 10
type input "E2E2E2"
type input "100"
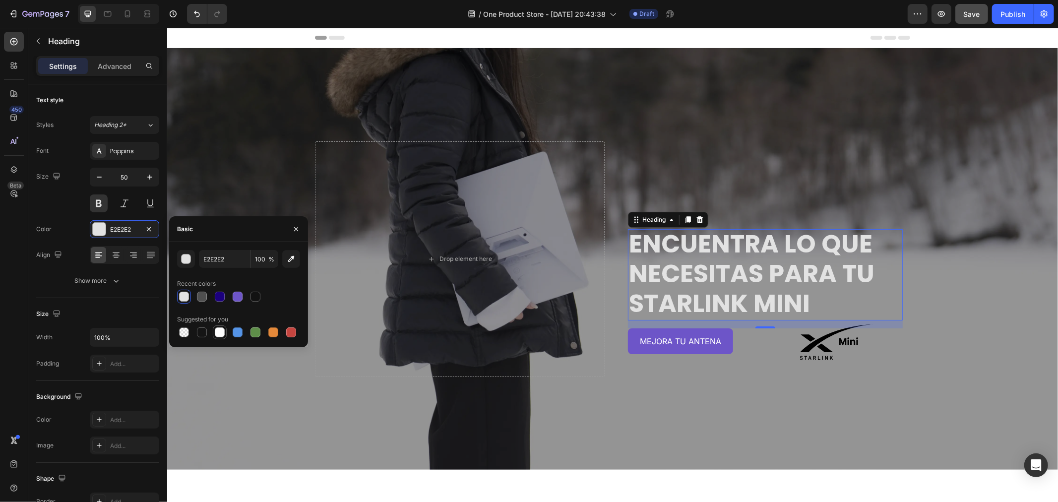
click at [219, 330] on div at bounding box center [220, 332] width 10 height 10
type input "FFFFFF"
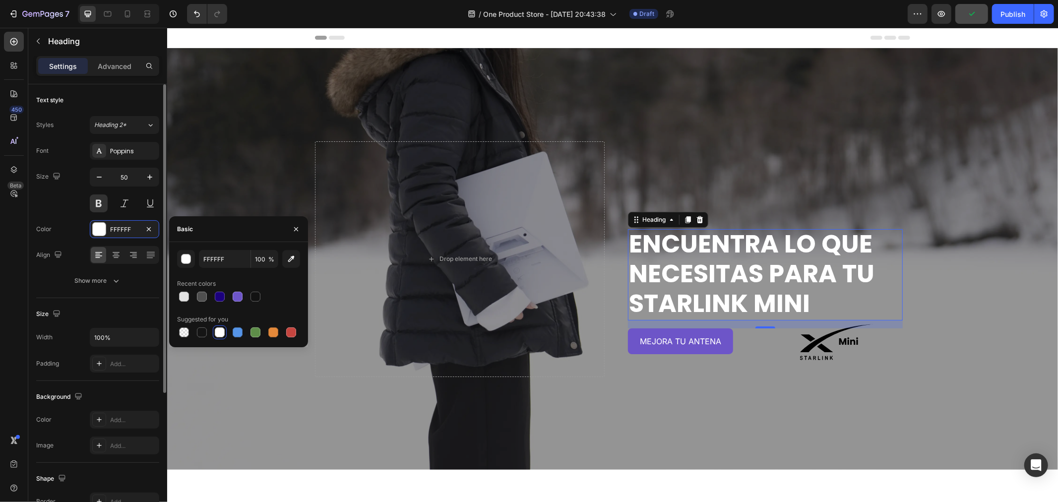
click at [108, 93] on div "Text style" at bounding box center [97, 100] width 123 height 16
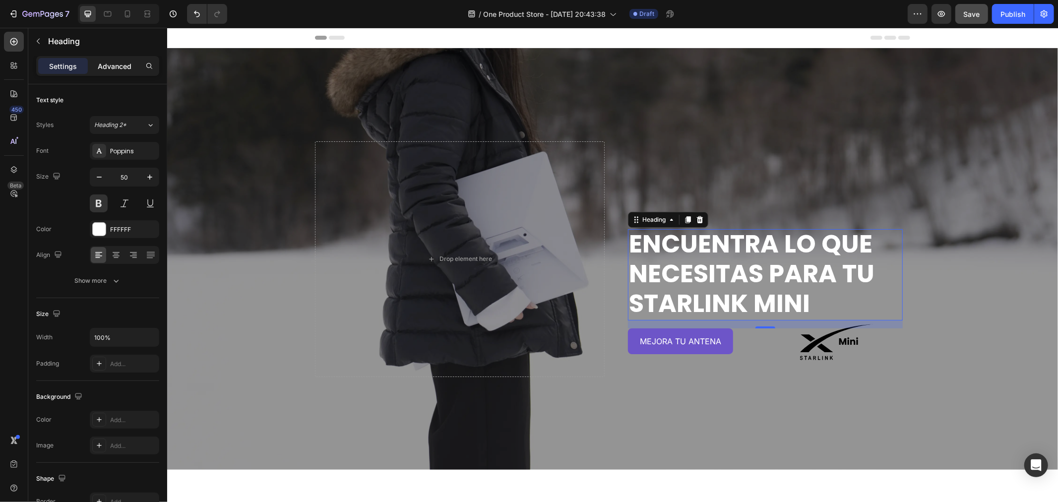
click at [95, 64] on div "Advanced" at bounding box center [115, 66] width 50 height 16
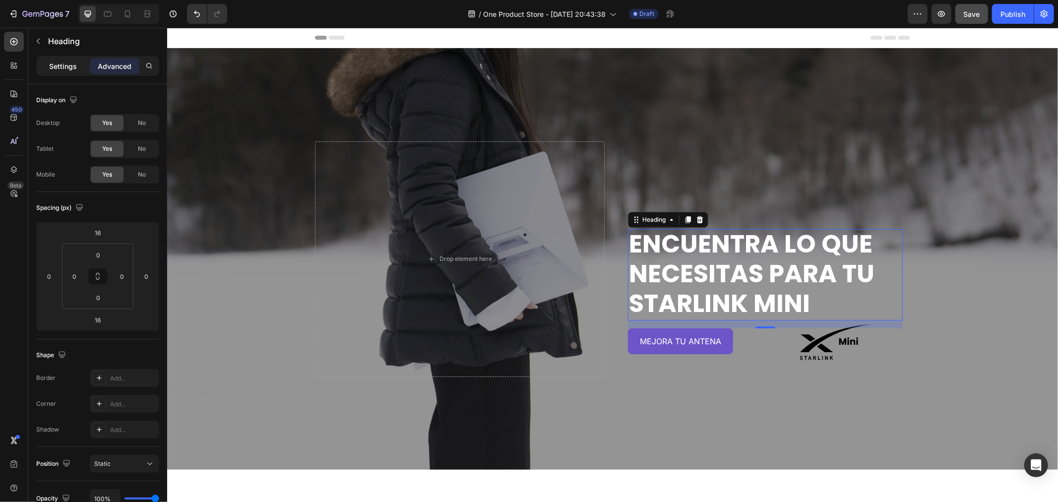
click at [65, 61] on p "Settings" at bounding box center [63, 66] width 28 height 10
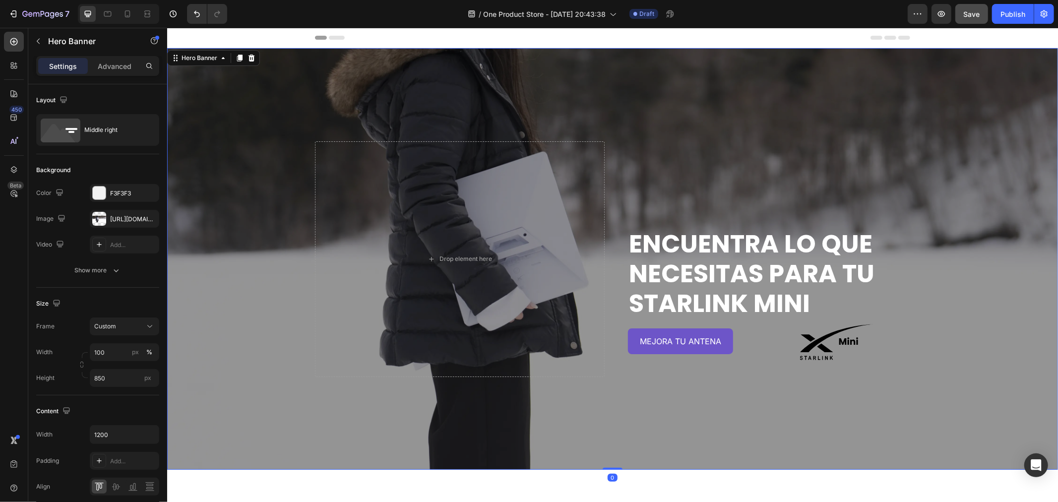
click at [270, 144] on div "Overlay" at bounding box center [612, 259] width 891 height 422
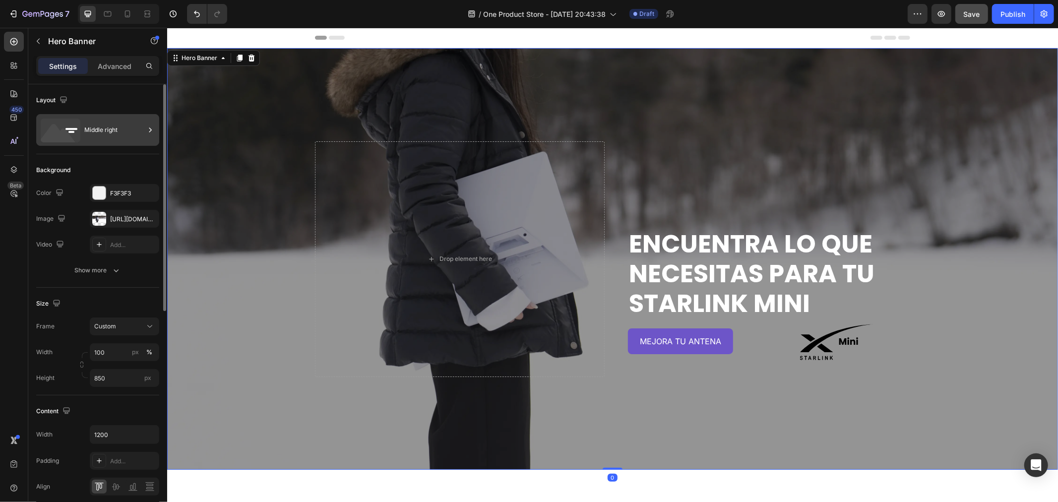
click at [103, 131] on div "Middle right" at bounding box center [114, 130] width 61 height 23
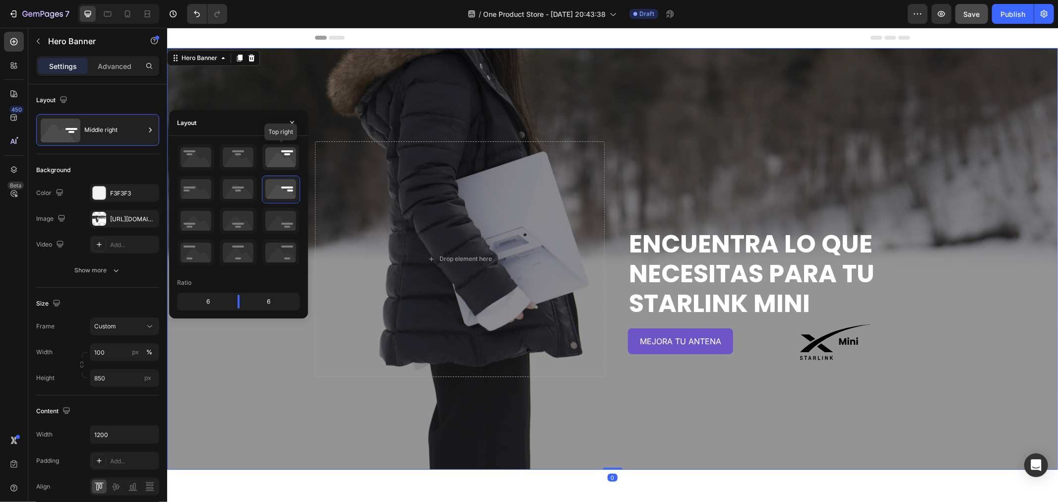
click at [283, 154] on icon at bounding box center [280, 157] width 37 height 26
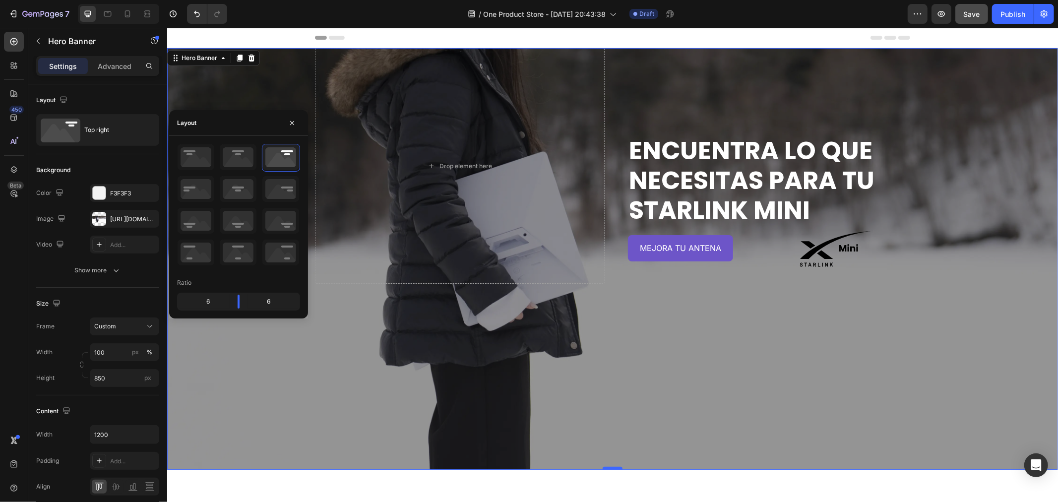
click at [604, 467] on div at bounding box center [612, 467] width 20 height 3
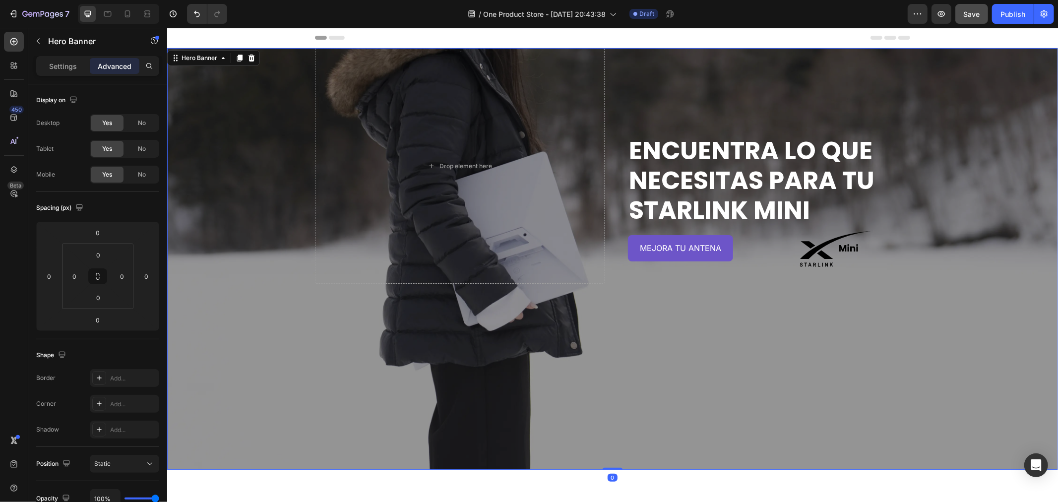
drag, startPoint x: 605, startPoint y: 467, endPoint x: 602, endPoint y: 436, distance: 31.4
click at [602, 436] on div "ENCUENTRa lo que necesitas para tu starlink mini Heading MEJORA TU ANTENA Butto…" at bounding box center [612, 259] width 891 height 422
click at [973, 13] on span "Save" at bounding box center [972, 14] width 16 height 8
click at [947, 18] on button "button" at bounding box center [941, 14] width 20 height 20
click at [757, 118] on div "ENCUENTRa lo que necesitas para tu starlink mini Heading MEJORA TU ANTENA Butto…" at bounding box center [765, 166] width 290 height 236
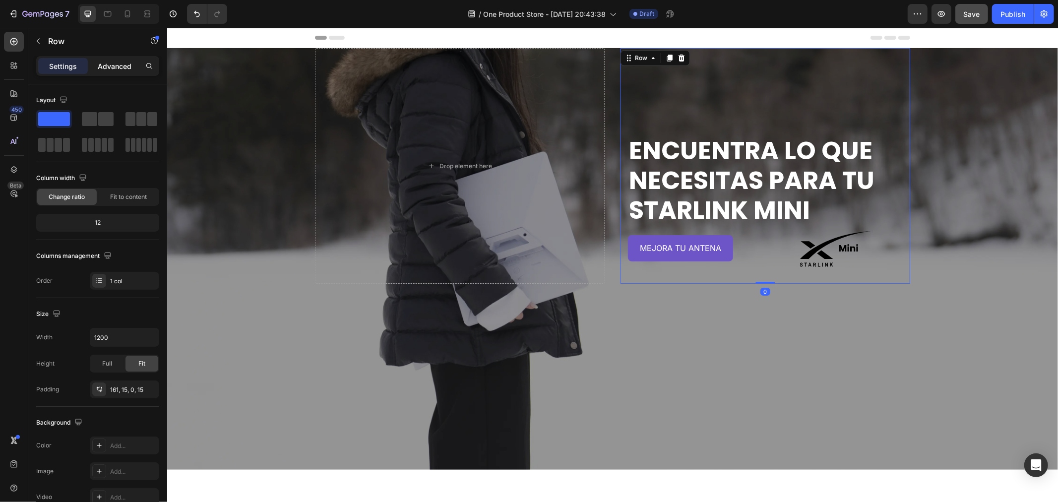
click at [105, 71] on p "Advanced" at bounding box center [115, 66] width 34 height 10
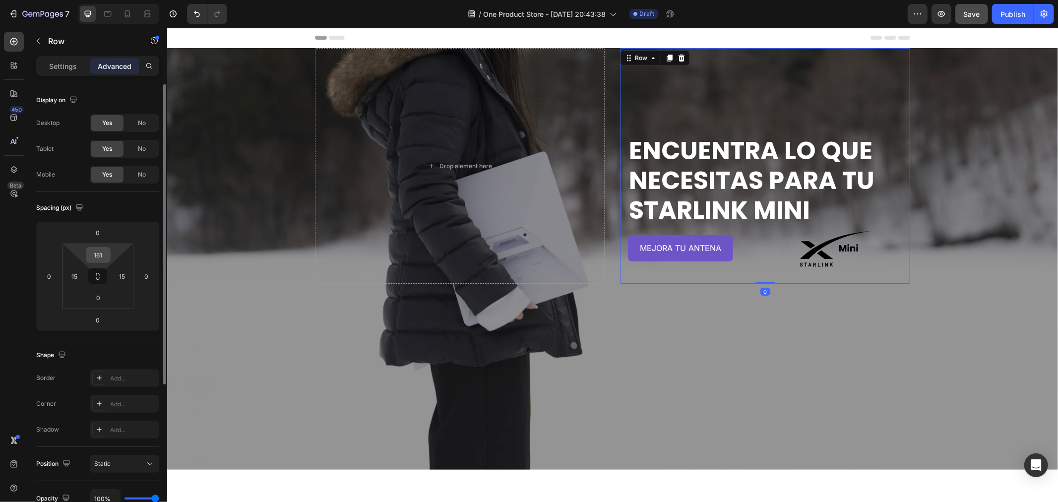
click at [102, 256] on input "161" at bounding box center [98, 254] width 20 height 15
click at [71, 65] on p "Settings" at bounding box center [63, 66] width 28 height 10
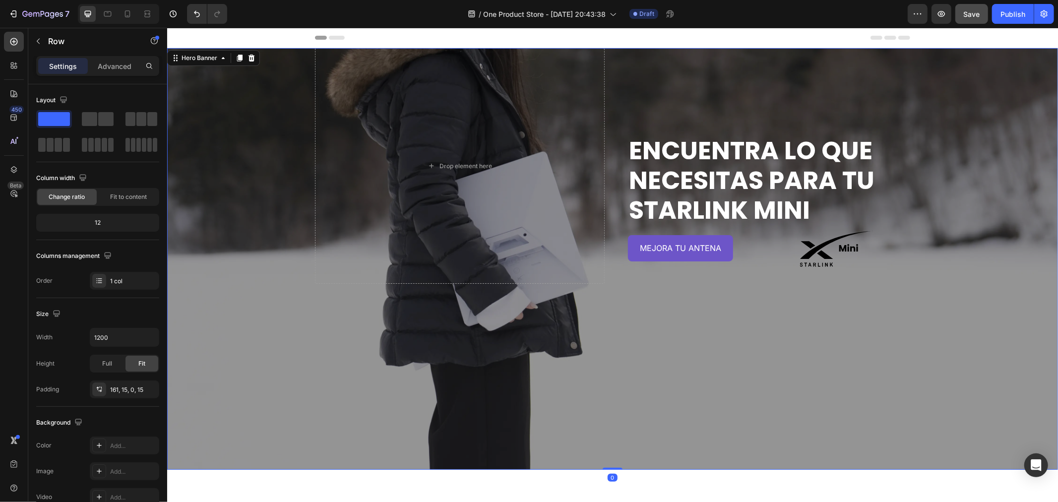
click at [244, 129] on div "Overlay" at bounding box center [612, 259] width 891 height 422
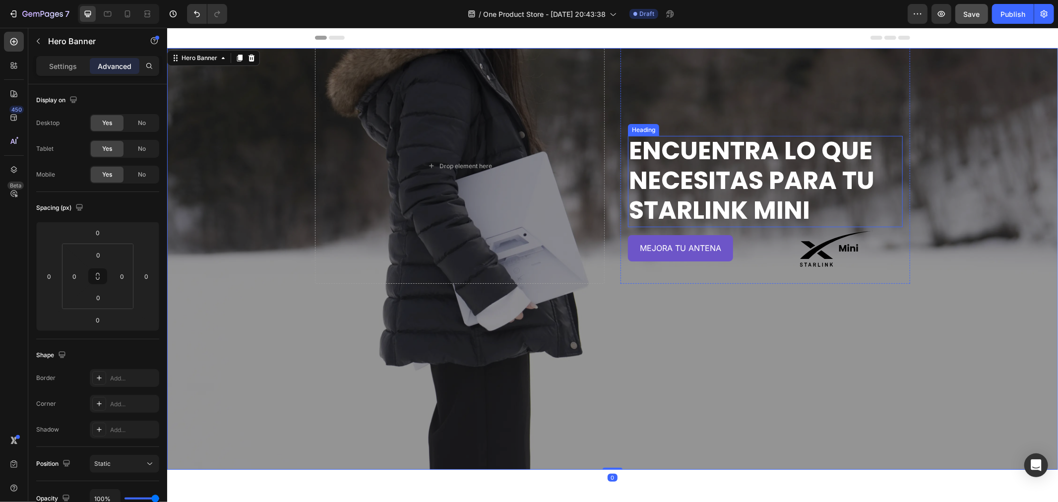
click at [745, 178] on p "ENCUENTRa lo que necesitas para tu starlink mini" at bounding box center [764, 179] width 273 height 89
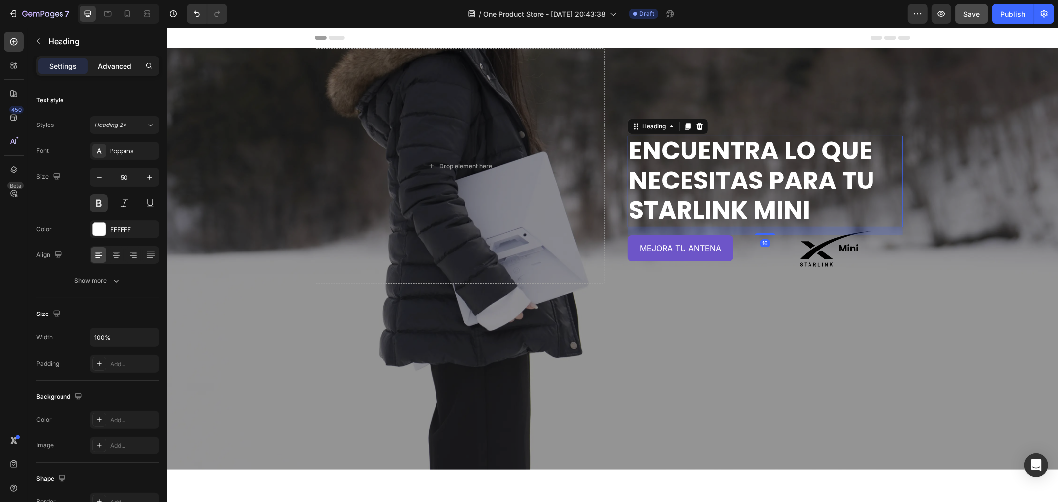
click at [121, 64] on p "Advanced" at bounding box center [115, 66] width 34 height 10
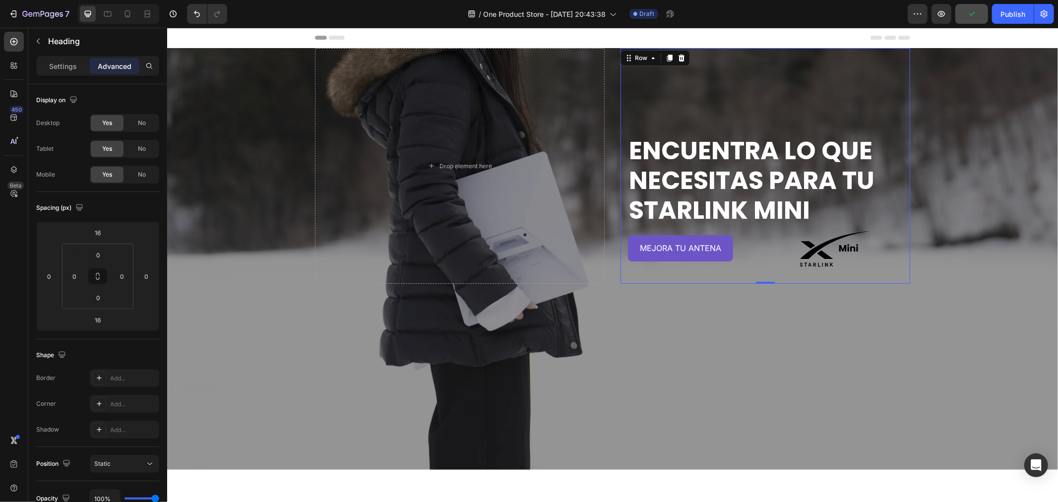
click at [793, 90] on div "ENCUENTRa lo que necesitas para tu starlink mini Heading MEJORA TU ANTENA Butto…" at bounding box center [765, 166] width 290 height 236
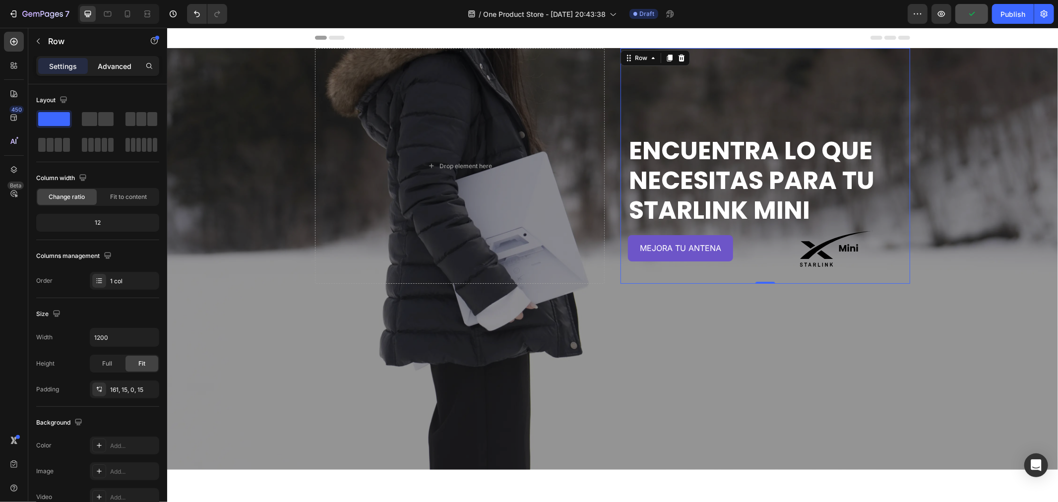
click at [101, 70] on p "Advanced" at bounding box center [115, 66] width 34 height 10
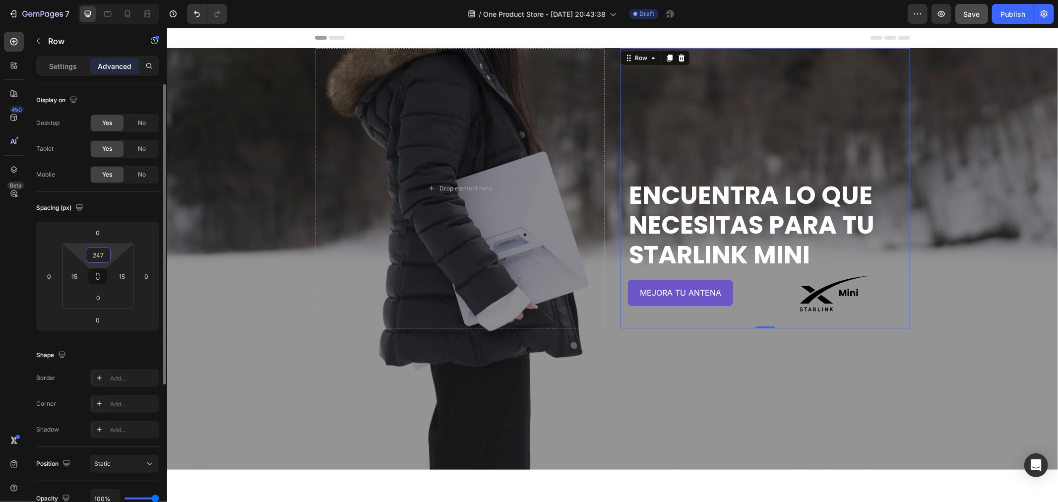
drag, startPoint x: 118, startPoint y: 254, endPoint x: 103, endPoint y: 145, distance: 110.1
click at [116, 0] on html "7 Version history / One Product Store - Aug 27, 20:43:38 Draft Preview Save Pub…" at bounding box center [529, 0] width 1058 height 0
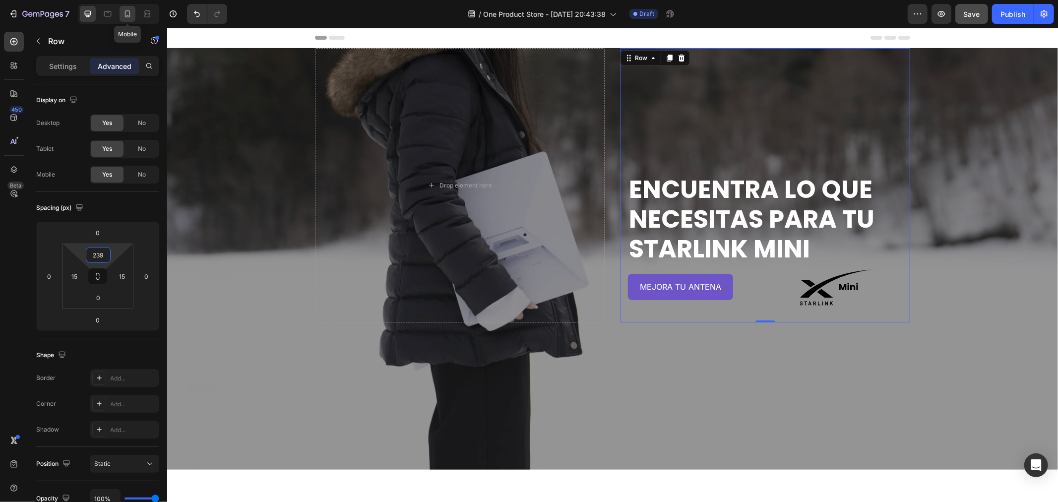
click at [126, 17] on icon at bounding box center [127, 13] width 5 height 7
type input "56"
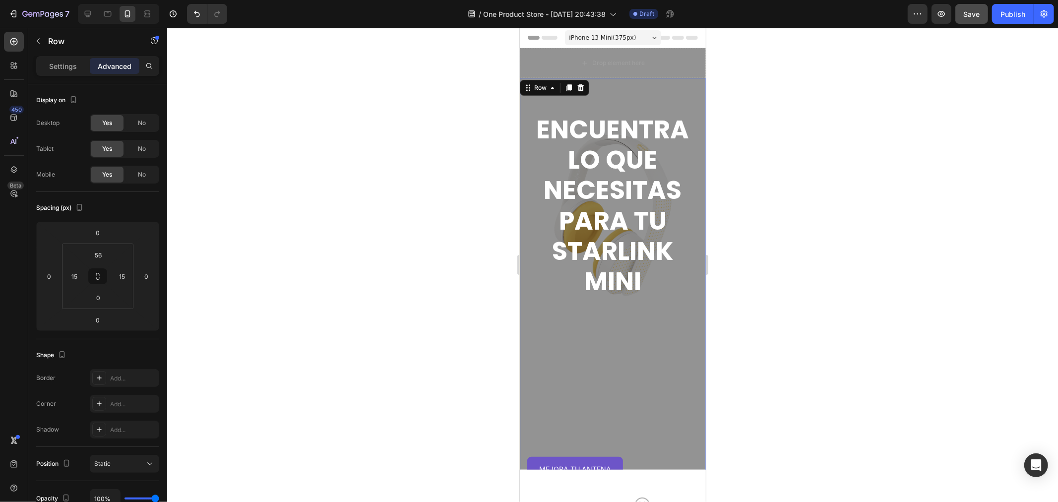
scroll to position [15, 0]
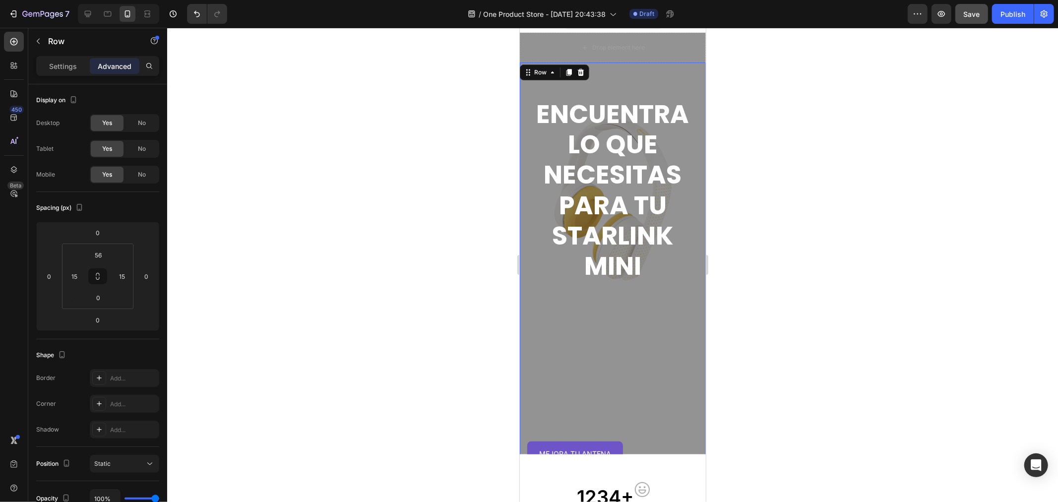
click at [614, 357] on div "ENCUENTRa lo que necesitas para tu starlink mini Heading MEJORA TU ANTENA Butto…" at bounding box center [612, 299] width 171 height 418
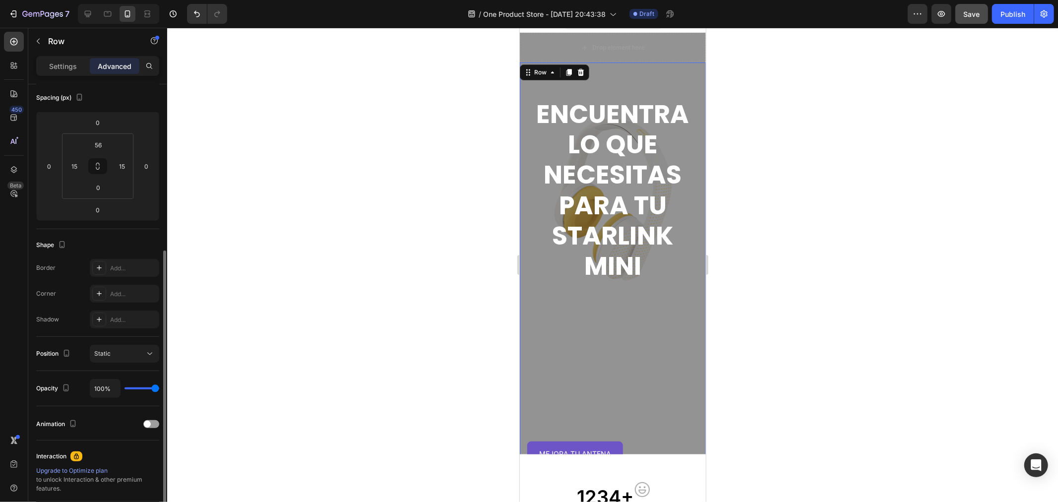
scroll to position [0, 0]
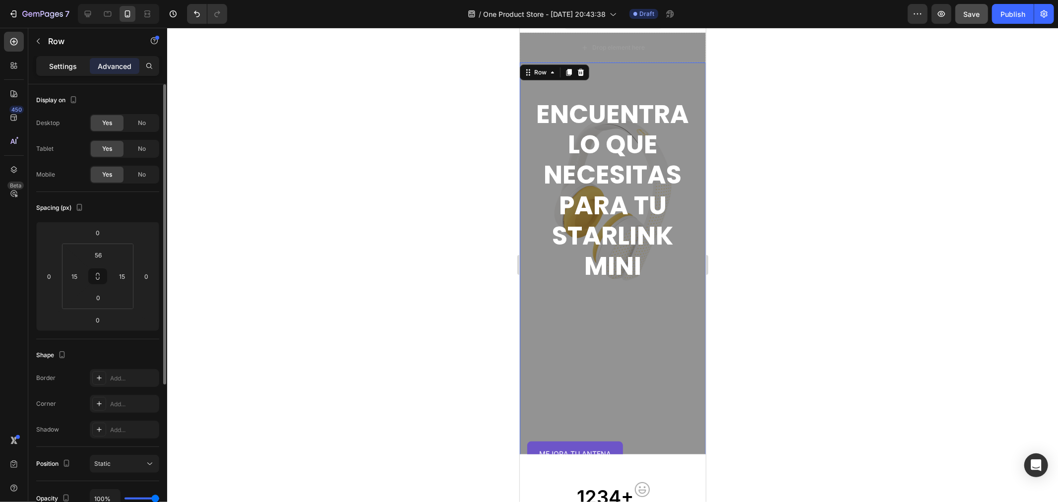
click at [65, 64] on p "Settings" at bounding box center [63, 66] width 28 height 10
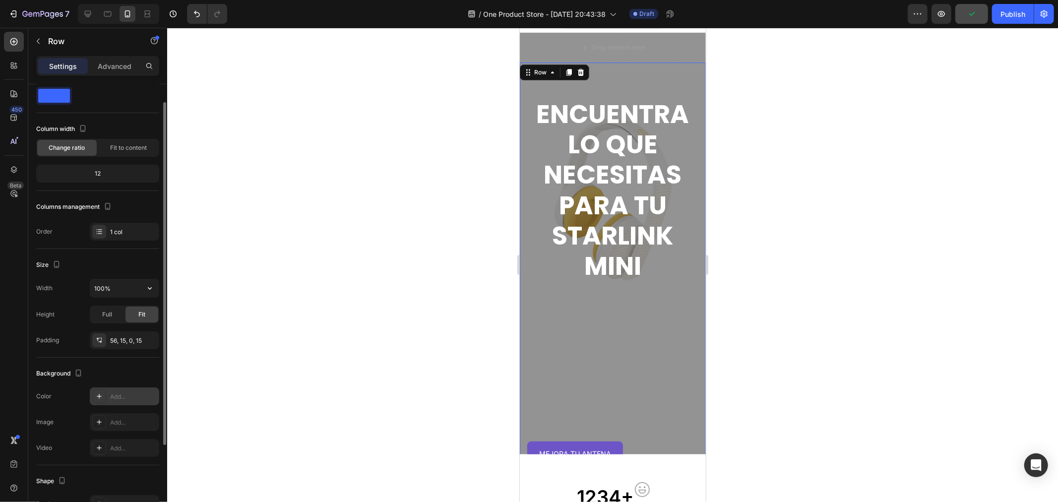
scroll to position [134, 0]
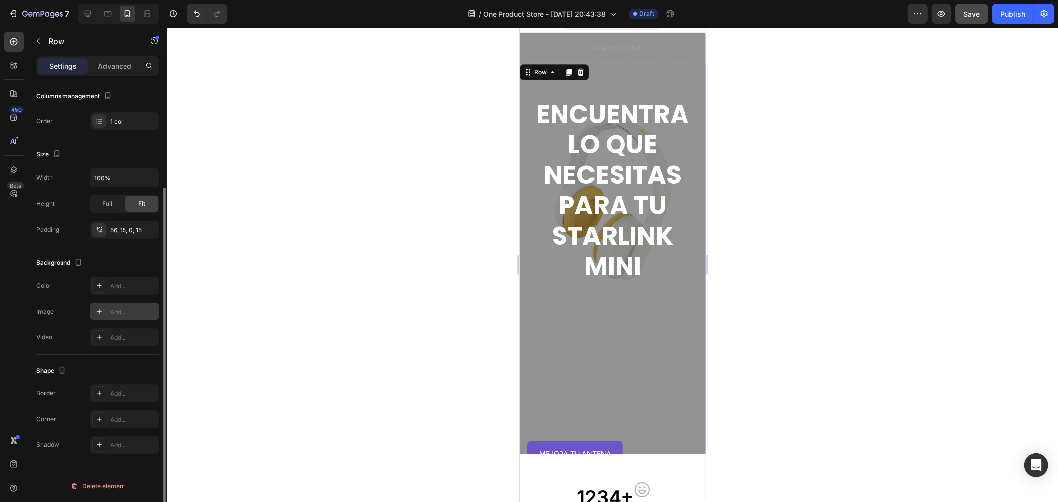
click at [98, 313] on icon at bounding box center [99, 311] width 8 height 8
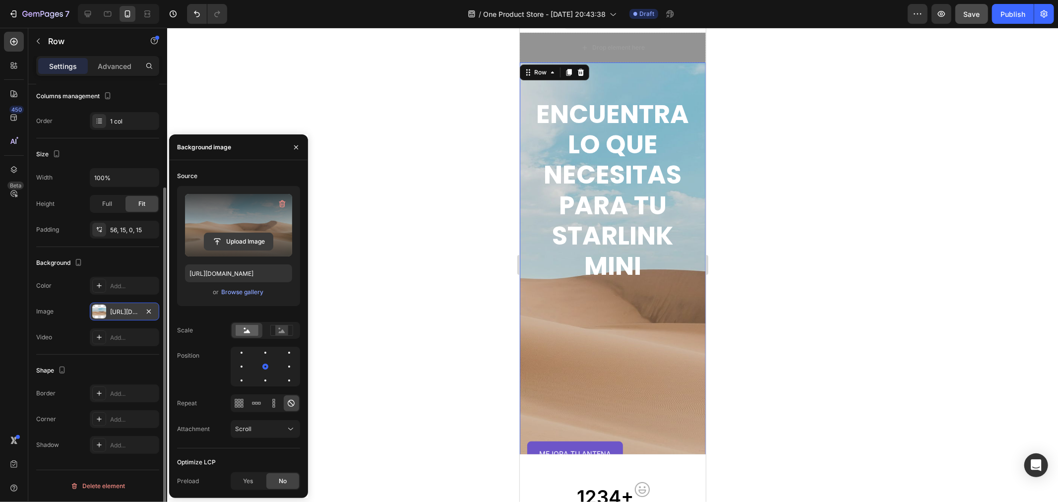
click at [244, 246] on input "file" at bounding box center [238, 241] width 68 height 17
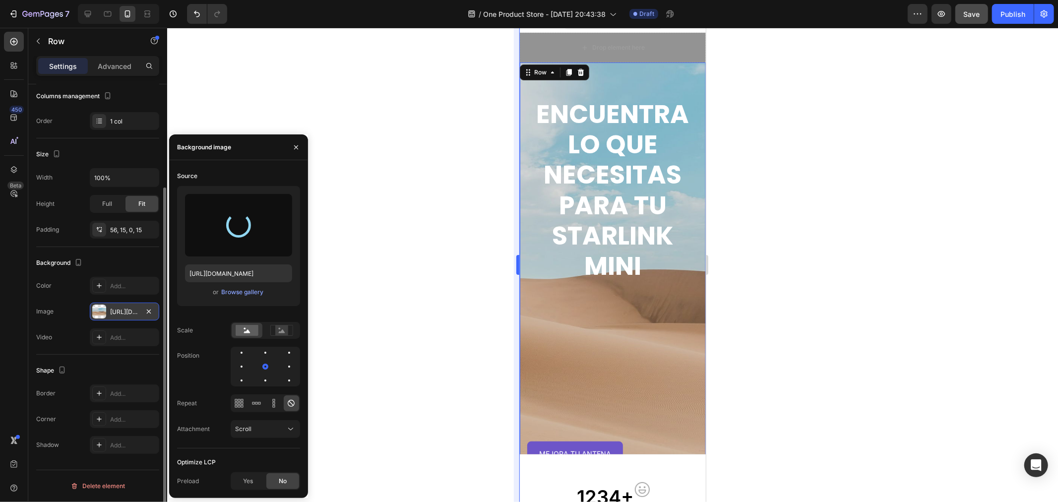
type input "https://cdn.shopify.com/s/files/1/0594/8260/3617/files/gempages_581230738670617…"
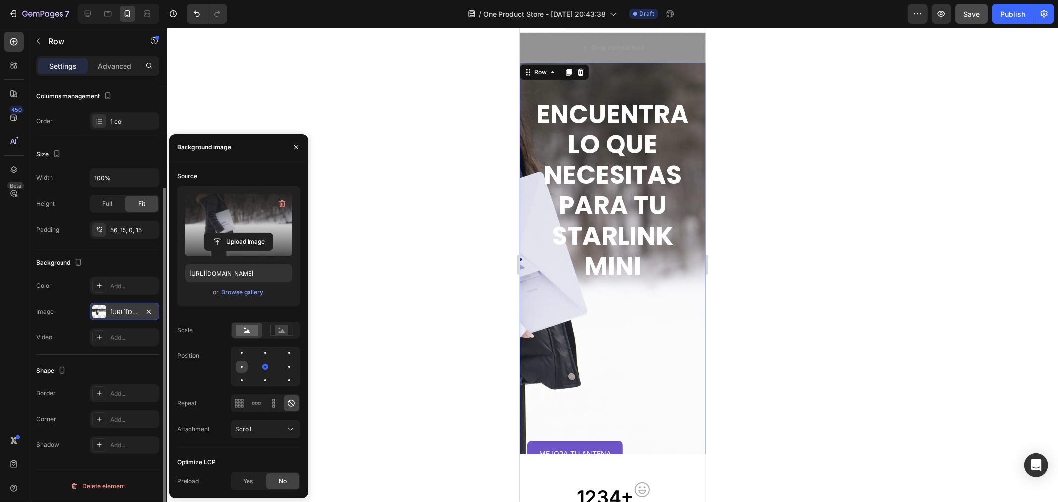
click at [259, 369] on div at bounding box center [265, 367] width 12 height 12
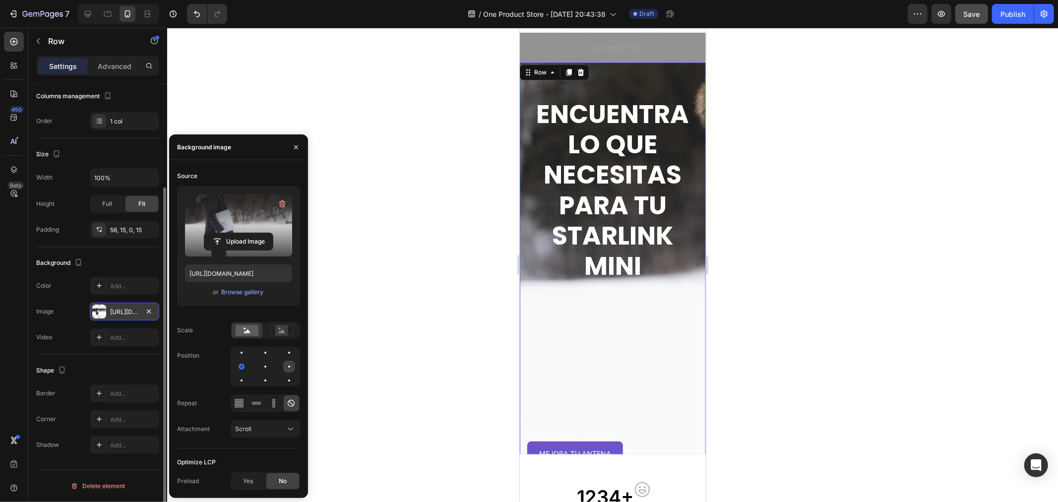
click at [247, 374] on div at bounding box center [242, 380] width 12 height 12
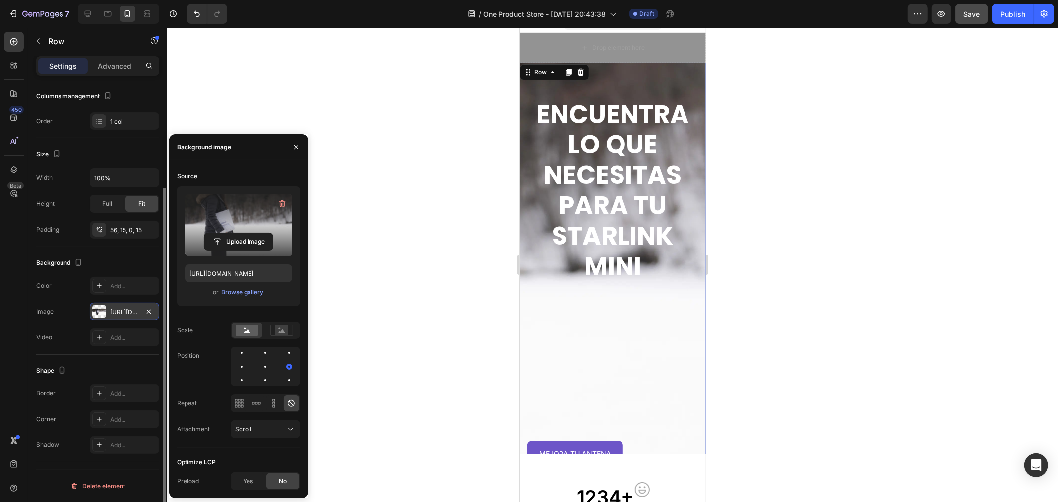
click at [277, 366] on div at bounding box center [265, 367] width 69 height 40
click at [283, 370] on div at bounding box center [289, 367] width 12 height 12
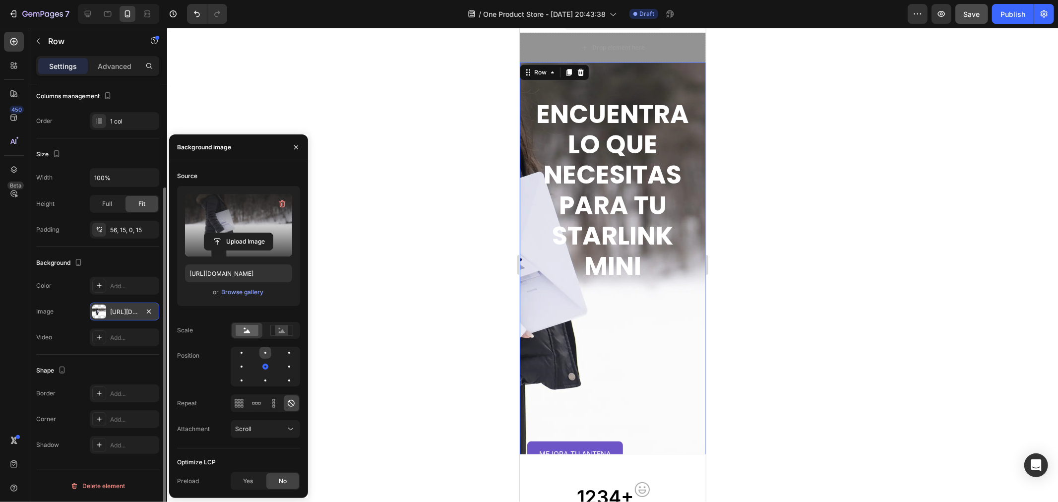
click at [283, 350] on div at bounding box center [289, 353] width 12 height 12
click at [283, 368] on div at bounding box center [289, 367] width 12 height 12
click at [278, 327] on rect at bounding box center [281, 330] width 13 height 10
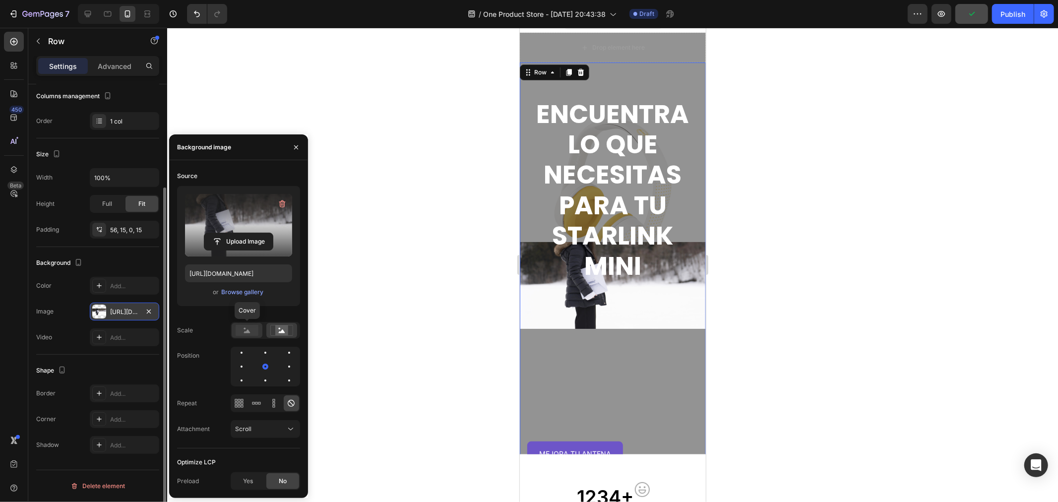
click at [246, 332] on icon at bounding box center [247, 330] width 6 height 3
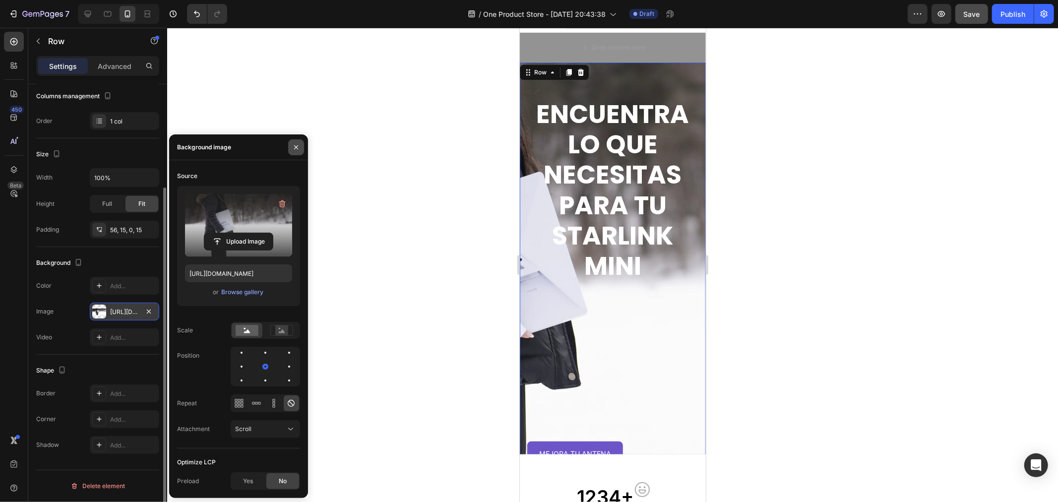
click at [297, 144] on icon "button" at bounding box center [296, 147] width 8 height 8
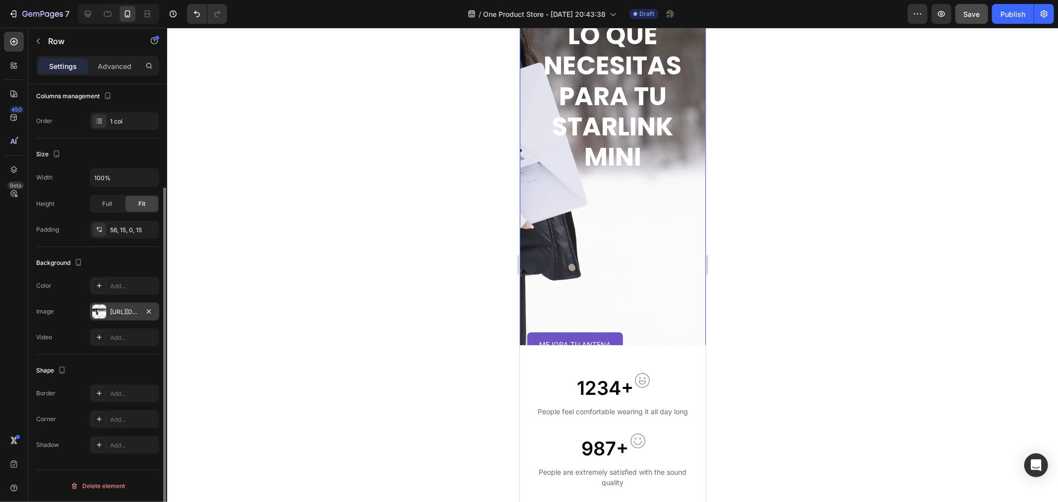
scroll to position [125, 0]
click at [643, 333] on div "MEJORA TU ANTENA Button" at bounding box center [612, 343] width 171 height 24
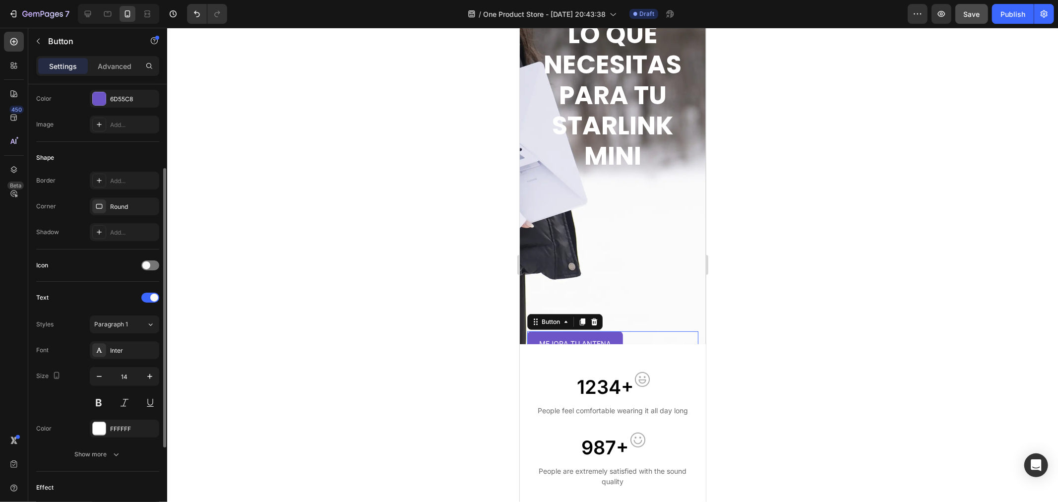
scroll to position [0, 0]
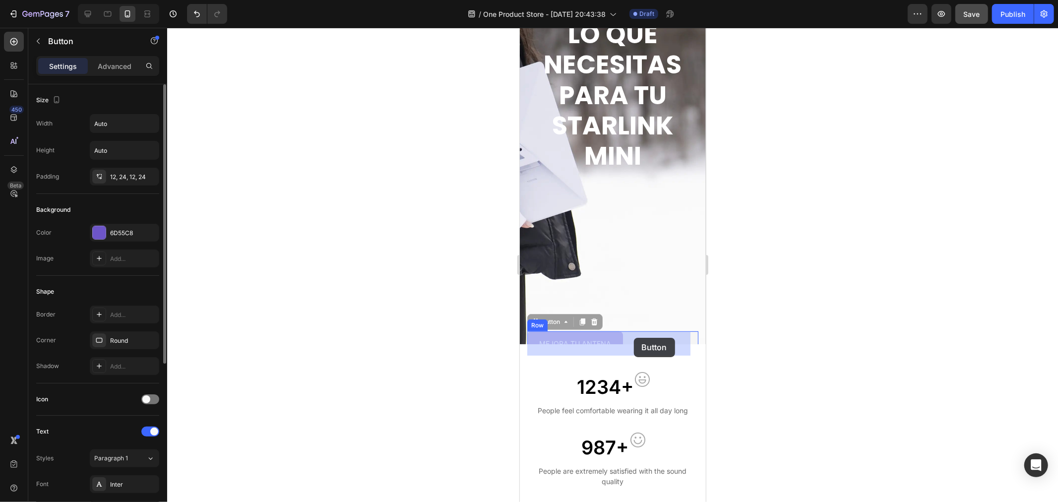
drag, startPoint x: 535, startPoint y: 322, endPoint x: 634, endPoint y: 337, distance: 100.3
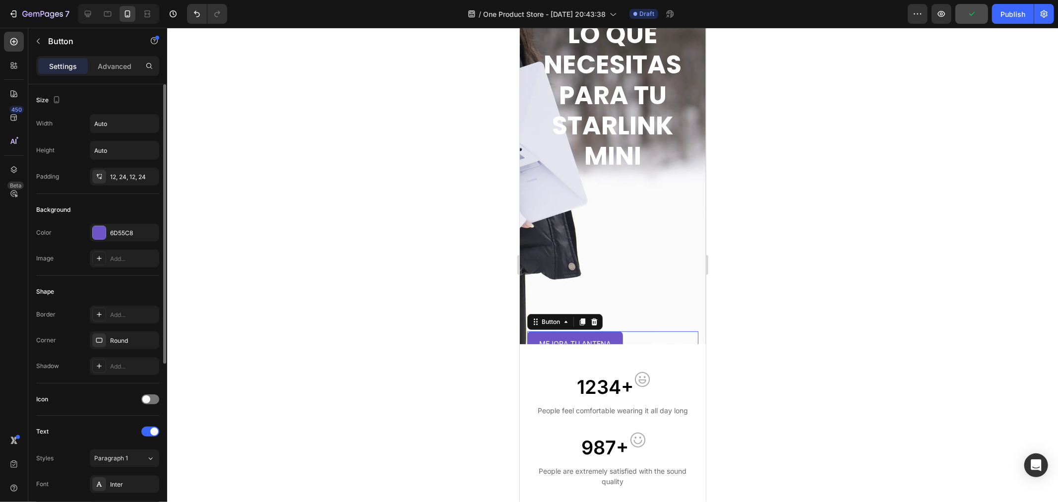
click at [116, 57] on div "Settings Advanced" at bounding box center [97, 66] width 123 height 20
click at [116, 63] on p "Advanced" at bounding box center [115, 66] width 34 height 10
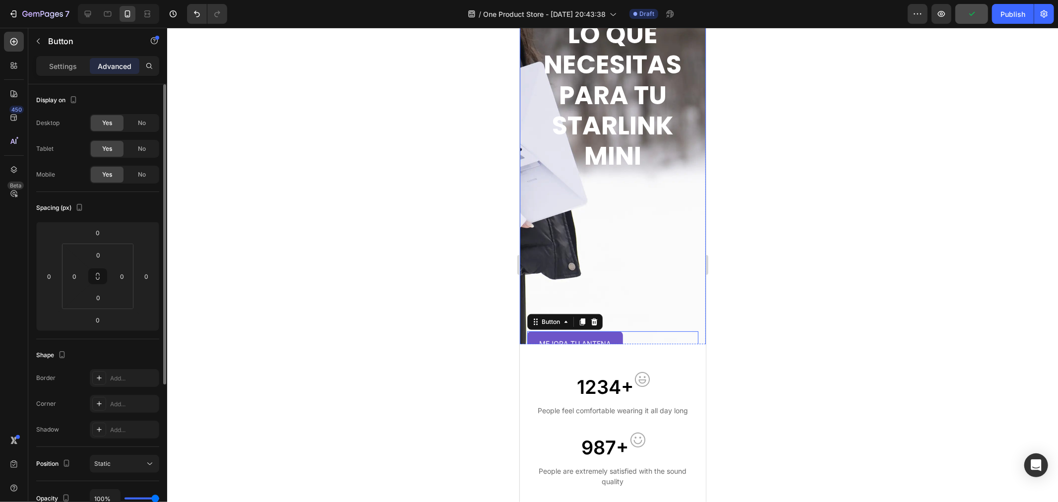
click at [567, 231] on div "ENCUENTRa lo que necesitas para tu starlink mini Heading MEJORA TU ANTENA Butto…" at bounding box center [612, 189] width 171 height 418
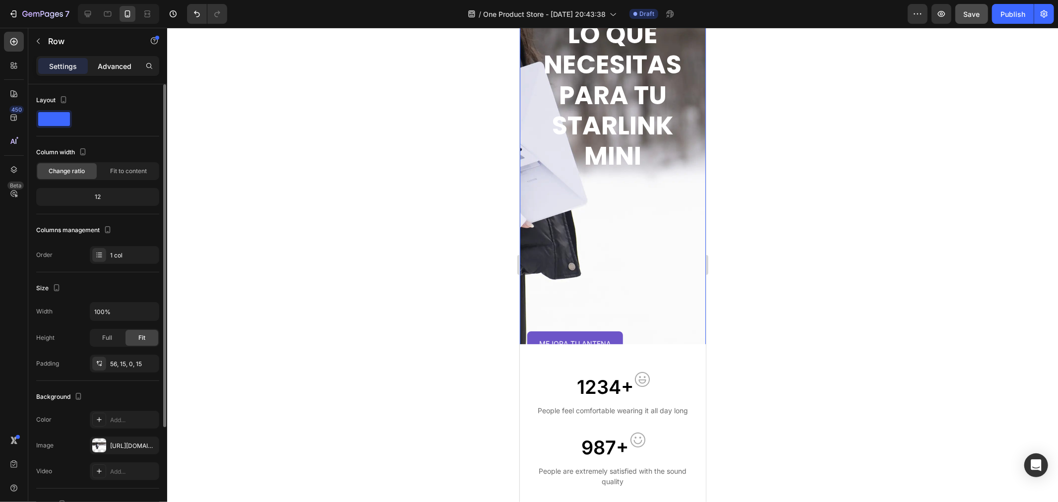
click at [108, 62] on p "Advanced" at bounding box center [115, 66] width 34 height 10
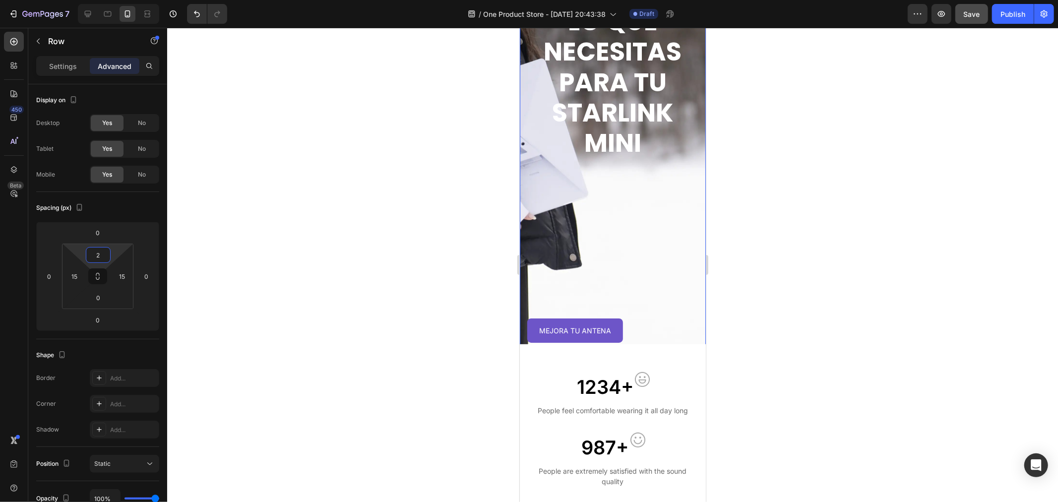
type input "0"
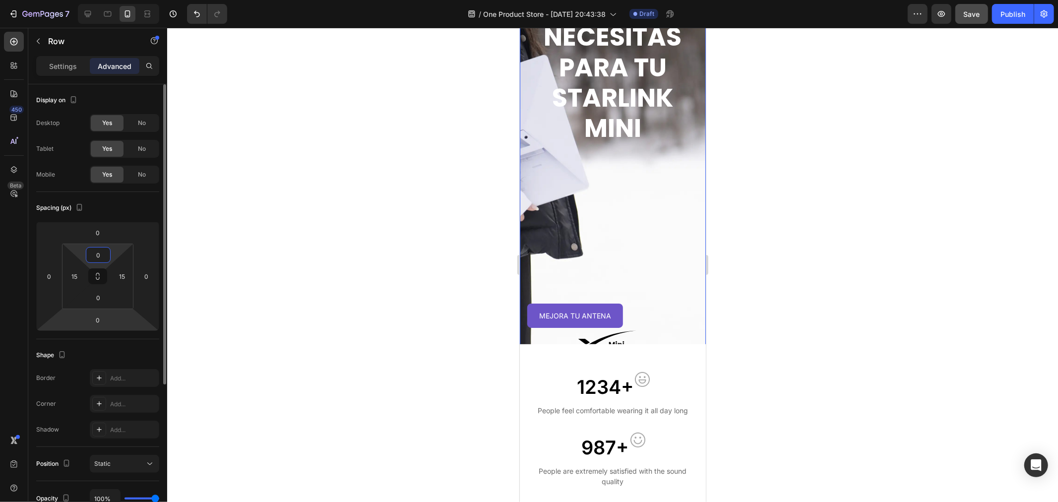
drag, startPoint x: 113, startPoint y: 251, endPoint x: 113, endPoint y: 316, distance: 64.5
click at [113, 0] on html "7 Version history / One Product Store - Aug 27, 20:43:38 Draft Preview Save Pub…" at bounding box center [529, 0] width 1058 height 0
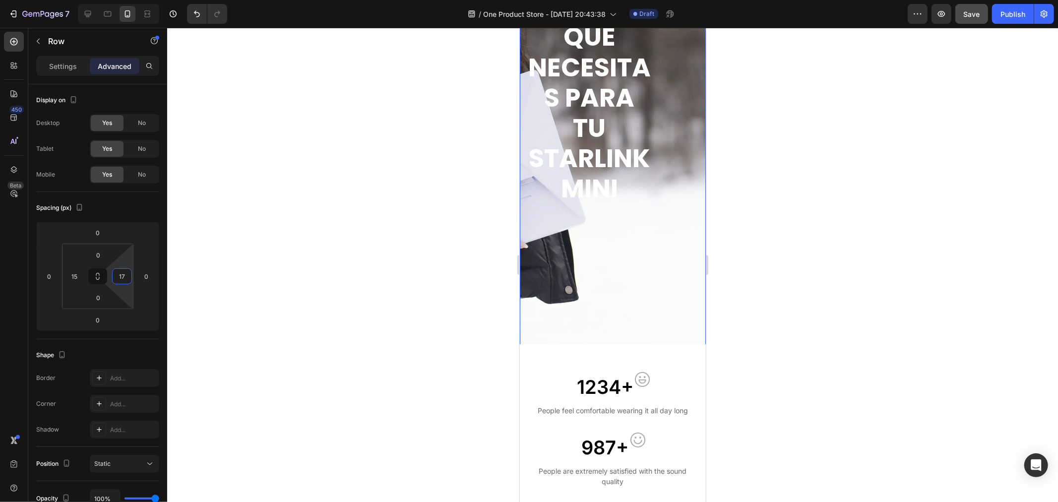
type input "0"
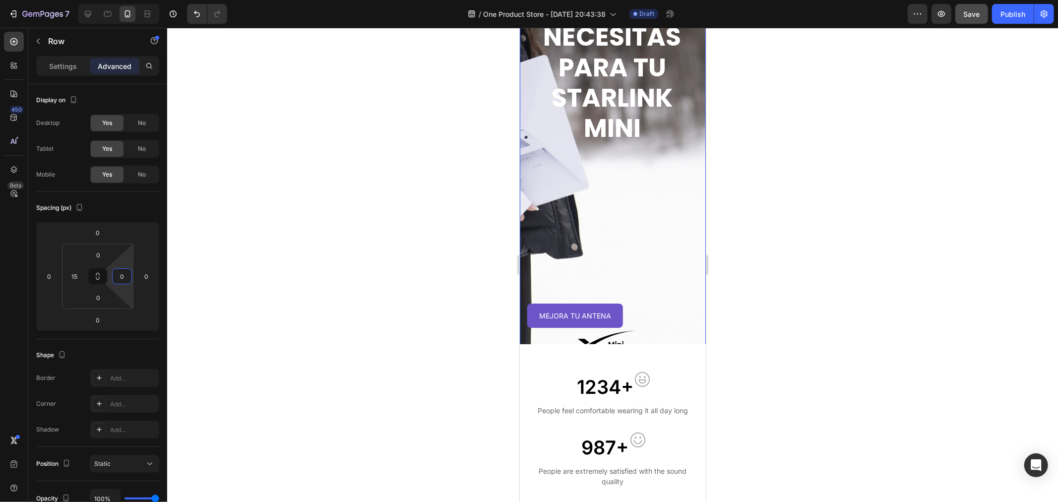
drag, startPoint x: 127, startPoint y: 266, endPoint x: 115, endPoint y: 345, distance: 79.8
click at [125, 0] on html "7 Version history / One Product Store - Aug 27, 20:43:38 Draft Preview Save Pub…" at bounding box center [529, 0] width 1058 height 0
drag, startPoint x: 70, startPoint y: 268, endPoint x: 76, endPoint y: 308, distance: 40.7
click at [76, 308] on div "0 15 0 0" at bounding box center [97, 276] width 71 height 65
type input "0"
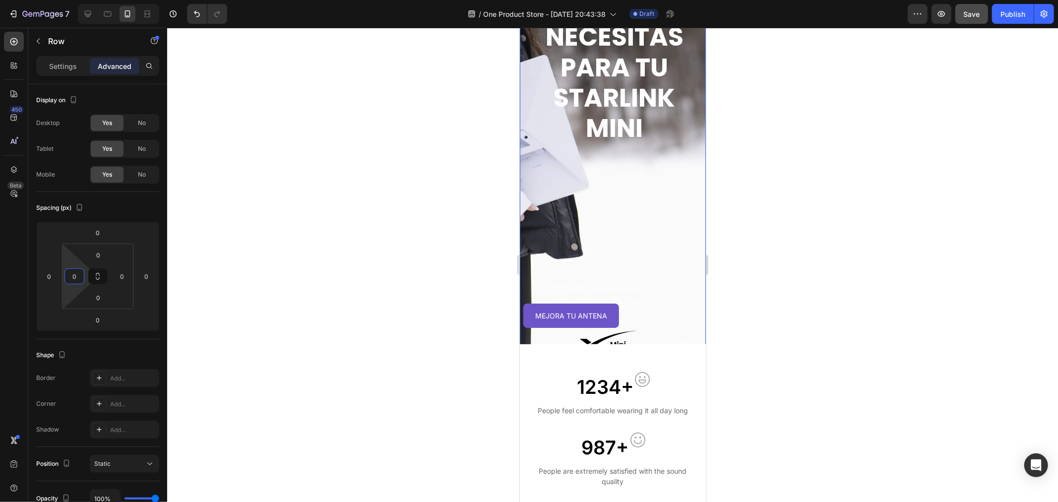
drag, startPoint x: 67, startPoint y: 258, endPoint x: 71, endPoint y: 346, distance: 88.4
click at [71, 0] on html "7 Version history / One Product Store - Aug 27, 20:43:38 Draft Preview Save Pub…" at bounding box center [529, 0] width 1058 height 0
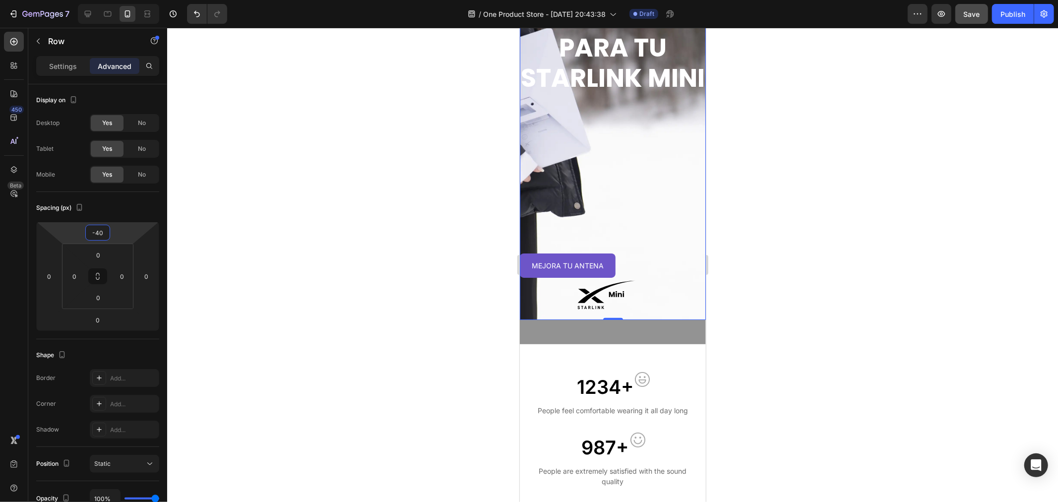
drag, startPoint x: 122, startPoint y: 234, endPoint x: 123, endPoint y: 245, distance: 11.0
click at [123, 0] on html "7 Version history / One Product Store - Aug 27, 20:43:38 Draft Preview Save Pub…" at bounding box center [529, 0] width 1058 height 0
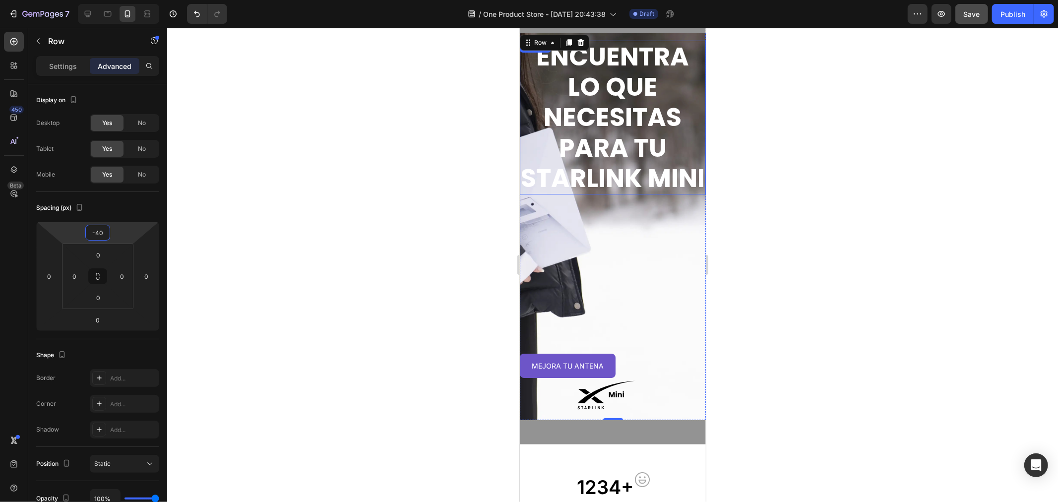
scroll to position [15, 0]
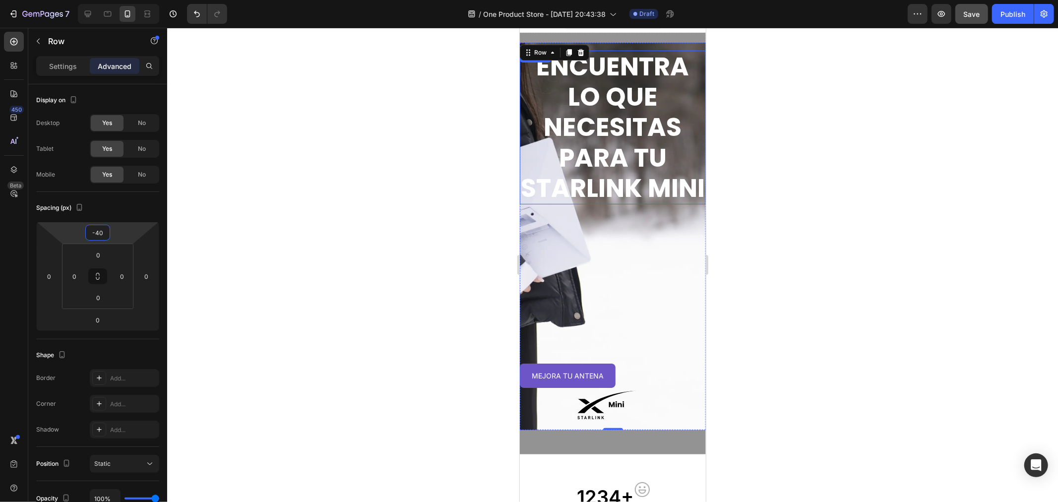
type input "0"
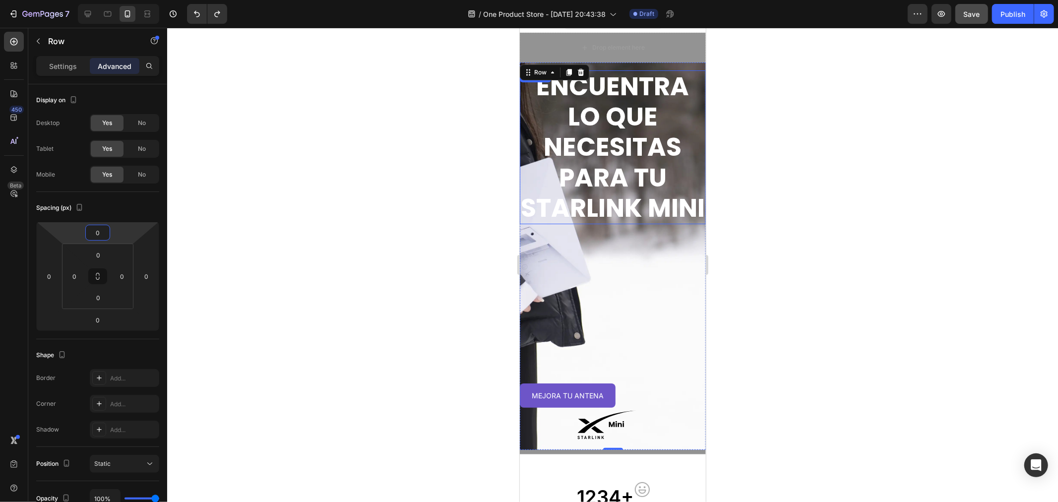
type input "15"
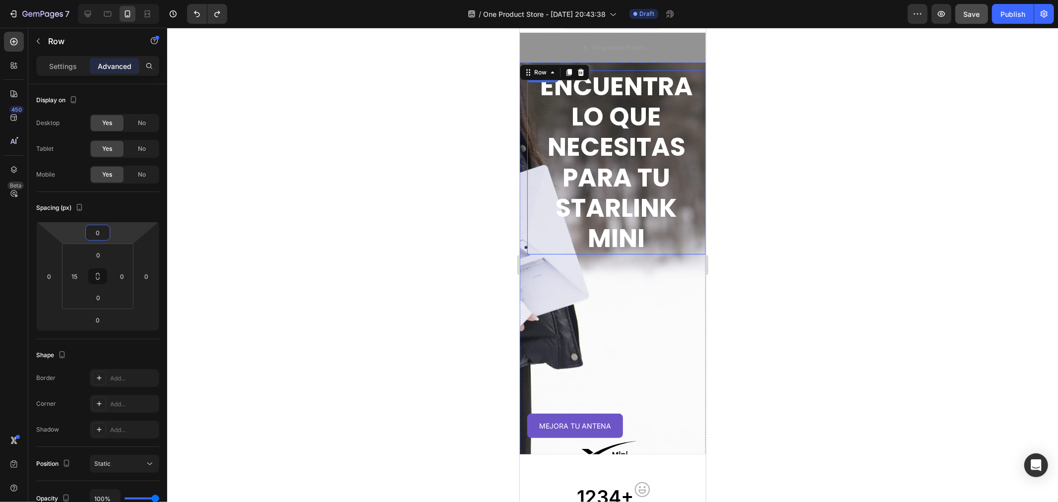
type input "15"
type input "56"
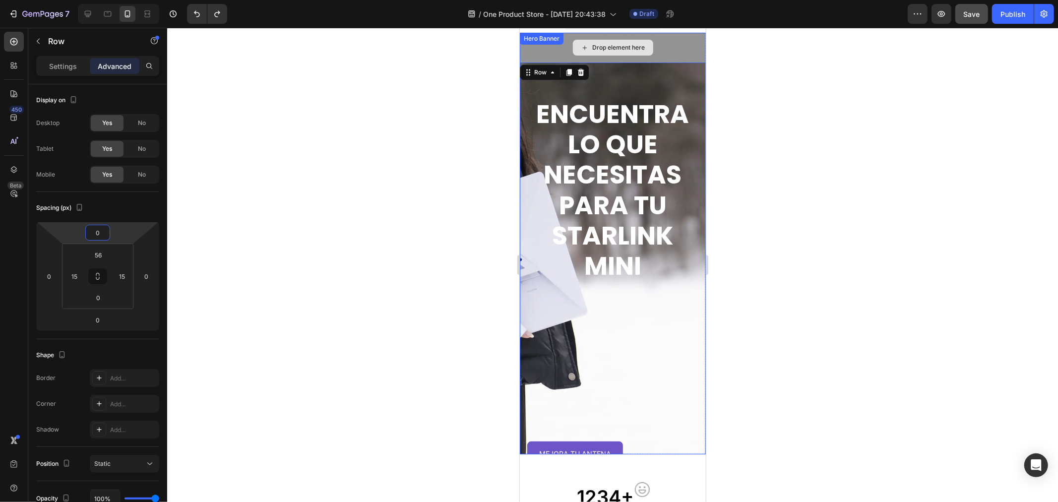
click at [810, 90] on div at bounding box center [612, 265] width 891 height 474
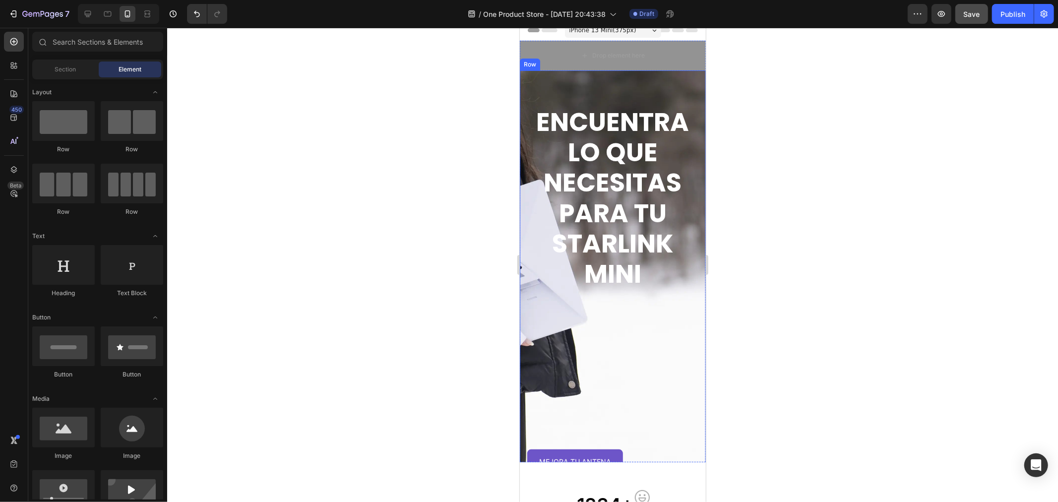
scroll to position [0, 0]
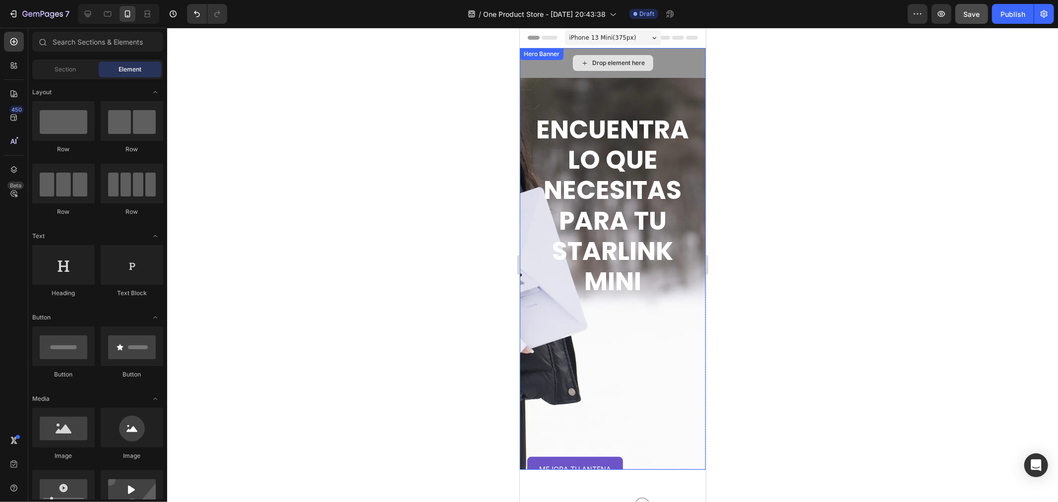
click at [668, 64] on div "Drop element here" at bounding box center [612, 63] width 186 height 30
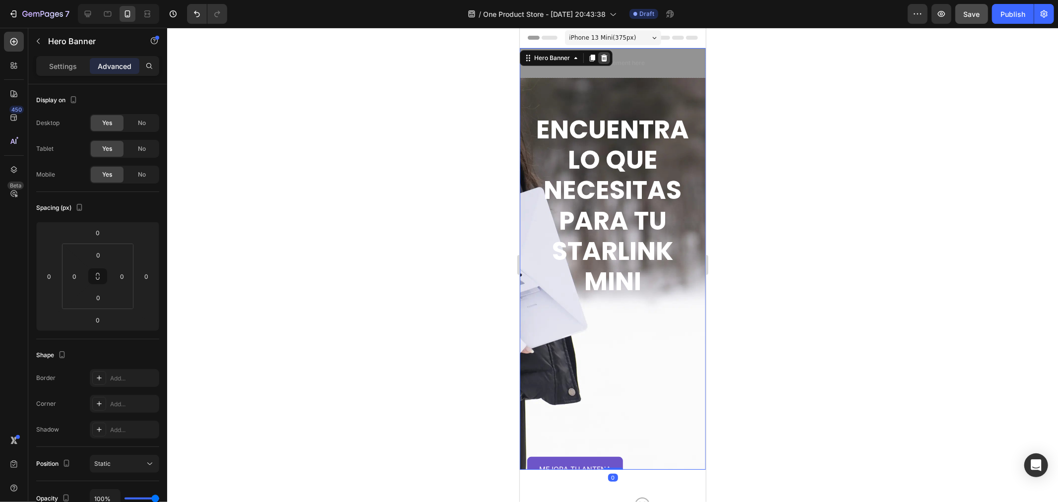
click at [604, 60] on icon at bounding box center [604, 58] width 8 height 8
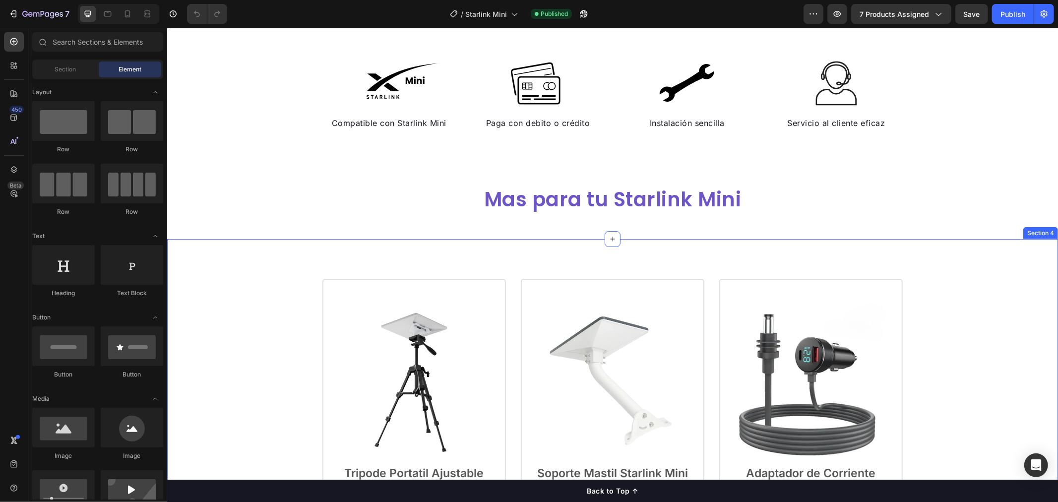
scroll to position [330, 0]
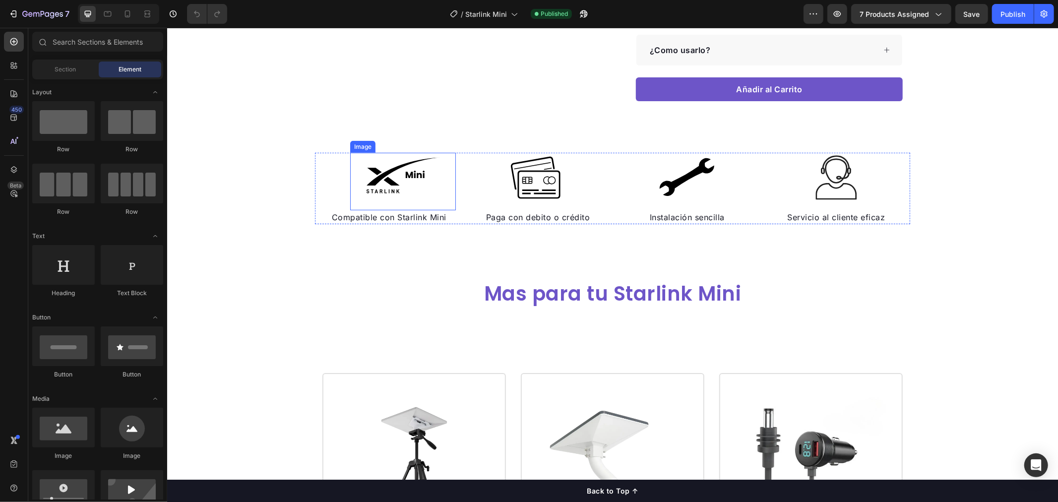
click at [381, 184] on img at bounding box center [402, 177] width 74 height 50
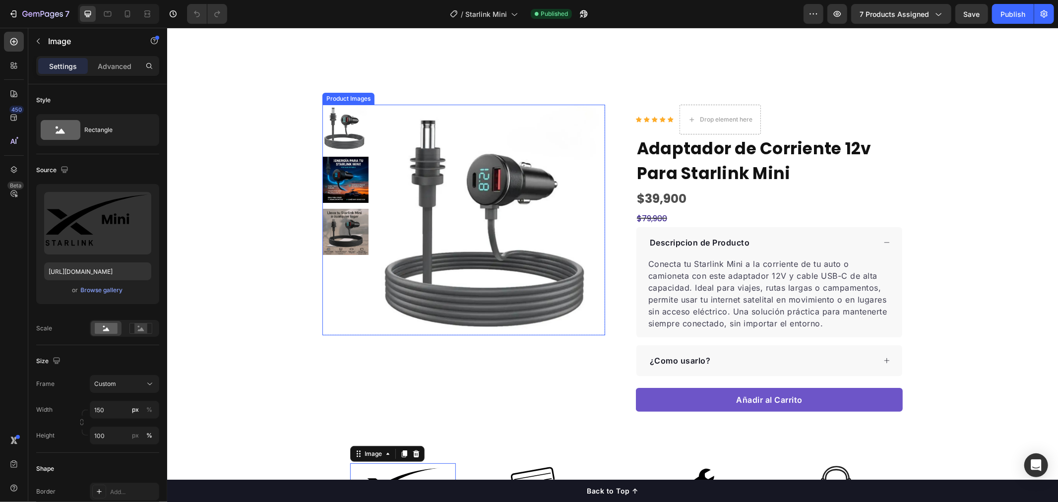
scroll to position [0, 0]
